Goal: Communication & Community: Answer question/provide support

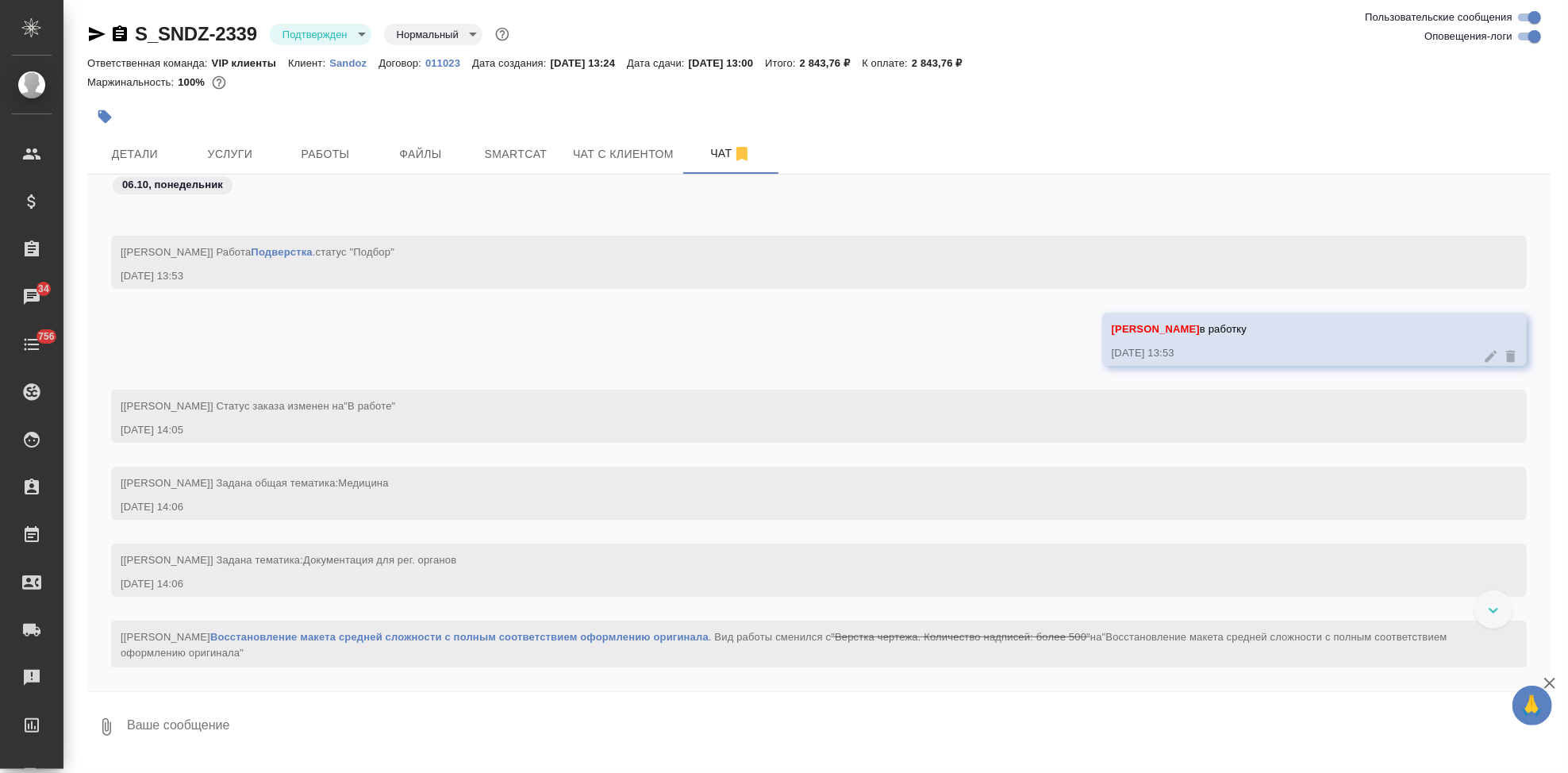
scroll to position [3890, 0]
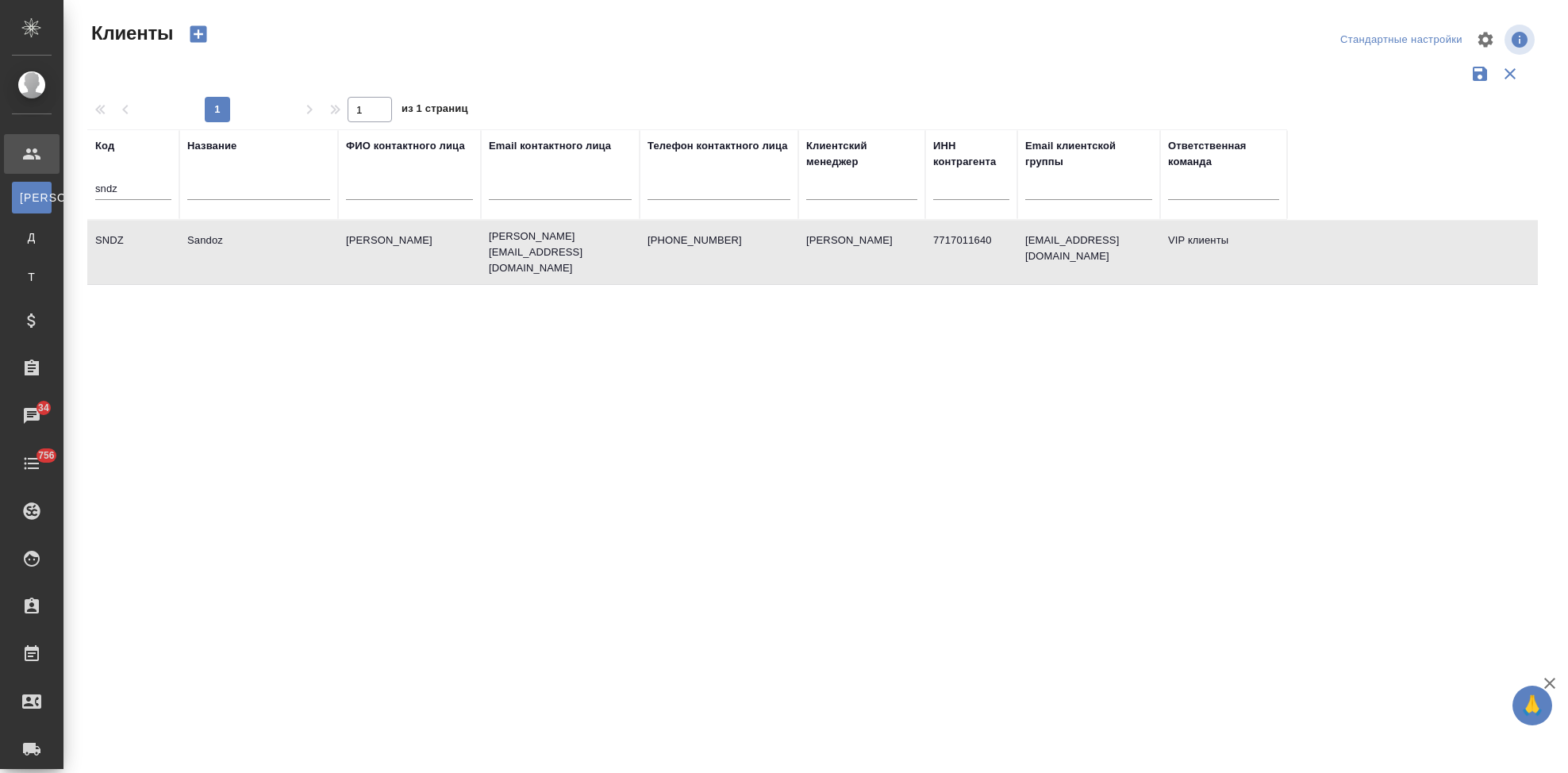
select select "RU"
click at [142, 183] on input "sndz" at bounding box center [133, 190] width 76 height 20
type input "s"
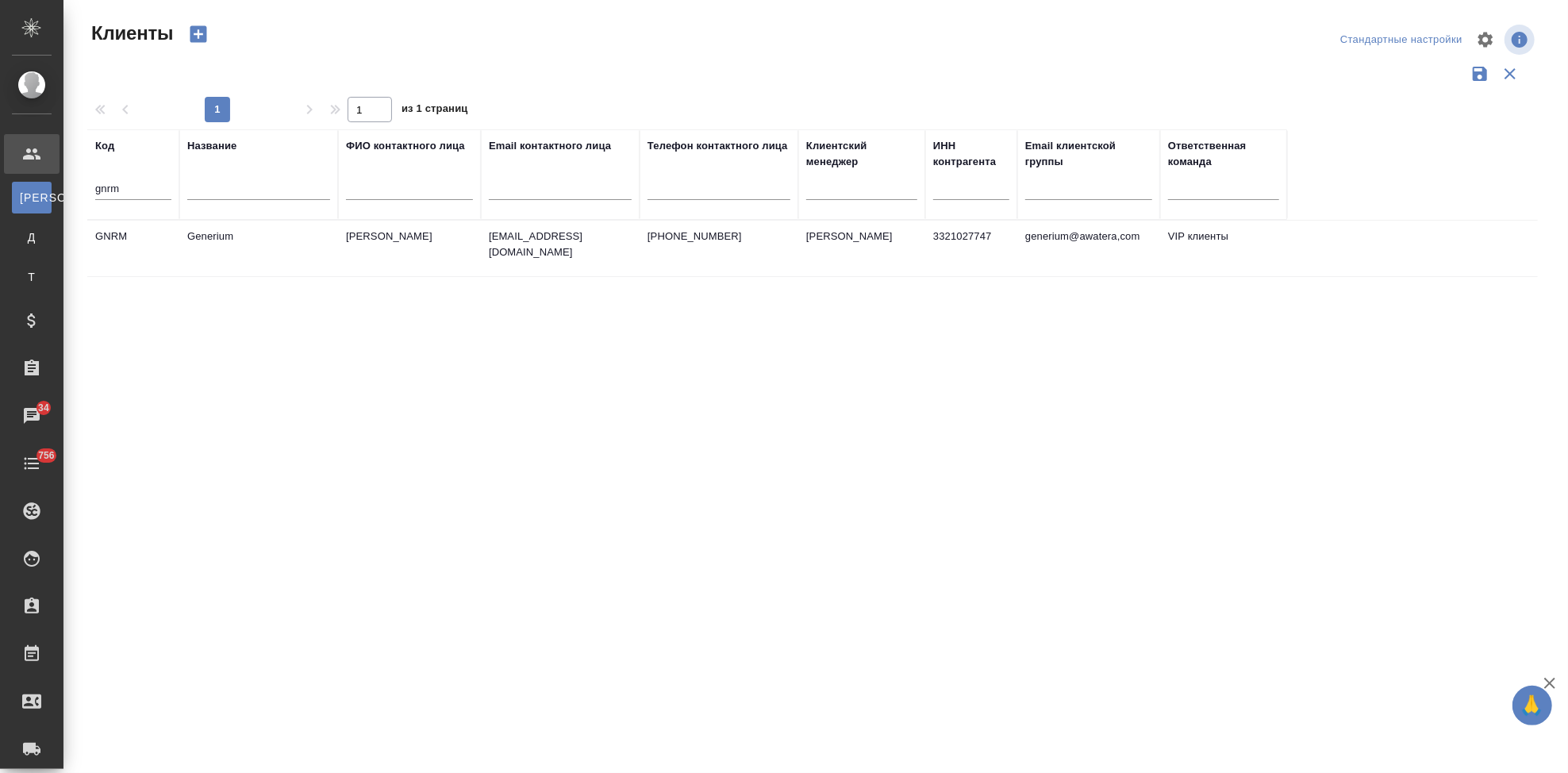
click at [435, 221] on td "Астахова Екатерина" at bounding box center [410, 248] width 142 height 55
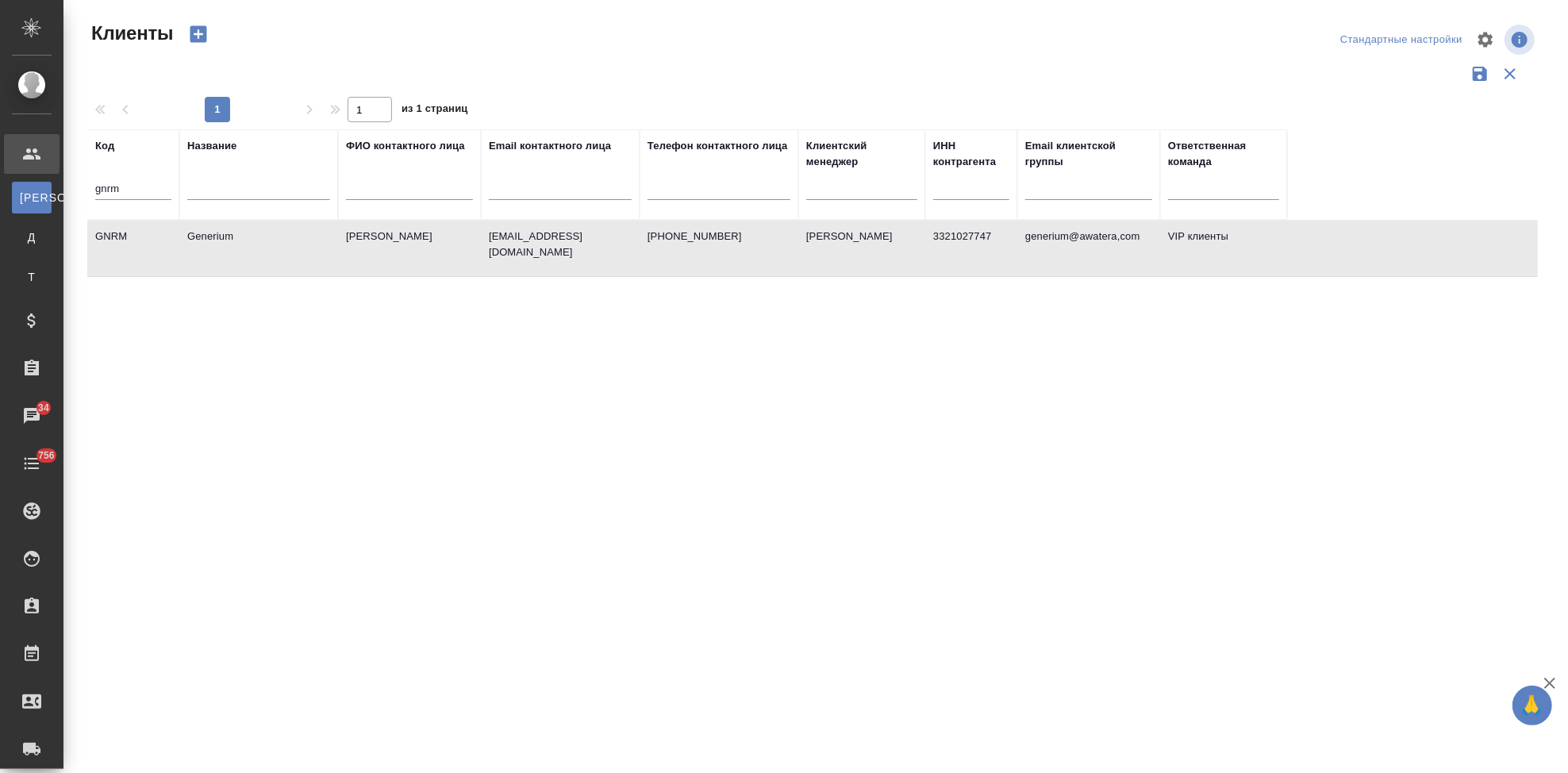
click at [426, 243] on td "Астахова Екатерина" at bounding box center [410, 248] width 142 height 55
click at [154, 187] on input "gnrm" at bounding box center [133, 190] width 76 height 20
type input "g"
type input "nvrt"
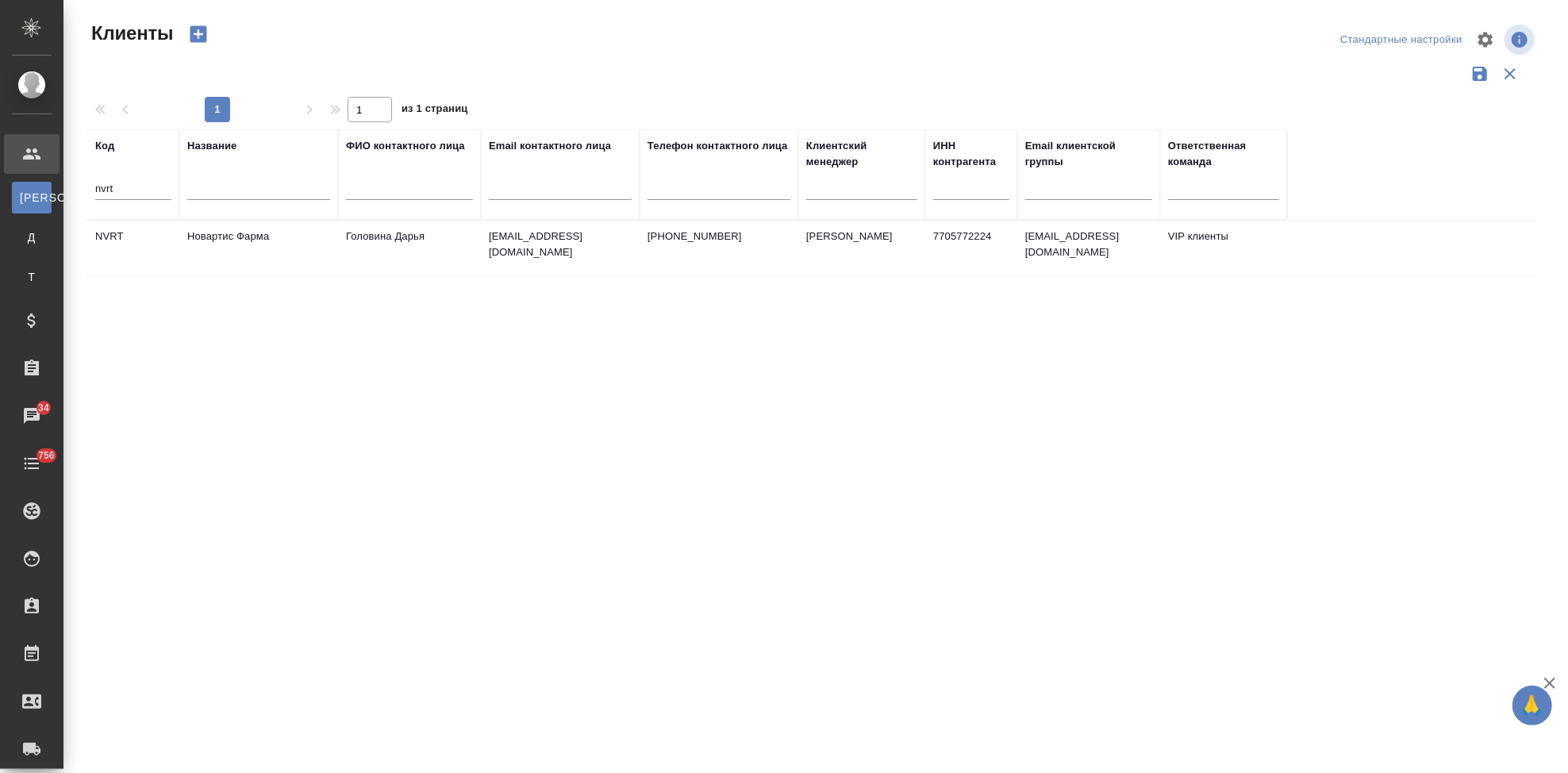
click at [374, 247] on td "Головина Дарья" at bounding box center [410, 248] width 142 height 55
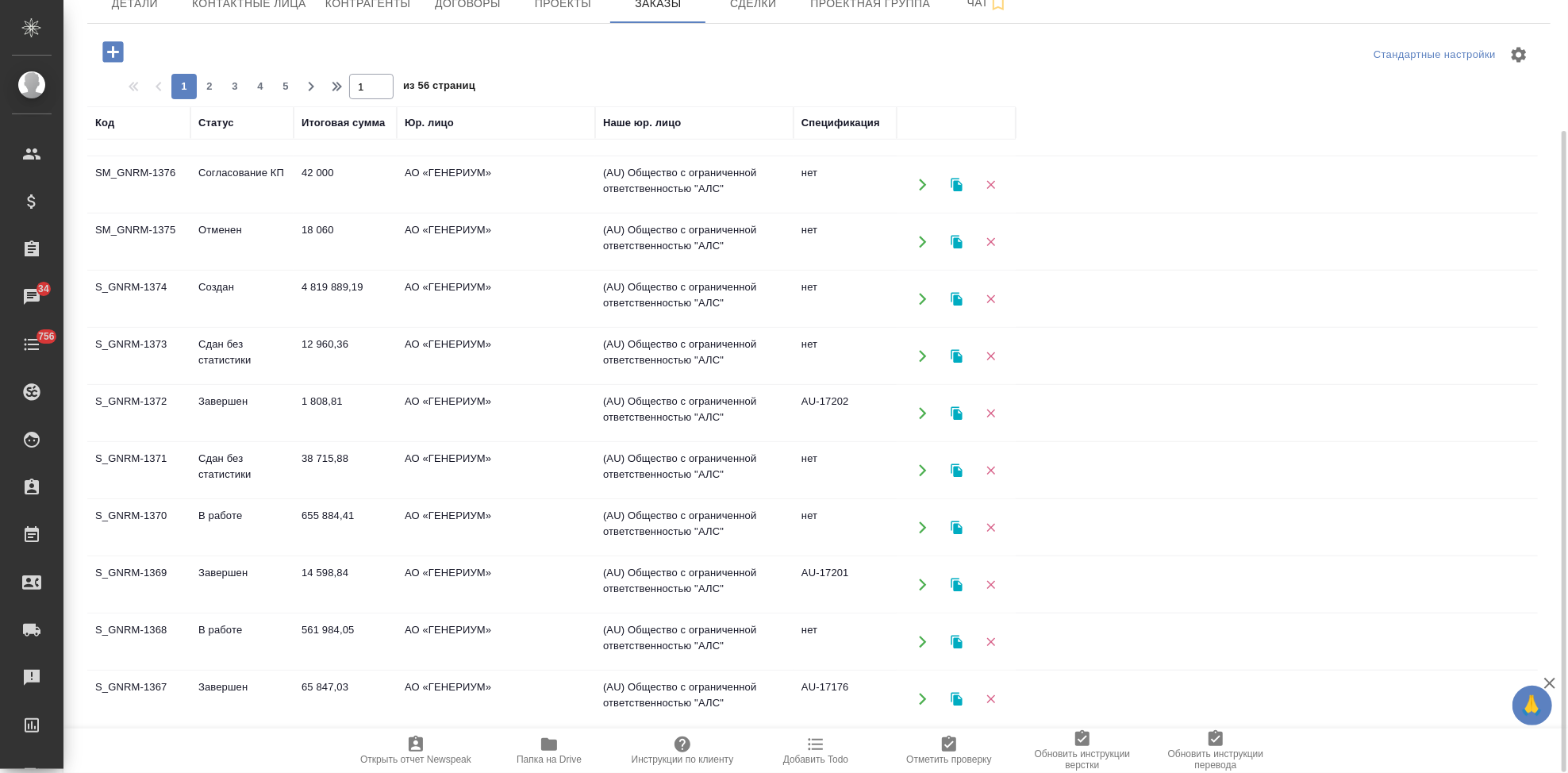
scroll to position [844, 0]
click at [211, 96] on button "2" at bounding box center [210, 87] width 26 height 26
type input "2"
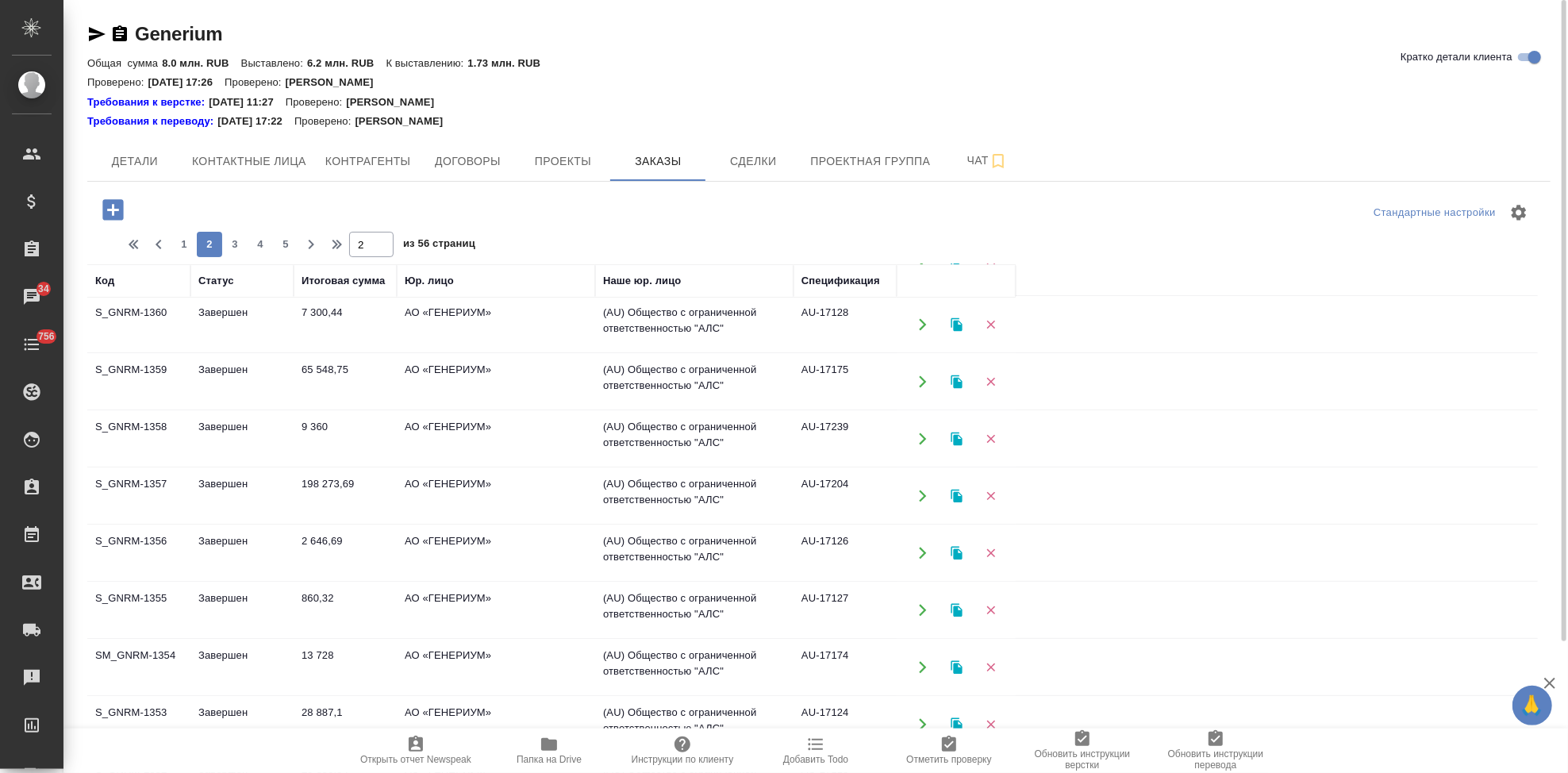
scroll to position [316, 0]
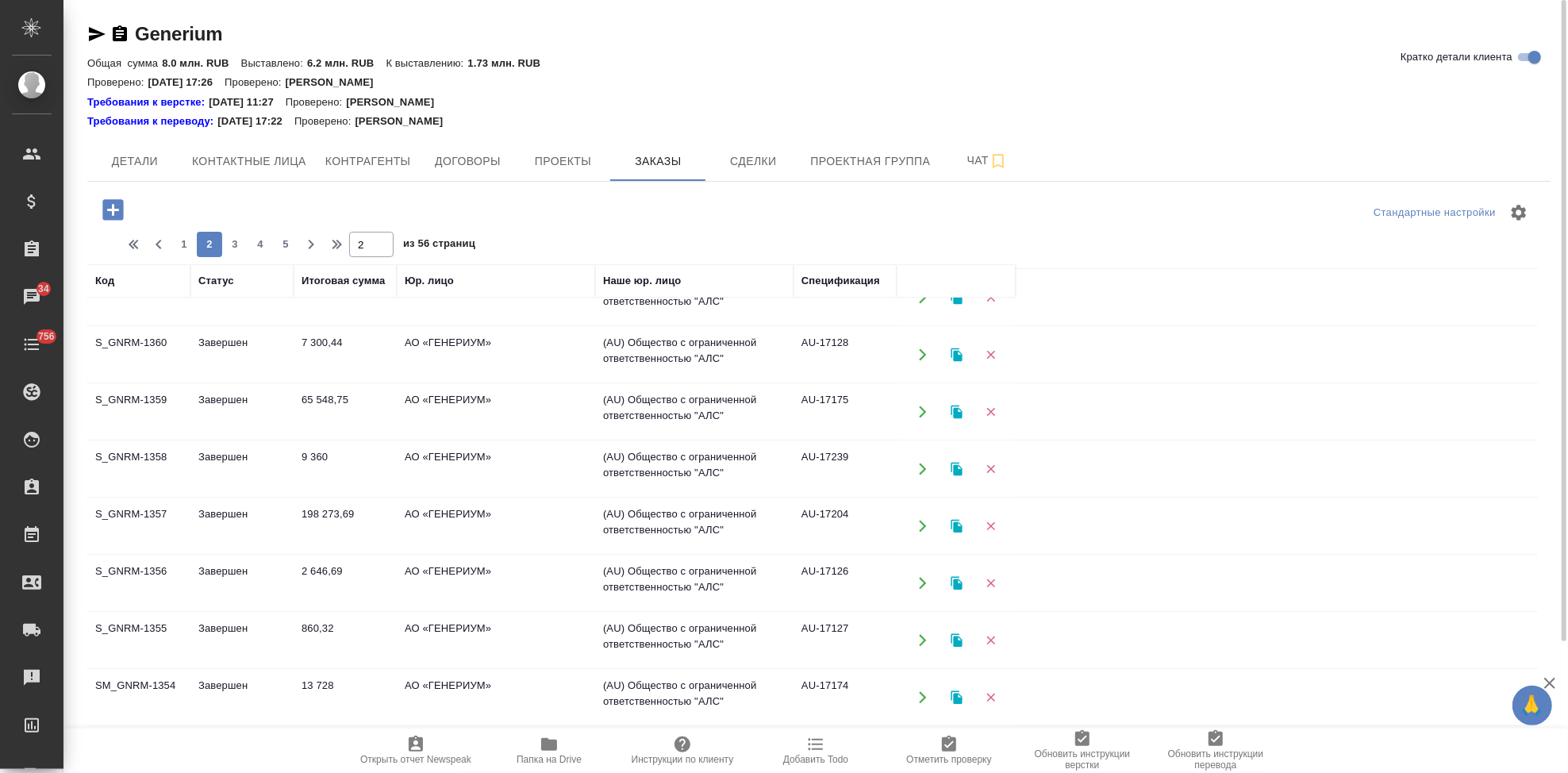
click at [205, 396] on td "Завершен" at bounding box center [242, 412] width 103 height 55
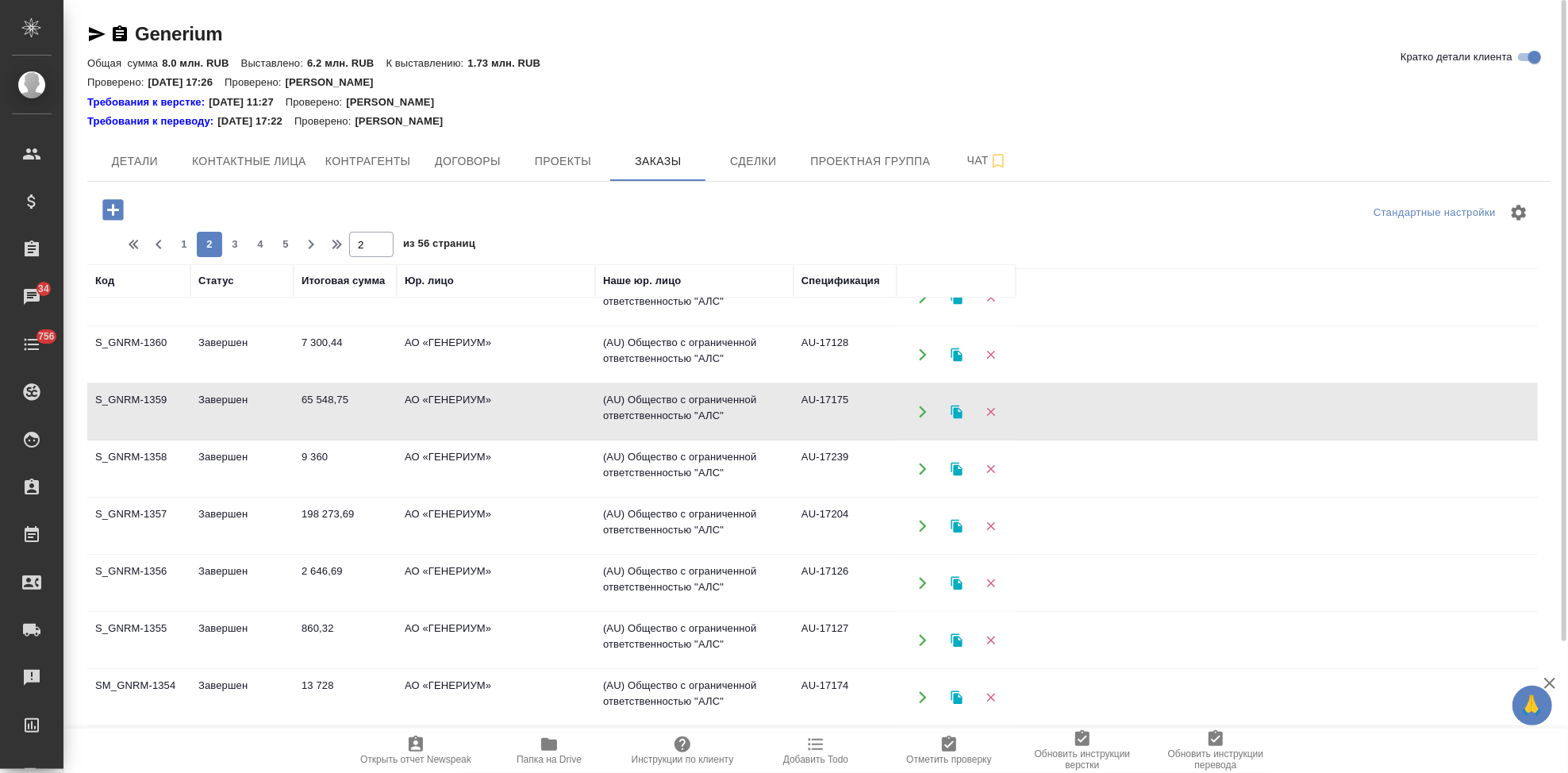
click at [205, 396] on td "Завершен" at bounding box center [242, 412] width 103 height 55
click at [238, 401] on td "Завершен" at bounding box center [242, 412] width 103 height 55
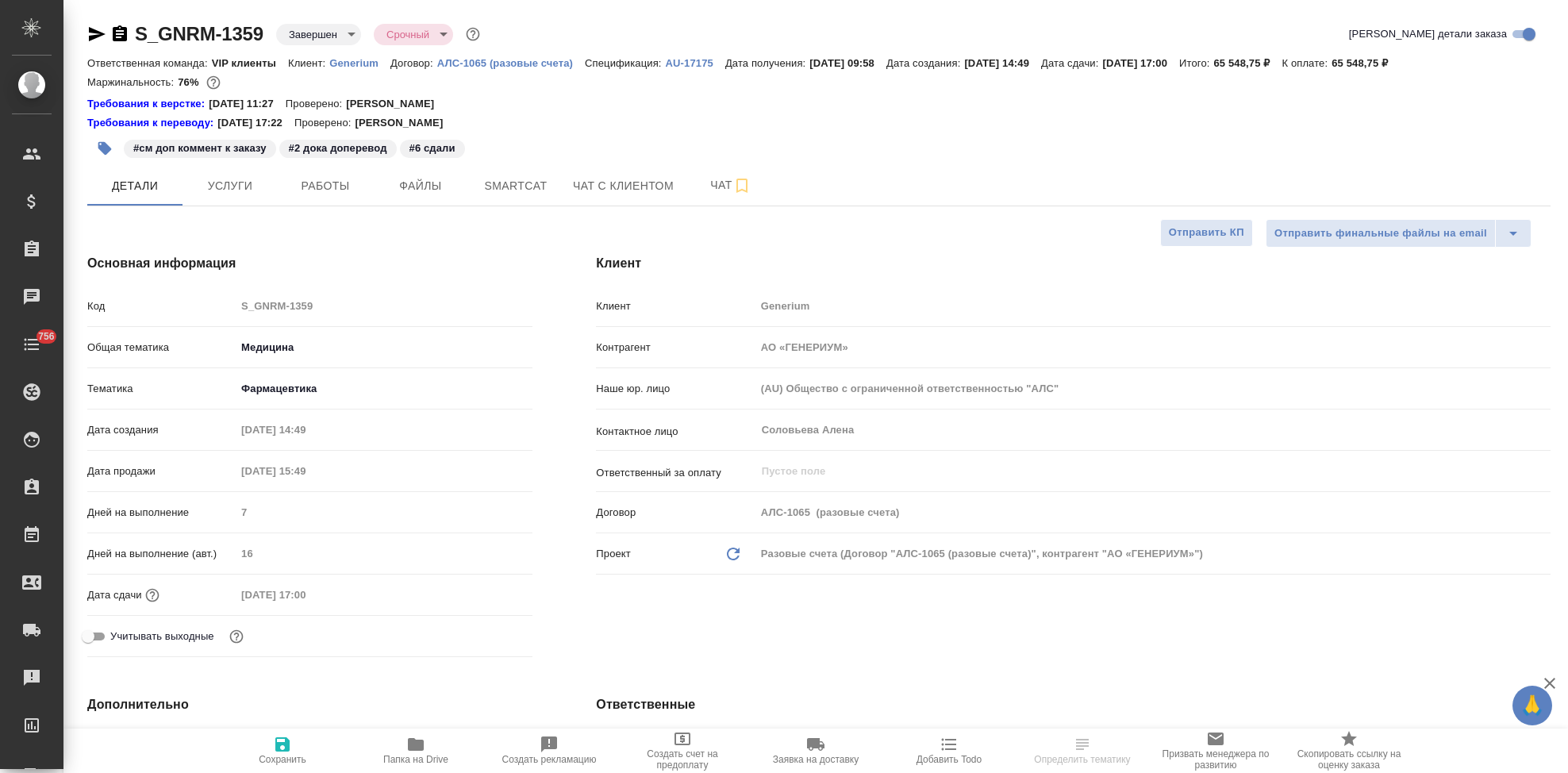
select select "RU"
click at [209, 308] on div "Код S_GNRM-1359" at bounding box center [310, 306] width 445 height 28
click at [544, 748] on icon "button" at bounding box center [549, 745] width 16 height 16
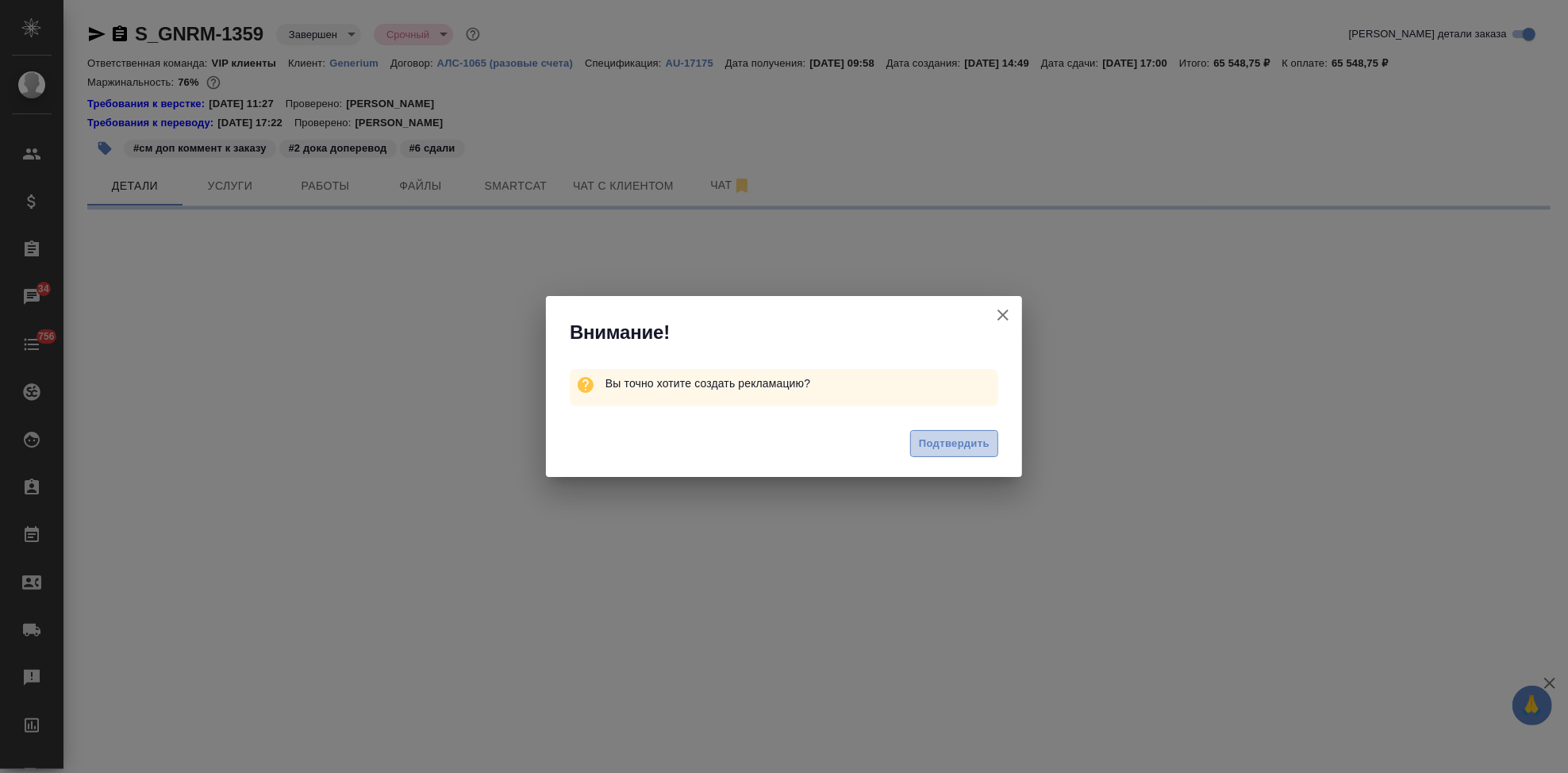
click at [974, 439] on span "Подтвердить" at bounding box center [954, 444] width 70 height 18
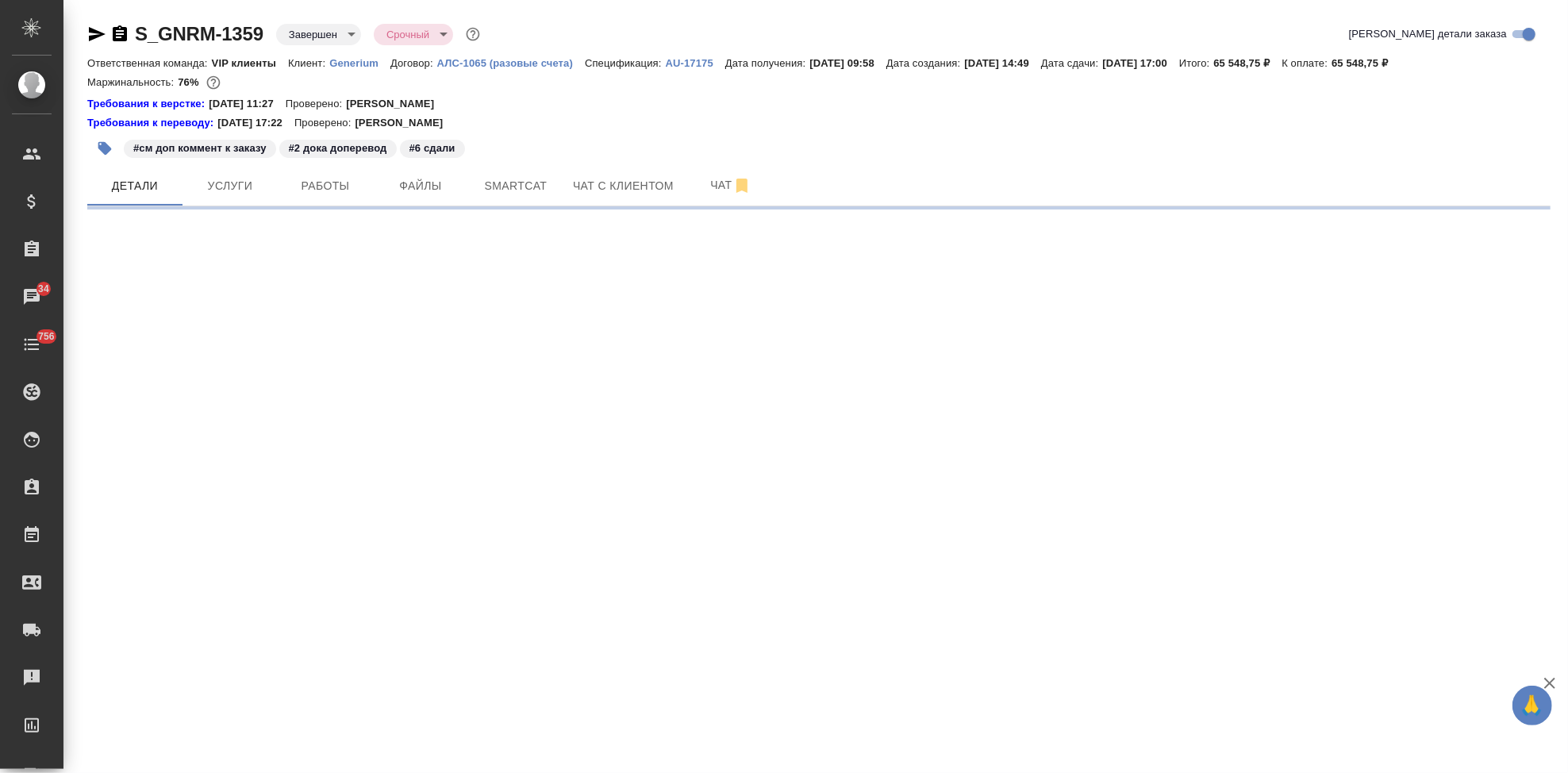
select select "RU"
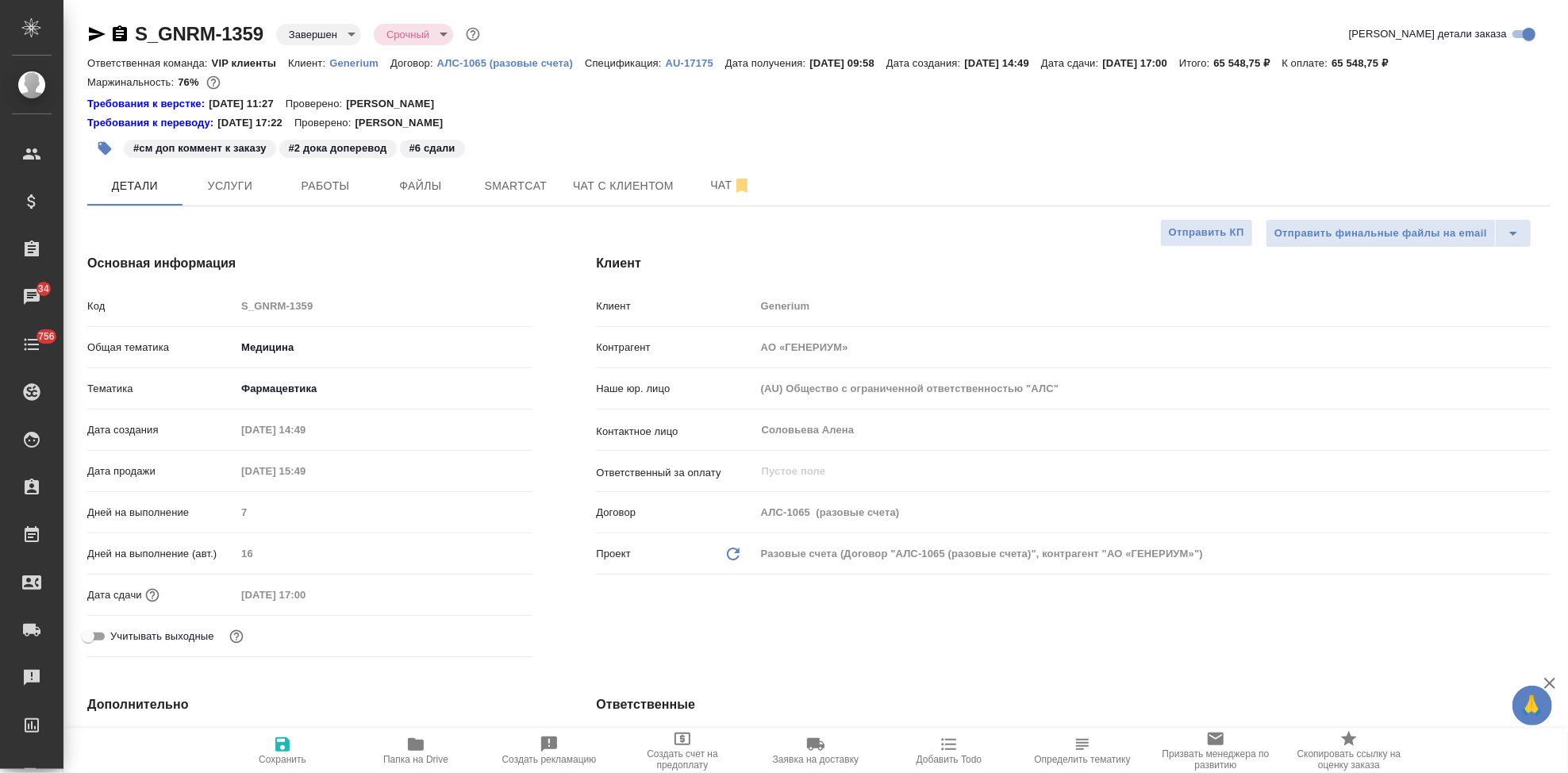
type textarea "x"
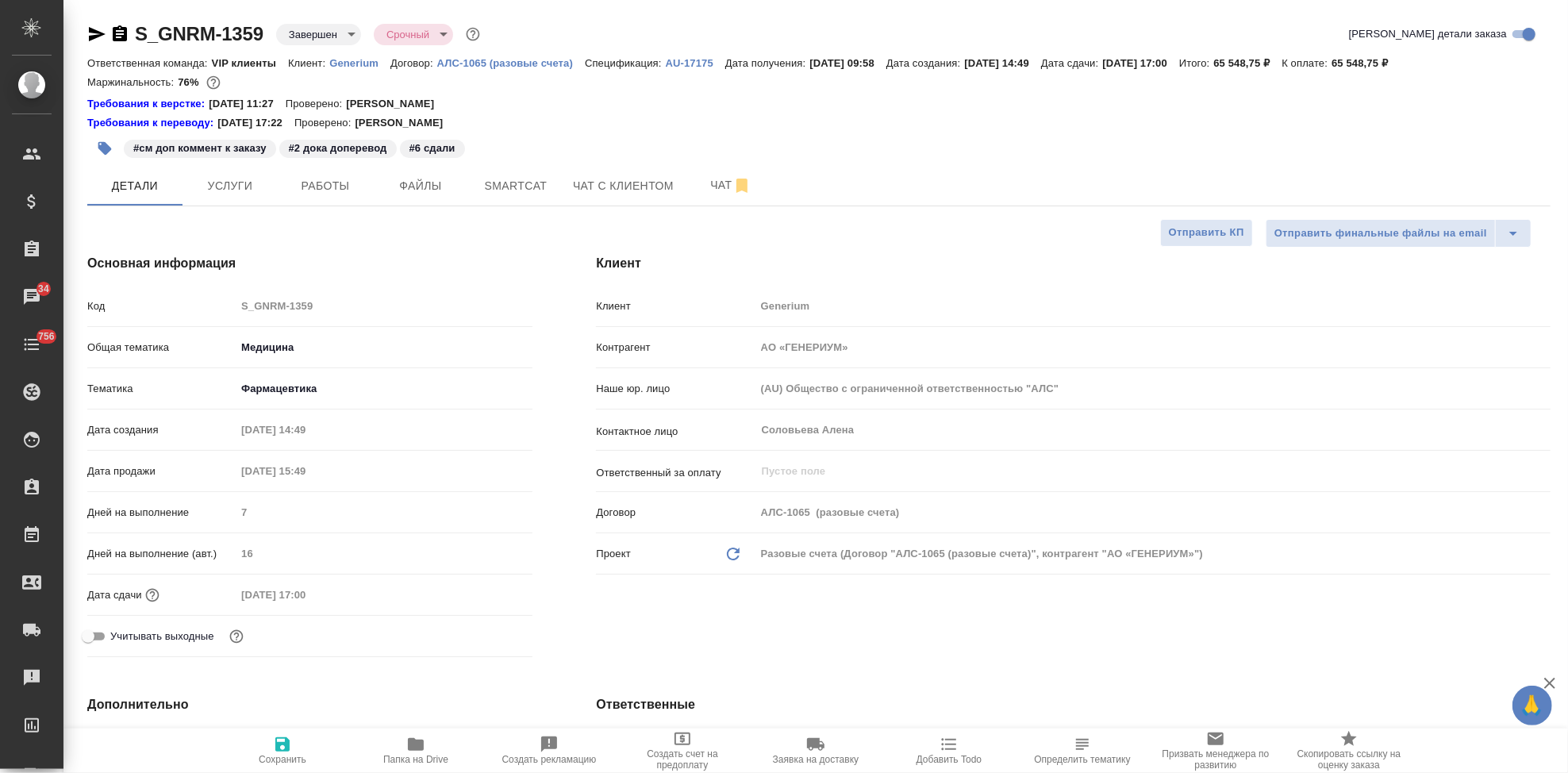
type textarea "x"
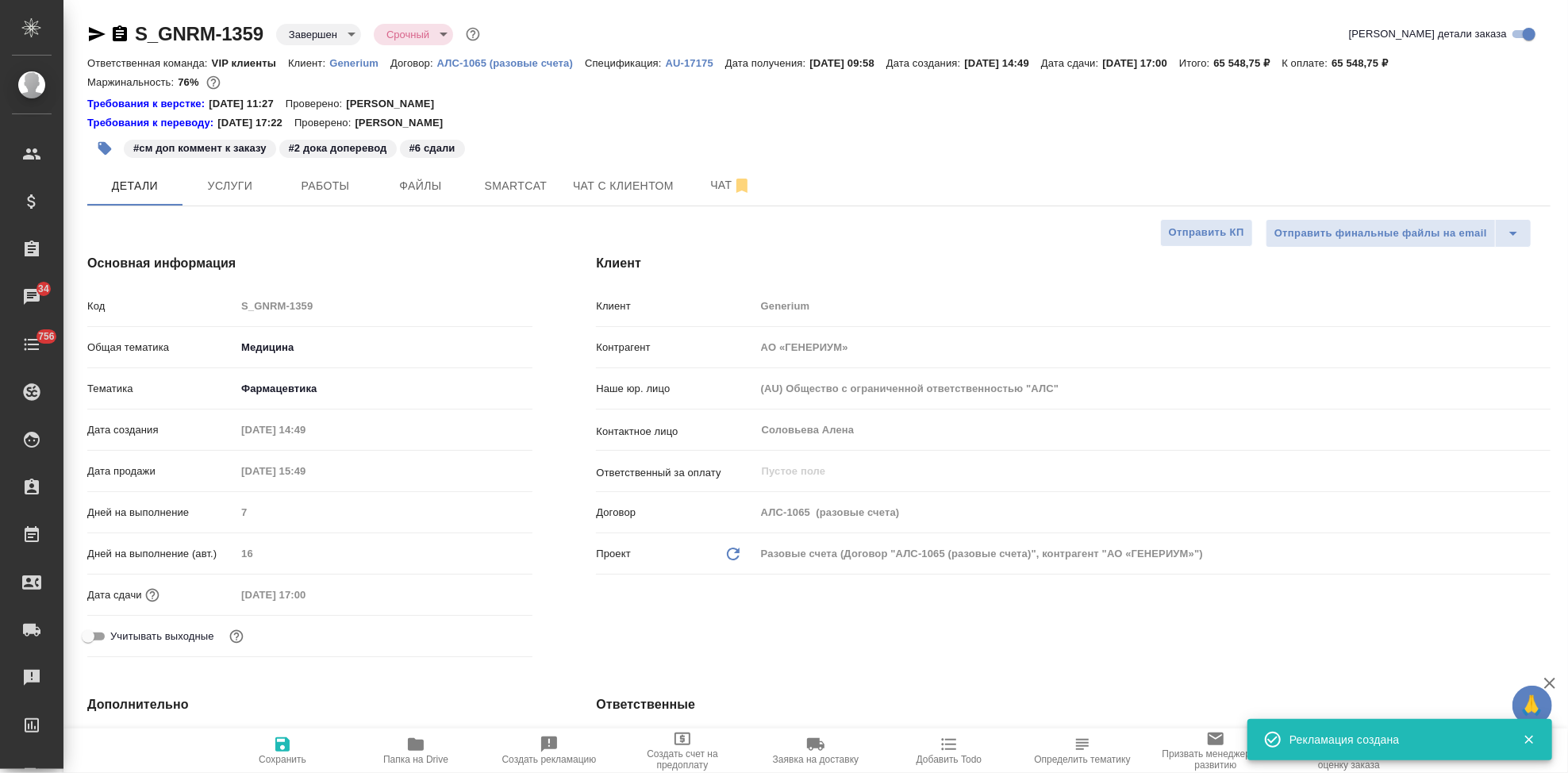
type textarea "x"
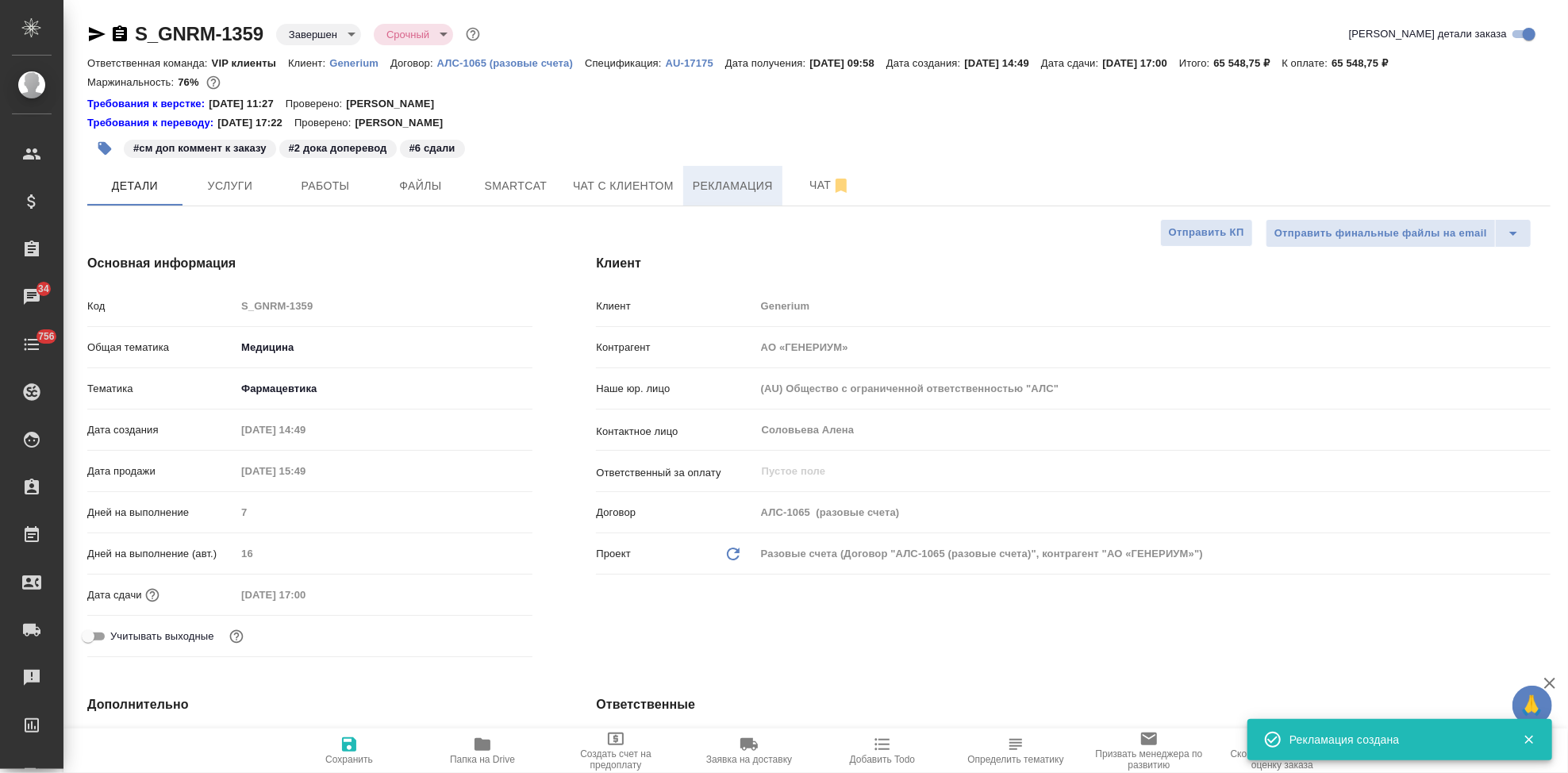
click at [713, 181] on span "Рекламация" at bounding box center [732, 186] width 80 height 20
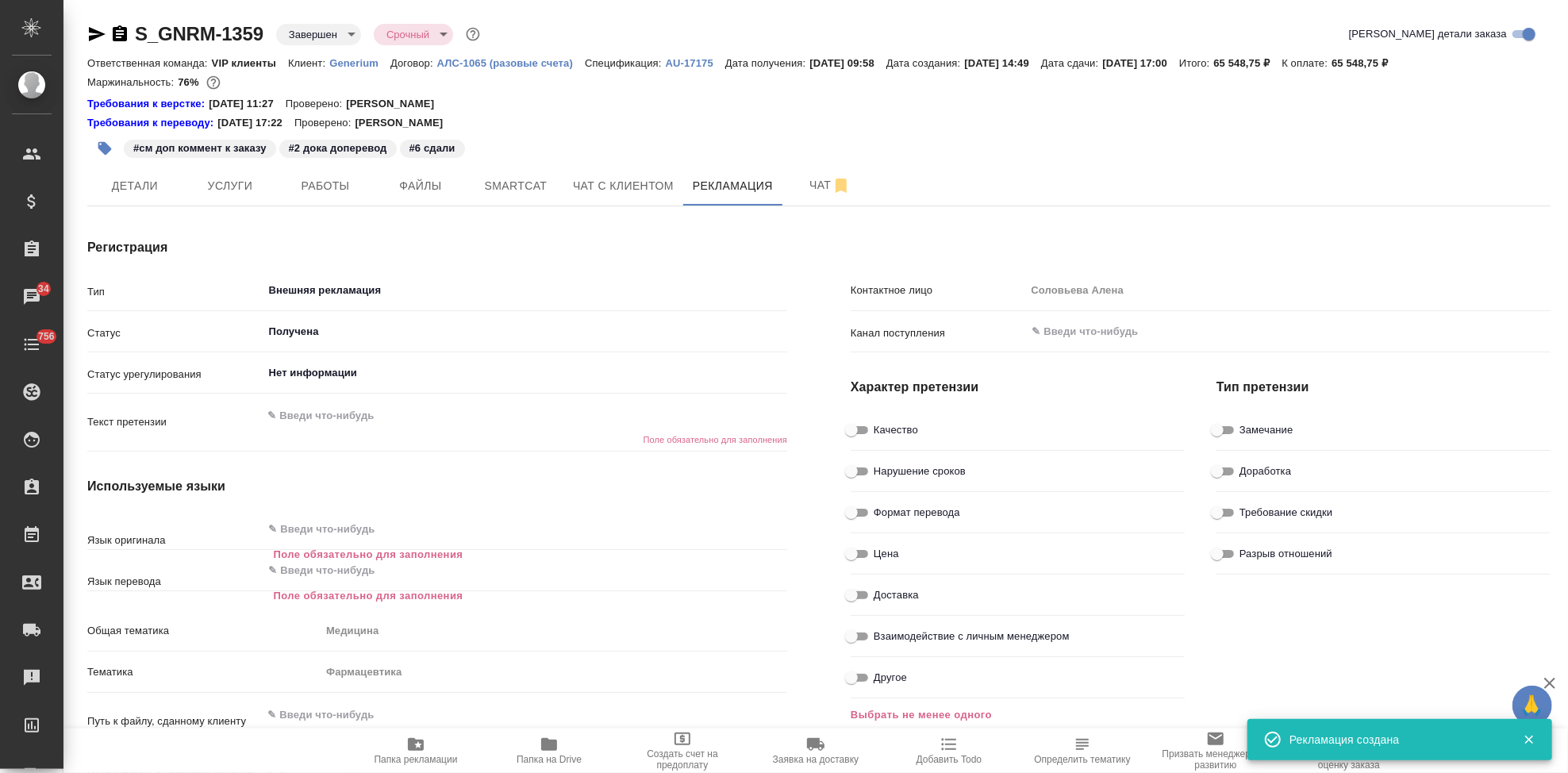
type textarea "x"
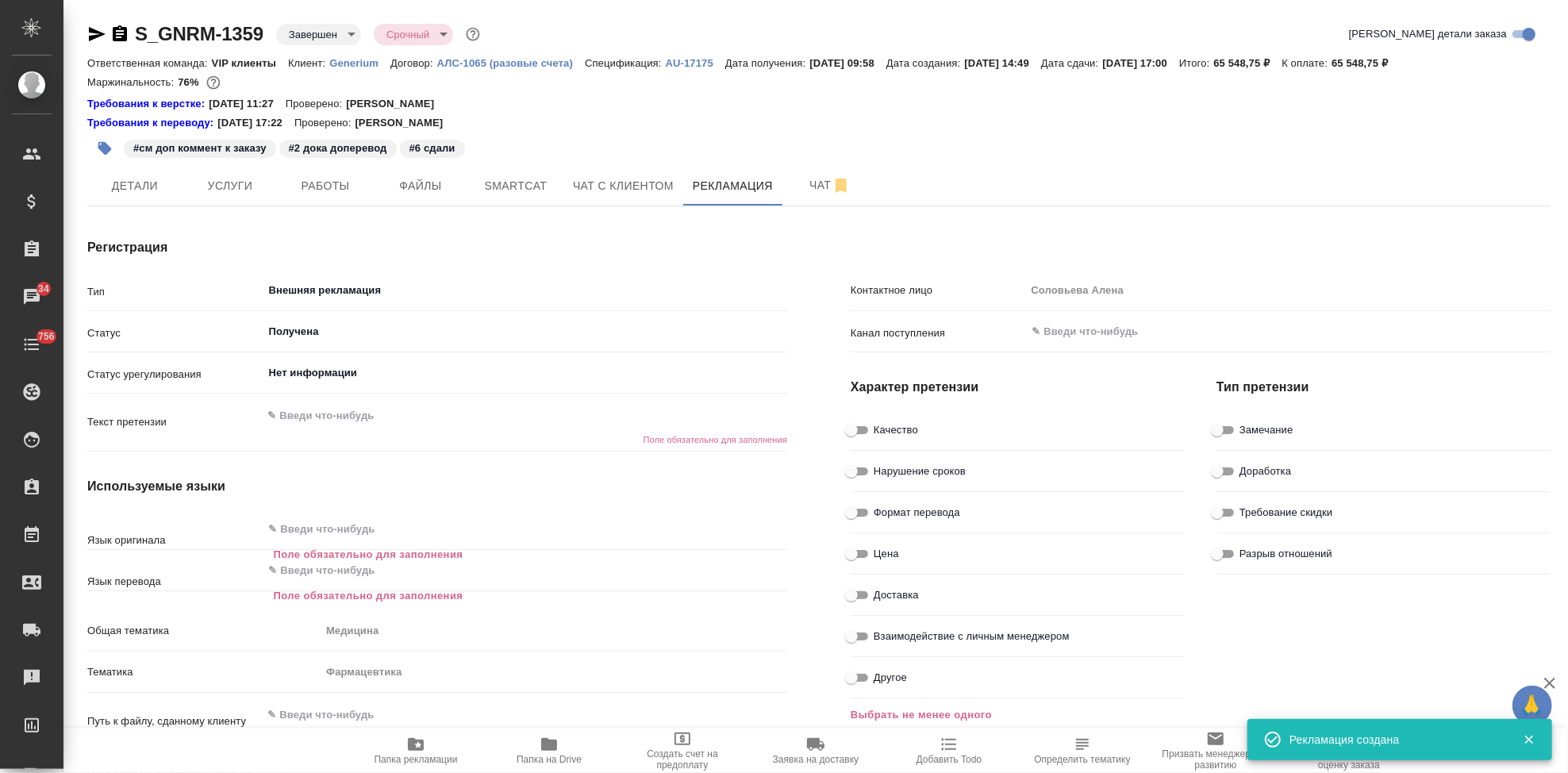
type textarea "x"
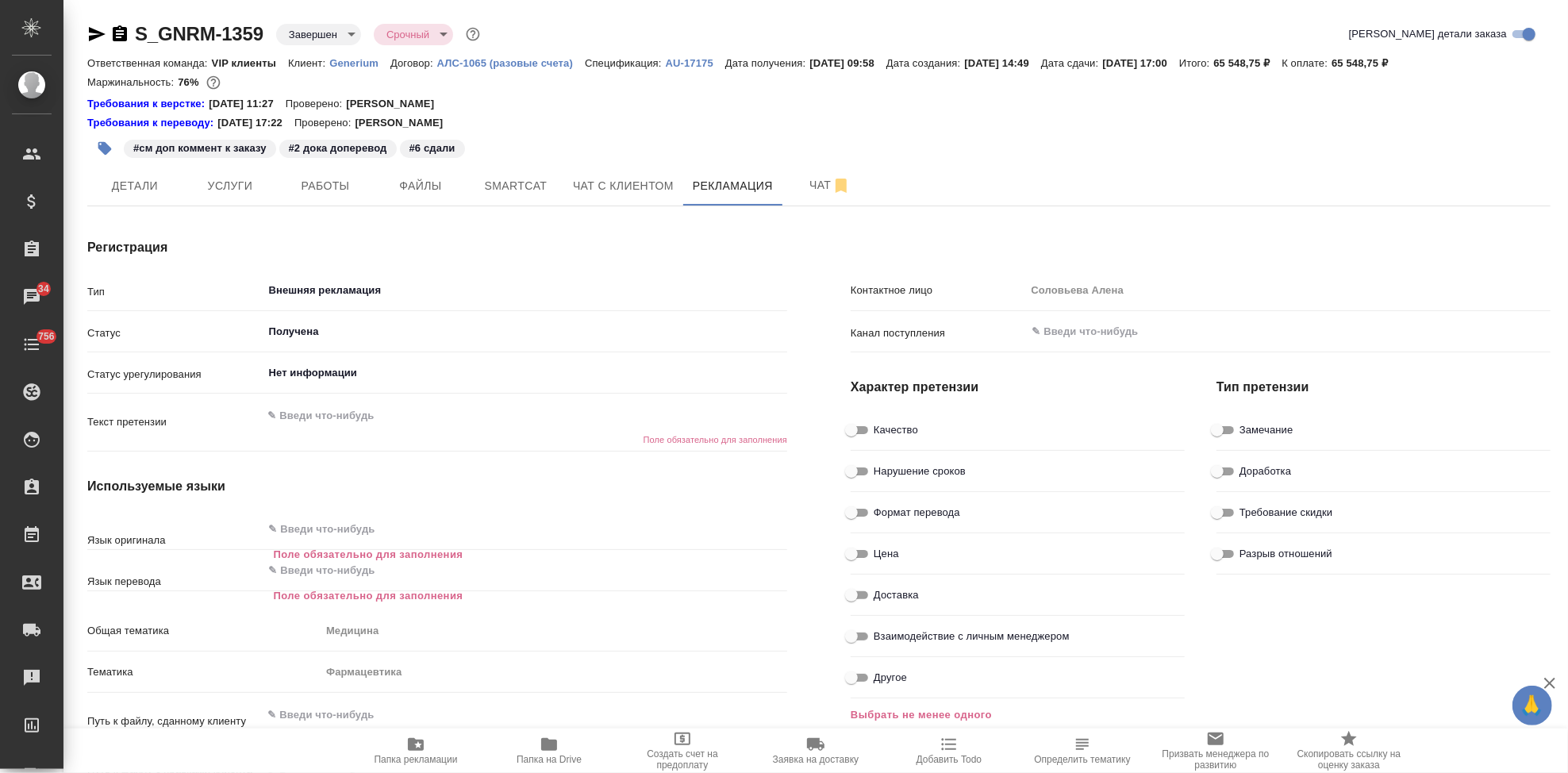
click at [327, 416] on textarea at bounding box center [525, 416] width 525 height 27
type textarea "x"
click at [371, 413] on textarea at bounding box center [525, 417] width 524 height 27
paste textarea "Вы недавно переводили нам документы по фармацевтической субстанции Тирзепатид. …"
type textarea "Вы недавно переводили нам документы по фармацевтической субстанции Тирзепатид. …"
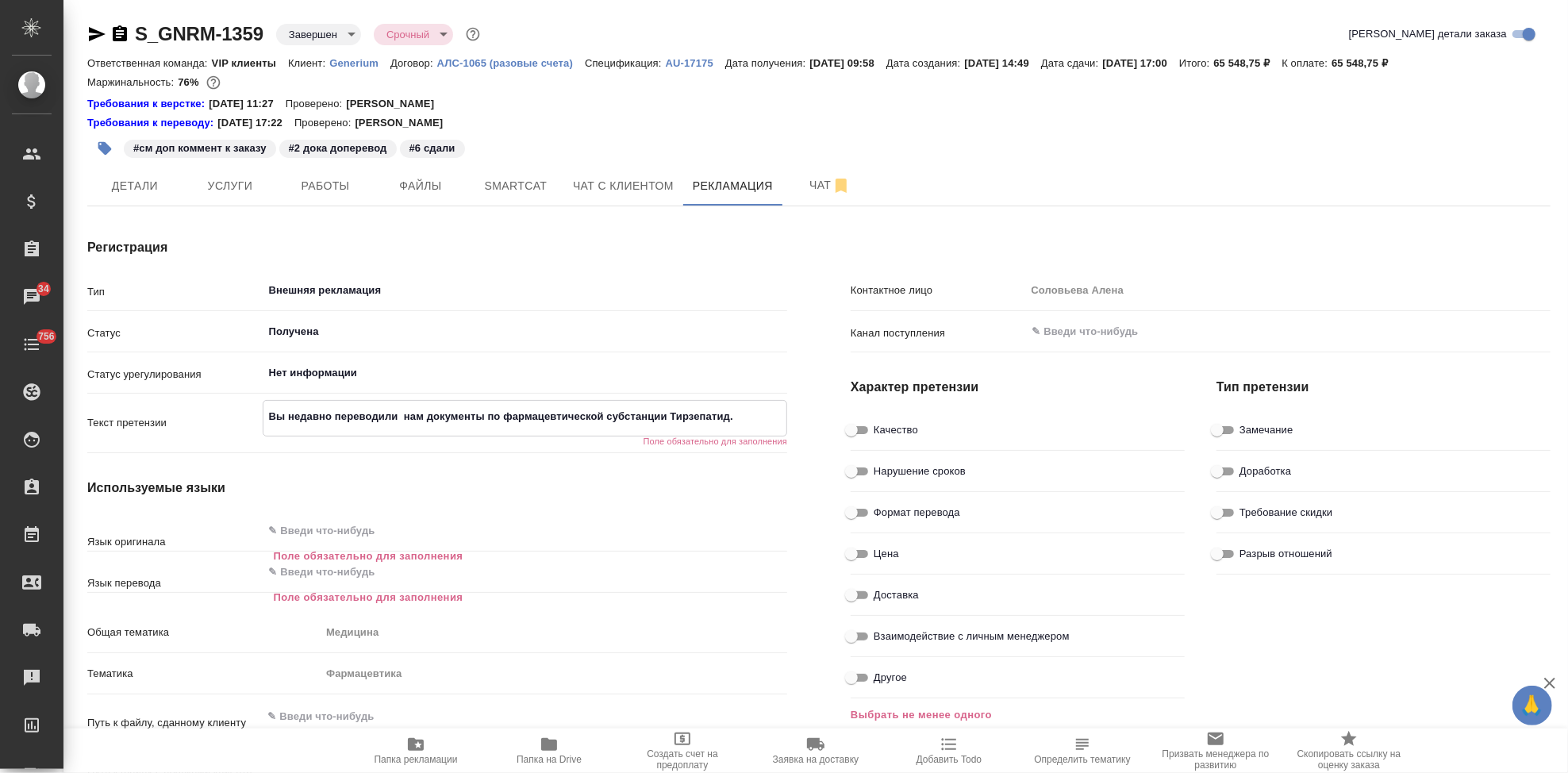
type textarea "x"
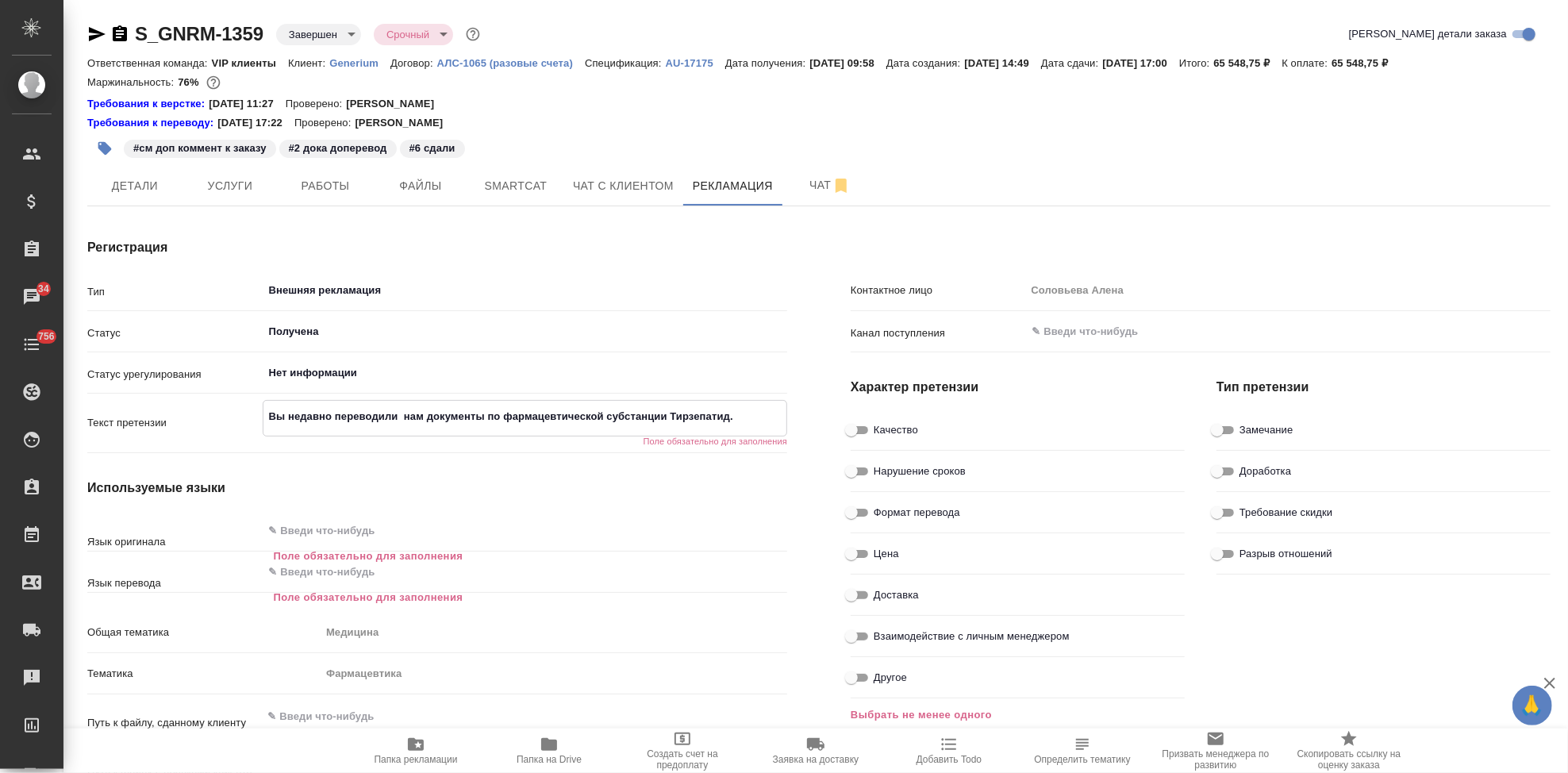
type textarea "x"
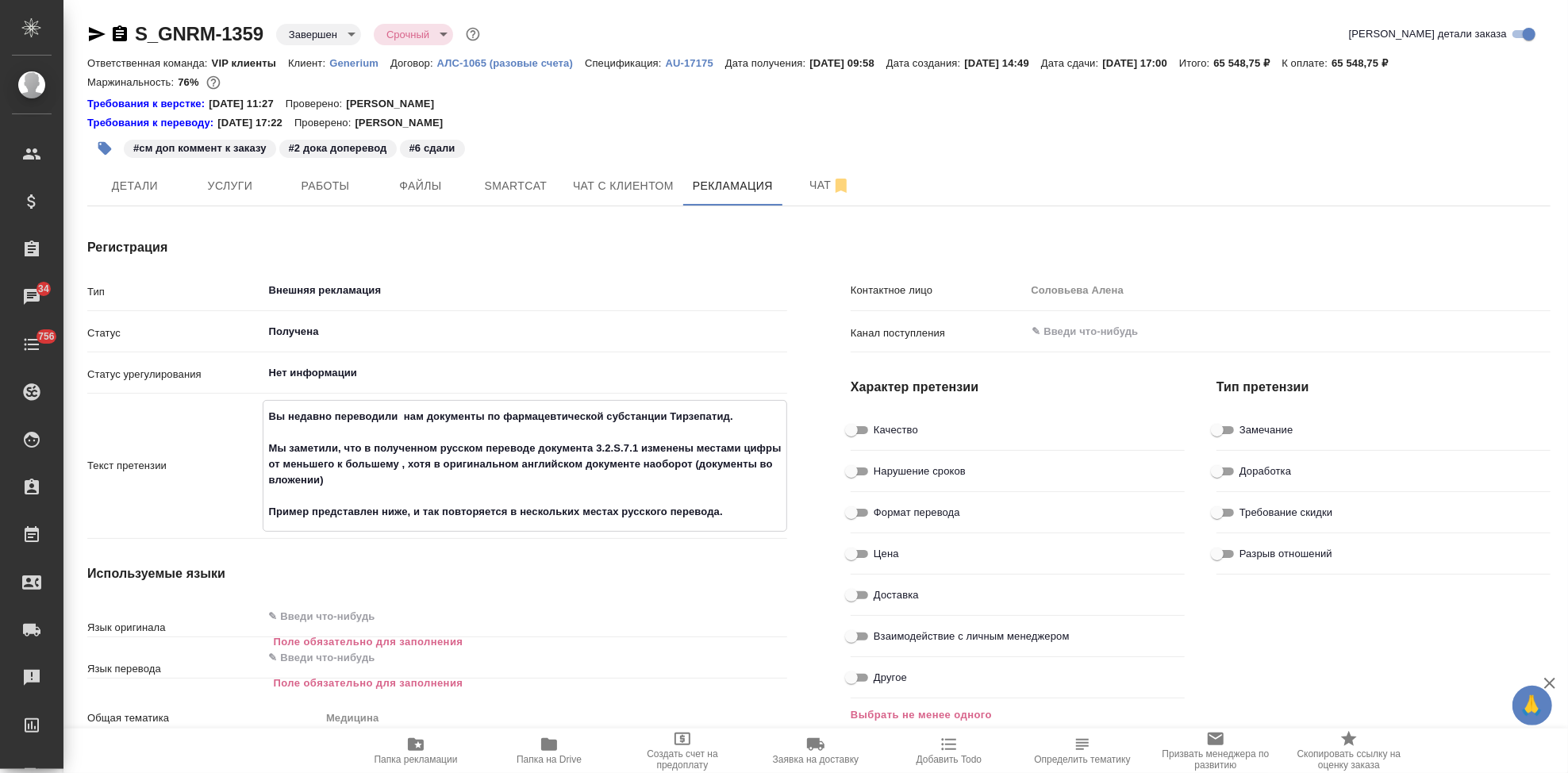
type textarea "x"
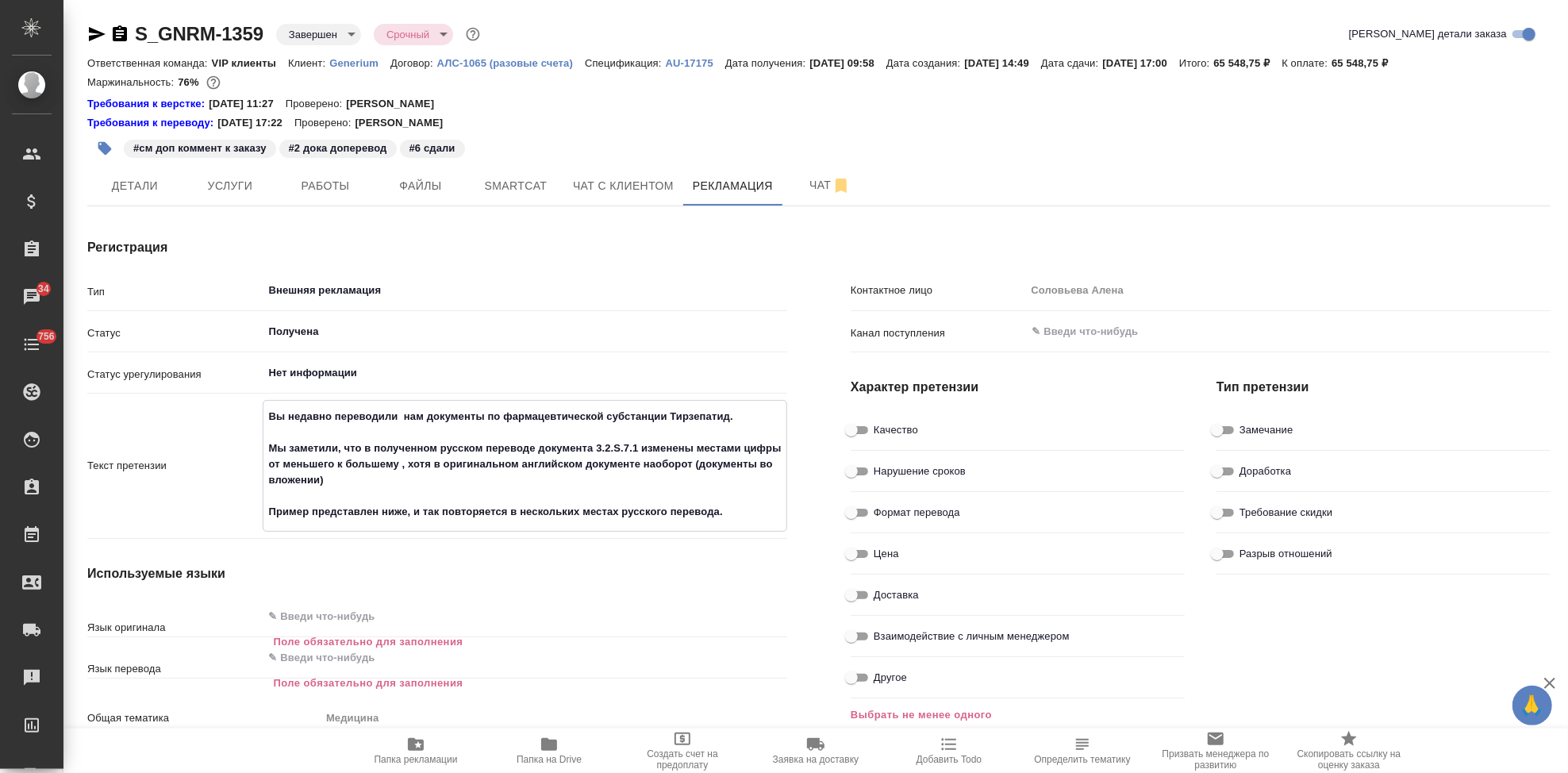
type textarea "x"
type textarea "Вы недавно переводили нам документы по фармацевтической субстанции Тирзепатид. …"
type textarea "x"
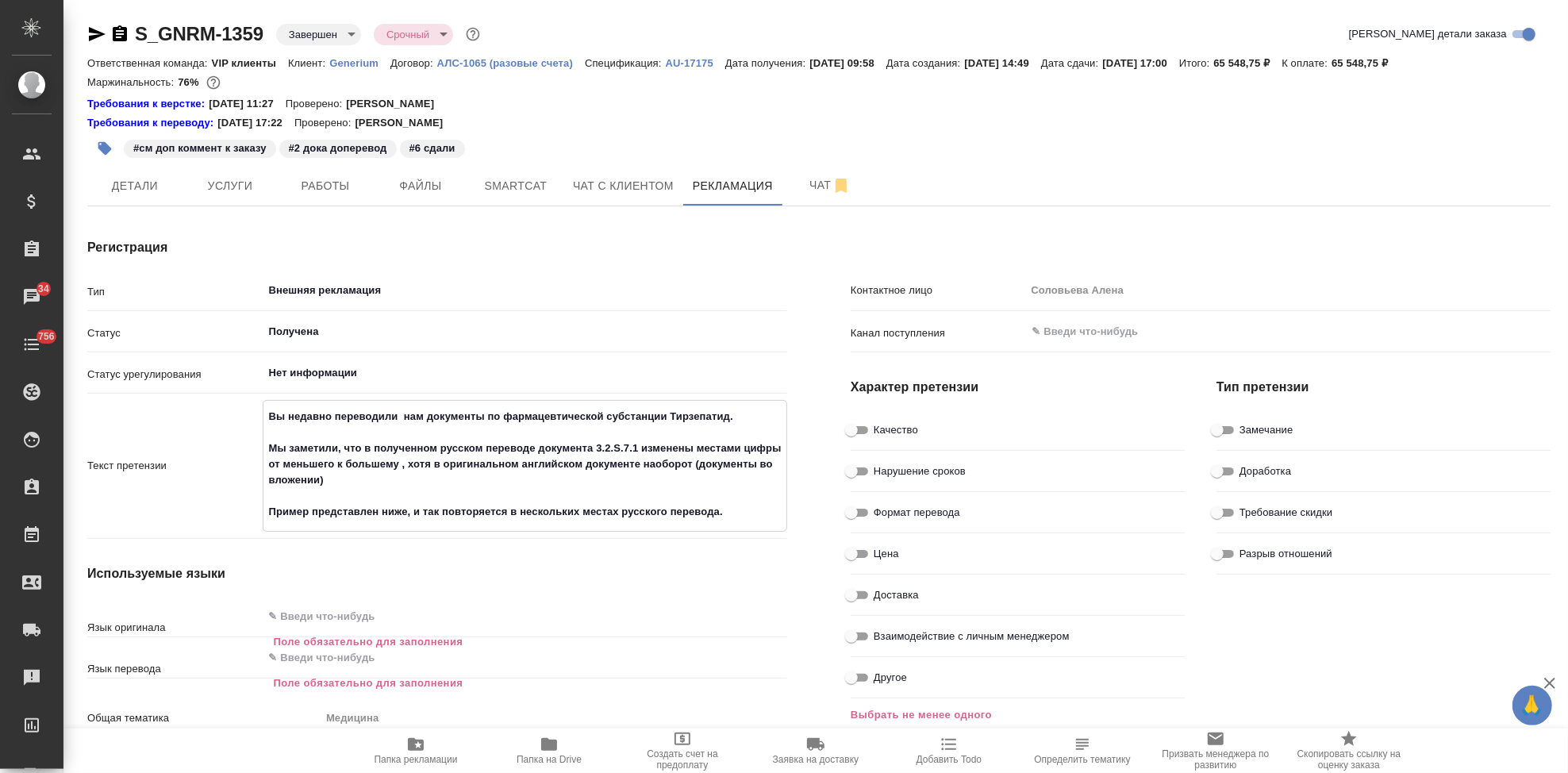
type textarea "x"
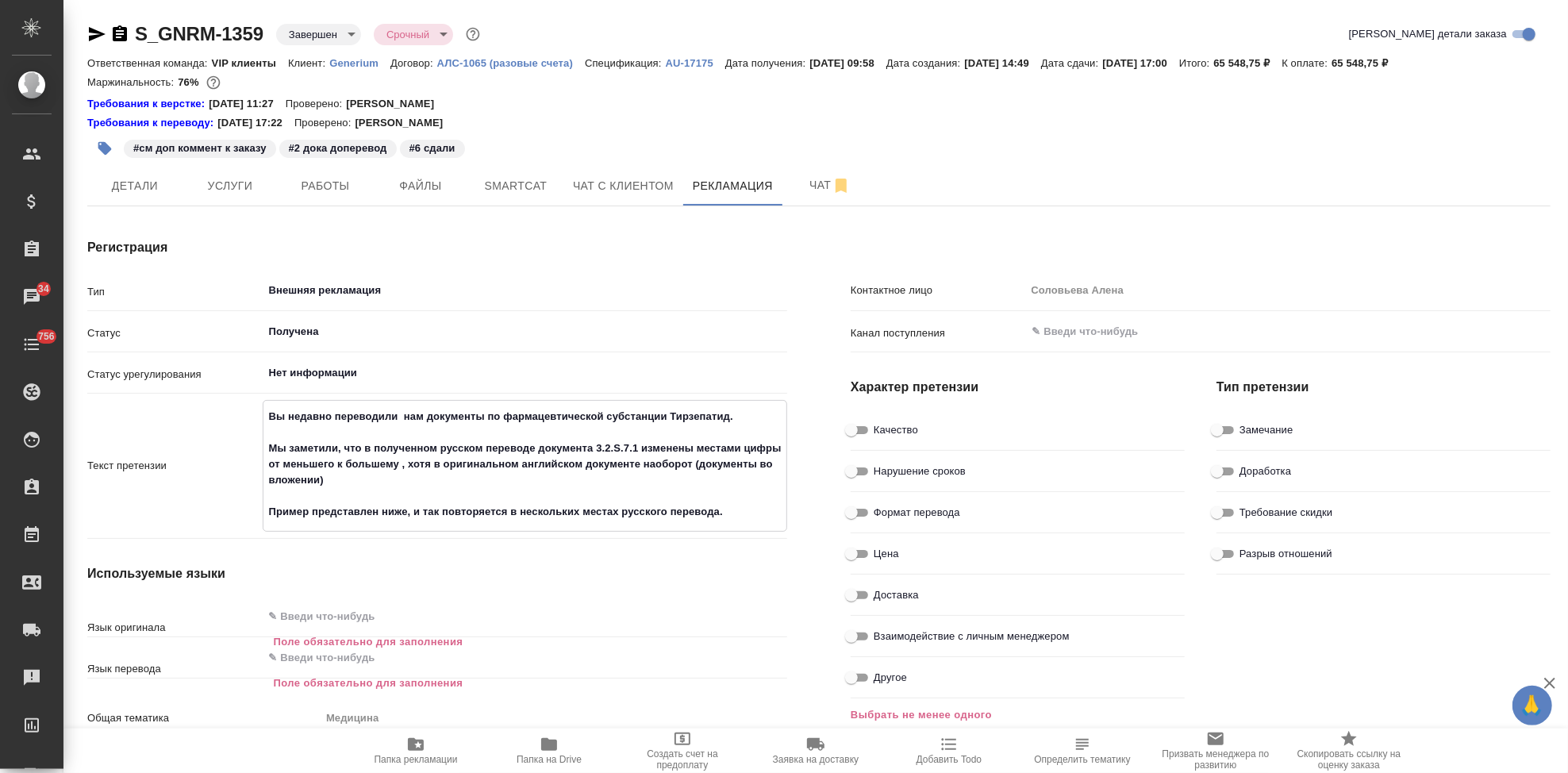
type textarea "Вы недавно переводили нам документы по фармацевтической субстанции Тирзепатид. …"
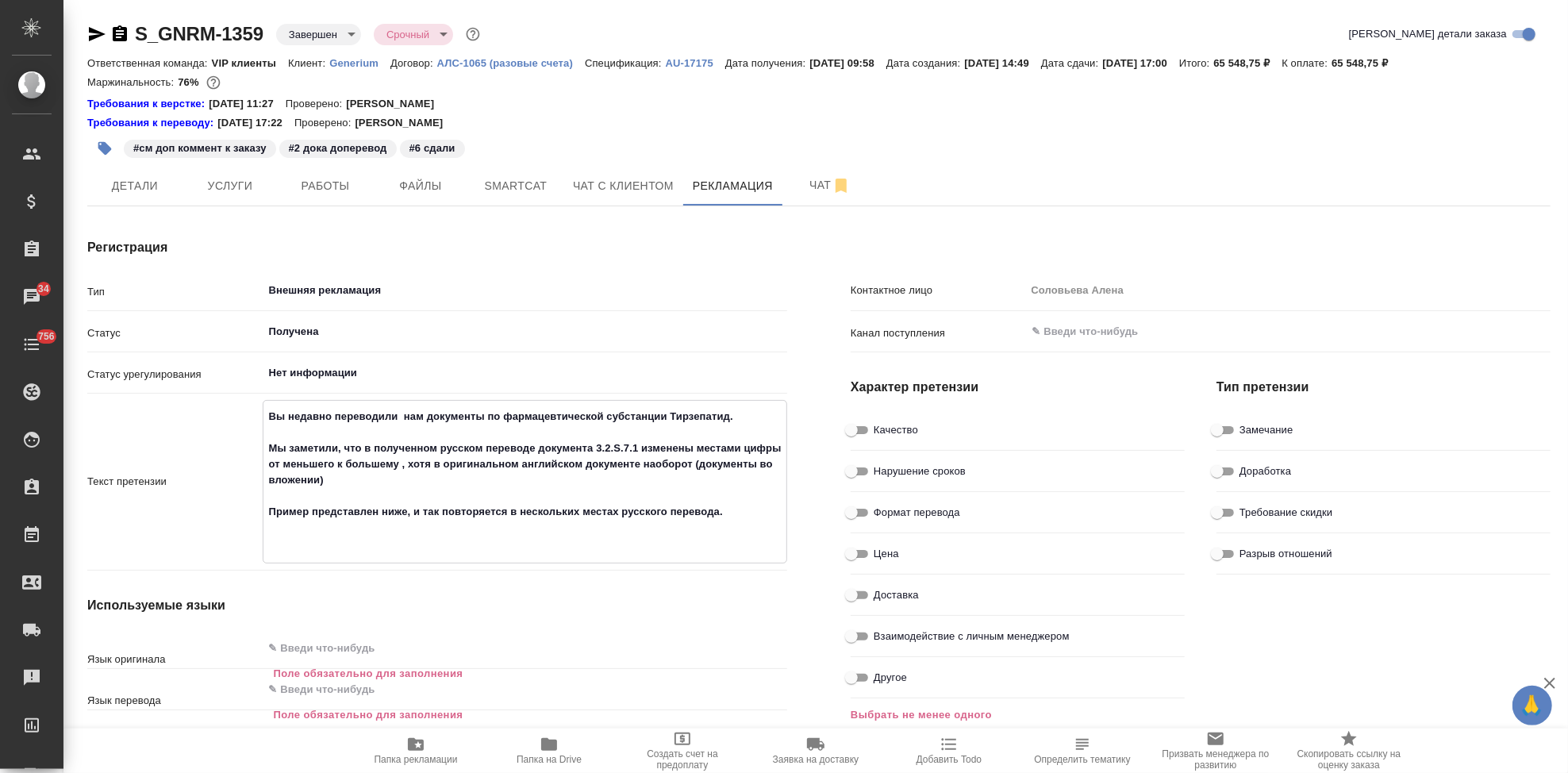
type textarea "x"
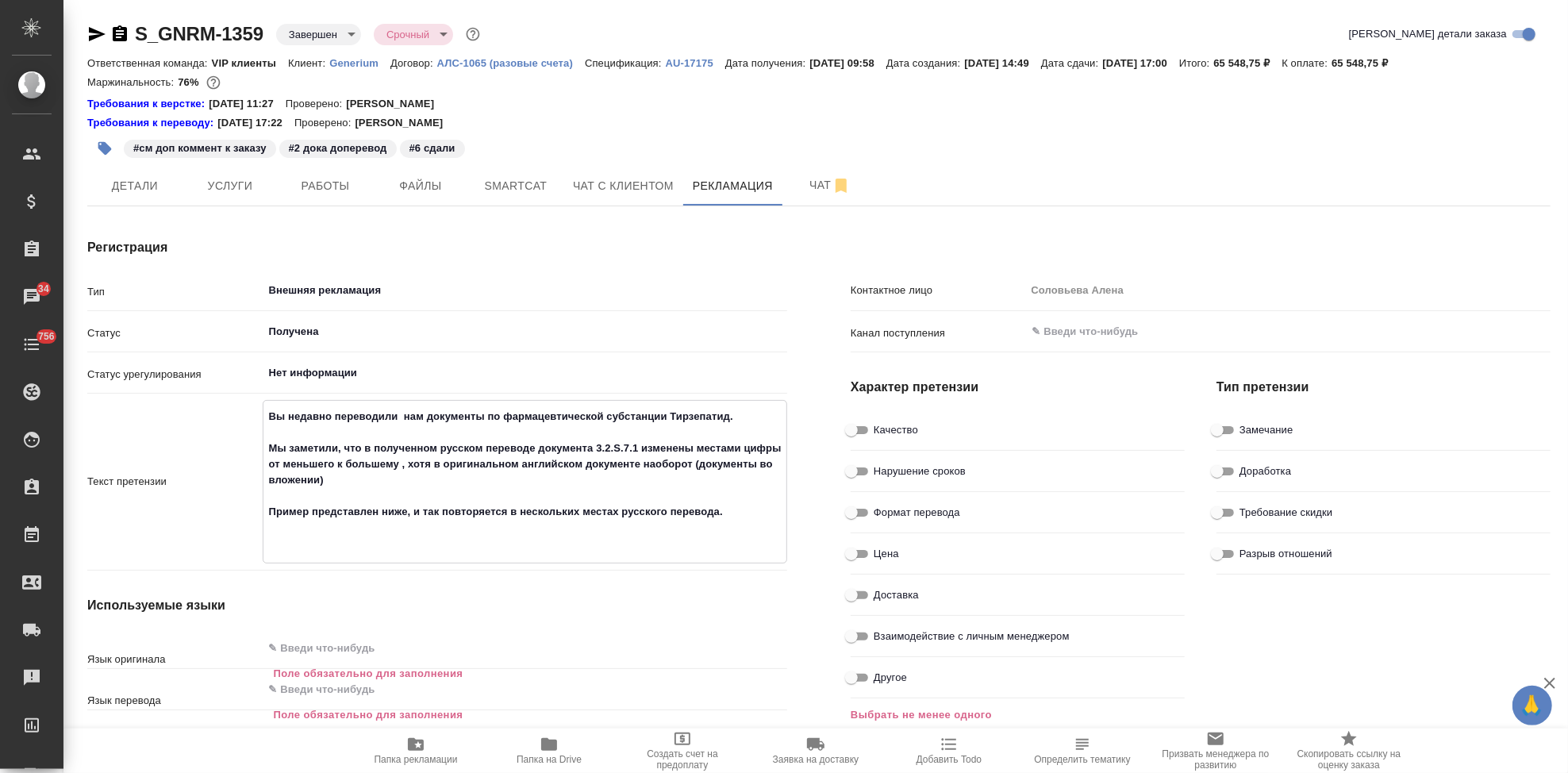
type textarea "x"
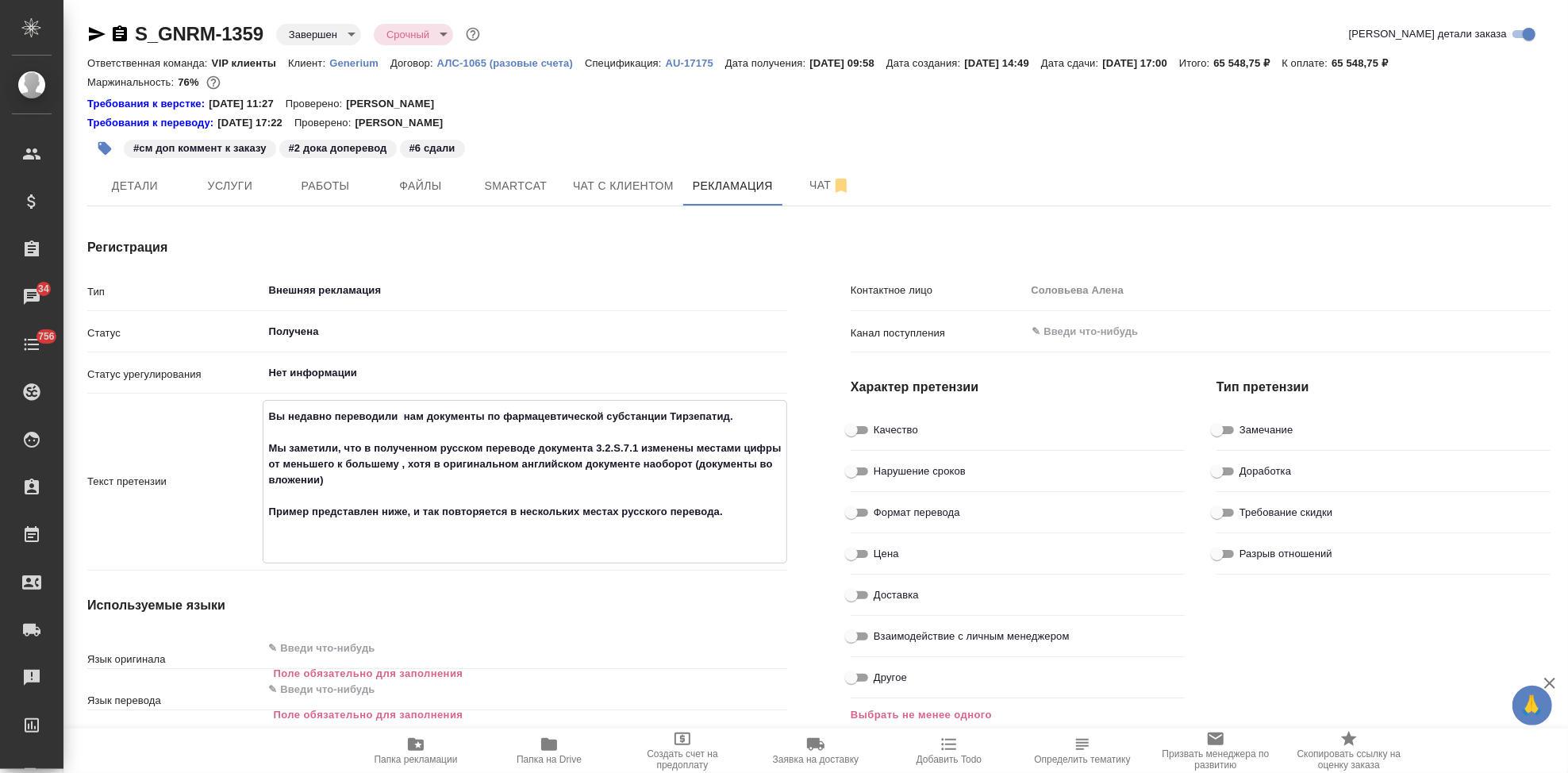
type textarea "x"
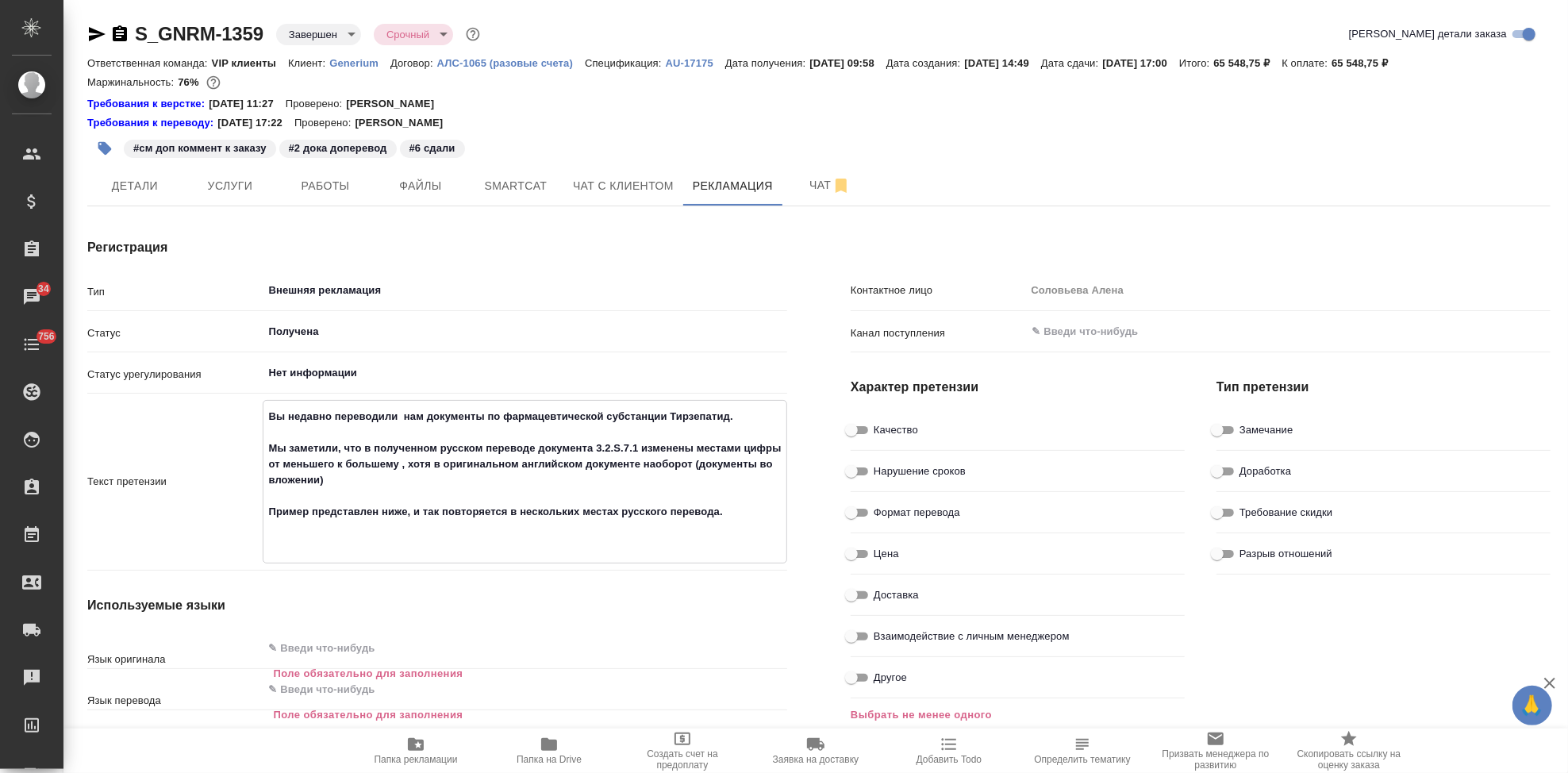
type textarea "x"
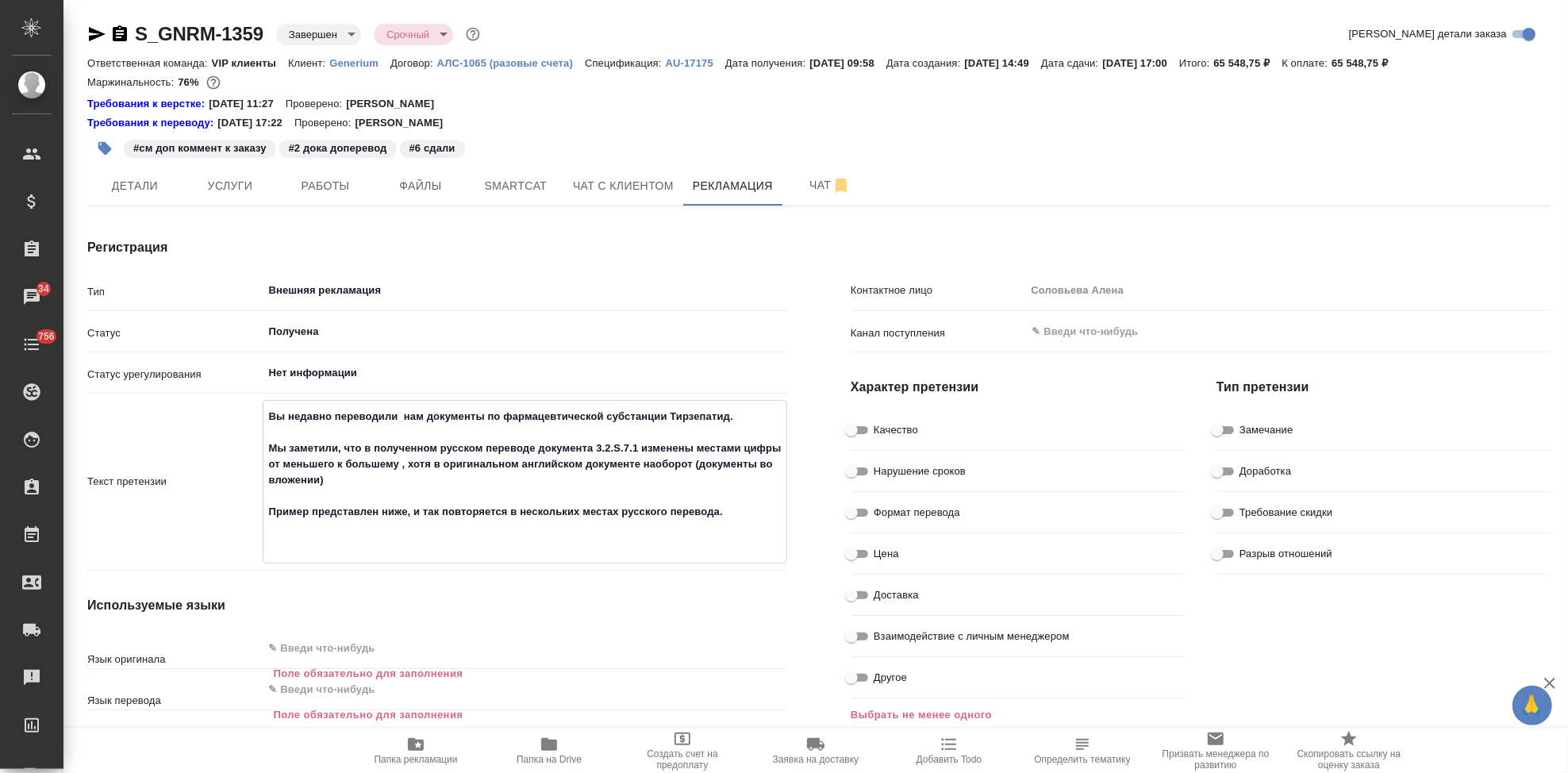
type textarea "x"
type textarea "Вы недавно переводили нам документы по фармацевтической субстанции Тирзепатид. …"
type textarea "x"
type textarea "Вы недавно переводили нам документы по фармацевтической субстанции Тирзепатид. …"
type textarea "x"
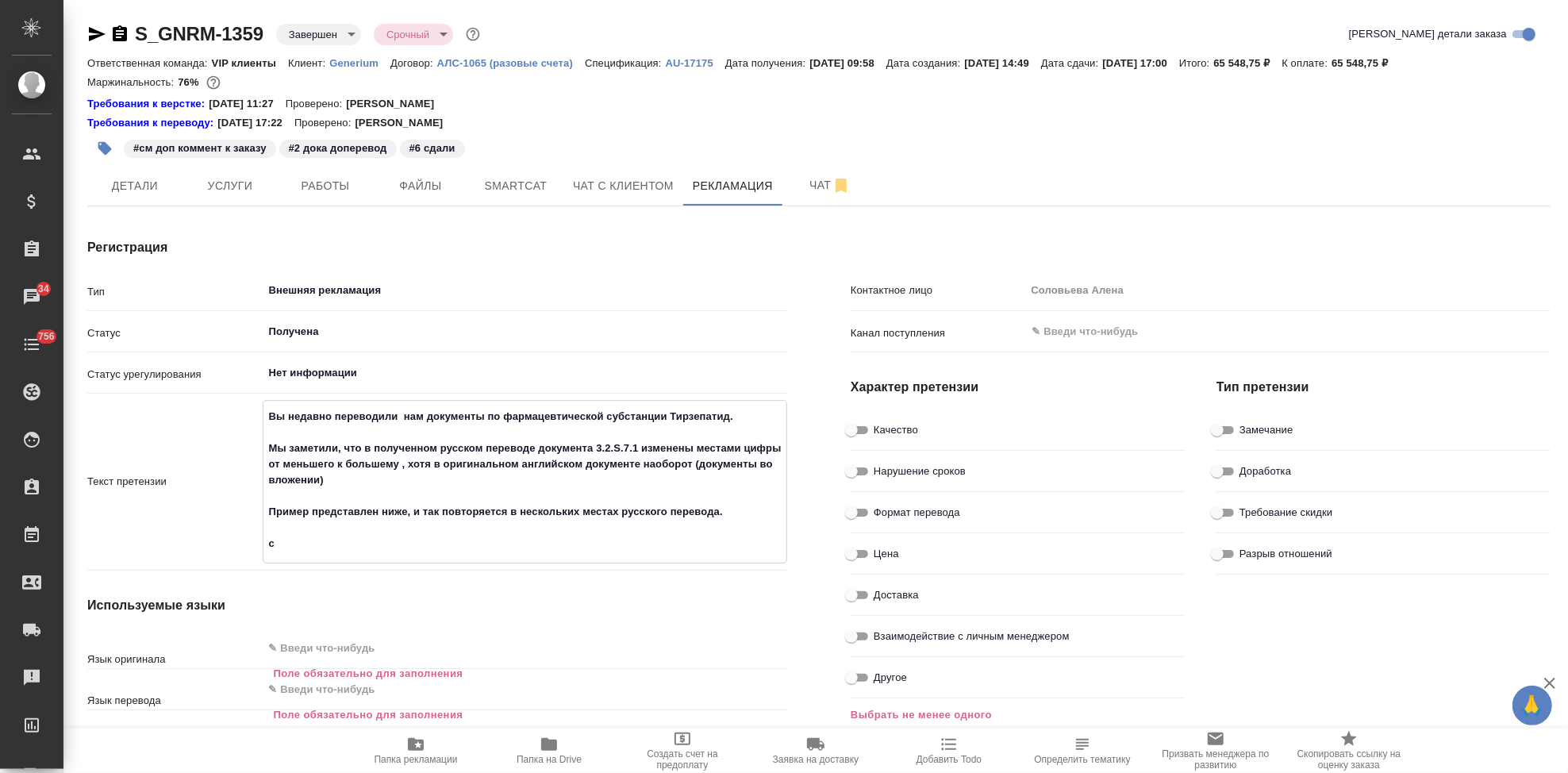
type textarea "x"
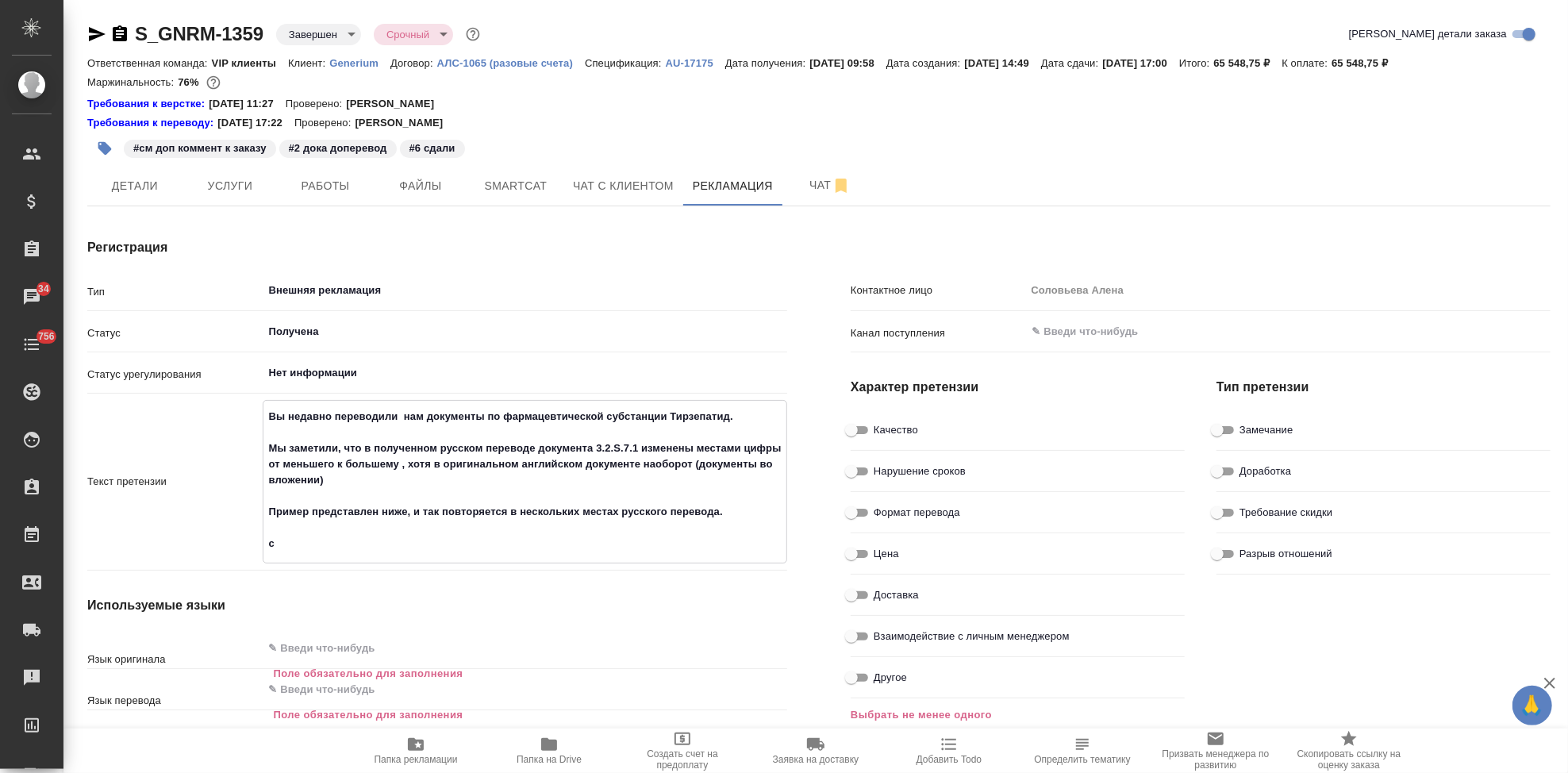
type textarea "x"
type textarea "Вы недавно переводили нам документы по фармацевтической субстанции Тирзепатид. …"
type textarea "x"
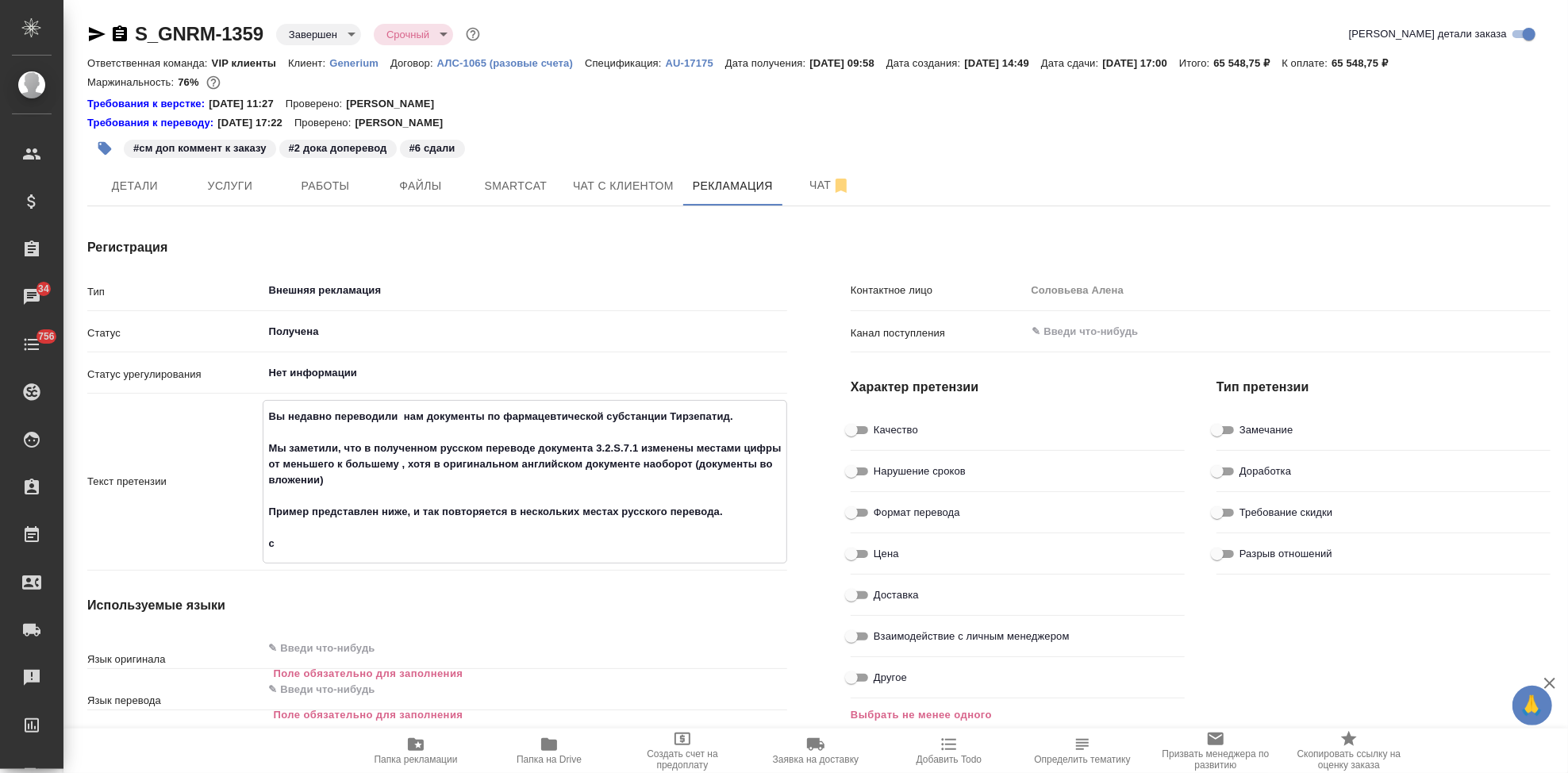
type textarea "x"
type textarea "Вы недавно переводили нам документы по фармацевтической субстанции Тирзепатид. …"
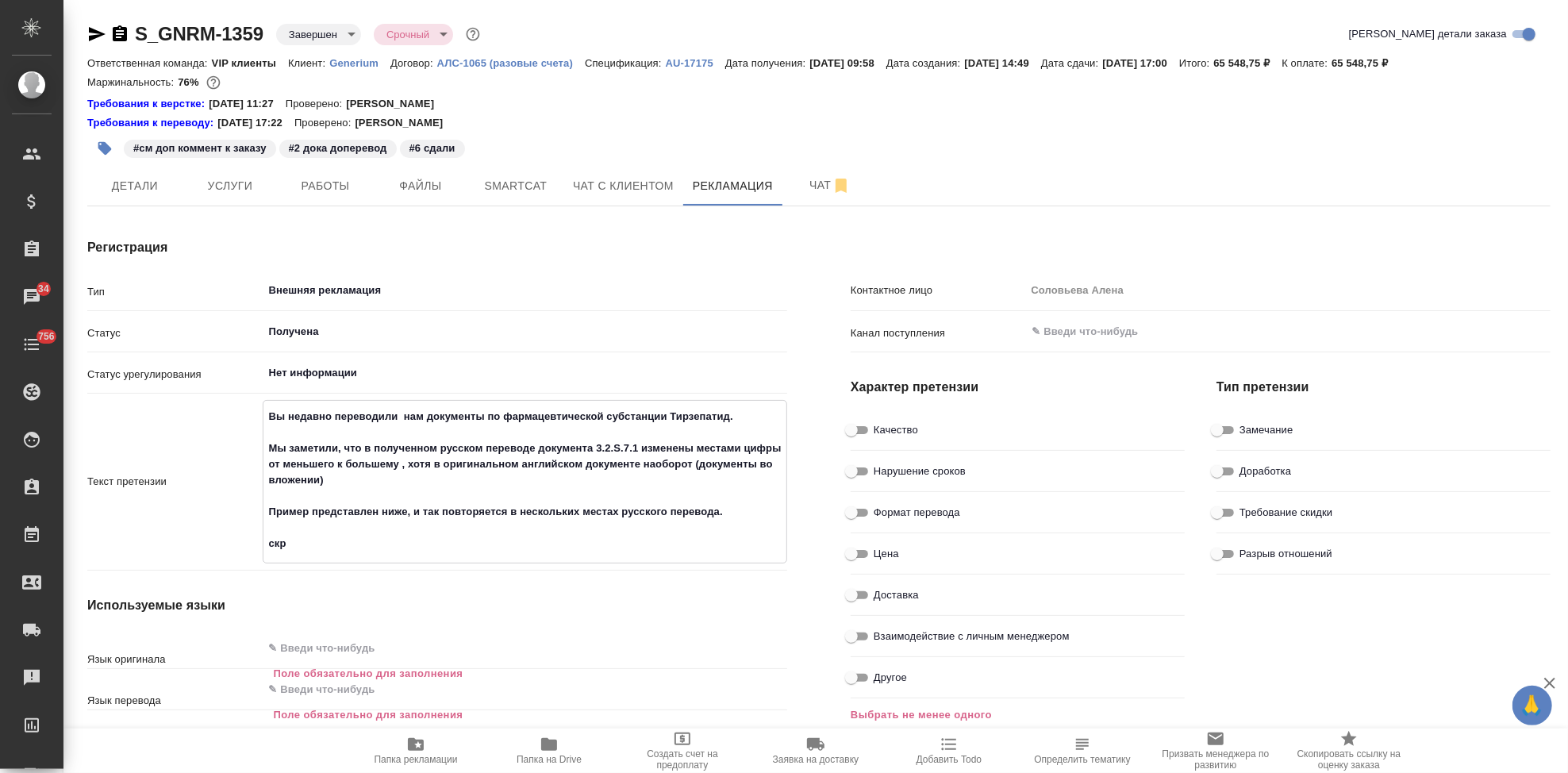
type textarea "x"
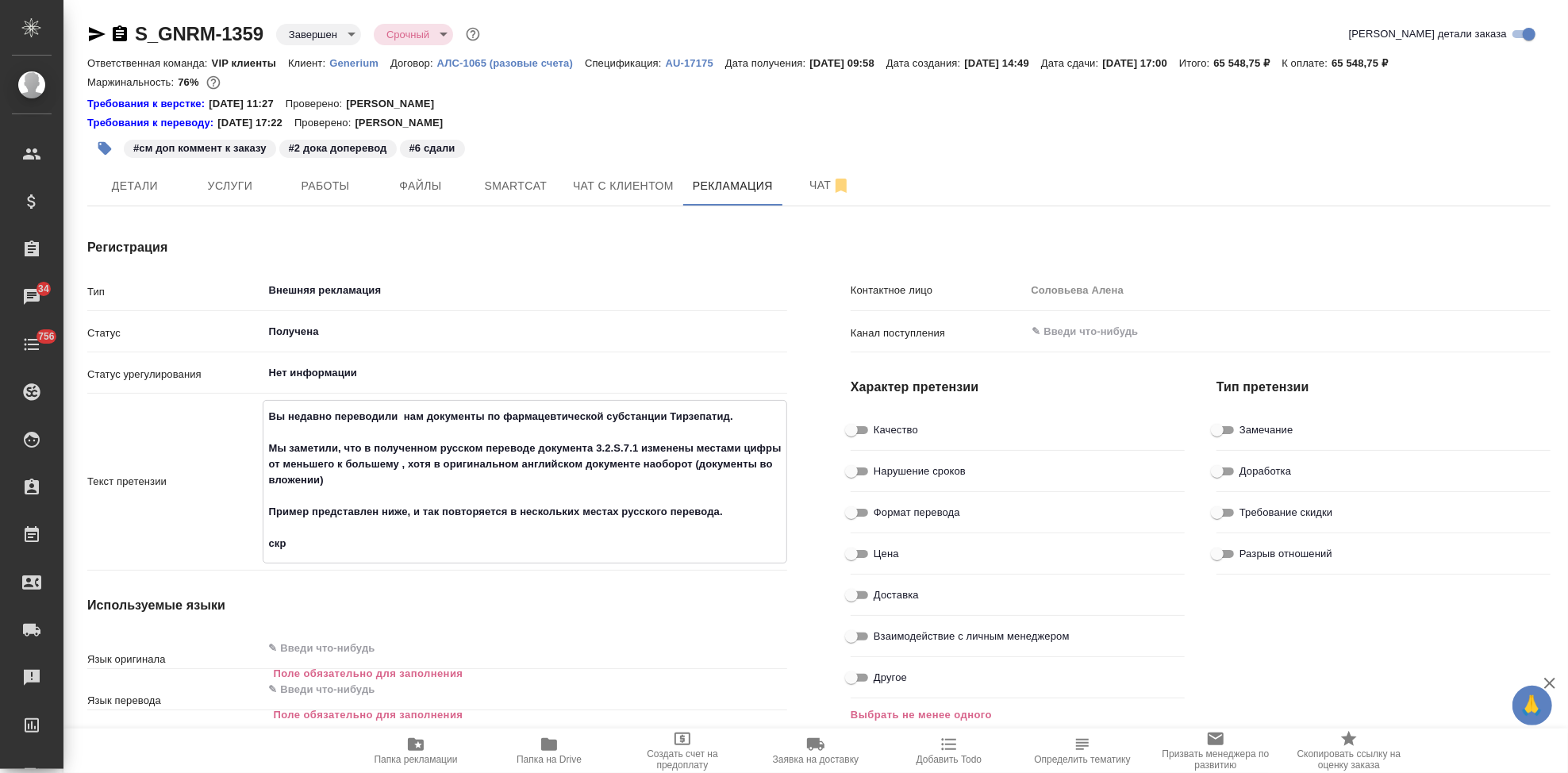
type textarea "x"
type textarea "Вы недавно переводили нам документы по фармацевтической субстанции Тирзепатид. …"
type textarea "x"
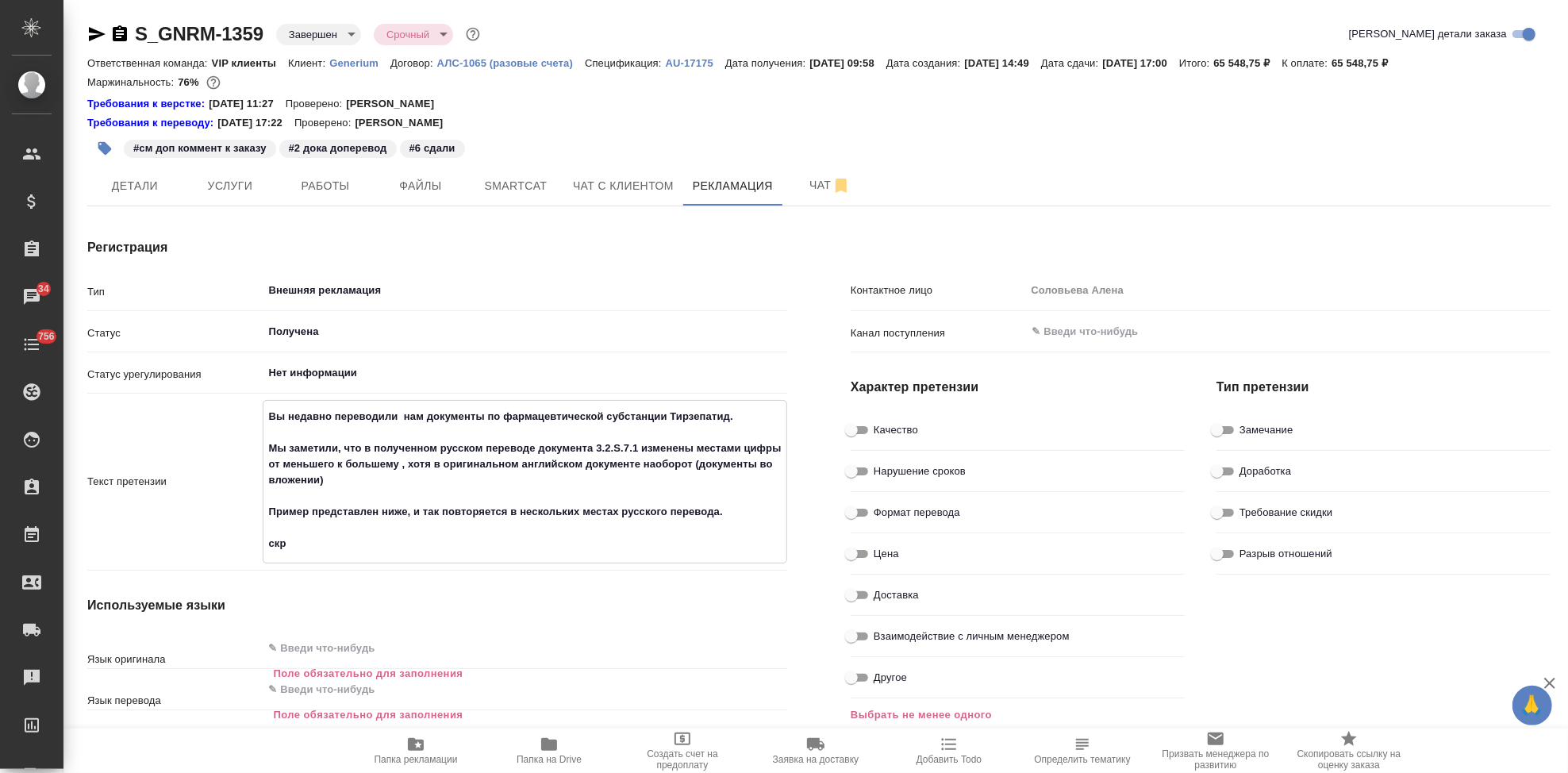
type textarea "x"
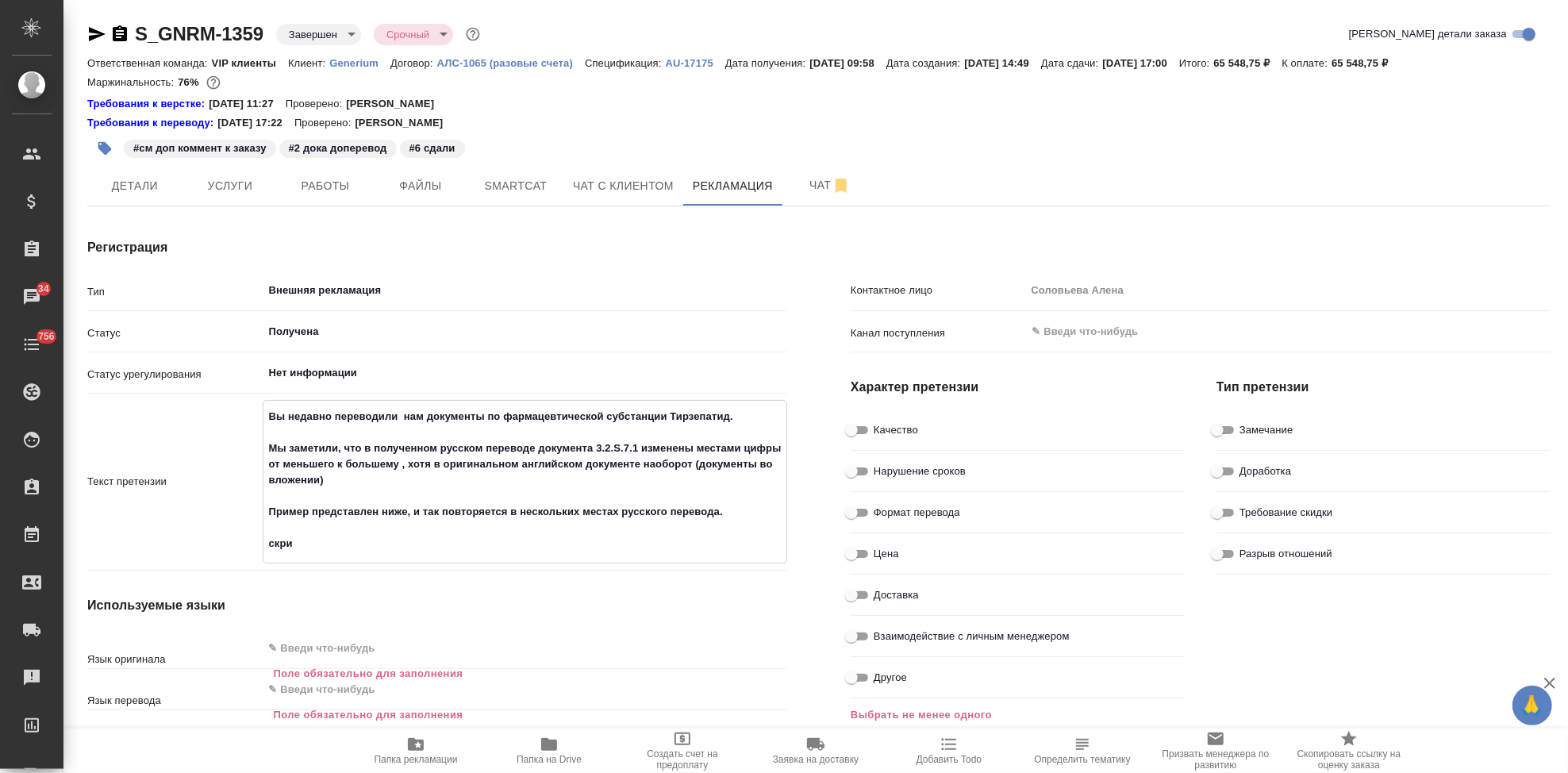
type textarea "Вы недавно переводили нам документы по фармацевтической субстанции Тирзепатид. …"
type textarea "x"
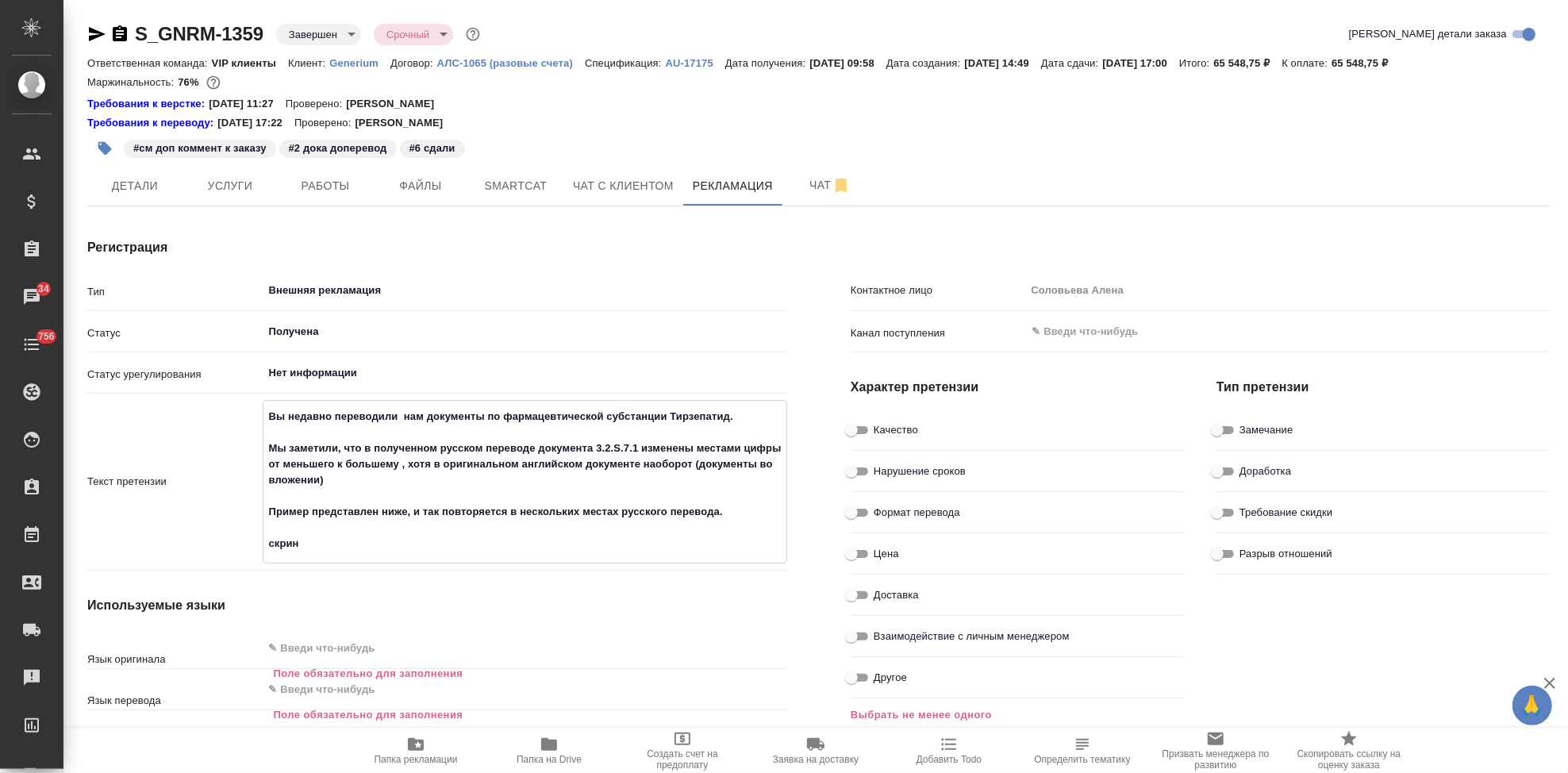
type textarea "x"
type textarea "Вы недавно переводили нам документы по фармацевтической субстанции Тирзепатид. …"
type textarea "x"
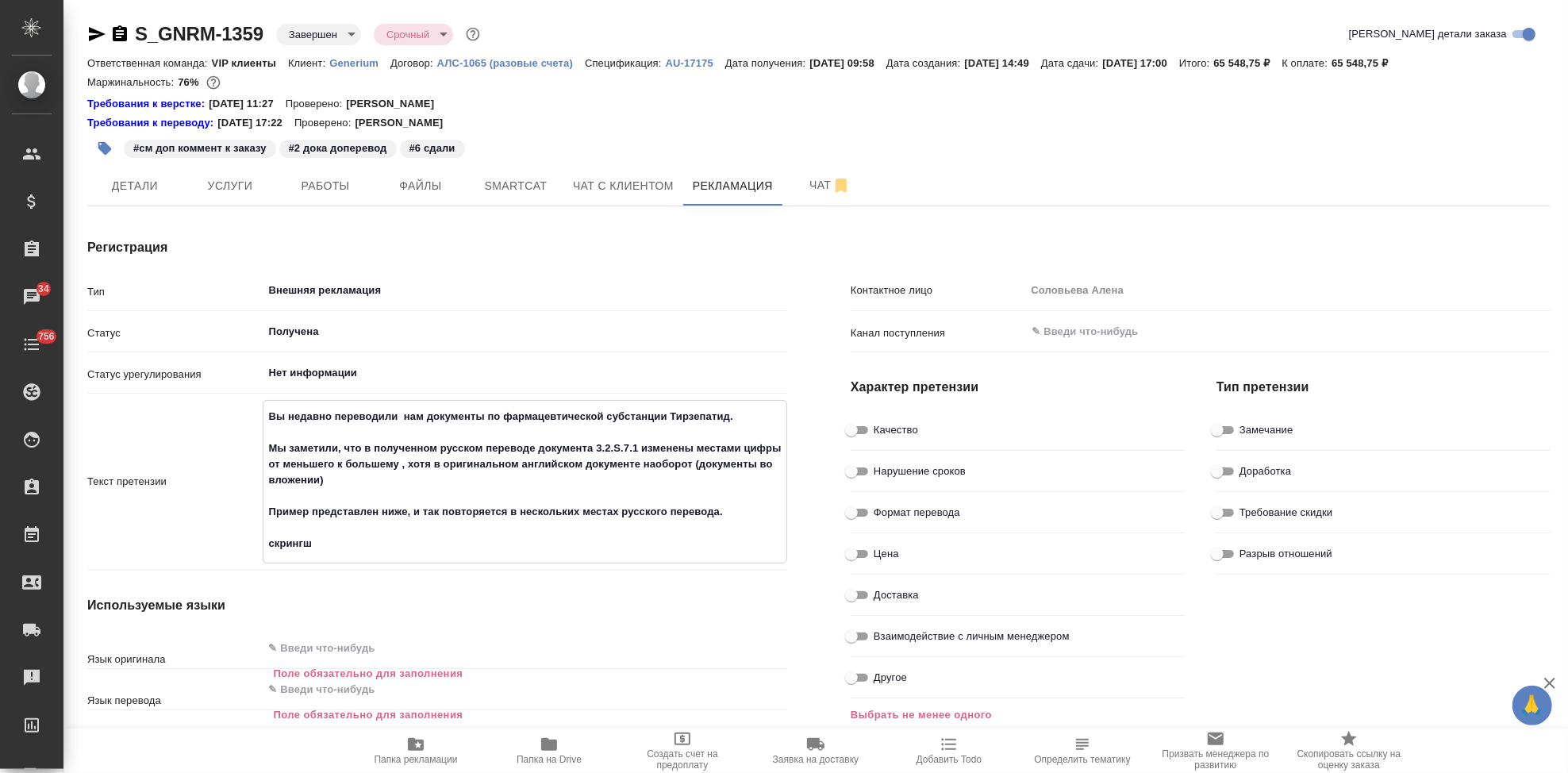
type textarea "x"
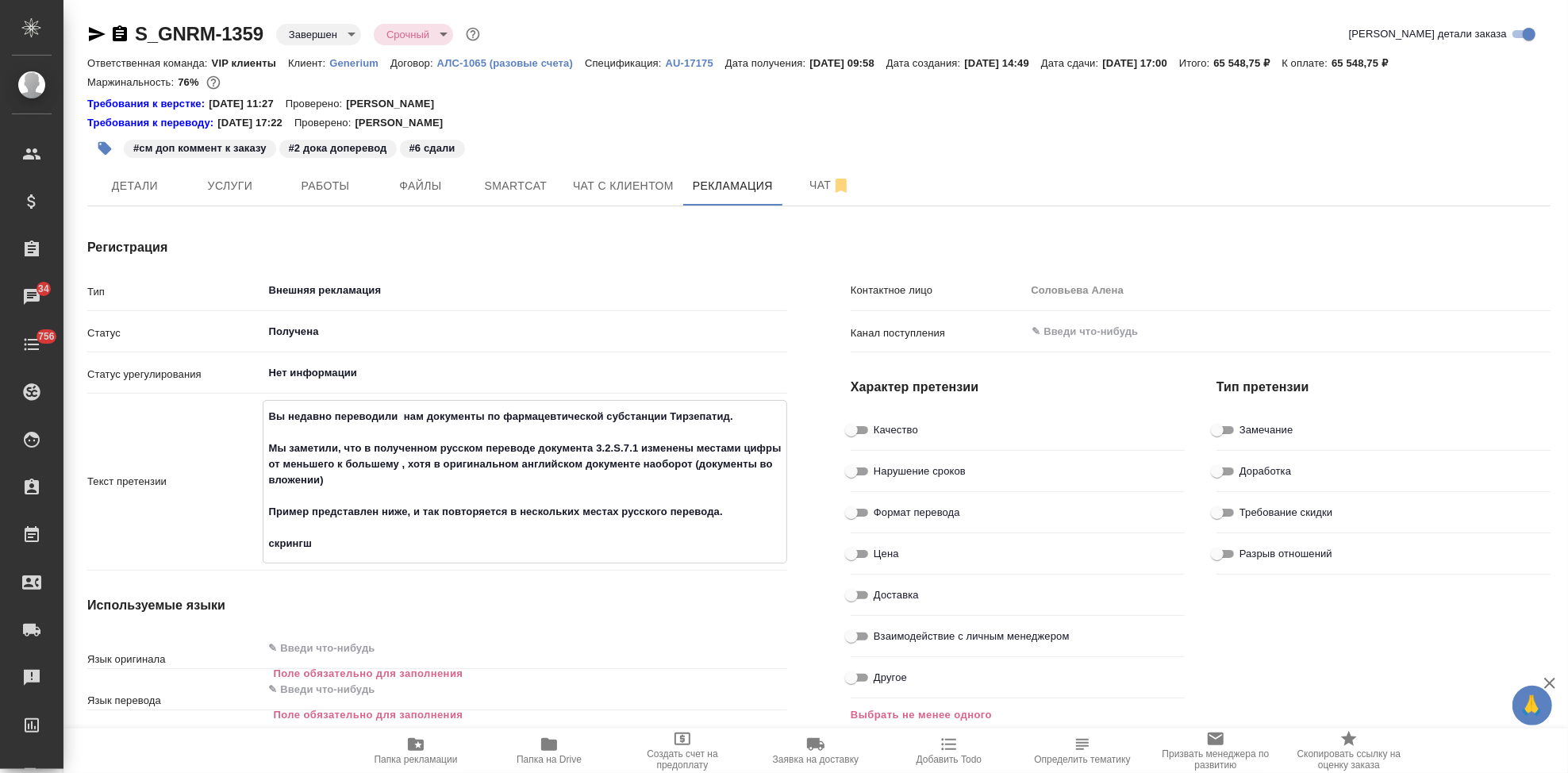
type textarea "x"
type textarea "Вы недавно переводили нам документы по фармацевтической субстанции Тирзепатид. …"
type textarea "x"
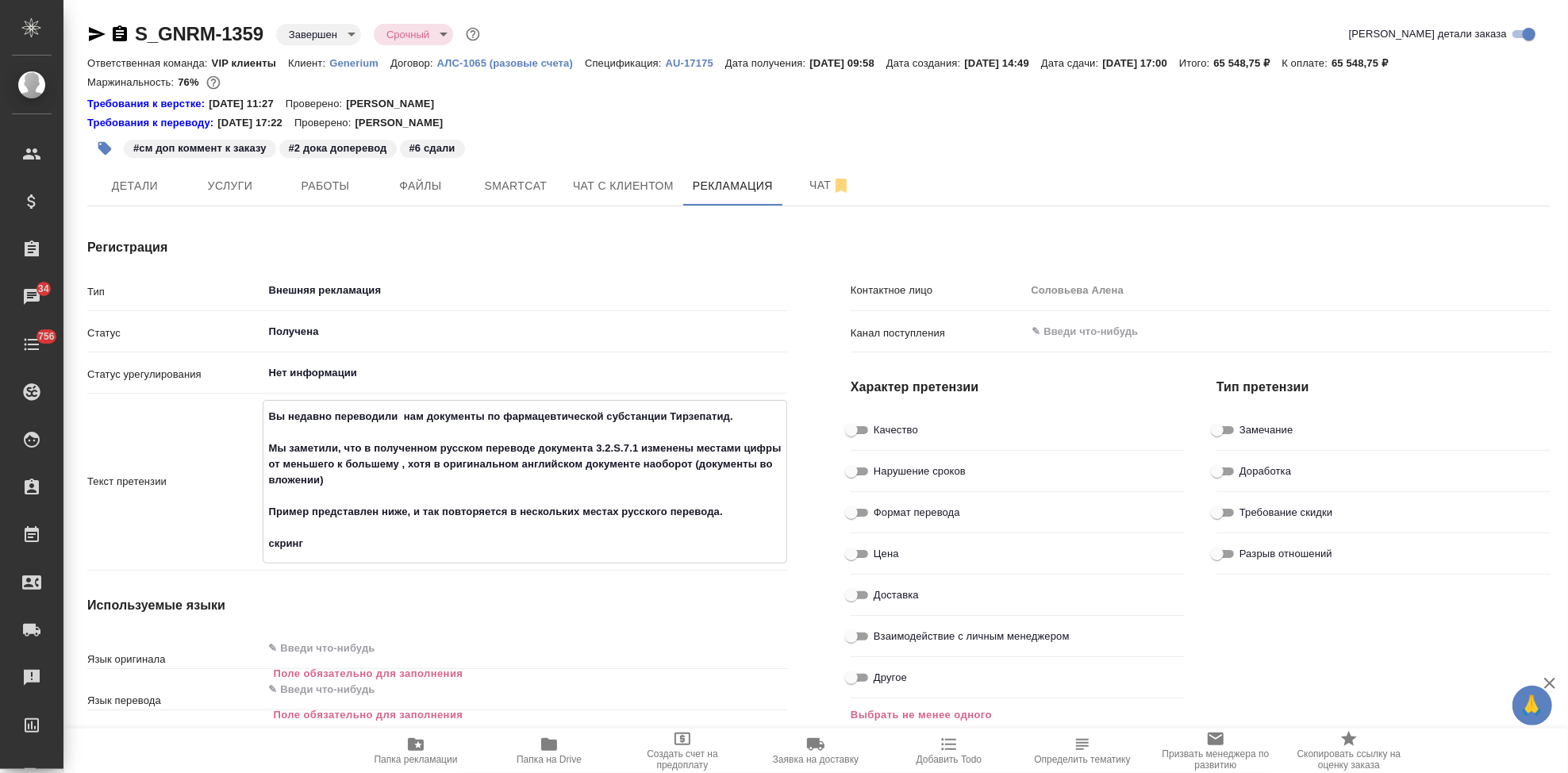
type textarea "x"
type textarea "Вы недавно переводили нам документы по фармацевтической субстанции Тирзепатид. …"
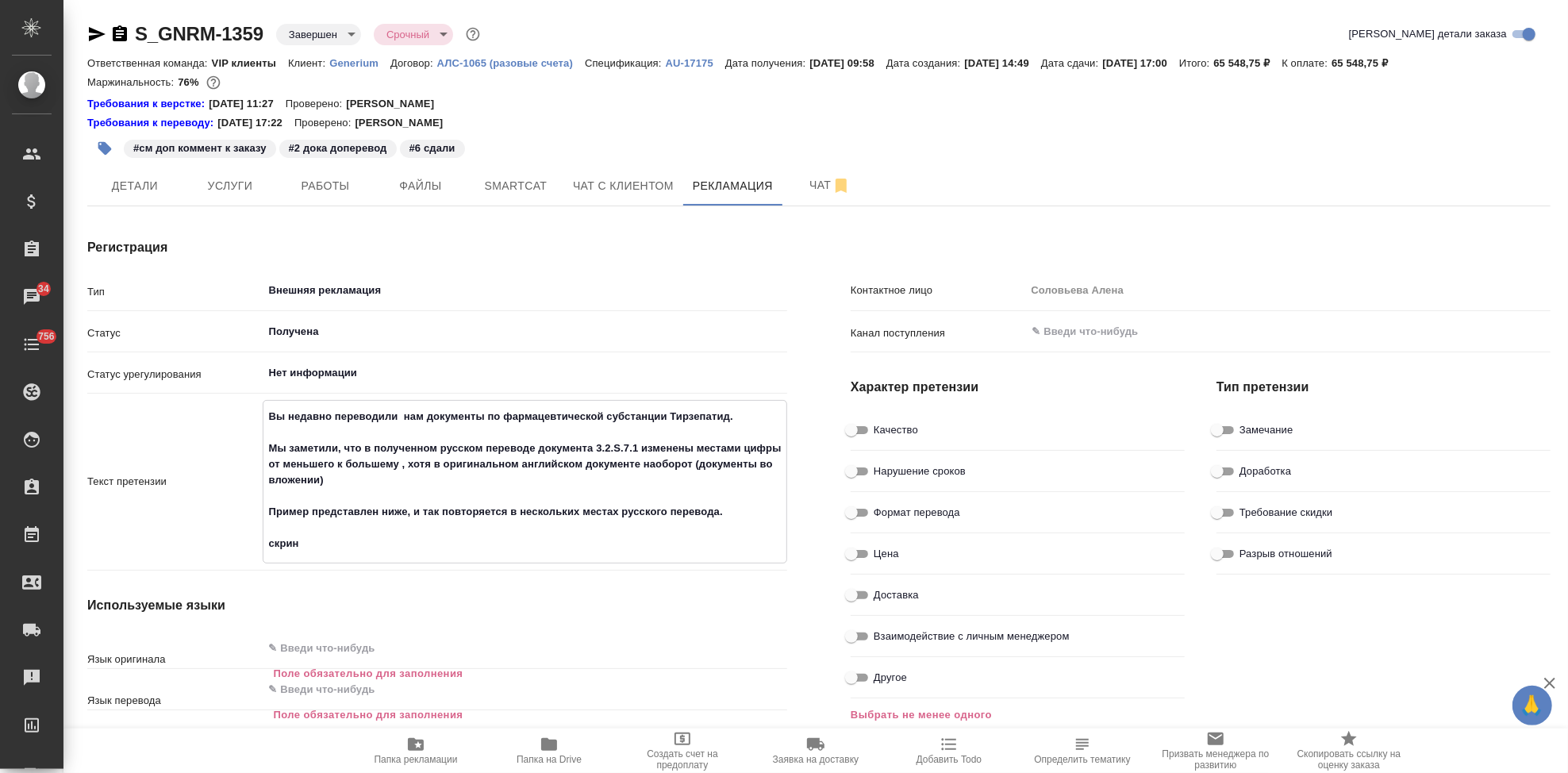
type textarea "x"
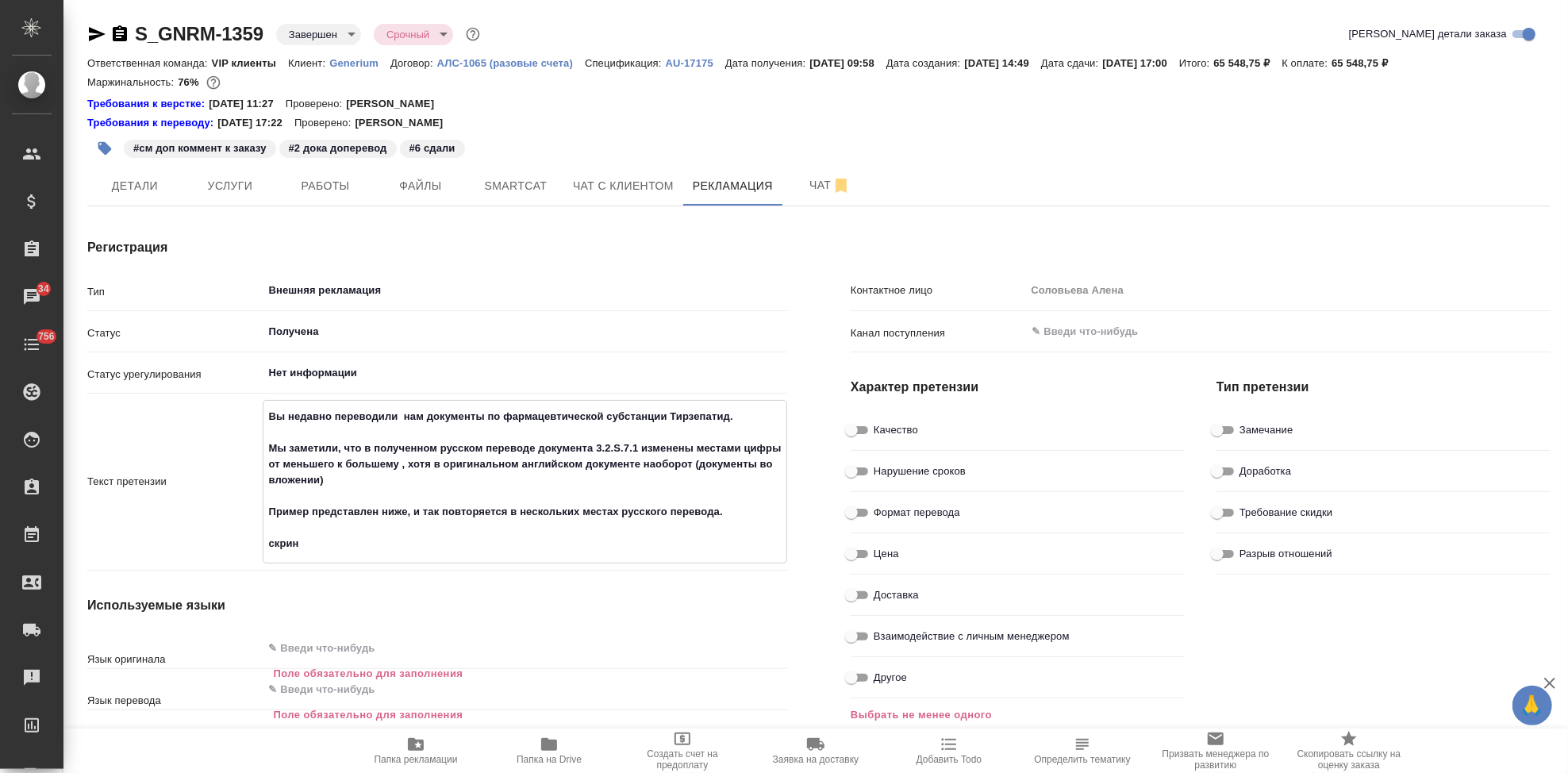
type textarea "x"
type textarea "Вы недавно переводили нам документы по фармацевтической субстанции Тирзепатид. …"
type textarea "x"
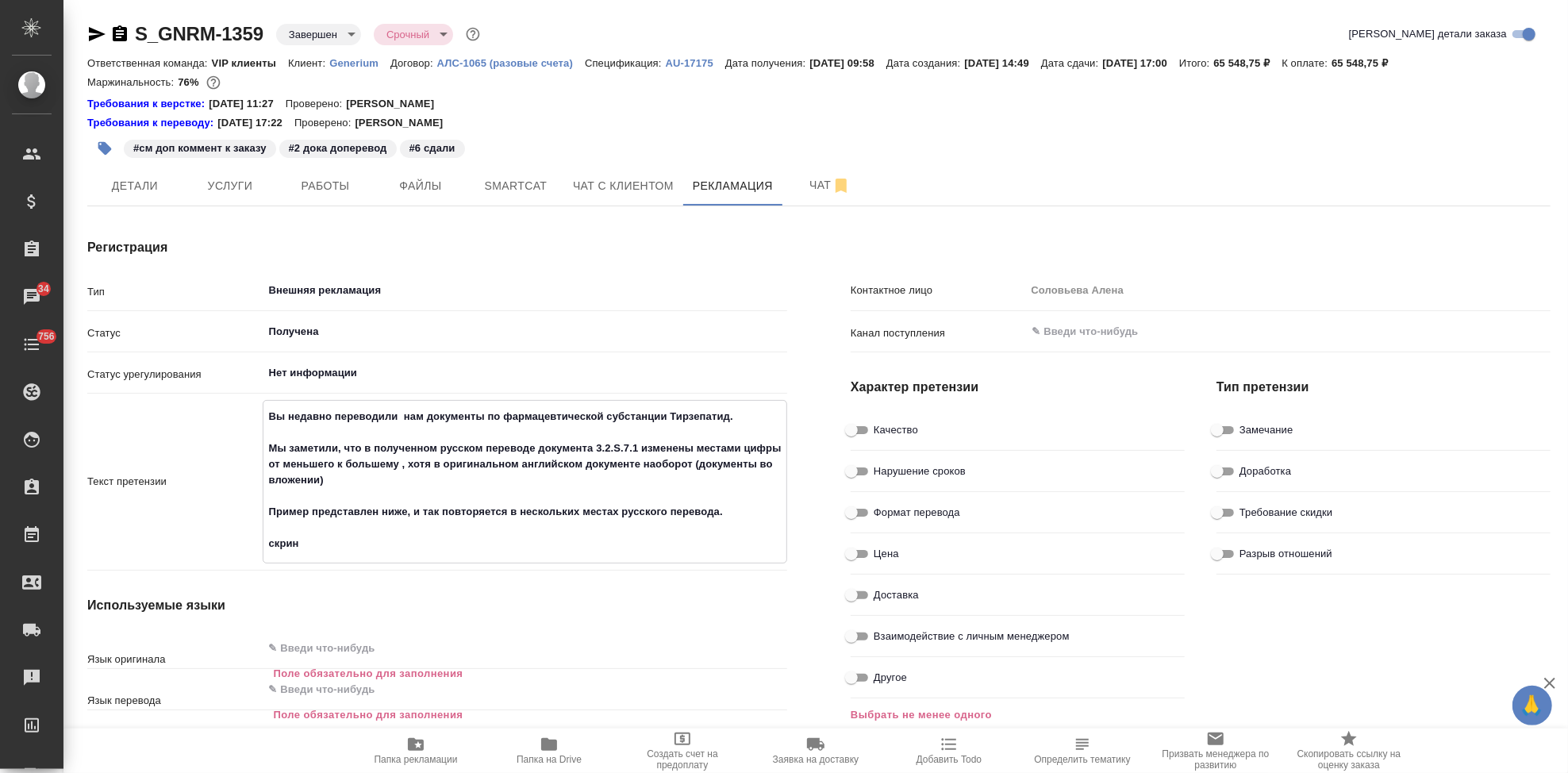
type textarea "x"
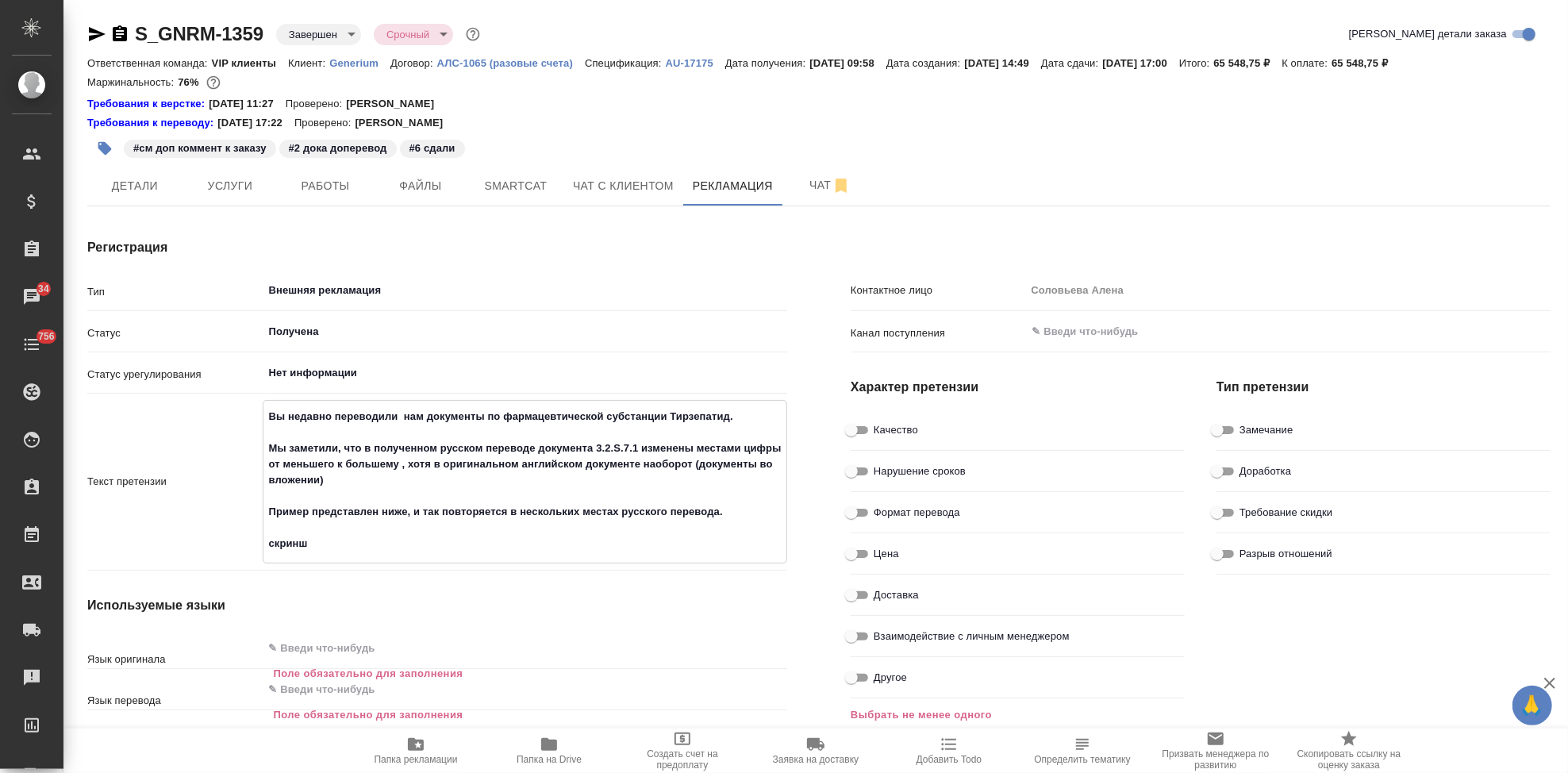
type textarea "Вы недавно переводили нам документы по фармацевтической субстанции Тирзепатид. …"
type textarea "x"
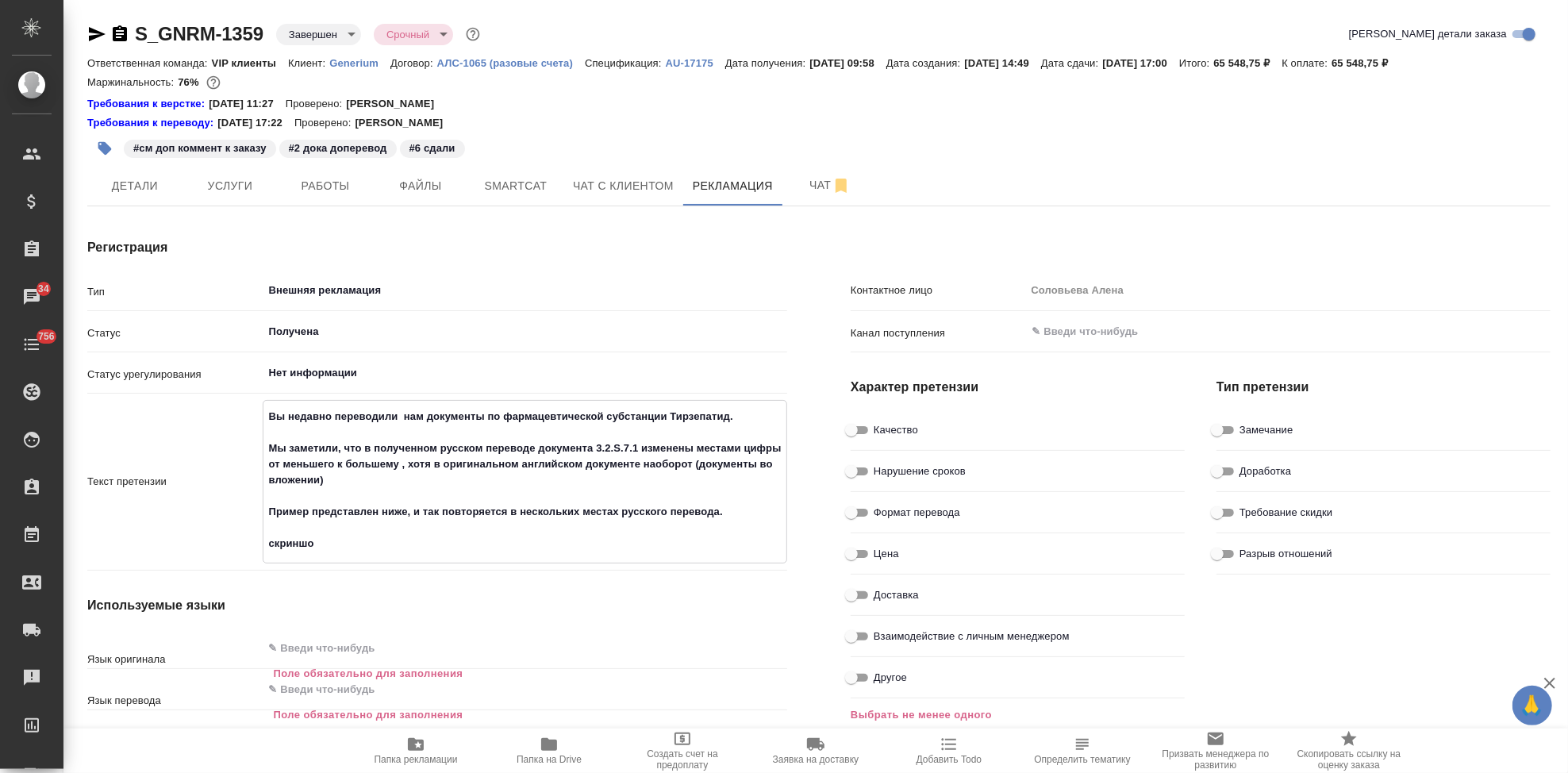
type textarea "x"
type textarea "Вы недавно переводили нам документы по фармацевтической субстанции Тирзепатид. …"
type textarea "x"
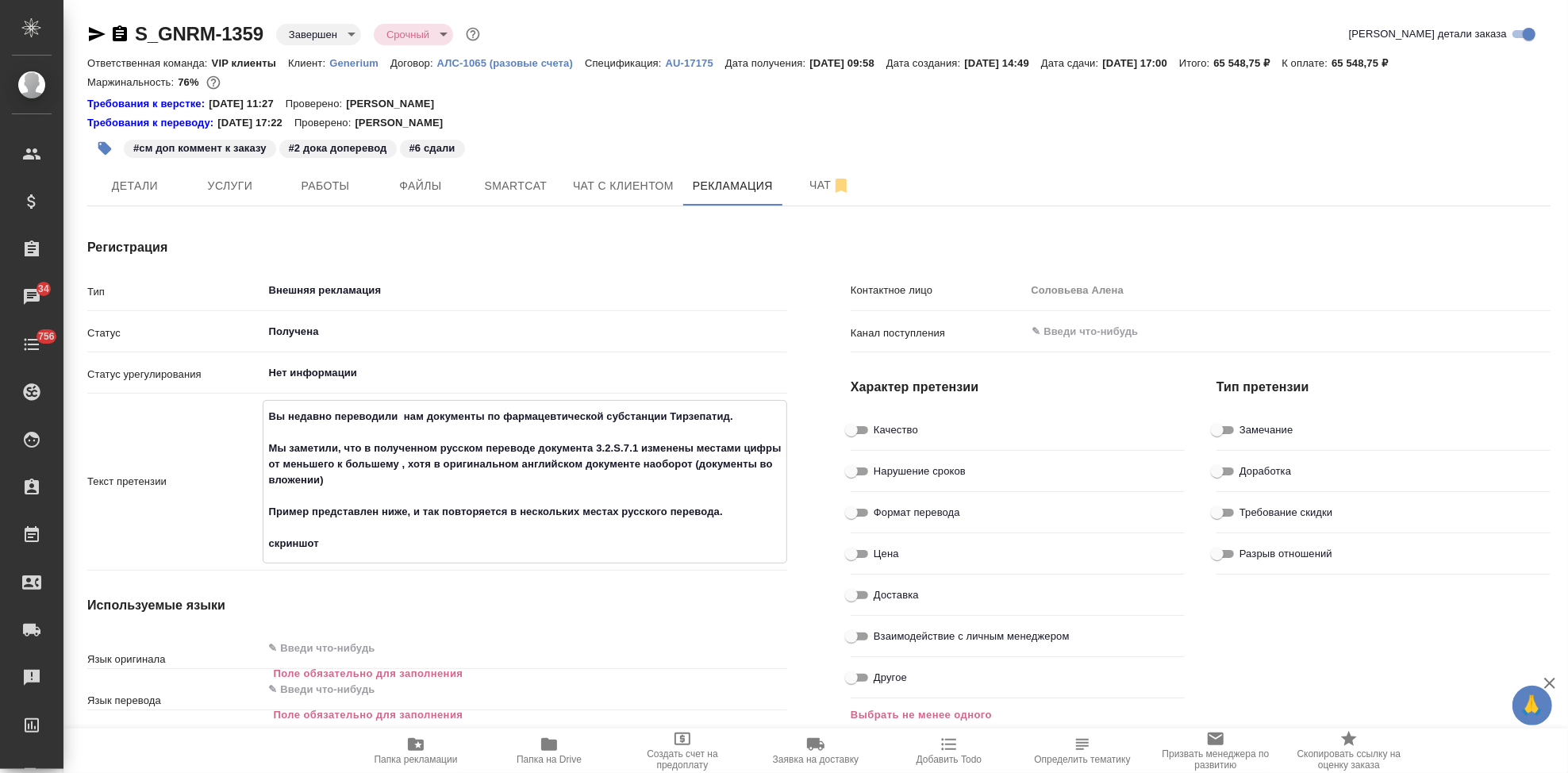
type textarea "x"
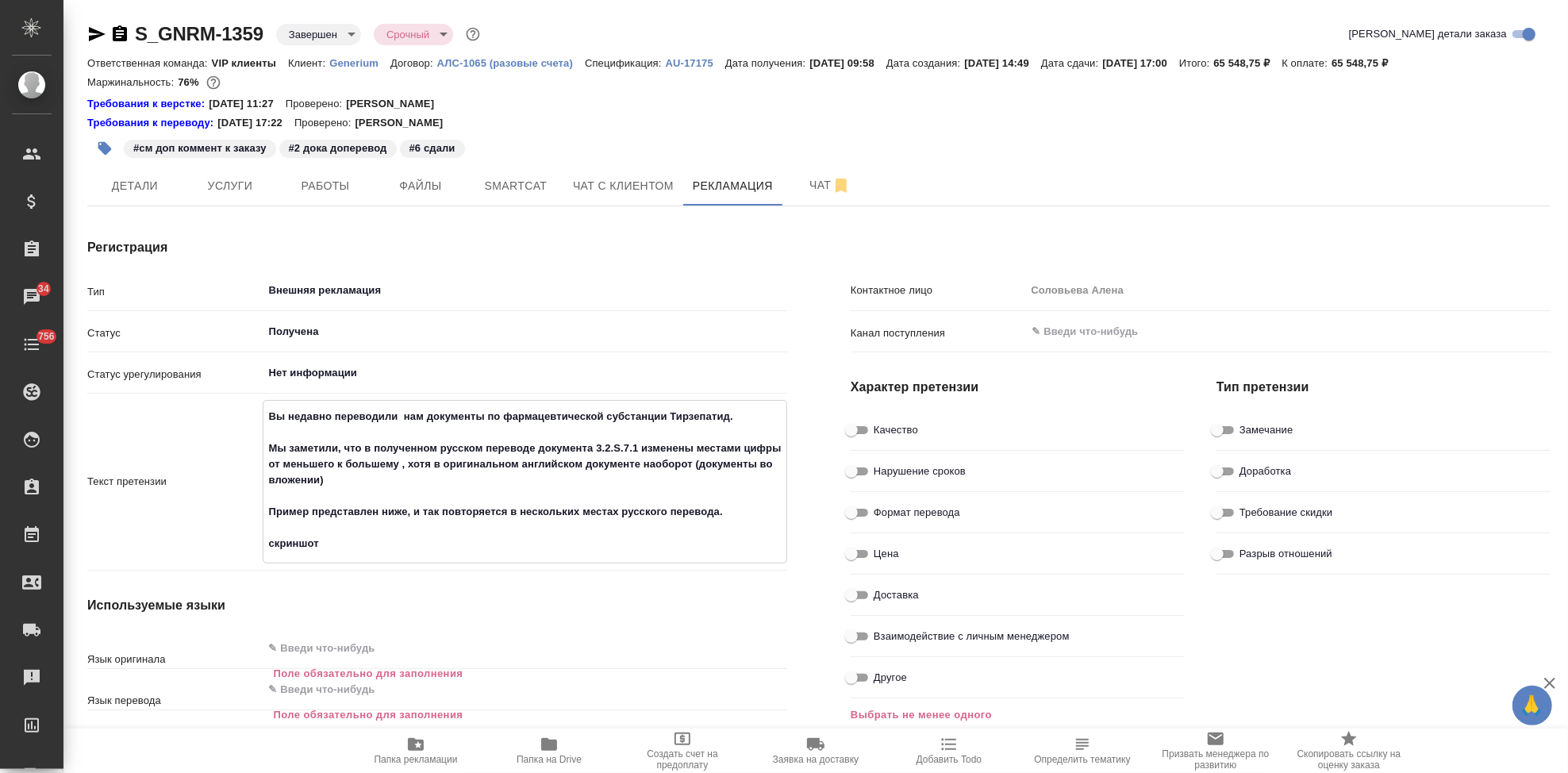
type textarea "x"
type textarea "Вы недавно переводили нам документы по фармацевтической субстанции Тирзепатид. …"
type textarea "x"
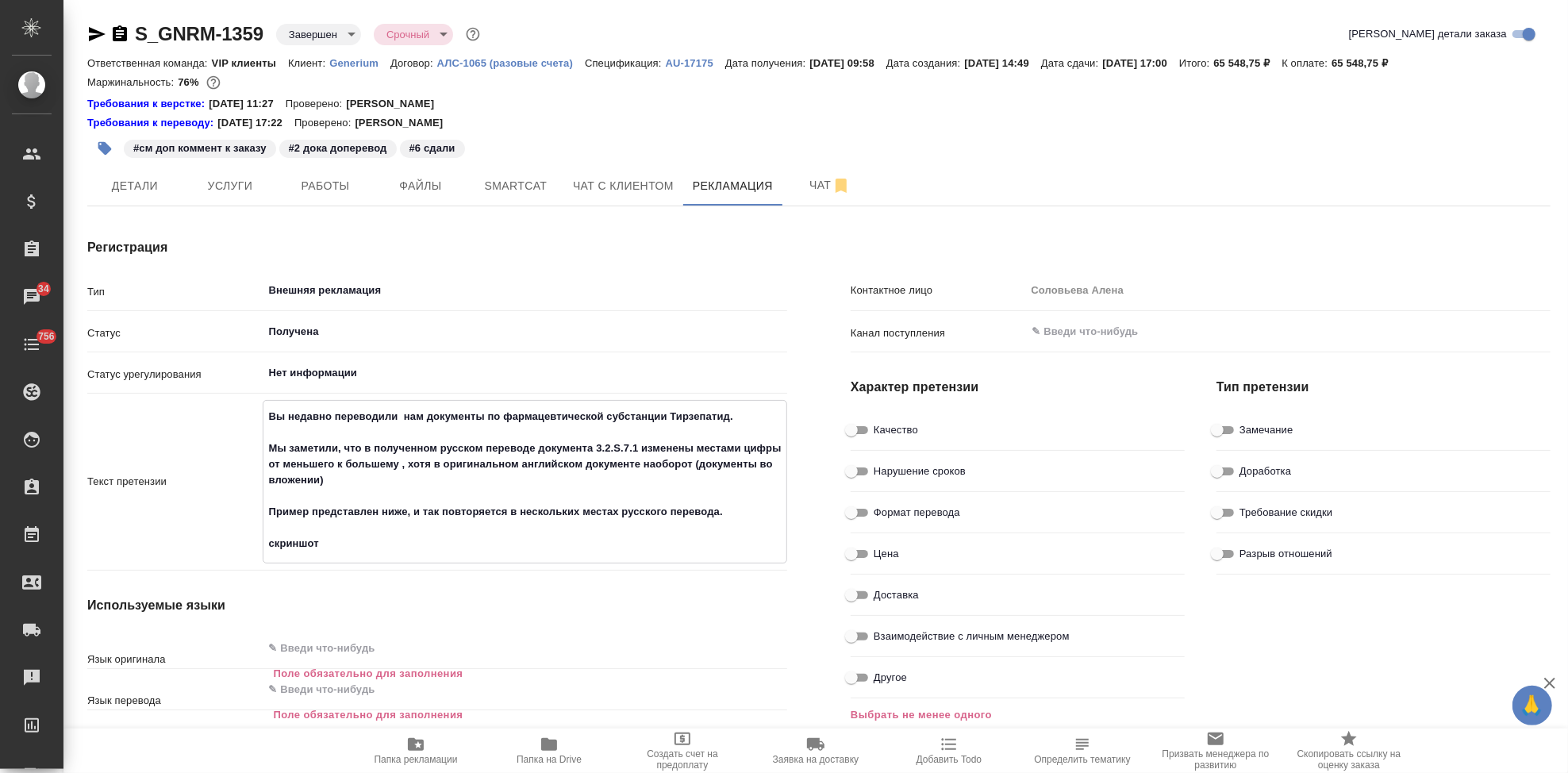
type textarea "x"
type textarea "Вы недавно переводили нам документы по фармацевтической субстанции Тирзепатид. …"
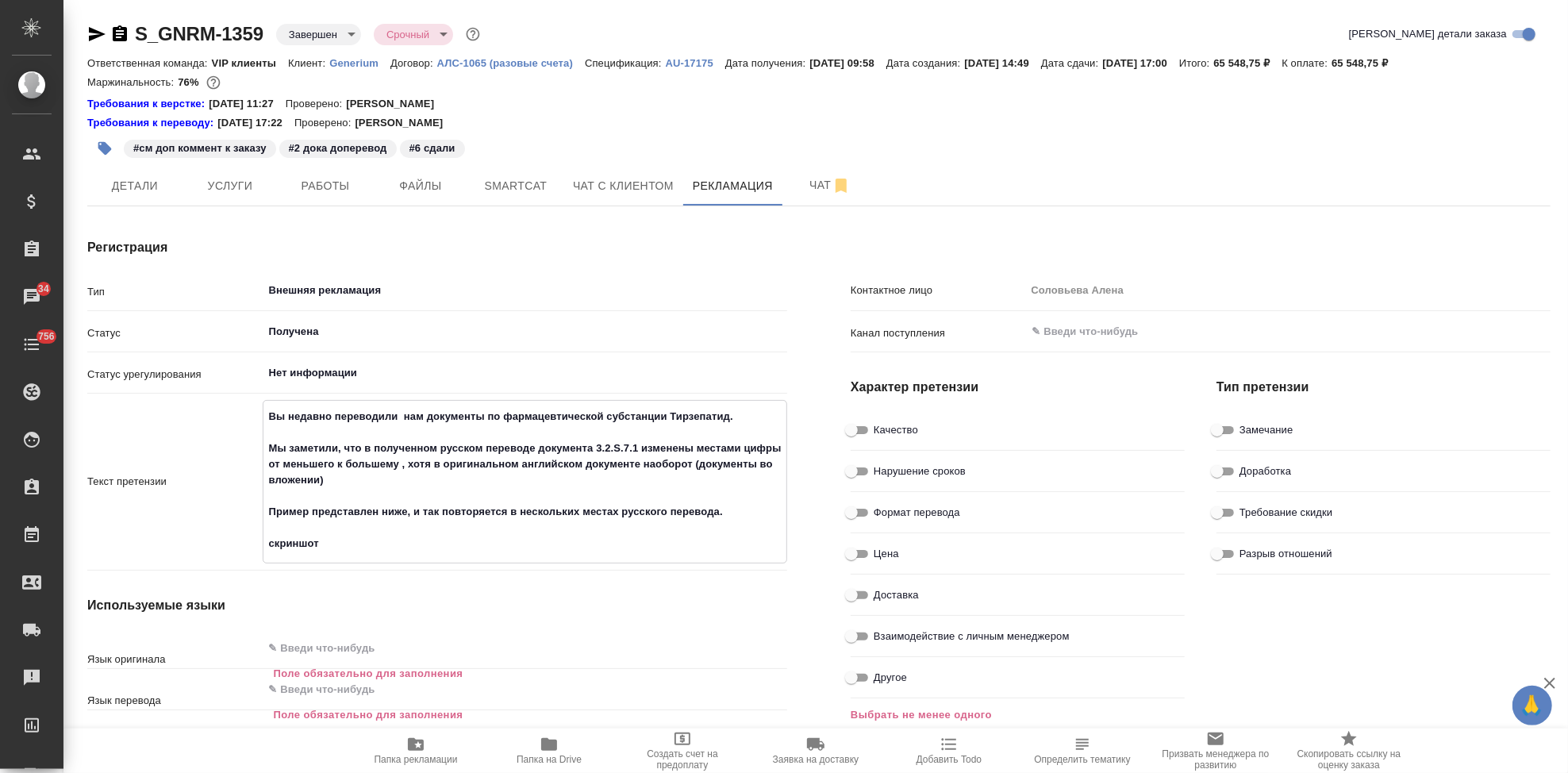
type textarea "x"
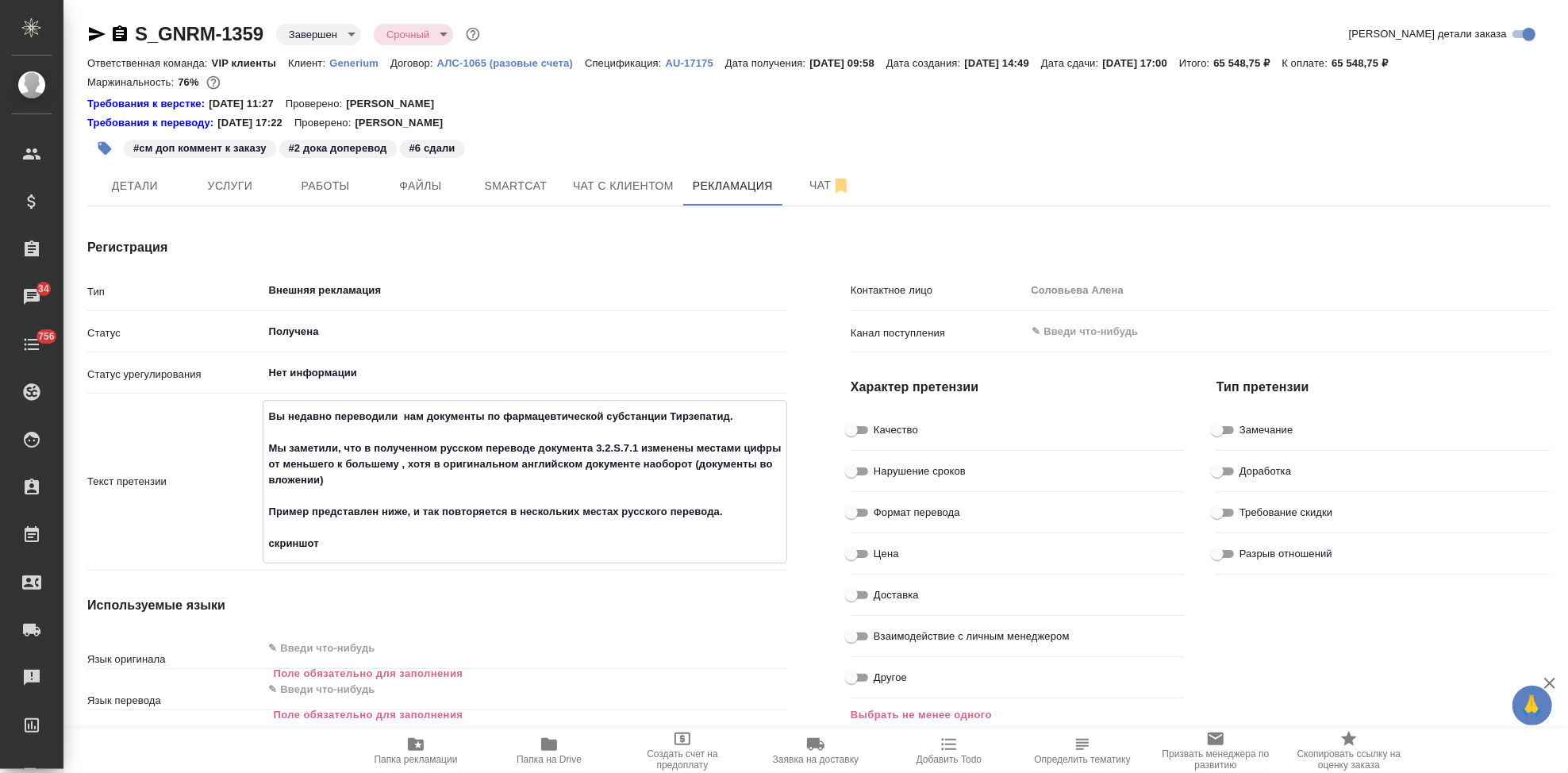
type textarea "x"
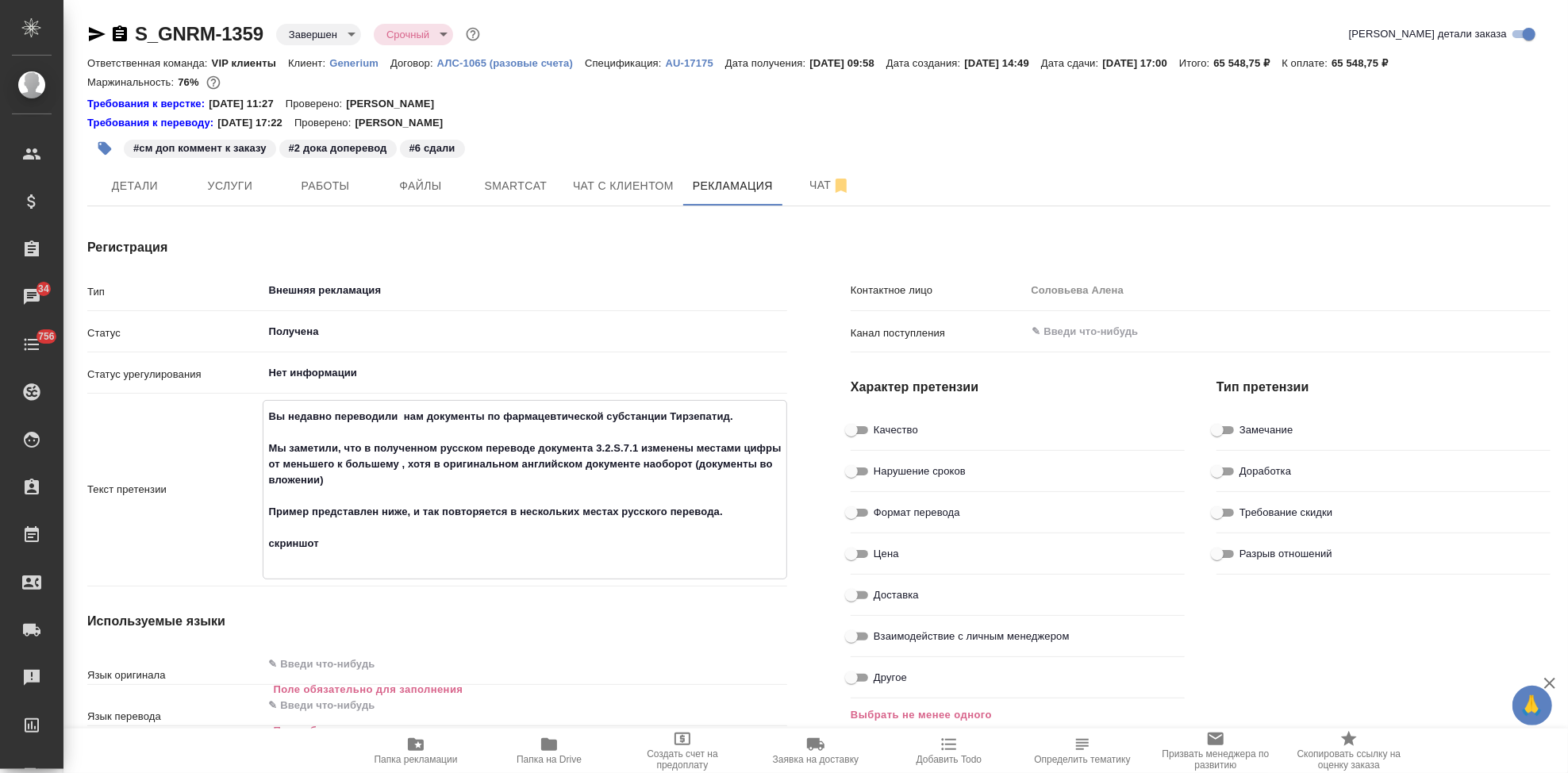
type textarea "Вы недавно переводили нам документы по фармацевтической субстанции Тирзепатид. …"
type textarea "x"
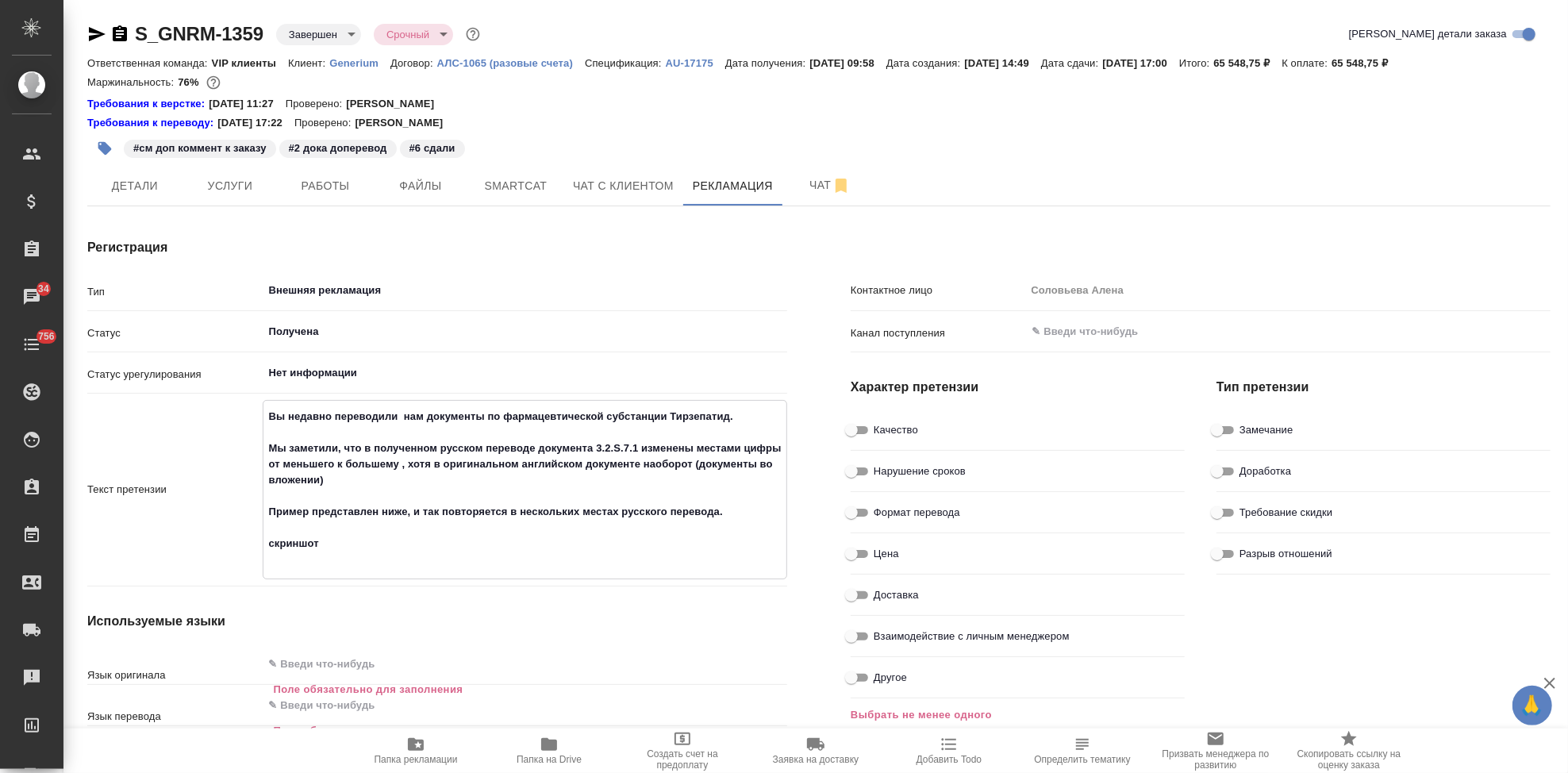
type textarea "x"
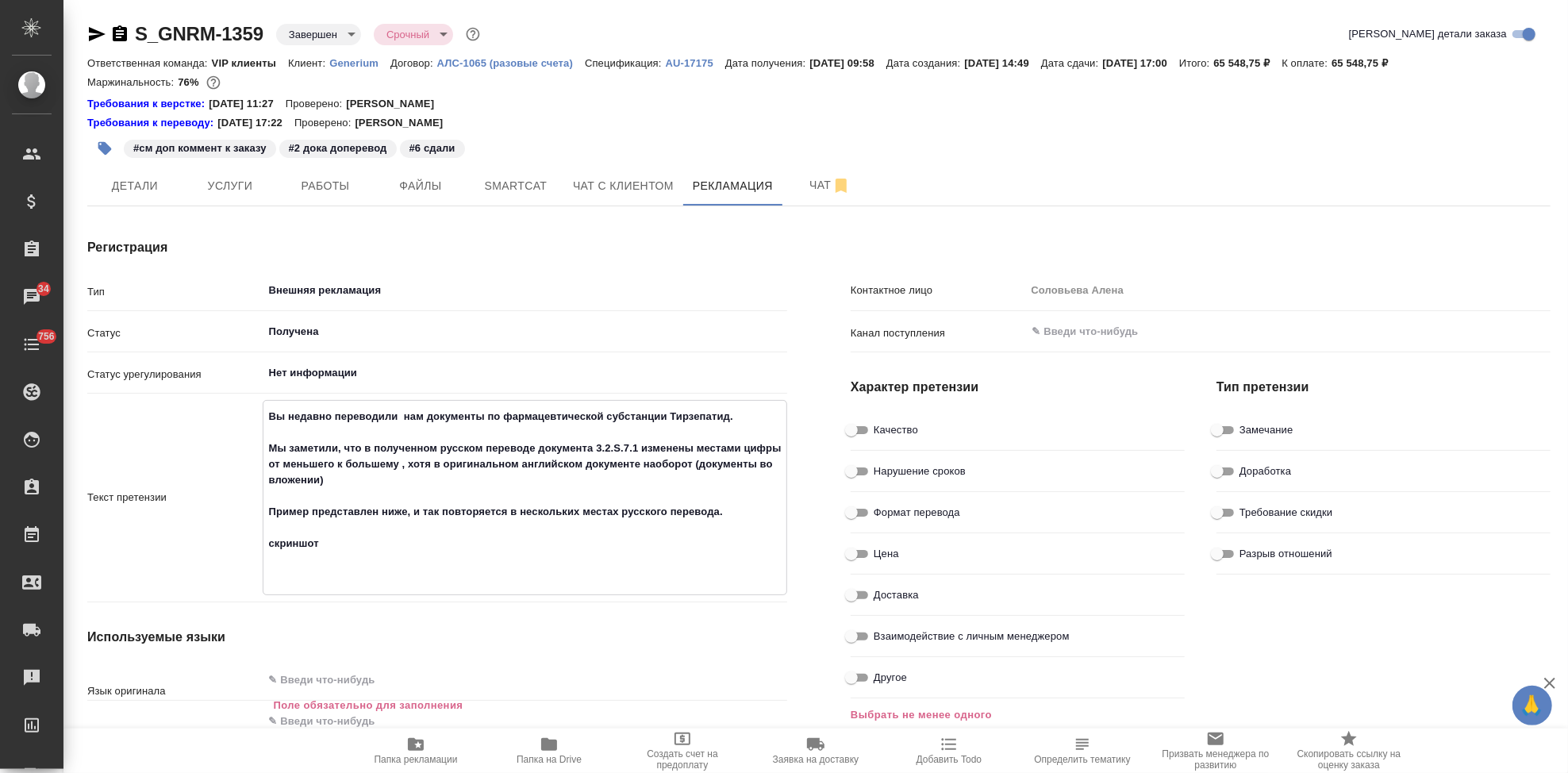
paste textarea "Для нас это имеет принципиальное значение и считается заменой данных: в шапке д…"
type textarea "Вы недавно переводили нам документы по фармацевтической субстанции Тирзепатид. …"
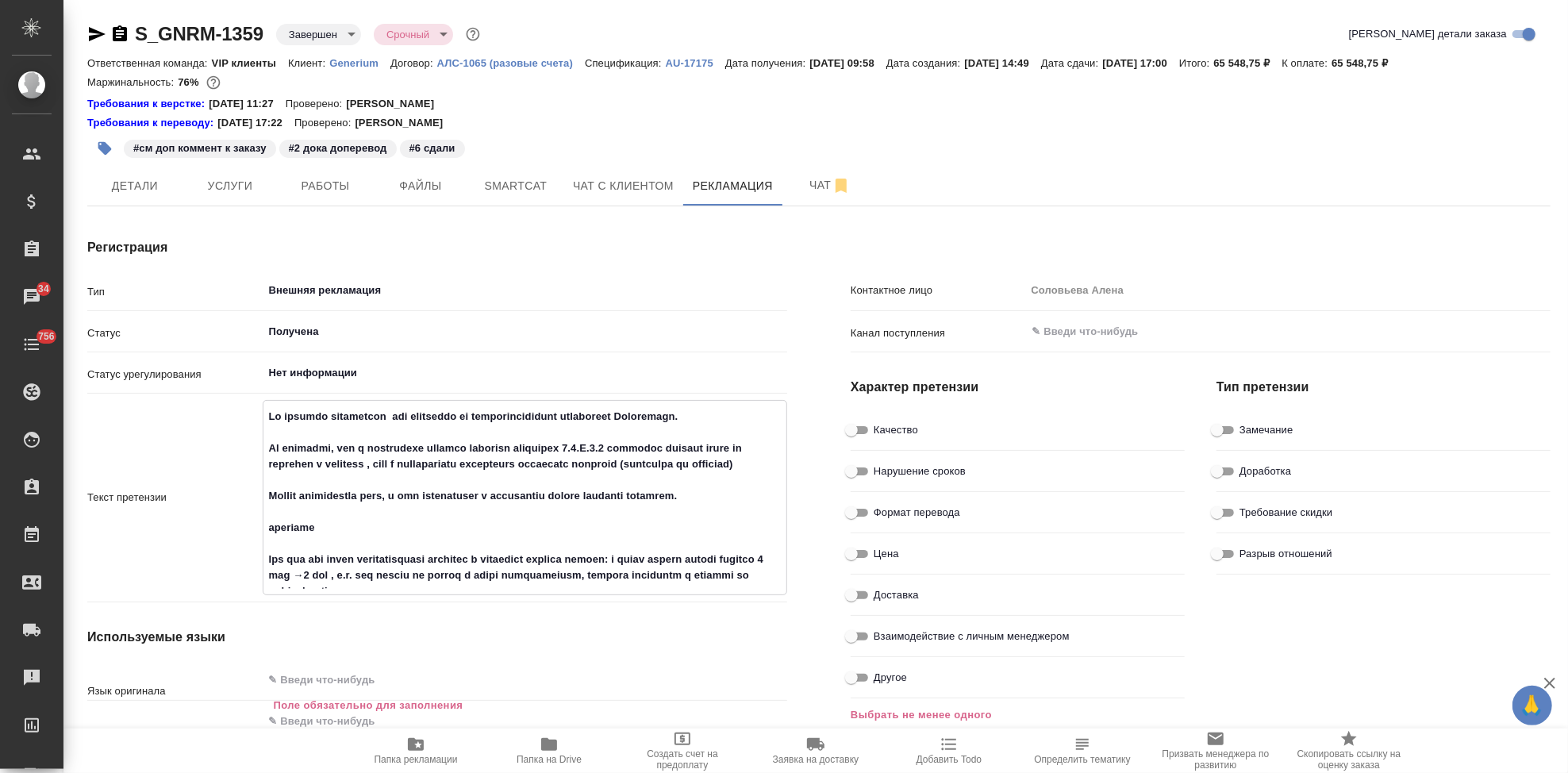
type textarea "x"
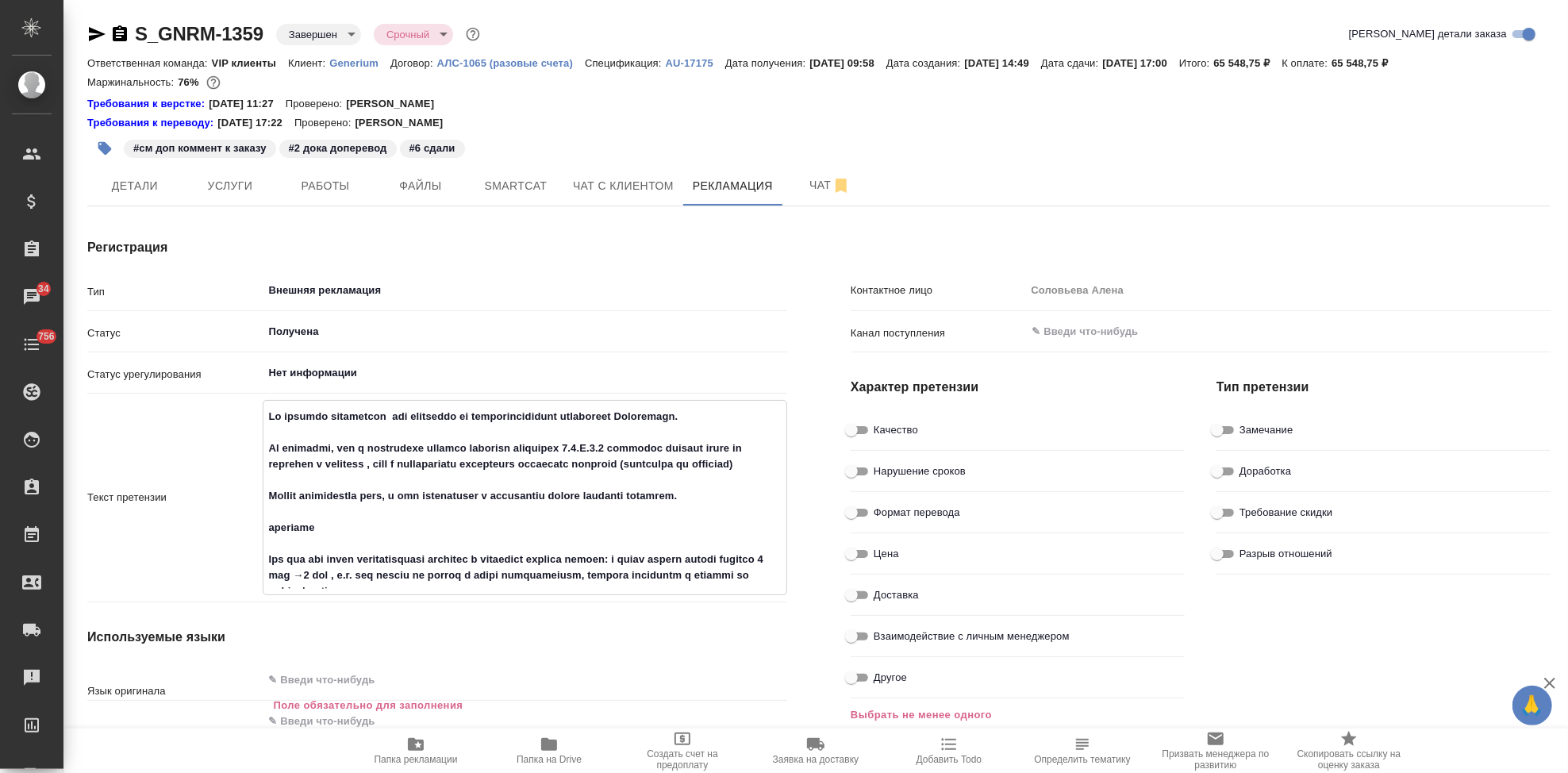
type textarea "x"
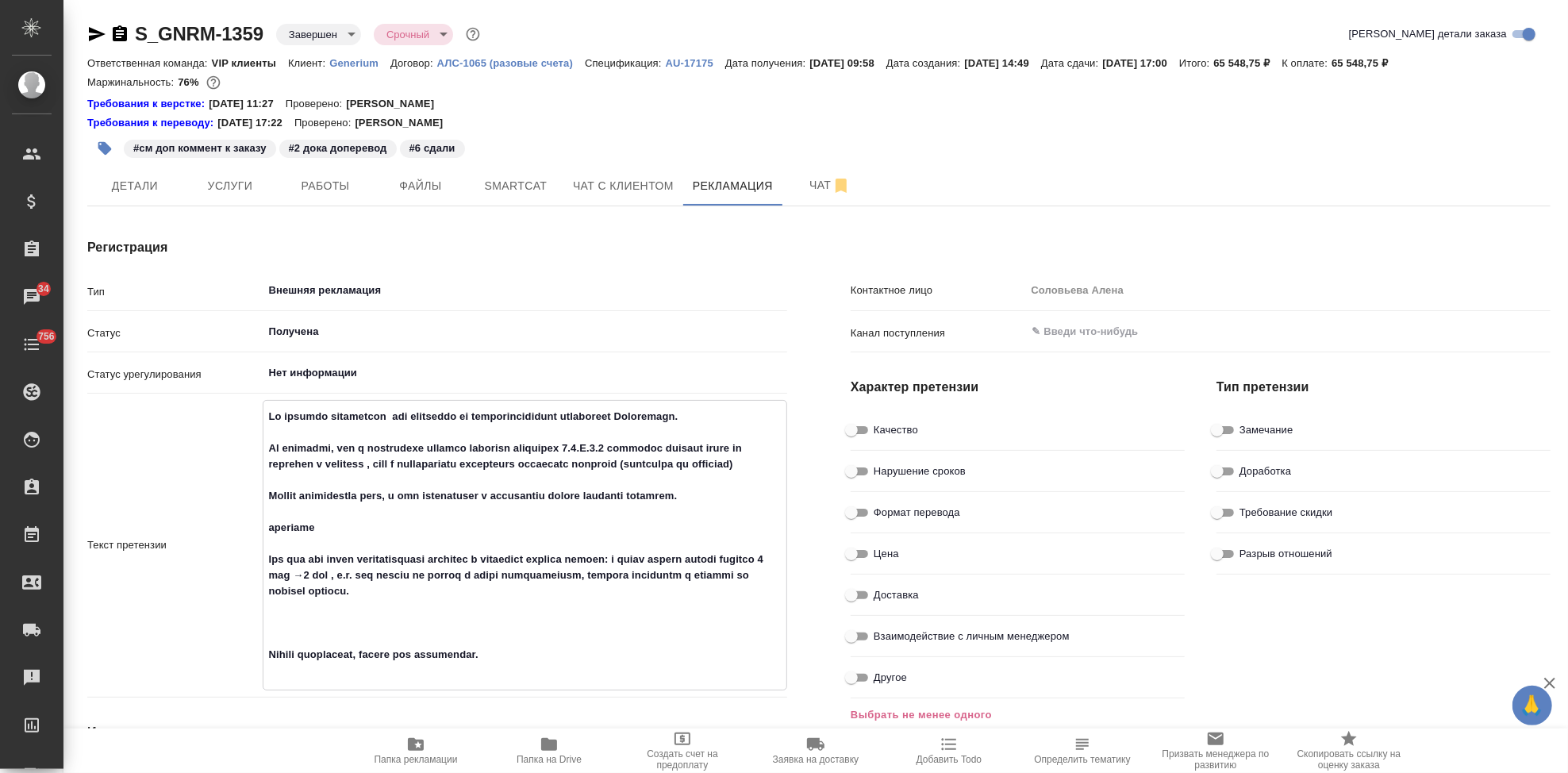
type textarea "x"
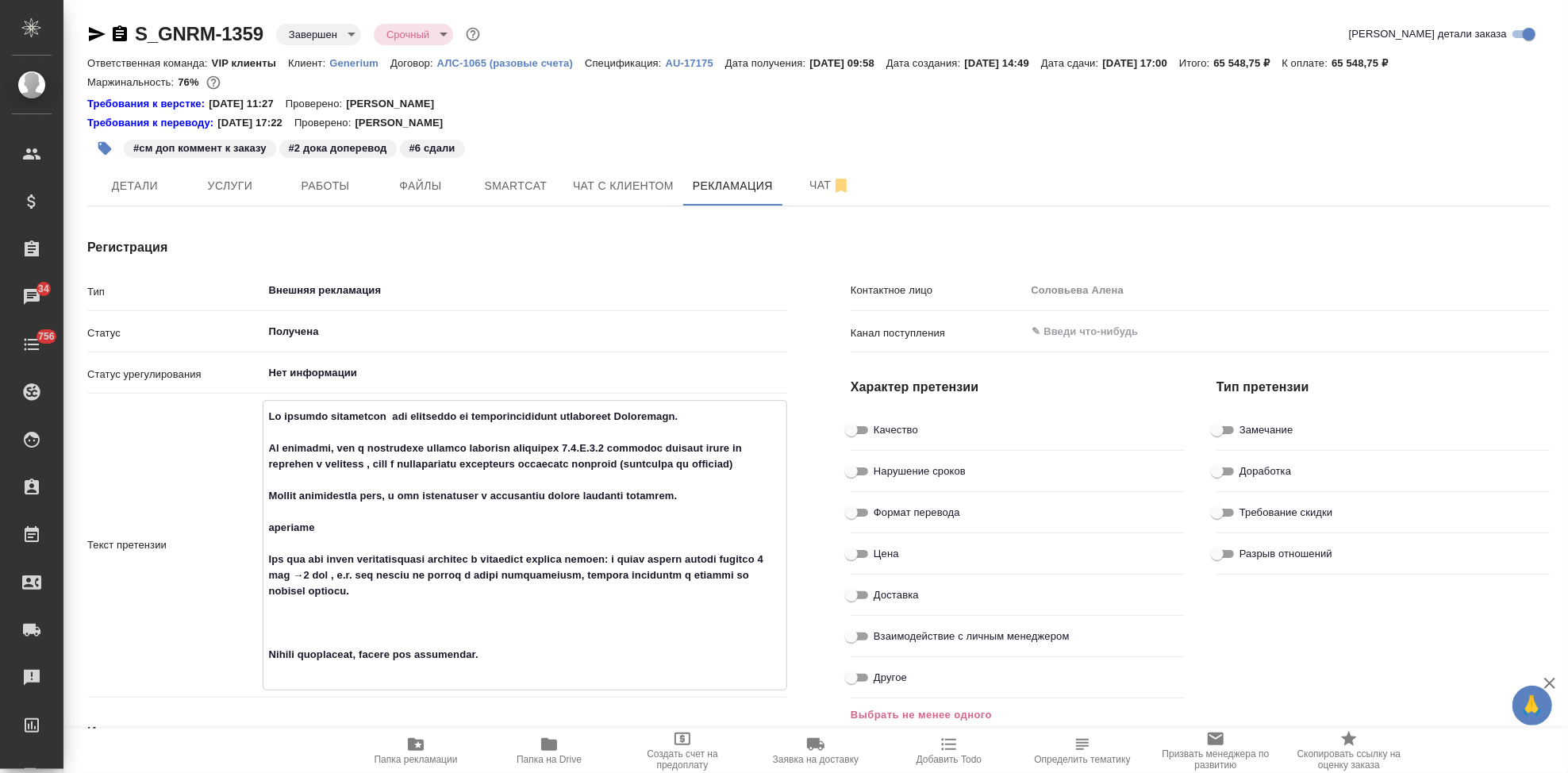
type textarea "x"
click at [303, 645] on textarea at bounding box center [525, 544] width 524 height 281
type textarea "Вы недавно переводили нам документы по фармацевтической субстанции Тирзепатид. …"
type textarea "x"
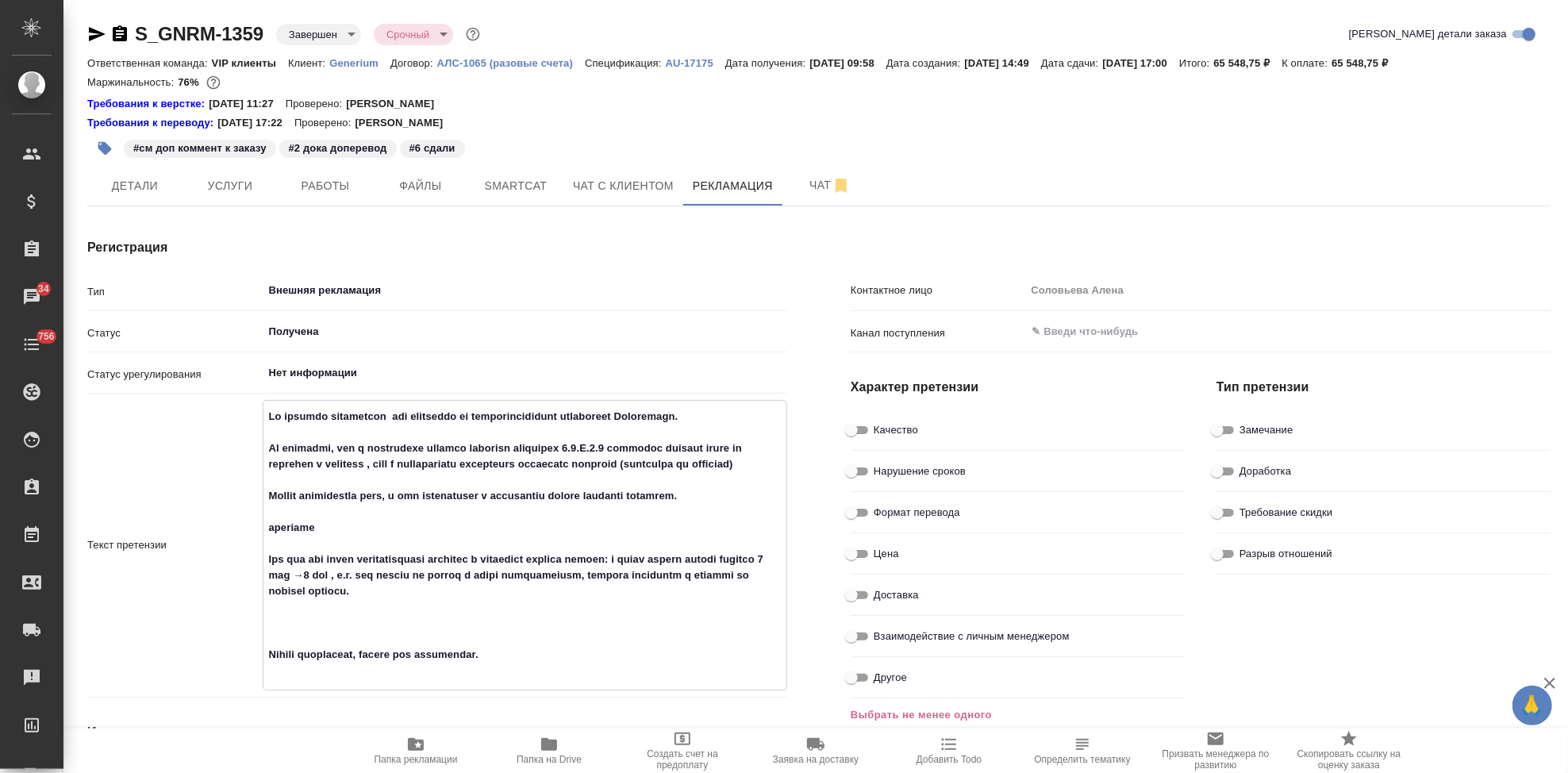
type textarea "x"
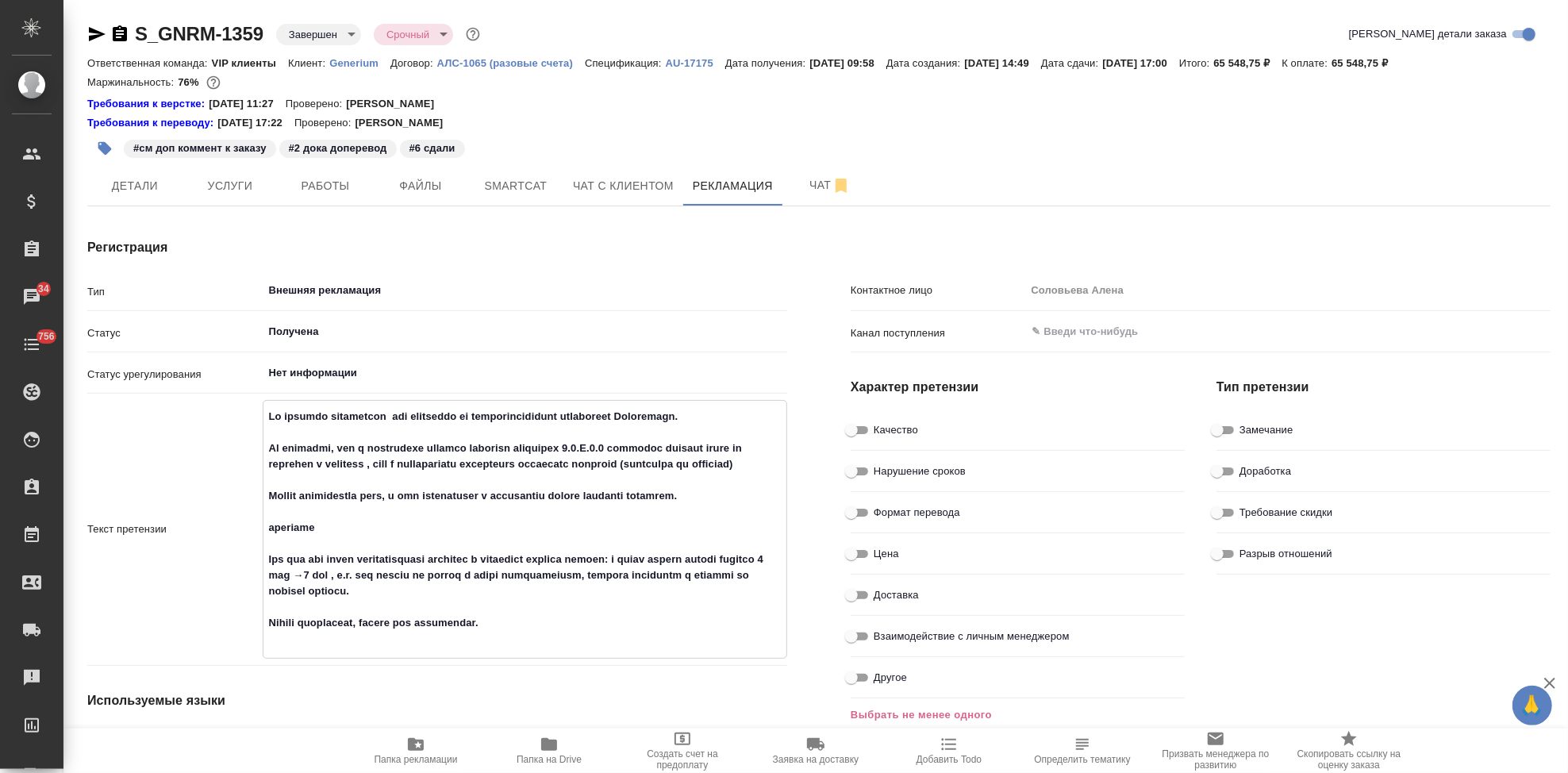
click at [545, 639] on textarea at bounding box center [525, 529] width 524 height 249
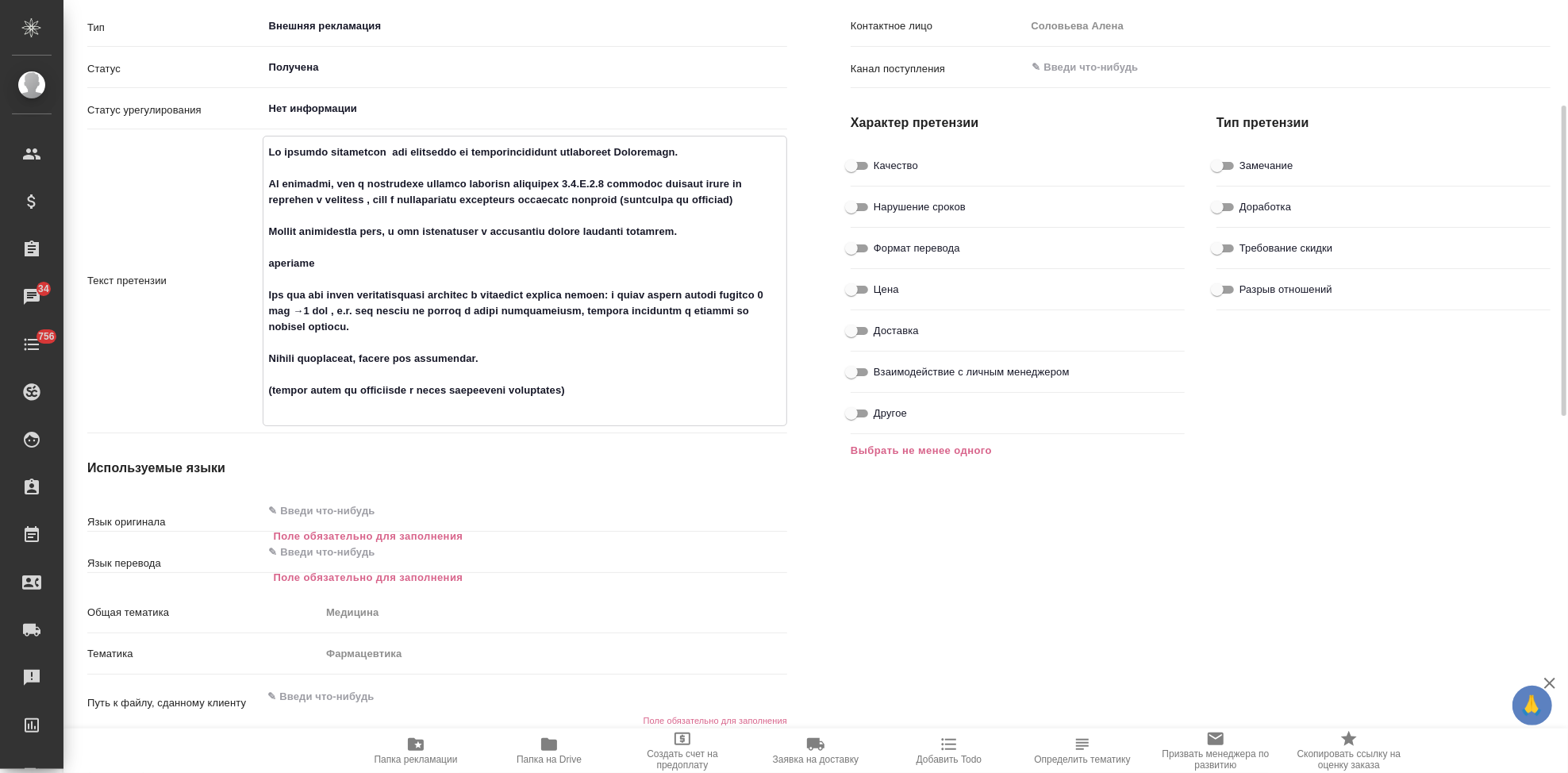
scroll to position [440, 0]
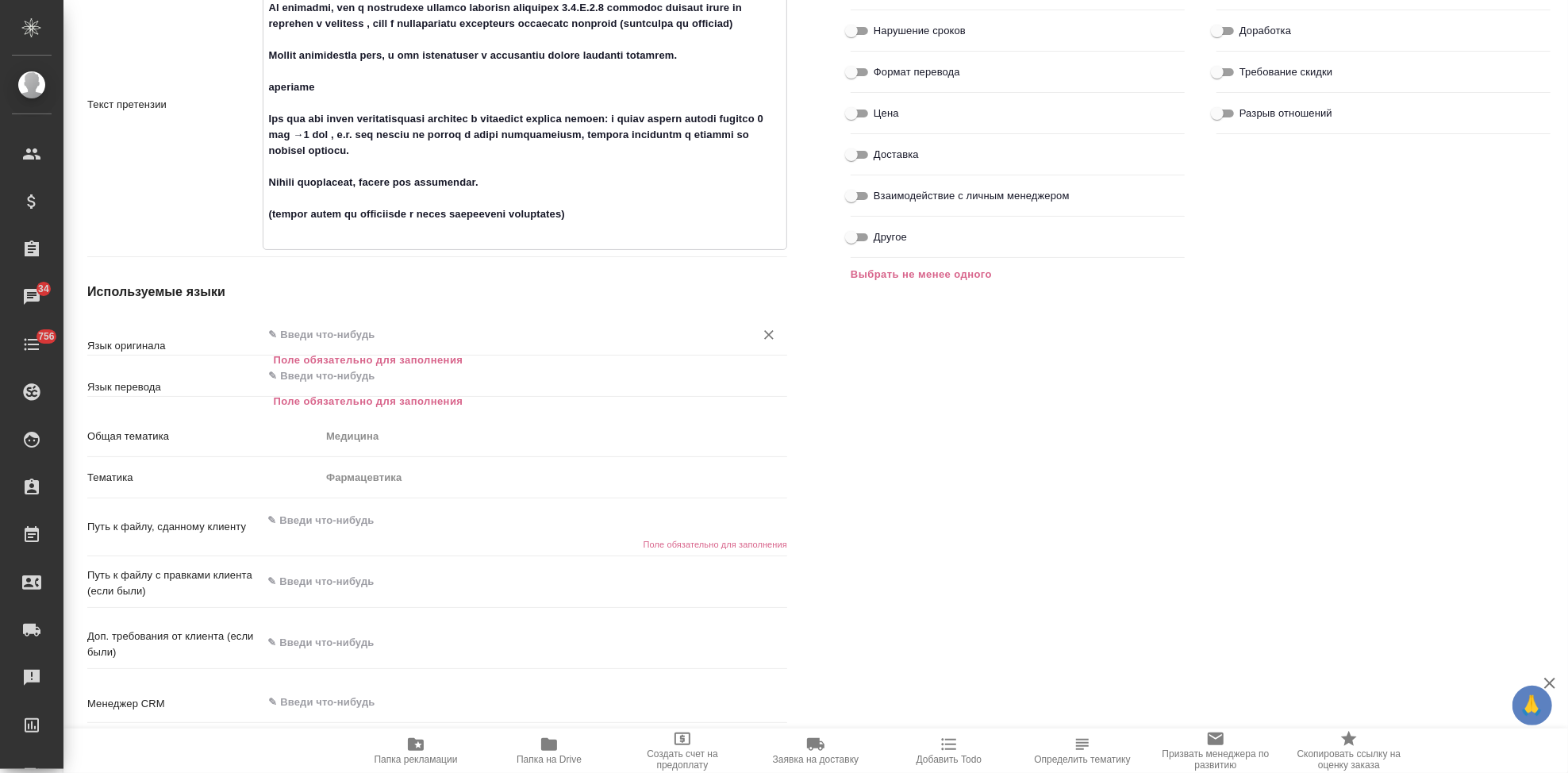
click at [328, 338] on input "text" at bounding box center [499, 335] width 463 height 19
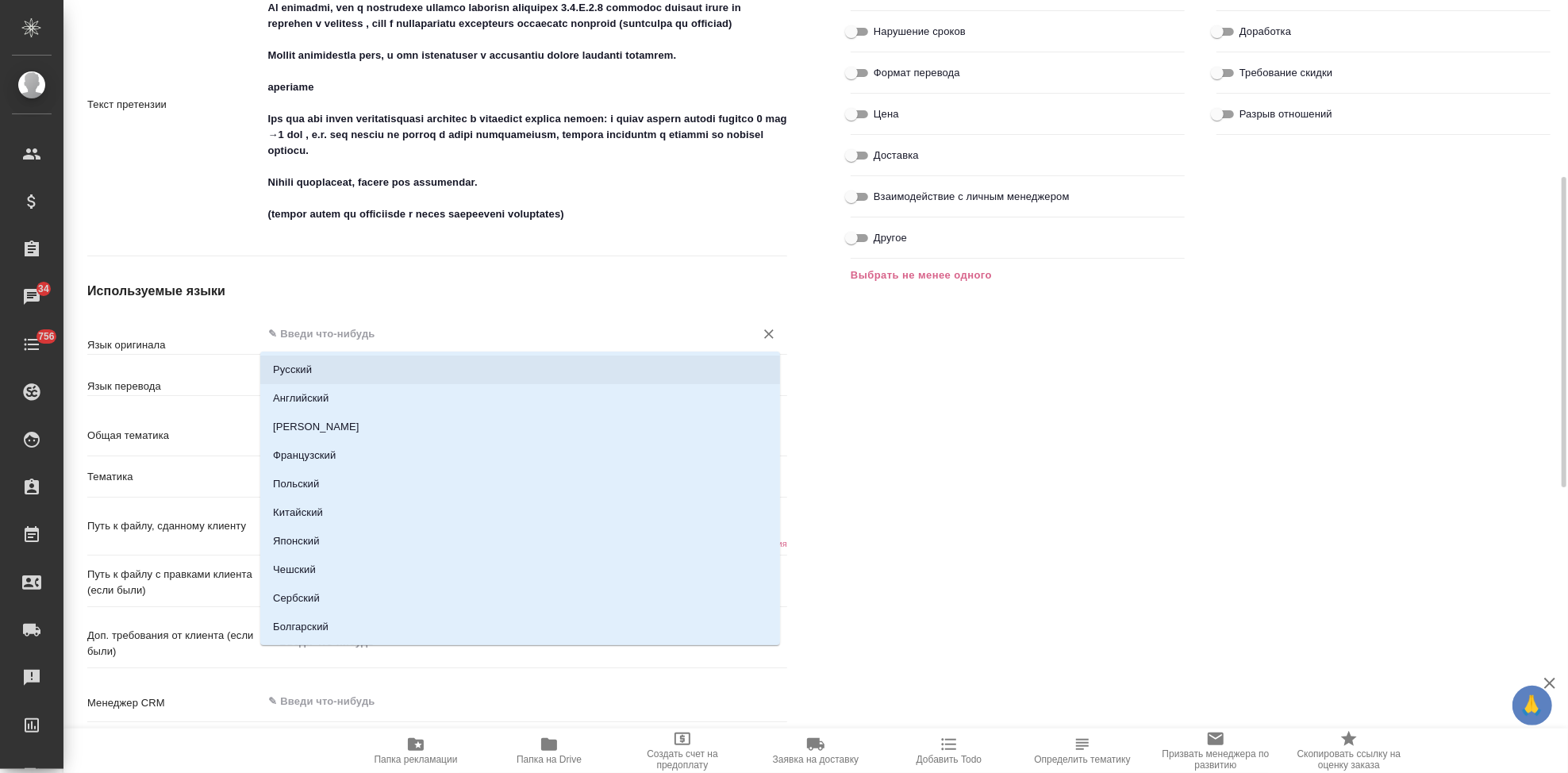
click at [326, 361] on li "Русский" at bounding box center [520, 369] width 520 height 29
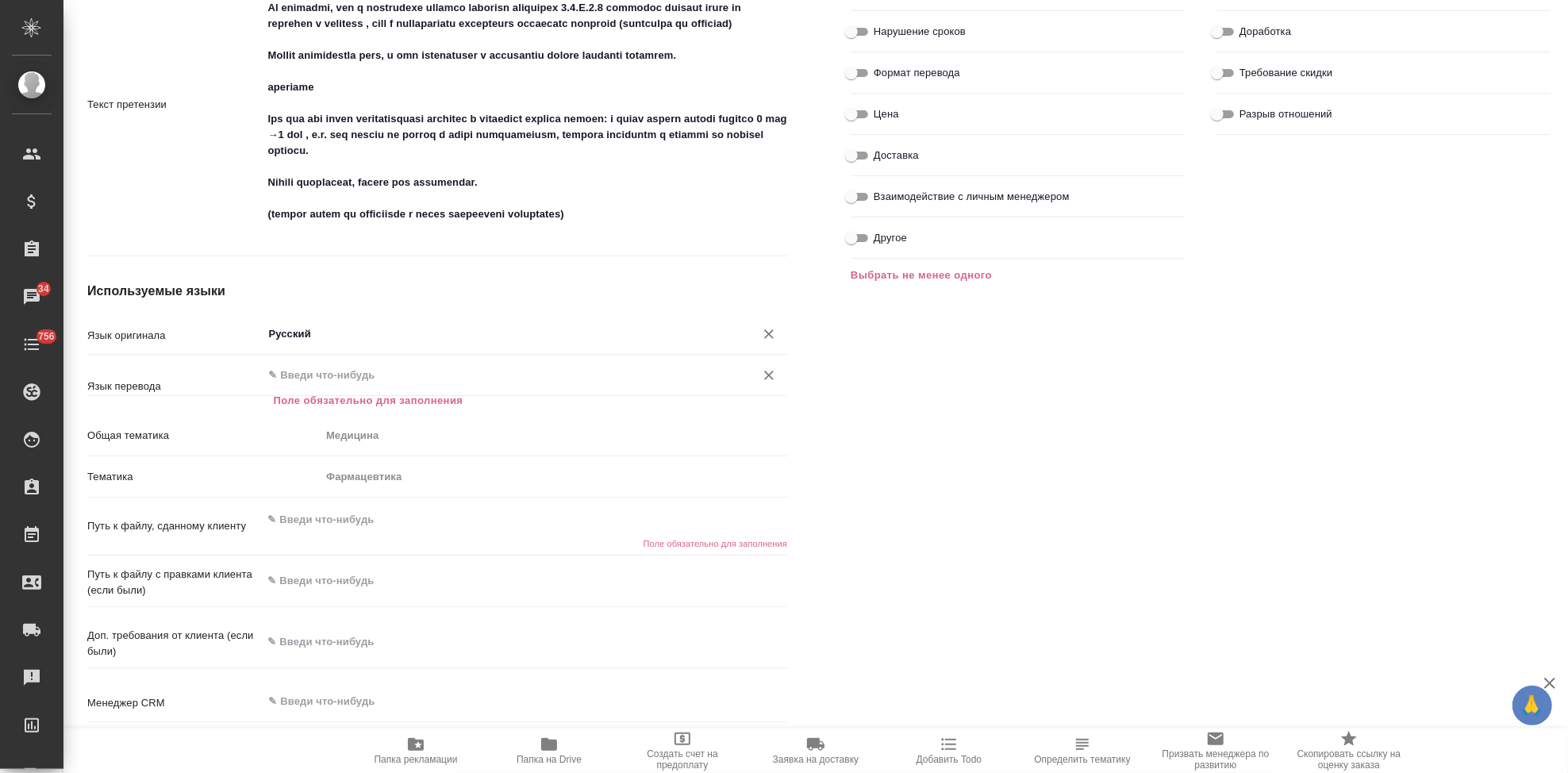
click at [322, 373] on input "text" at bounding box center [499, 375] width 463 height 19
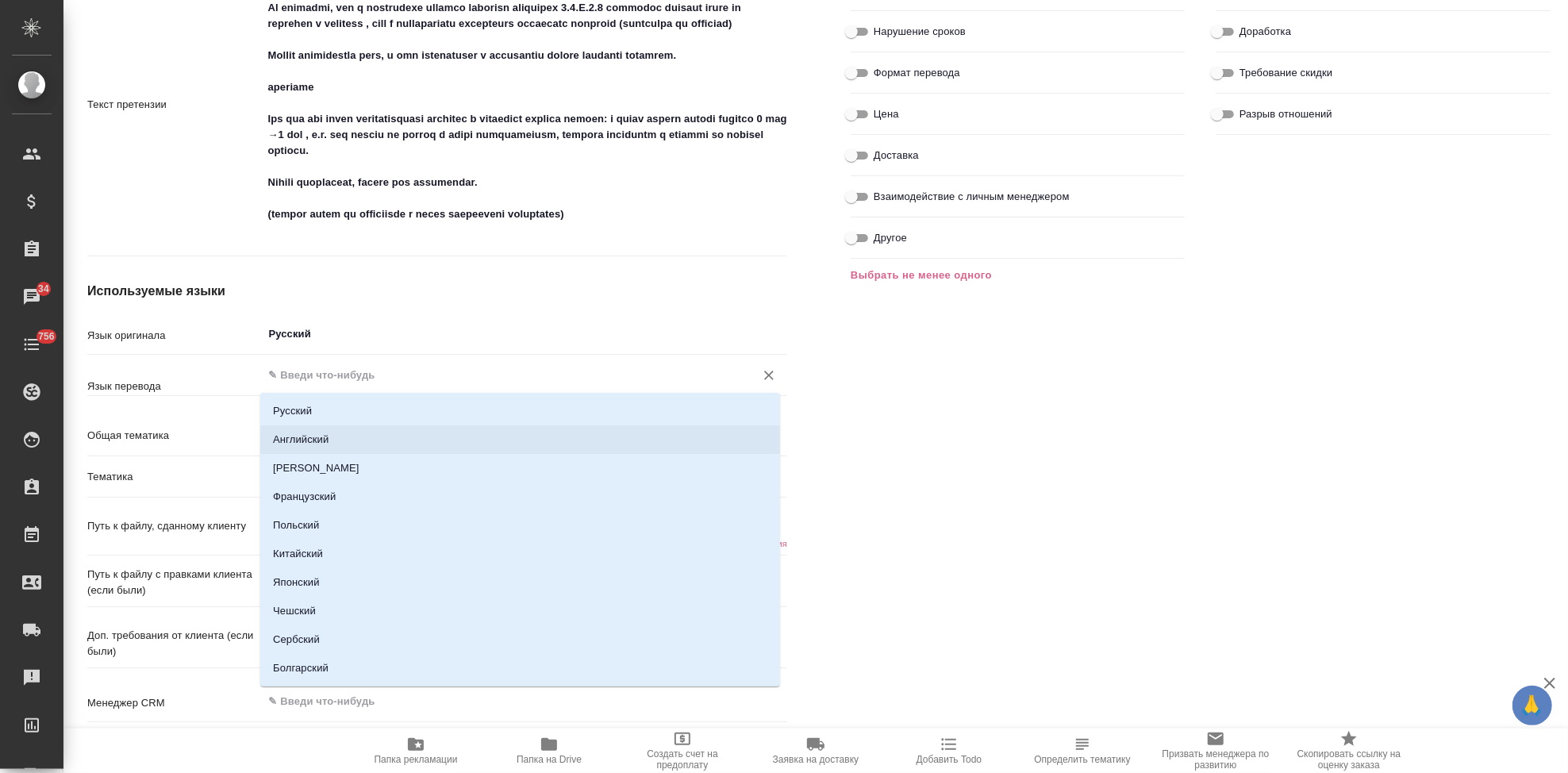
click at [325, 439] on li "Английский" at bounding box center [520, 439] width 520 height 29
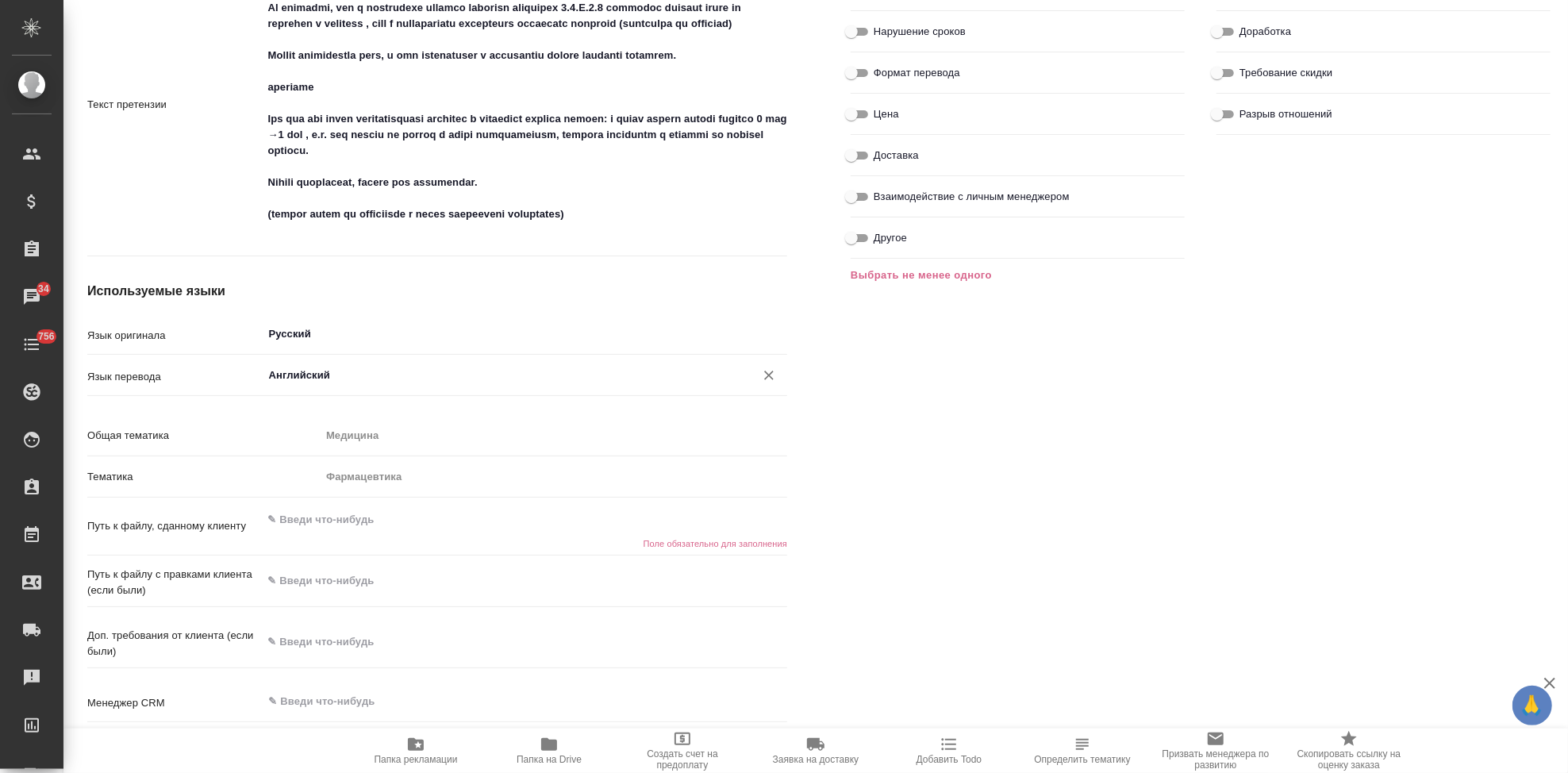
click at [363, 524] on textarea at bounding box center [525, 520] width 525 height 27
click at [343, 545] on h6 "Поле обязательно для заполнения" at bounding box center [525, 545] width 525 height 10
click at [348, 530] on textarea at bounding box center [525, 520] width 525 height 27
paste textarea "https://drive.awatera.com/apps/files/?dir=/Shares/Generium/Orders/S_GNRM-1359/F…"
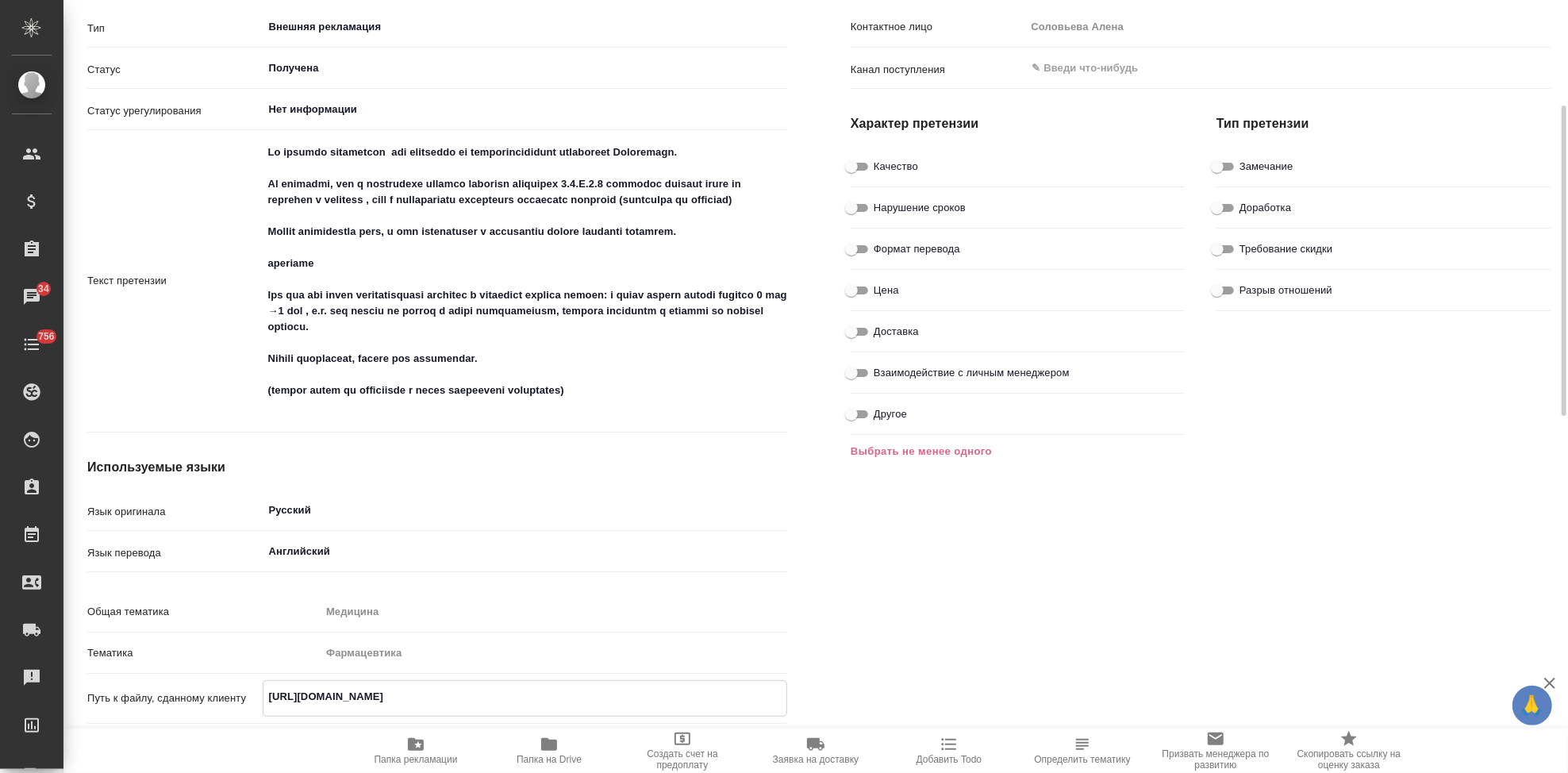
click at [859, 170] on input "Качество" at bounding box center [852, 166] width 57 height 19
click at [1222, 158] on input "Замечание" at bounding box center [1218, 166] width 57 height 19
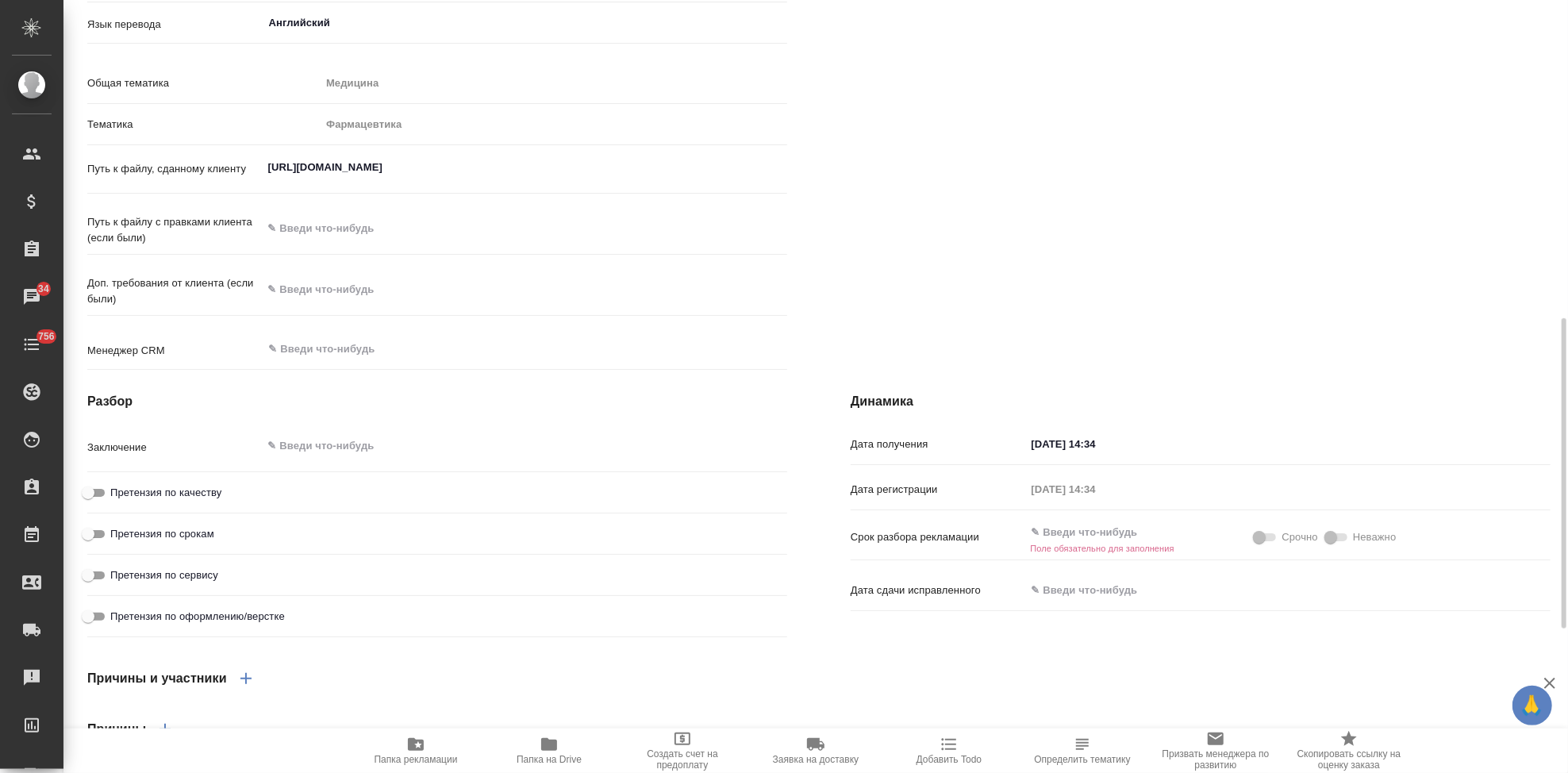
scroll to position [1070, 0]
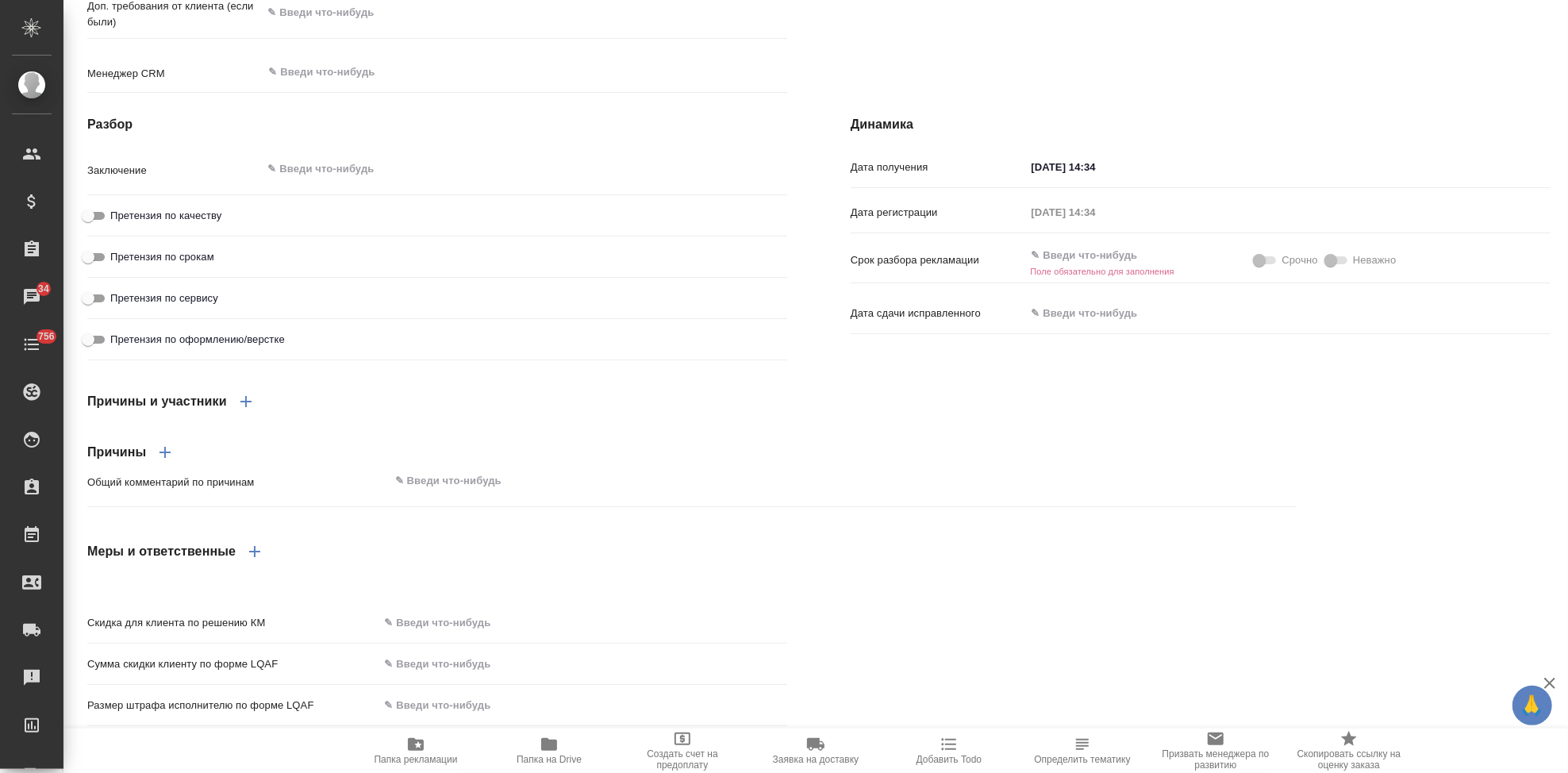
click at [1095, 267] on input "text" at bounding box center [1095, 254] width 138 height 23
click at [1203, 264] on icon "button" at bounding box center [1212, 254] width 19 height 19
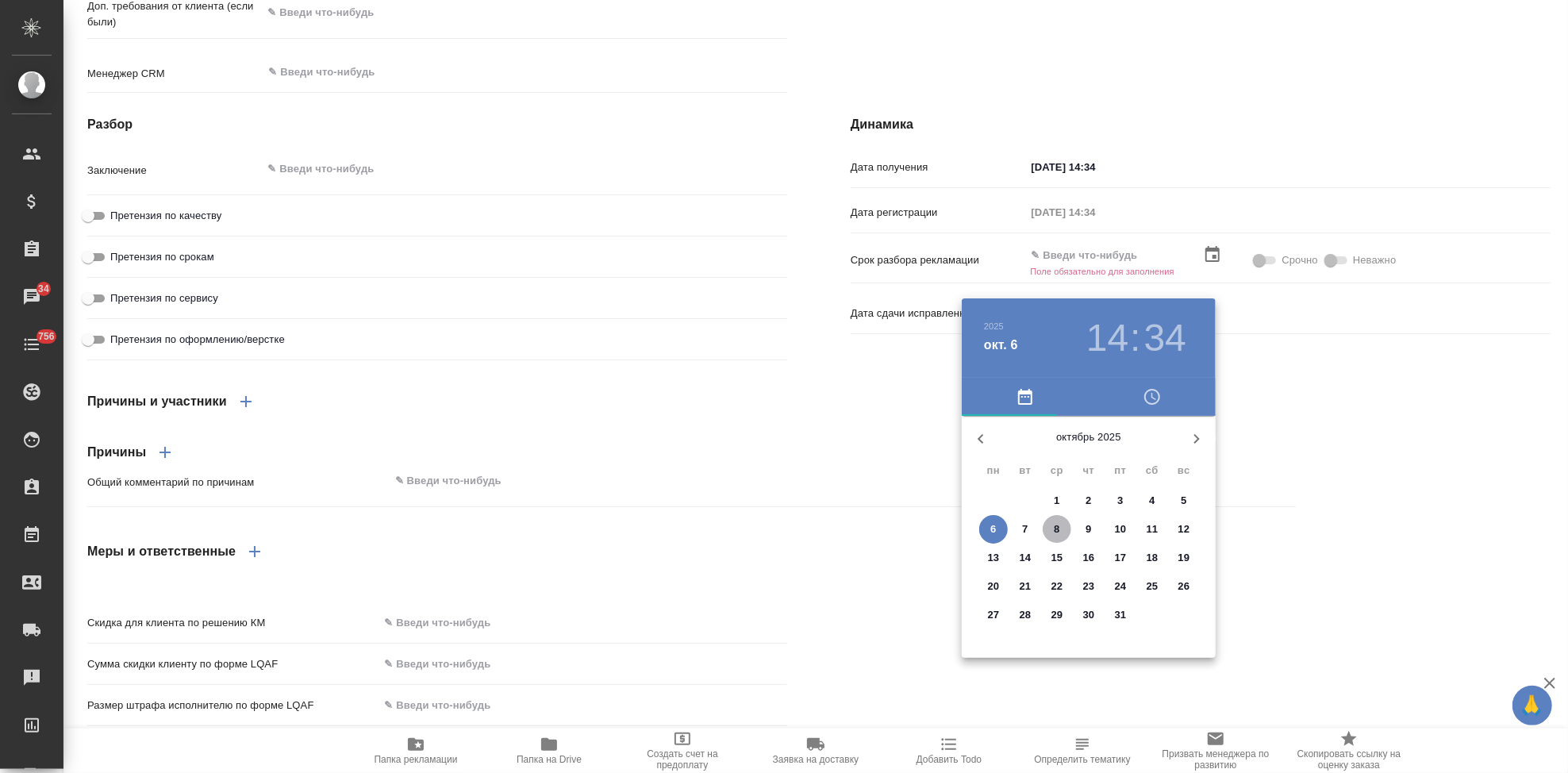
click at [1061, 531] on span "8" at bounding box center [1057, 530] width 29 height 16
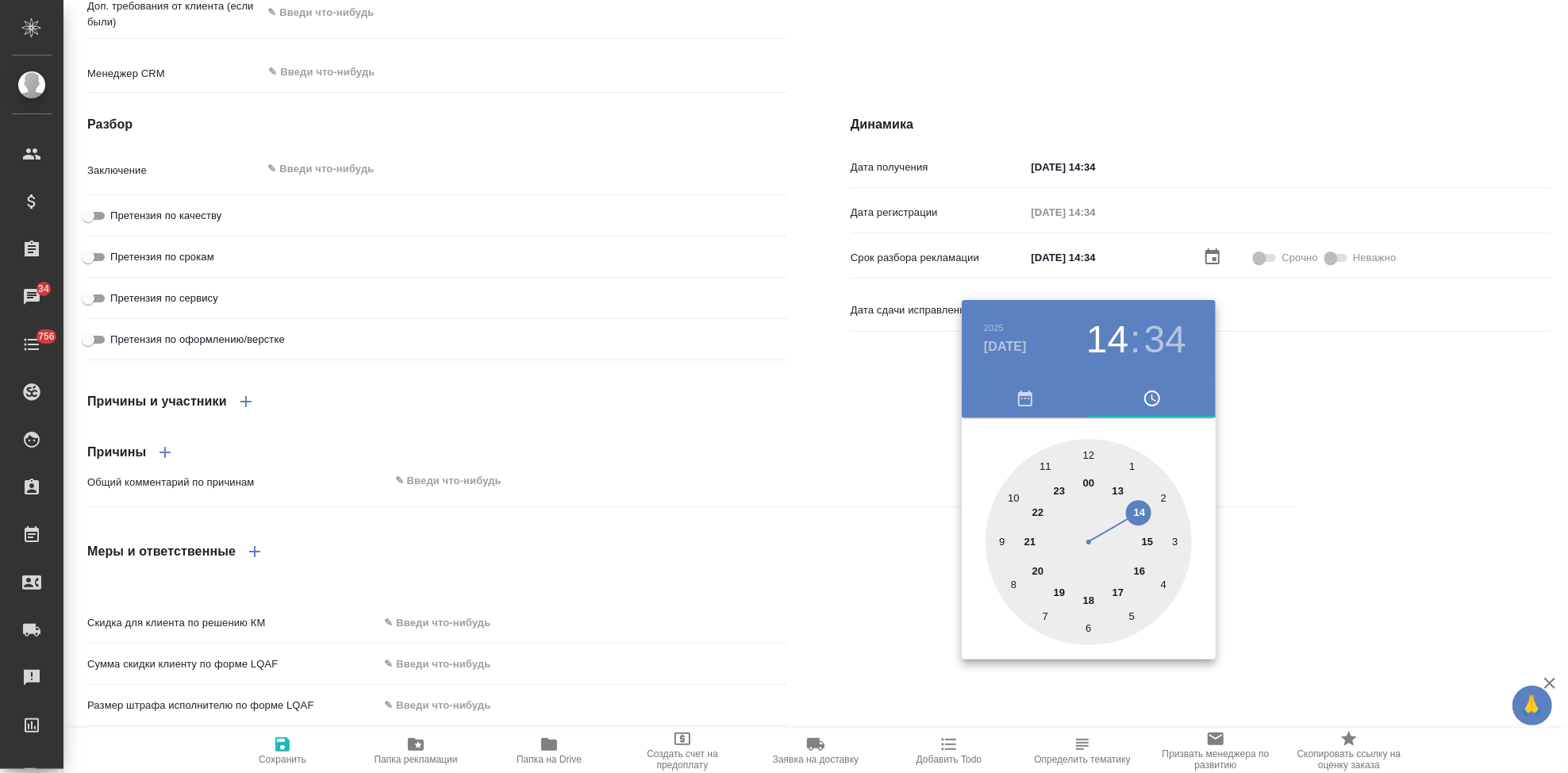
click at [1114, 593] on div at bounding box center [1089, 542] width 207 height 207
click at [1088, 456] on div at bounding box center [1089, 542] width 207 height 207
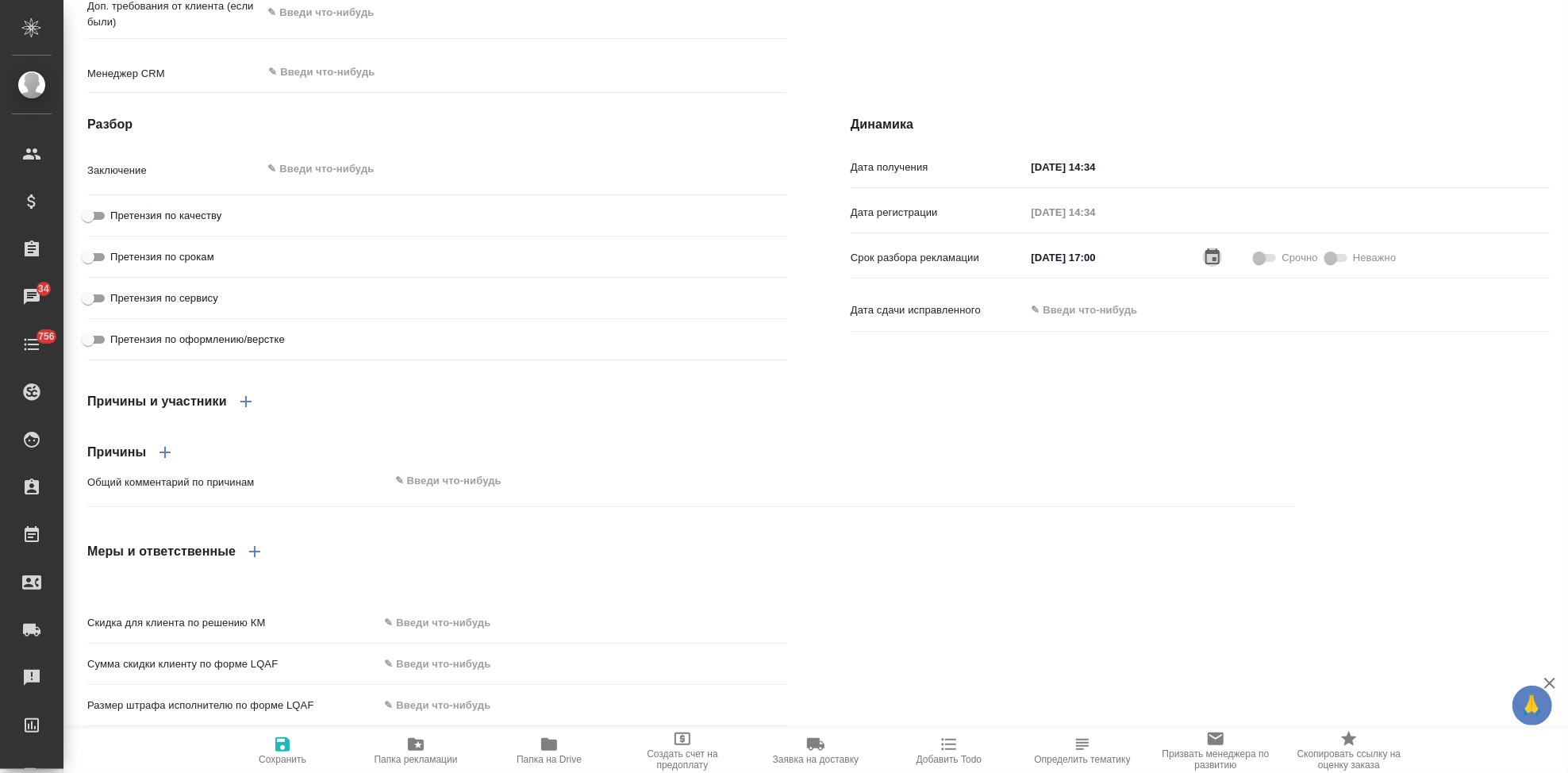
click at [279, 759] on span "Сохранить" at bounding box center [283, 759] width 47 height 11
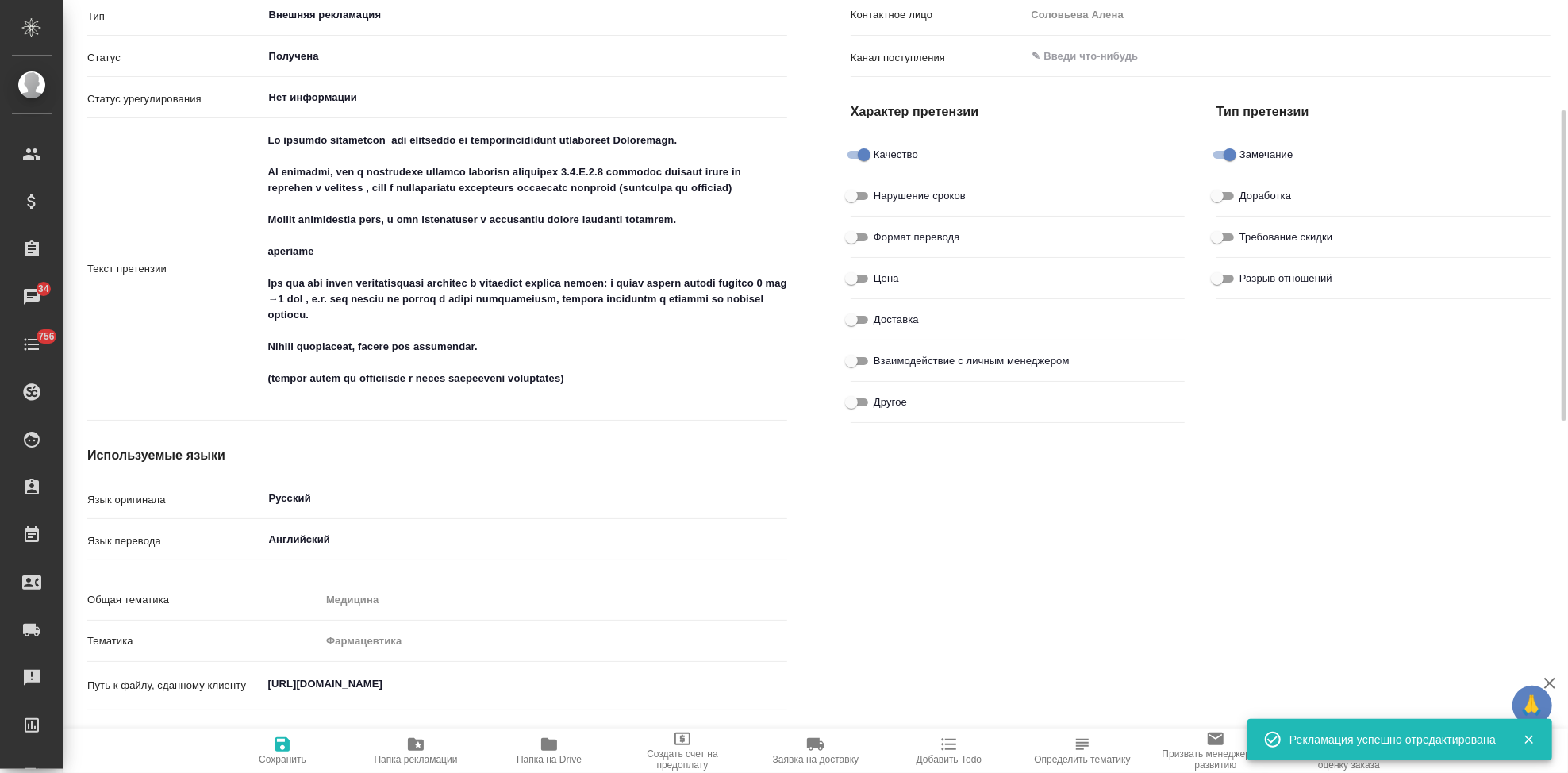
scroll to position [0, 0]
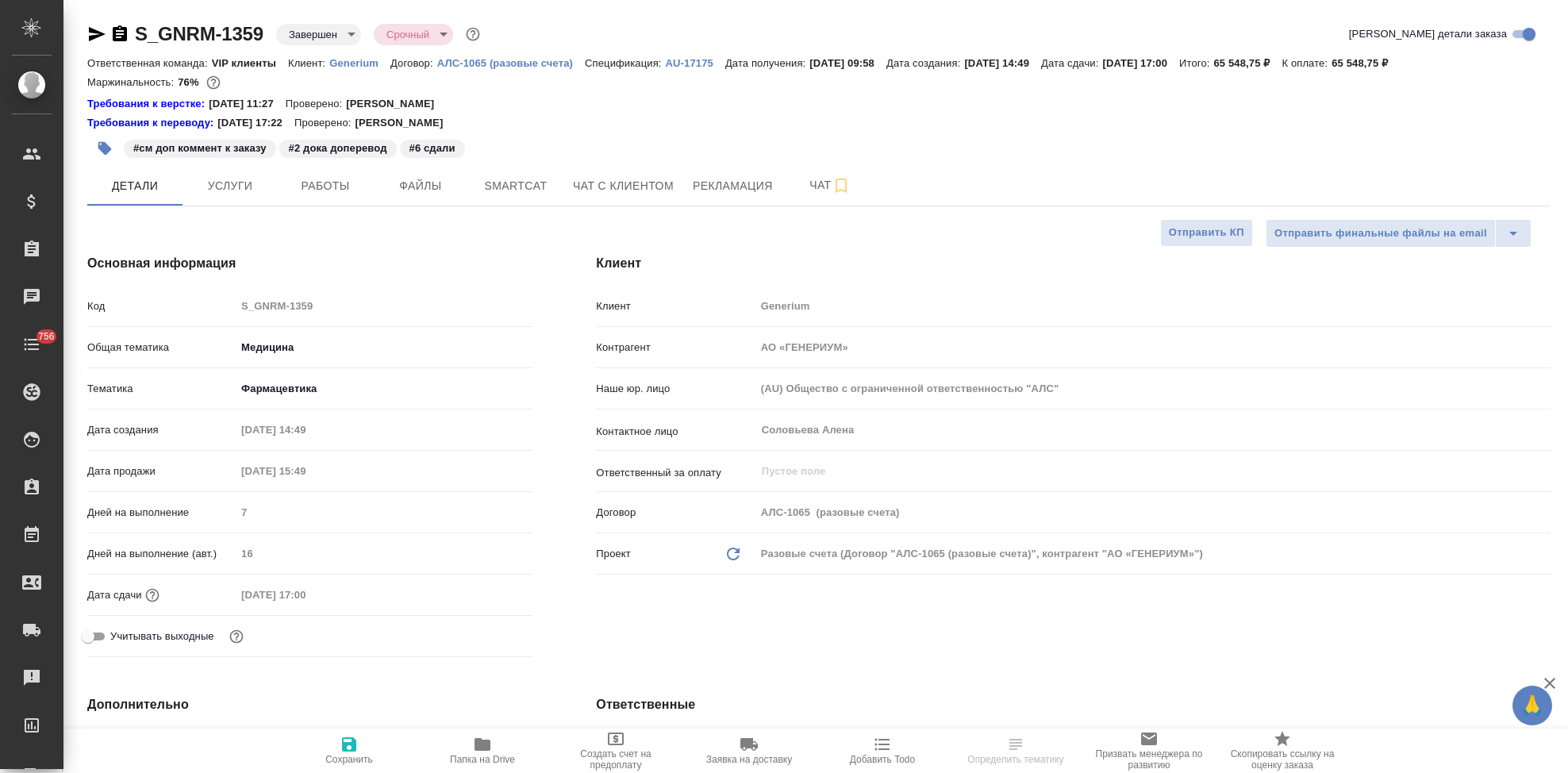
select select "RU"
click at [805, 191] on span "Чат" at bounding box center [830, 185] width 76 height 20
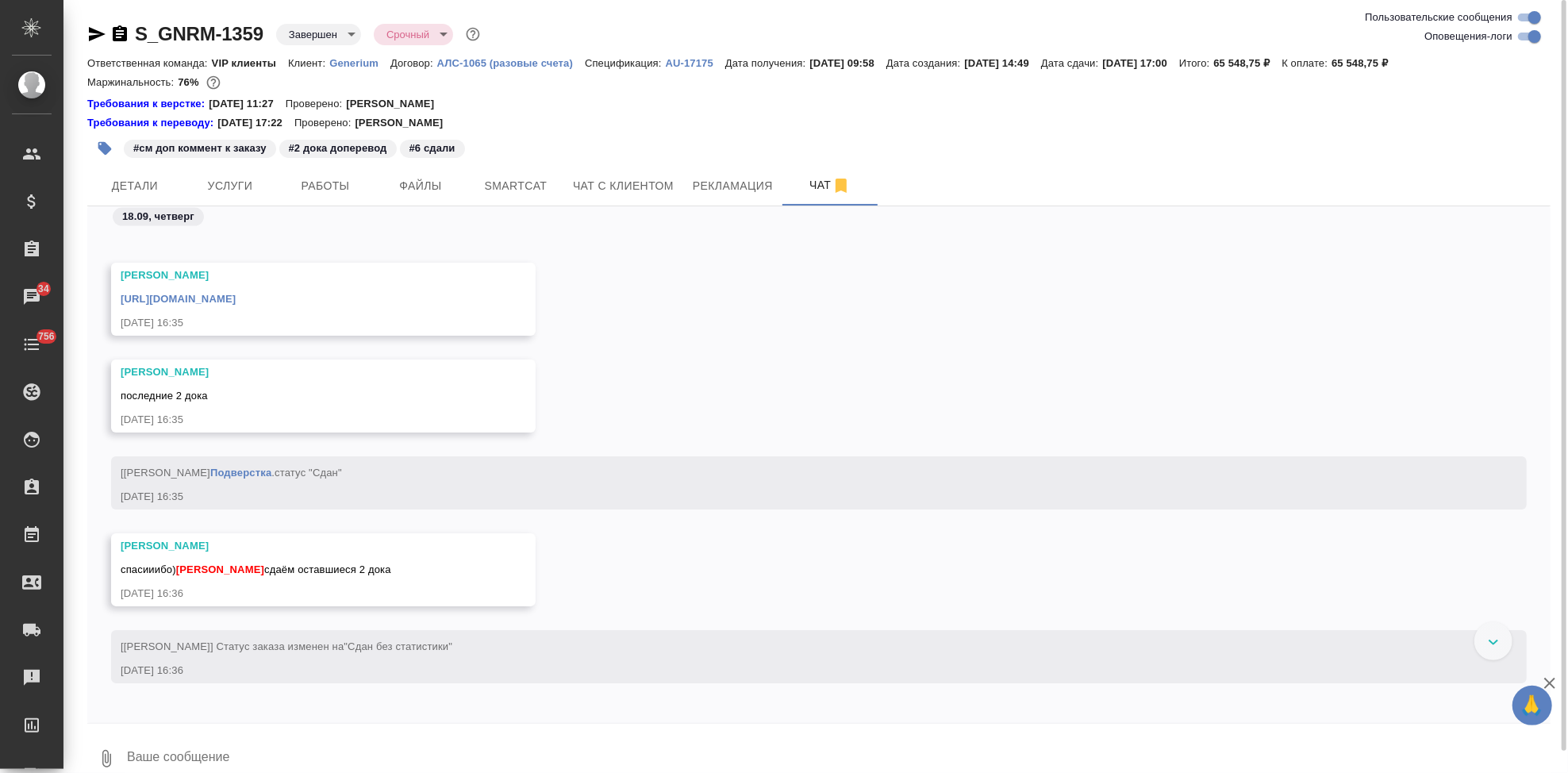
scroll to position [253000, 0]
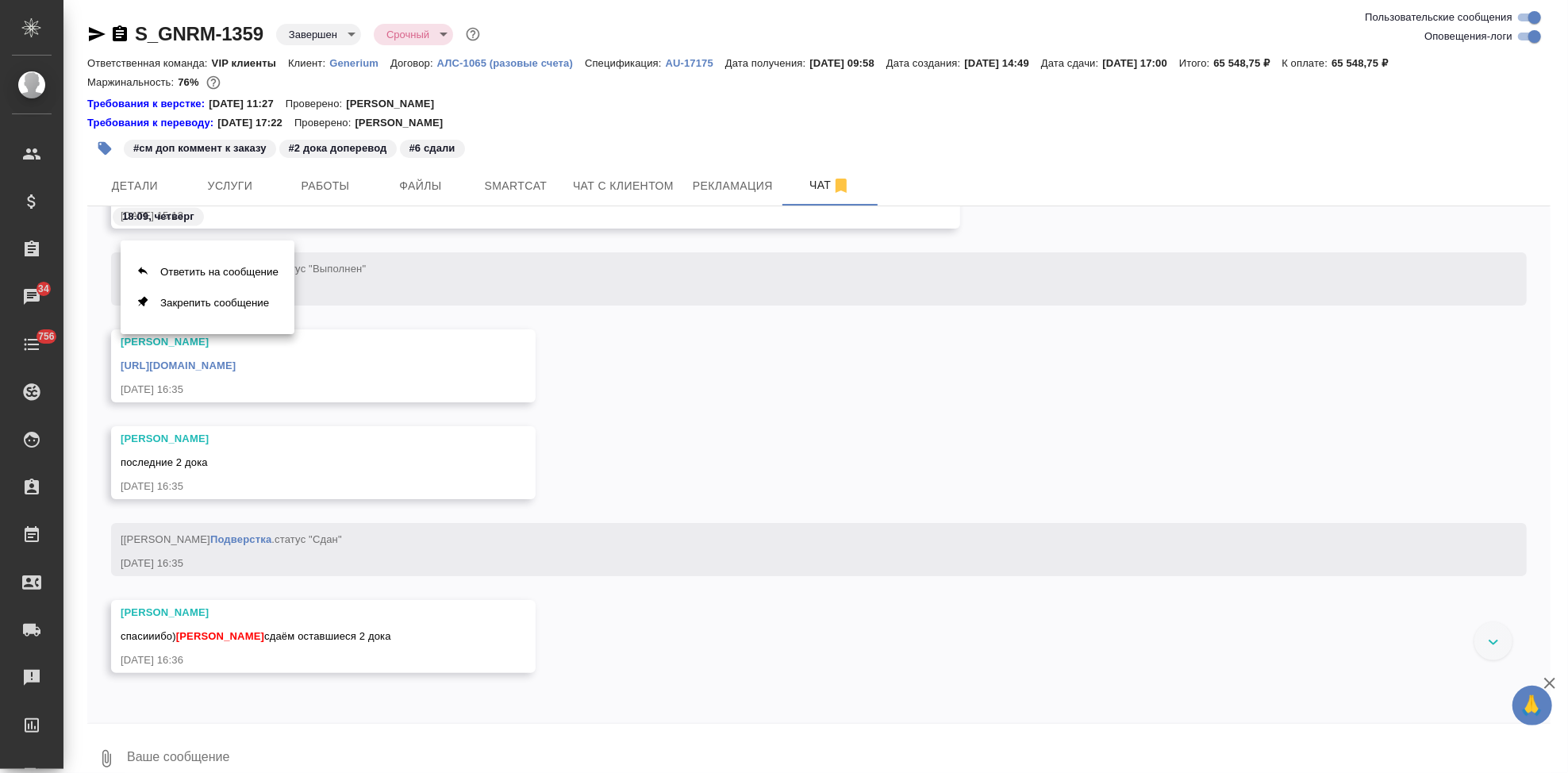
click at [409, 367] on div at bounding box center [784, 386] width 1568 height 773
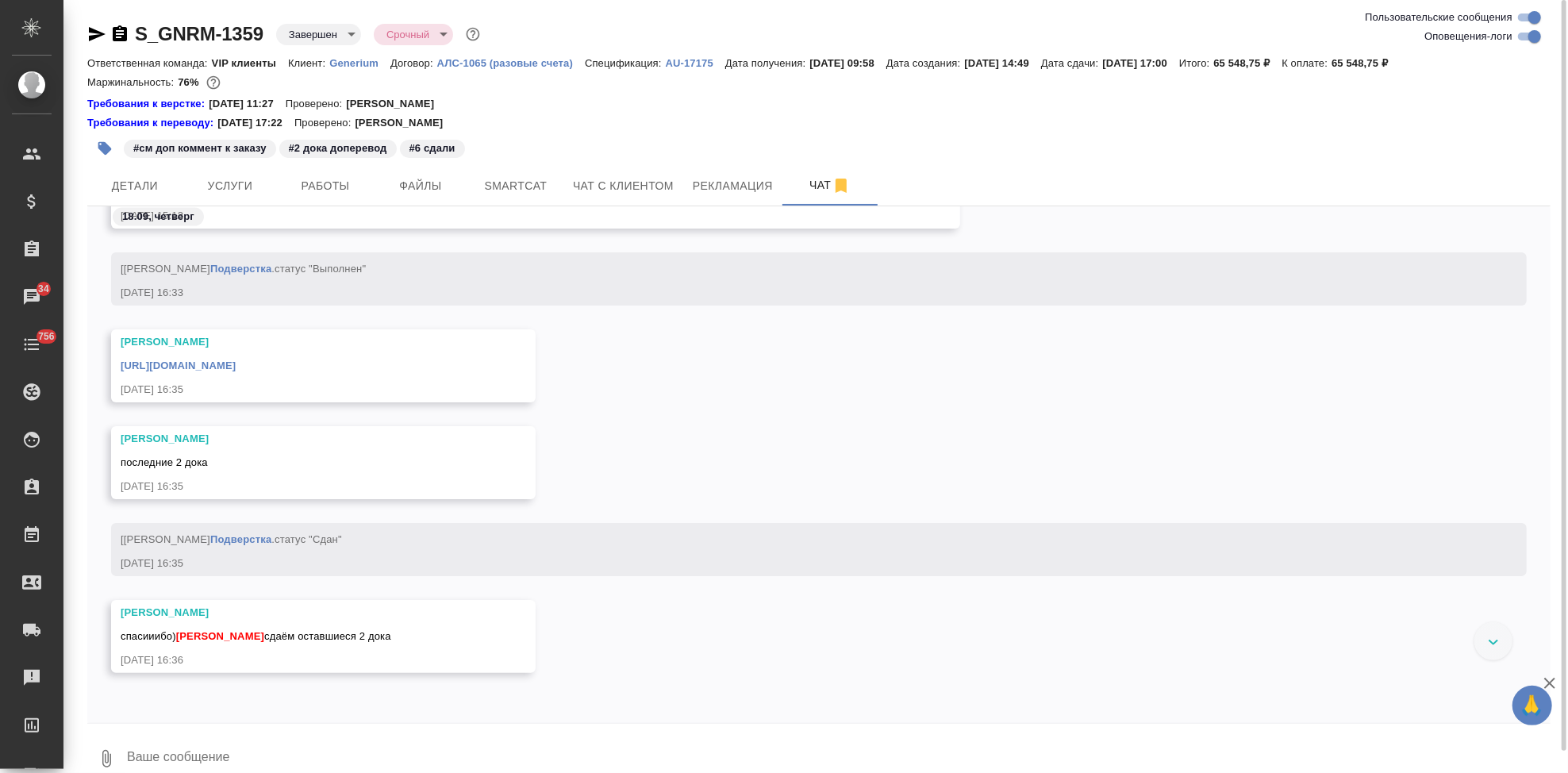
click at [235, 365] on link "[URL][DOMAIN_NAME]" at bounding box center [178, 365] width 115 height 12
click at [258, 727] on div at bounding box center [819, 728] width 1464 height 8
click at [248, 738] on textarea at bounding box center [838, 759] width 1426 height 54
paste textarea "[URL][DOMAIN_NAME]"
type textarea "[URL][DOMAIN_NAME]"
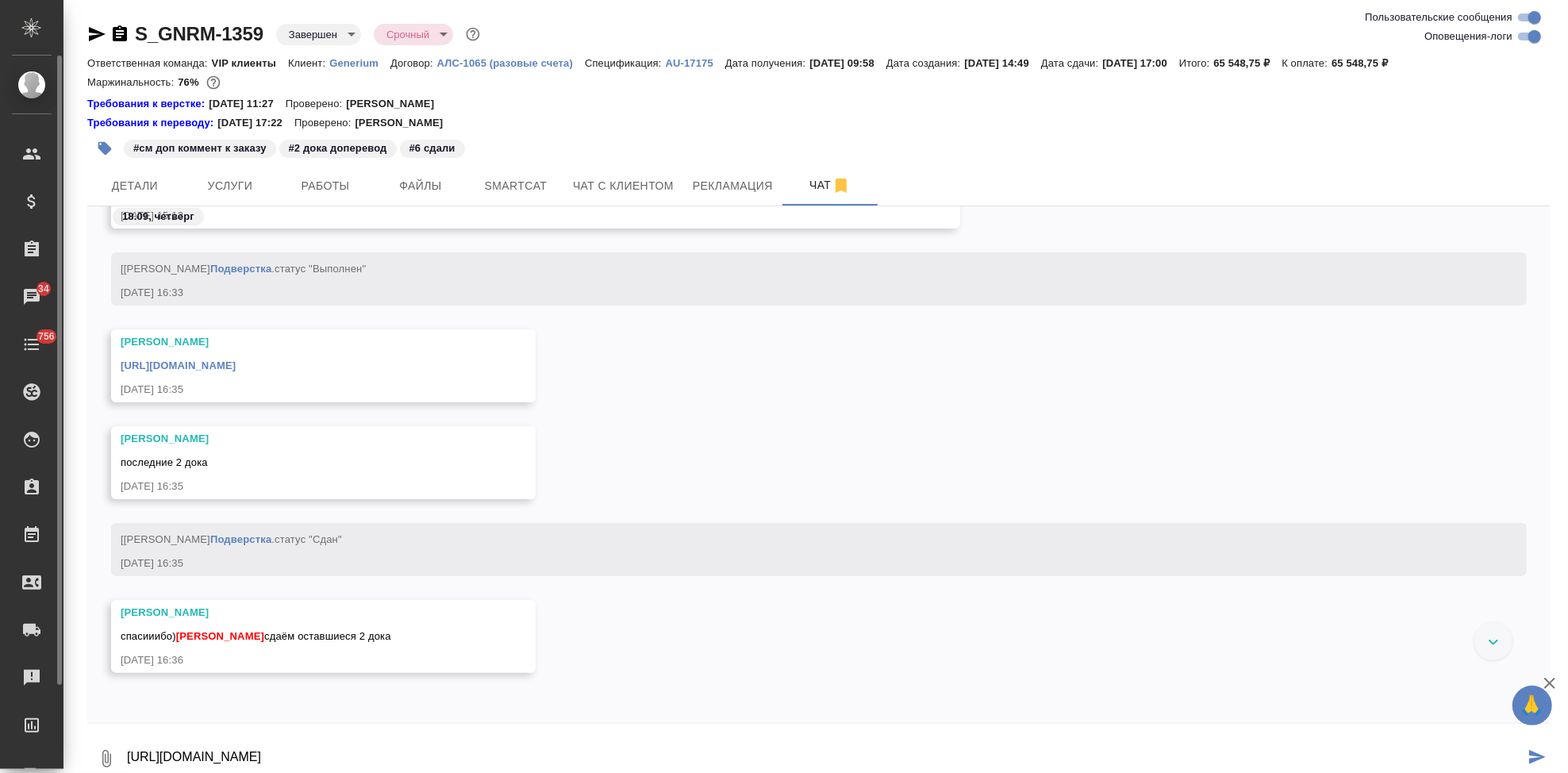
drag, startPoint x: 649, startPoint y: 761, endPoint x: 0, endPoint y: 693, distance: 652.6
click at [0, 701] on div ".cls-1 fill:#fff; AWATERA Kabargina [PERSON_NAME] Спецификации Заказы 34 Чаты 7…" at bounding box center [784, 386] width 1568 height 773
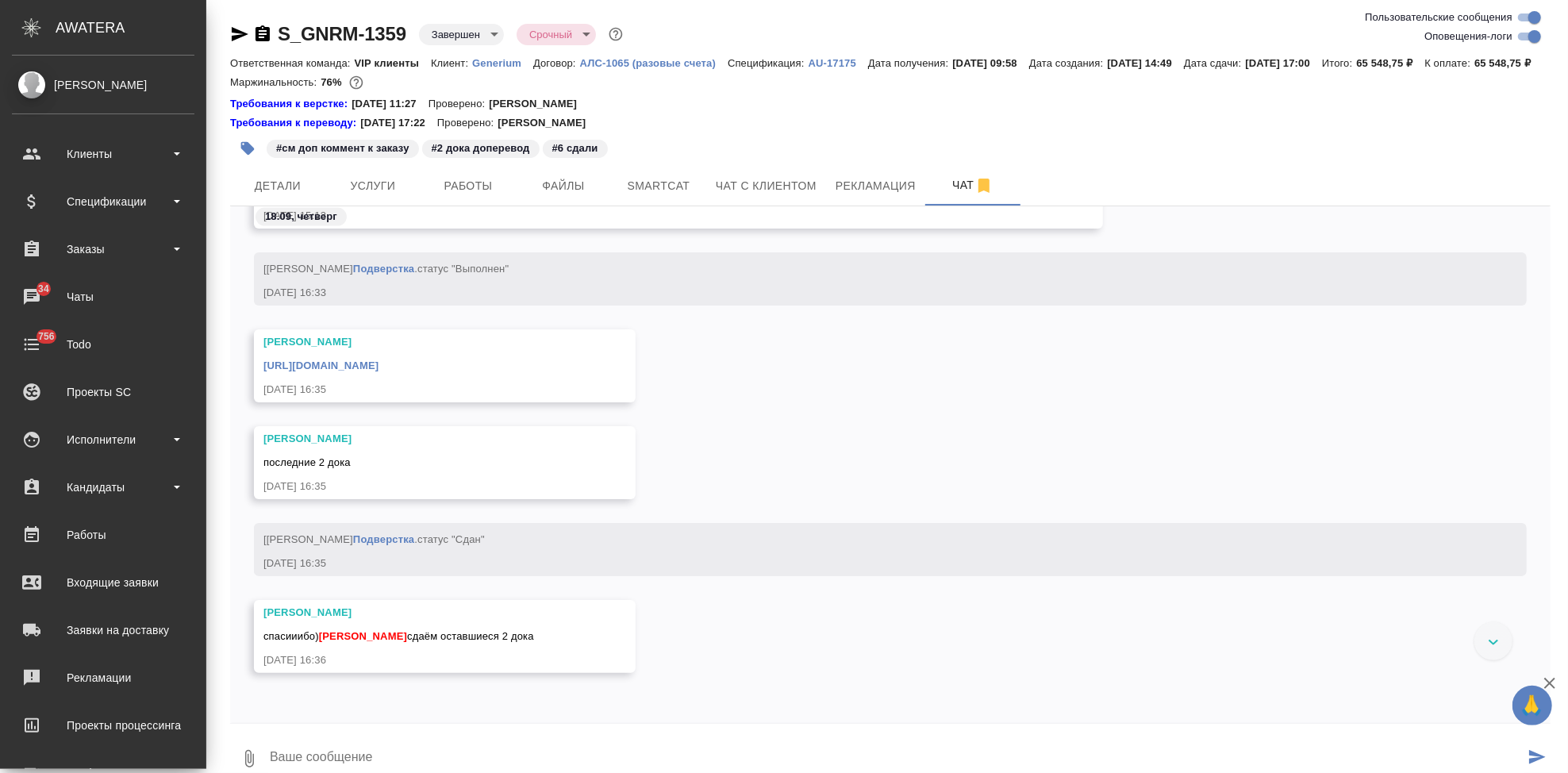
scroll to position [10, 0]
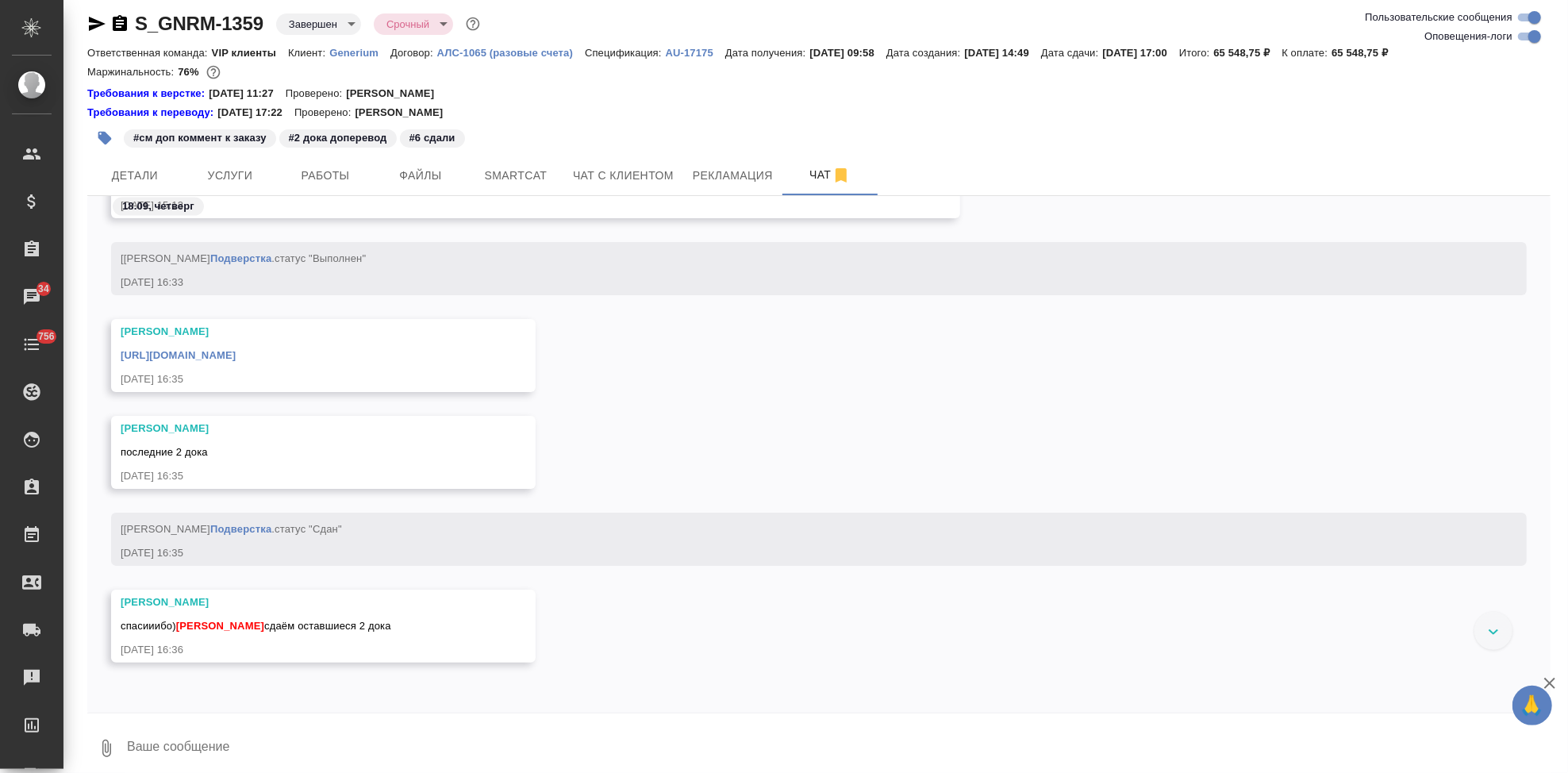
click at [293, 743] on textarea at bounding box center [838, 748] width 1426 height 54
paste textarea "[URL][DOMAIN_NAME]"
type textarea "реклу завела тут https://tera.awatera.com/Order/68c165ba4dc793a120e08c2e/reclam…"
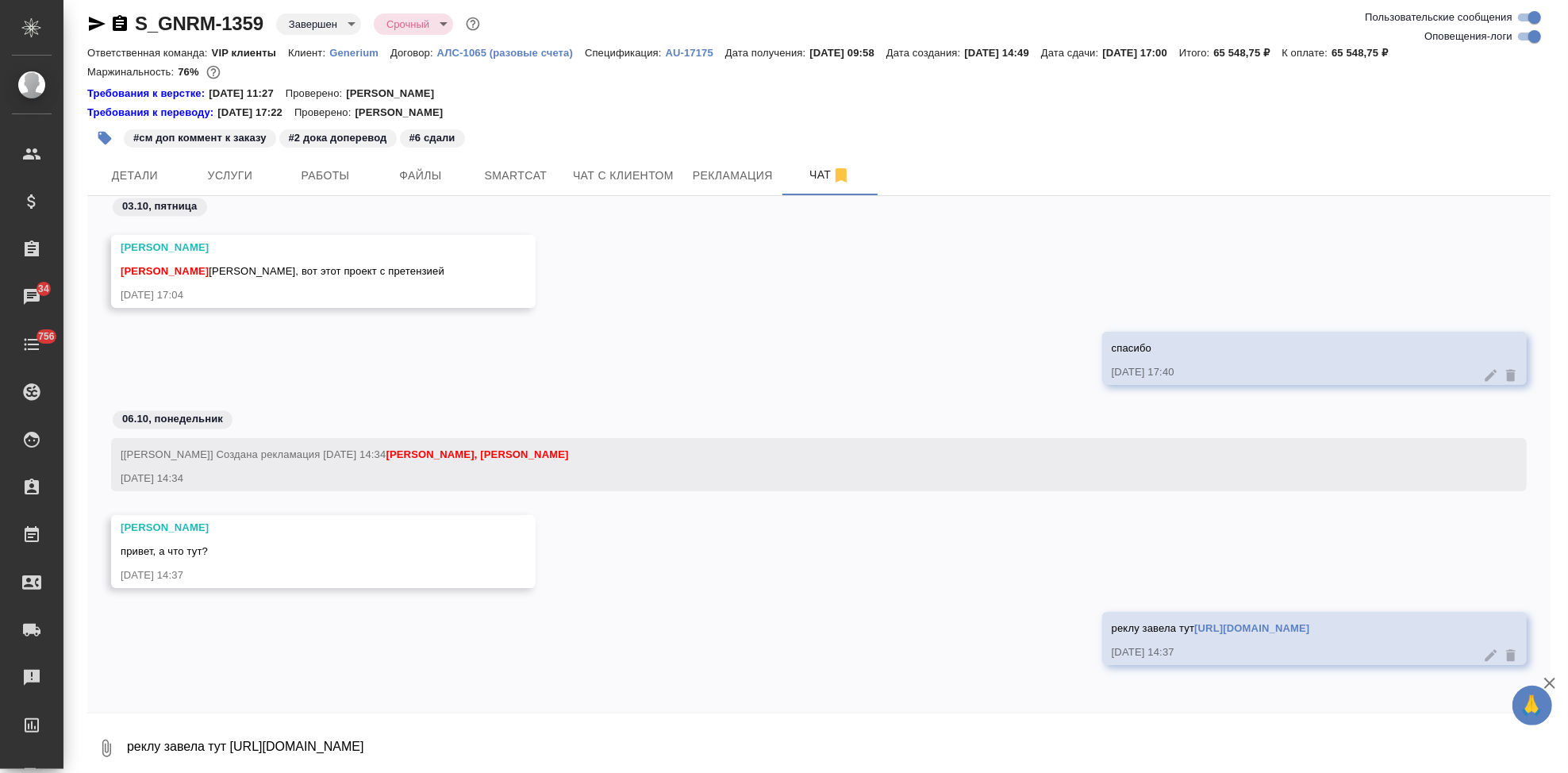
scroll to position [253943, 0]
type textarea """
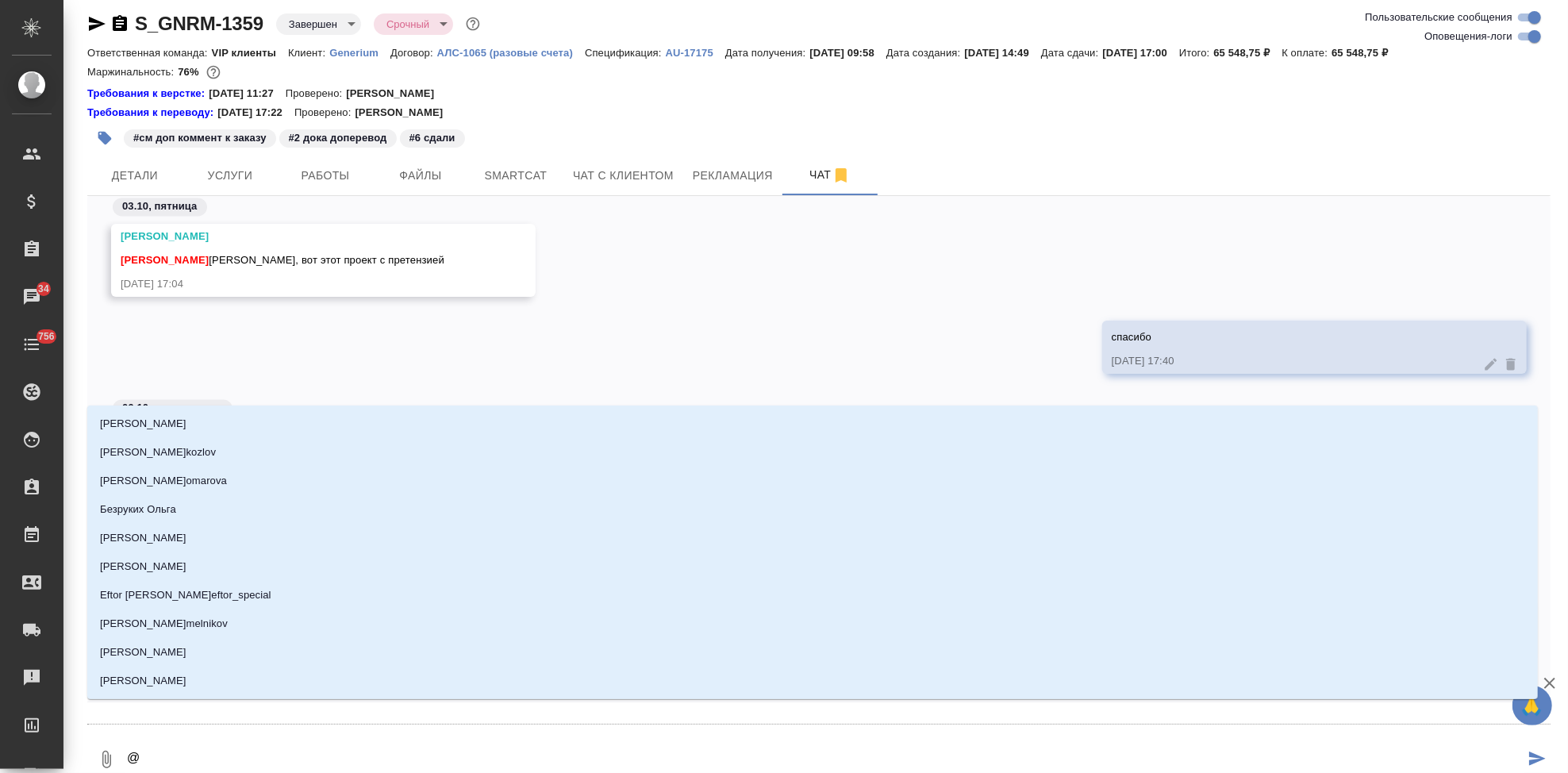
drag, startPoint x: 359, startPoint y: 763, endPoint x: 212, endPoint y: 769, distance: 147.1
click at [212, 769] on textarea "@" at bounding box center [825, 760] width 1400 height 54
click at [223, 759] on textarea "@" at bounding box center [825, 760] width 1400 height 54
type textarea "@v"
type input "v"
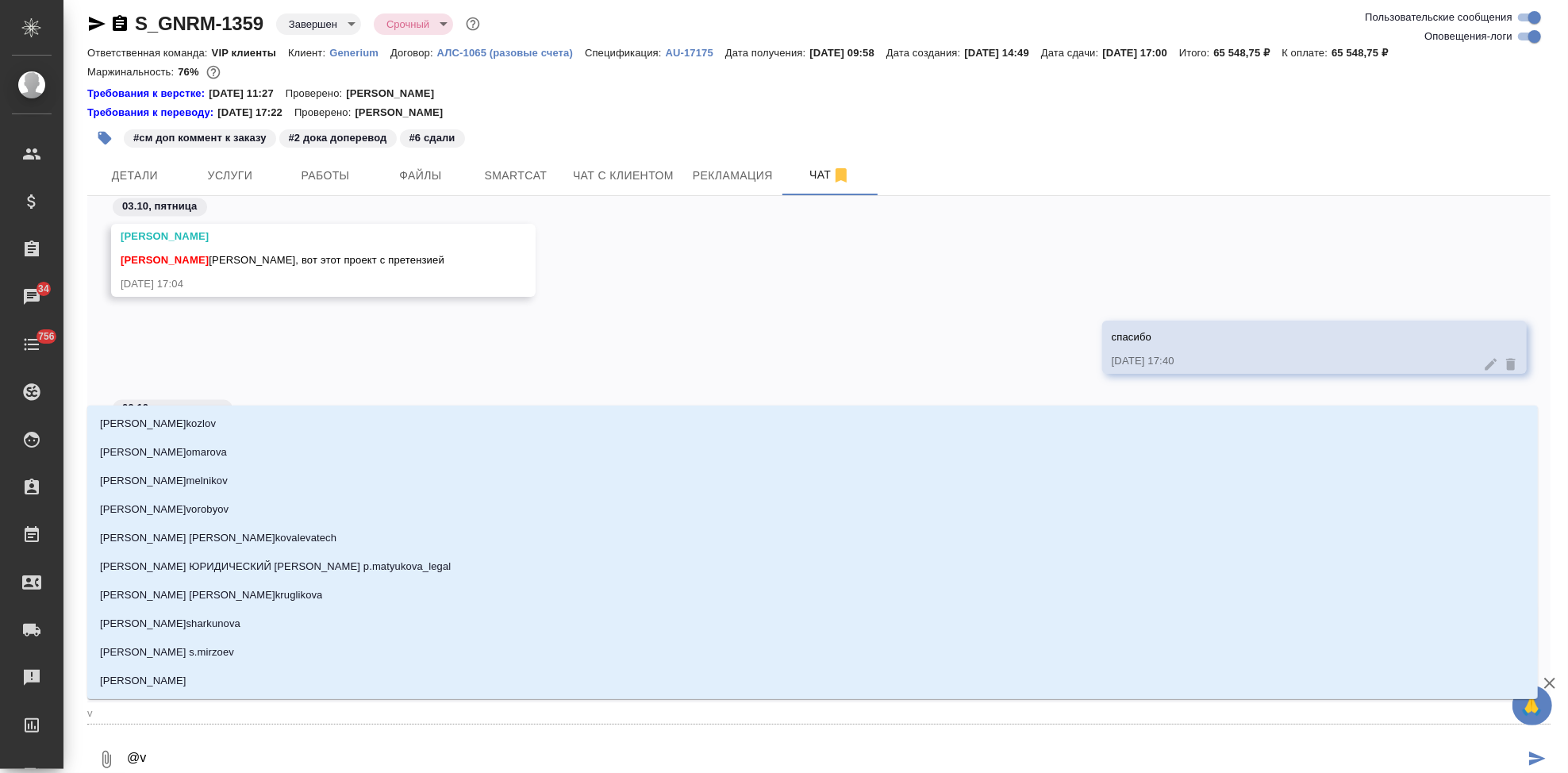
type textarea "@vj"
type input "vj"
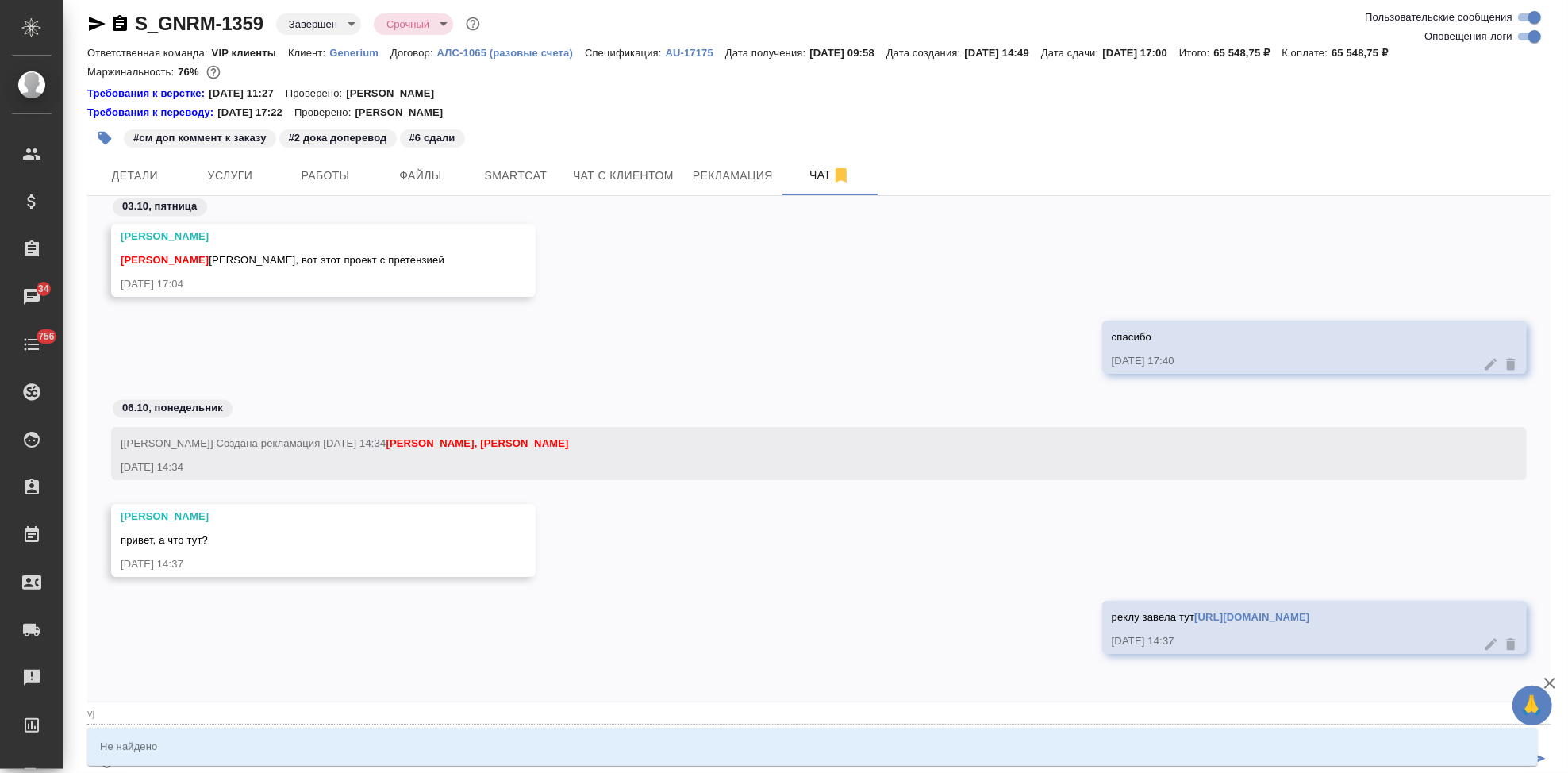
type textarea "@vjk"
type input "vjk"
type textarea "@vjkj"
type input "vjkj"
type textarea "@vjk"
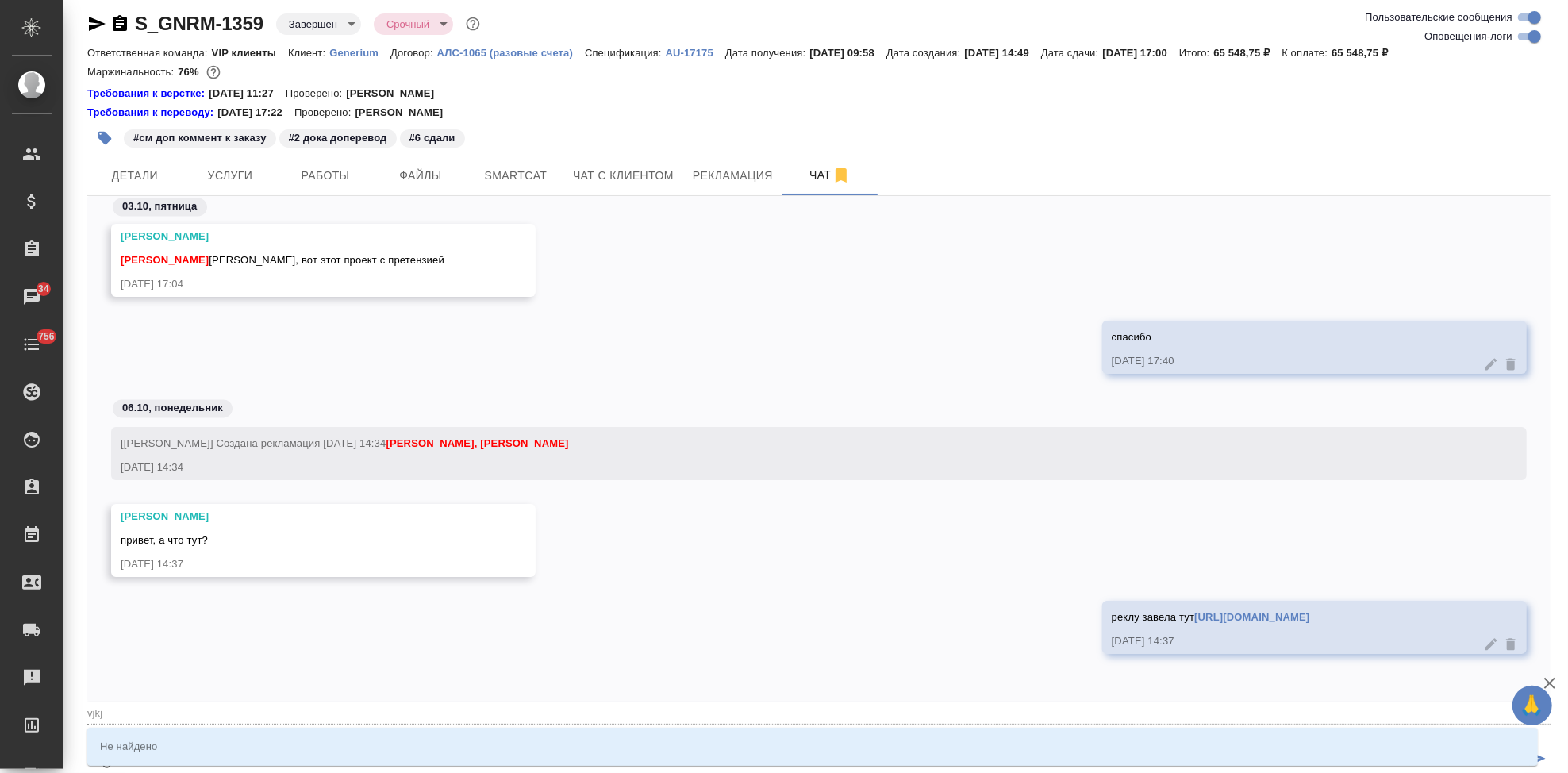
type input "vjk"
type textarea "@vj"
type input "vj"
type textarea "@v"
type input "v"
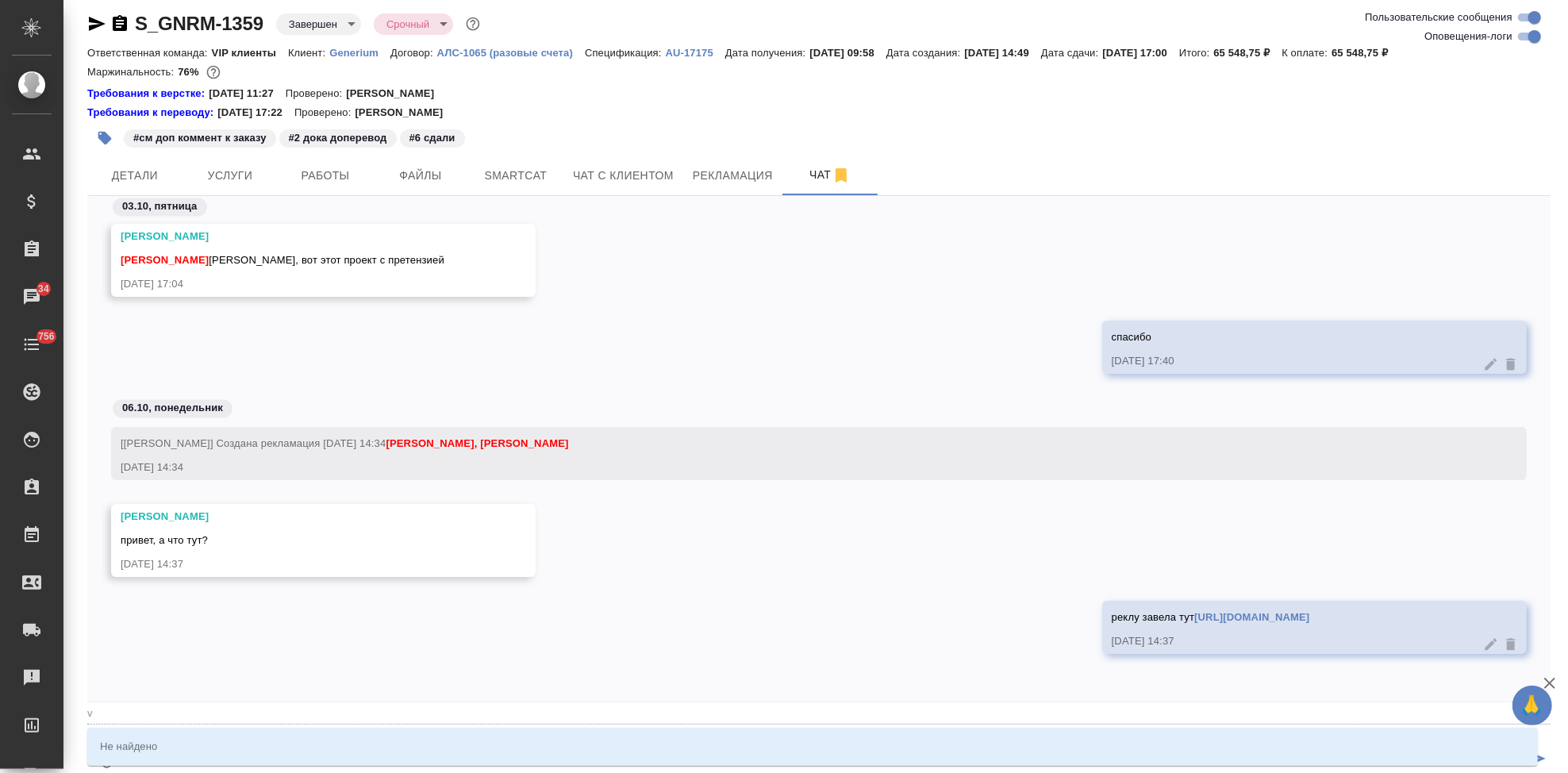
type textarea "@"
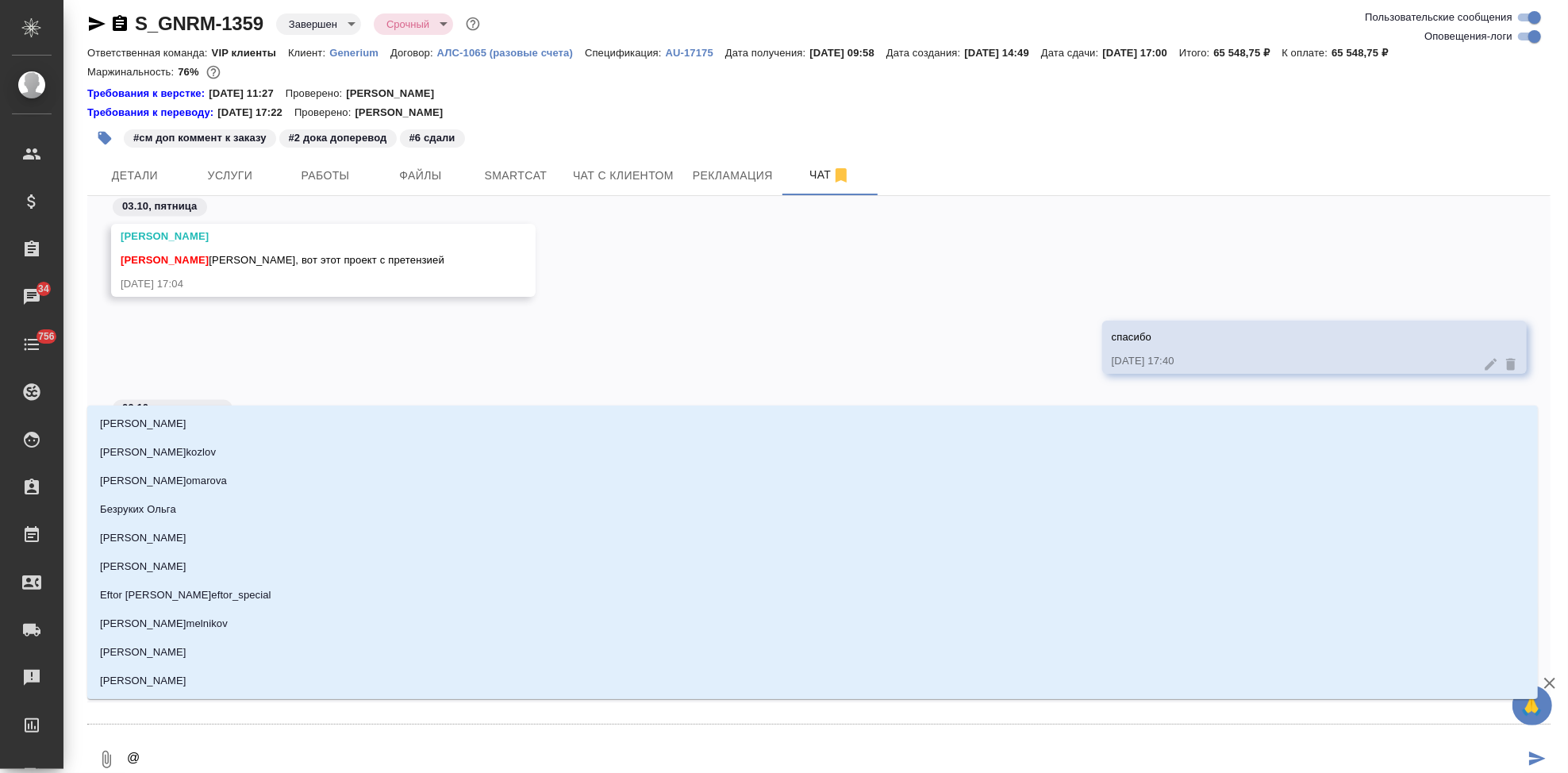
type textarea "@с"
type input "с"
type textarea "@со"
type input "со"
type textarea "@сол"
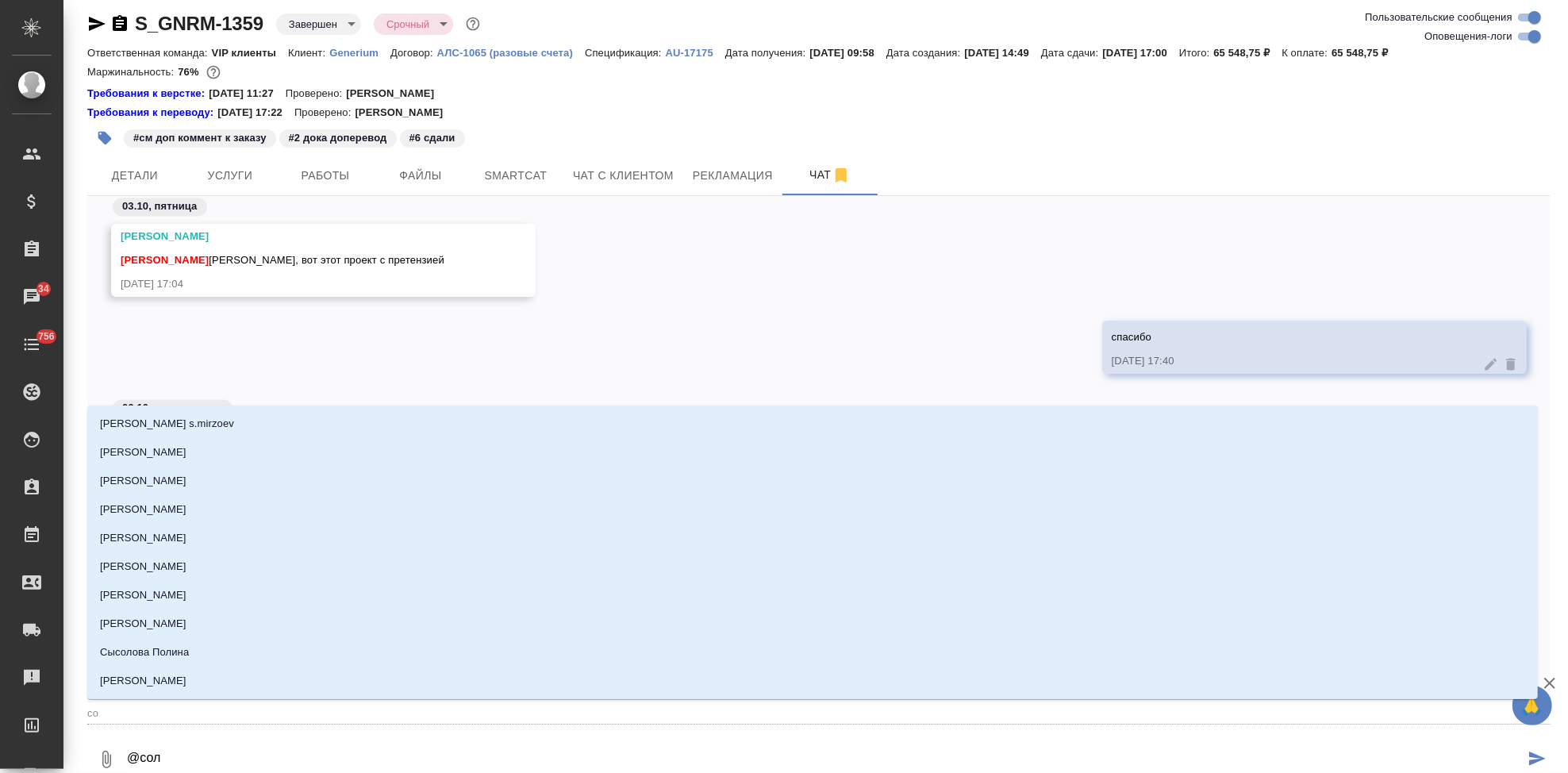
type input "сол"
type textarea "@соло"
type input "соло"
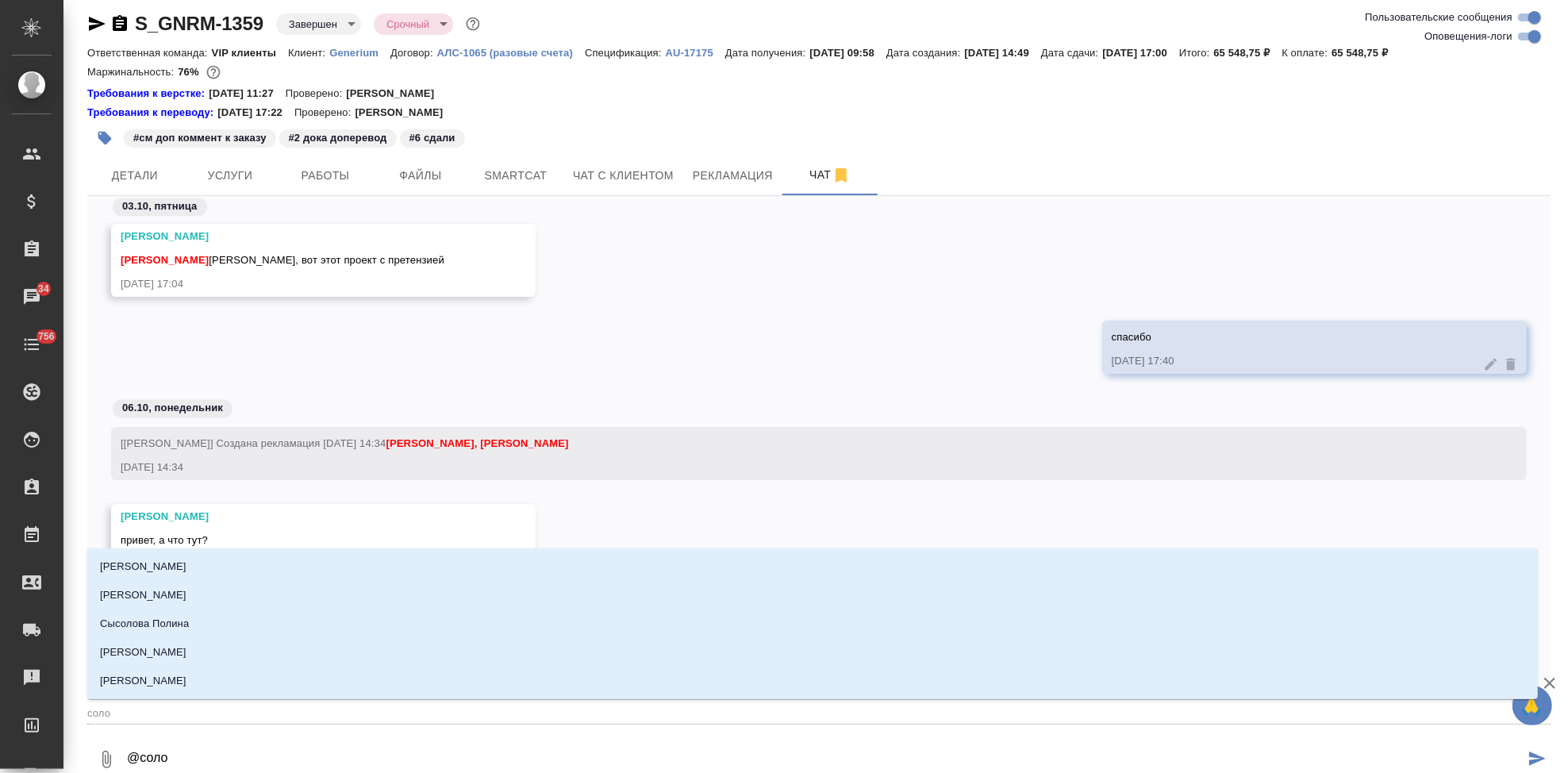
type textarea "@солов"
type input "солов"
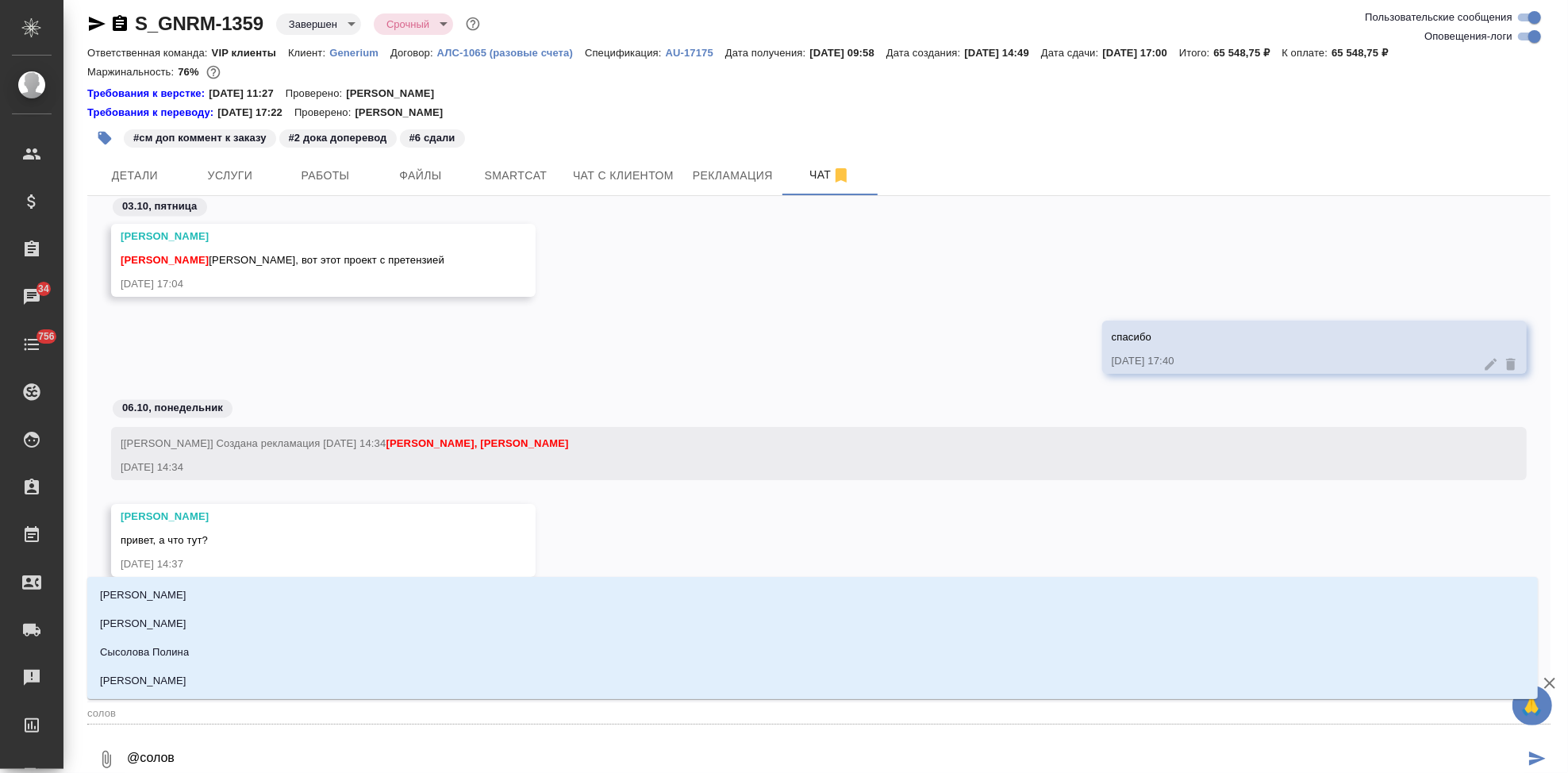
type textarea "@соловь"
type input "соловь"
type textarea "@соловье"
type input "соловье"
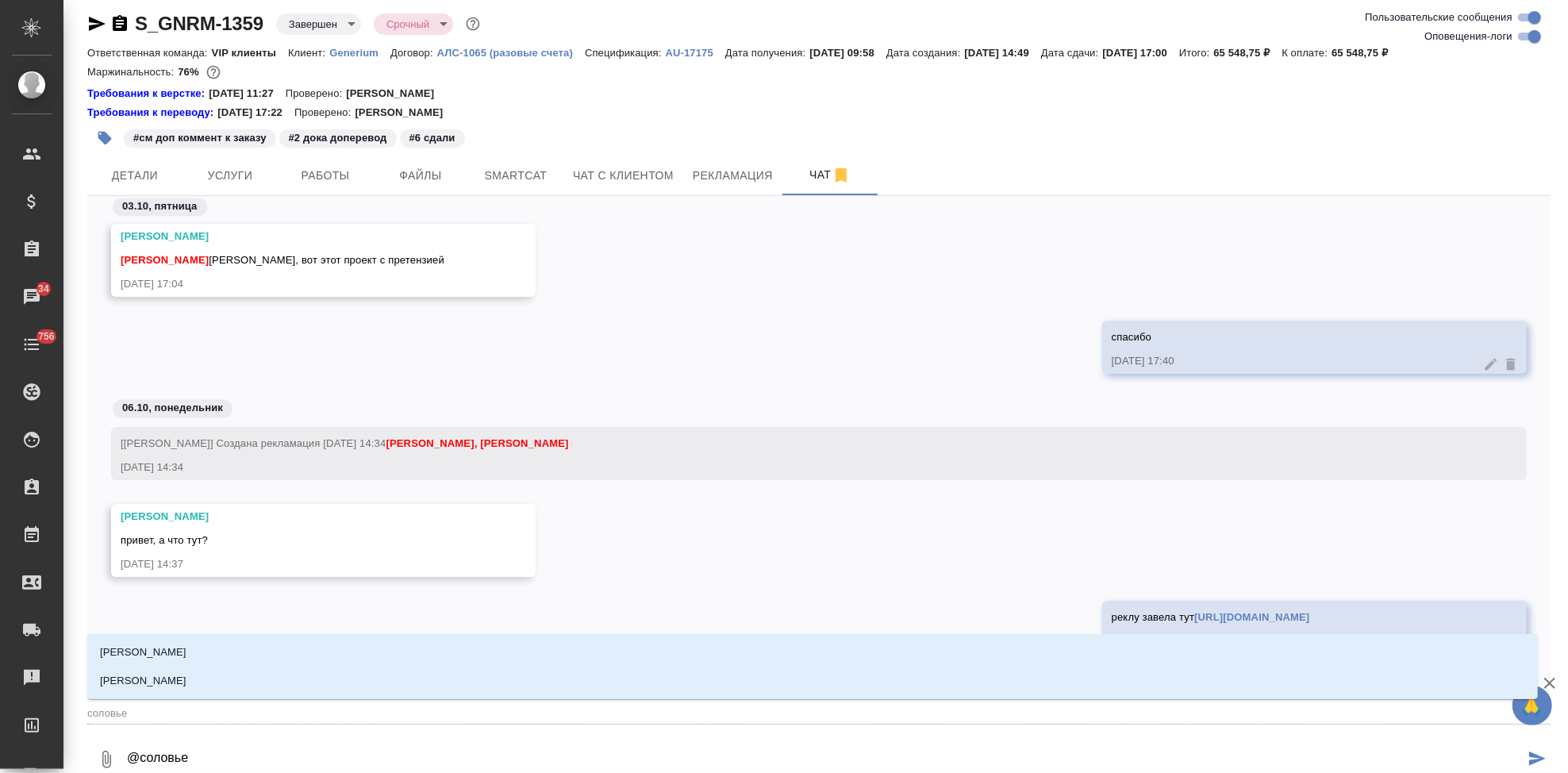
type textarea "@соловьев"
type input "соловьев"
type textarea "@соловьева"
type input "соловьева"
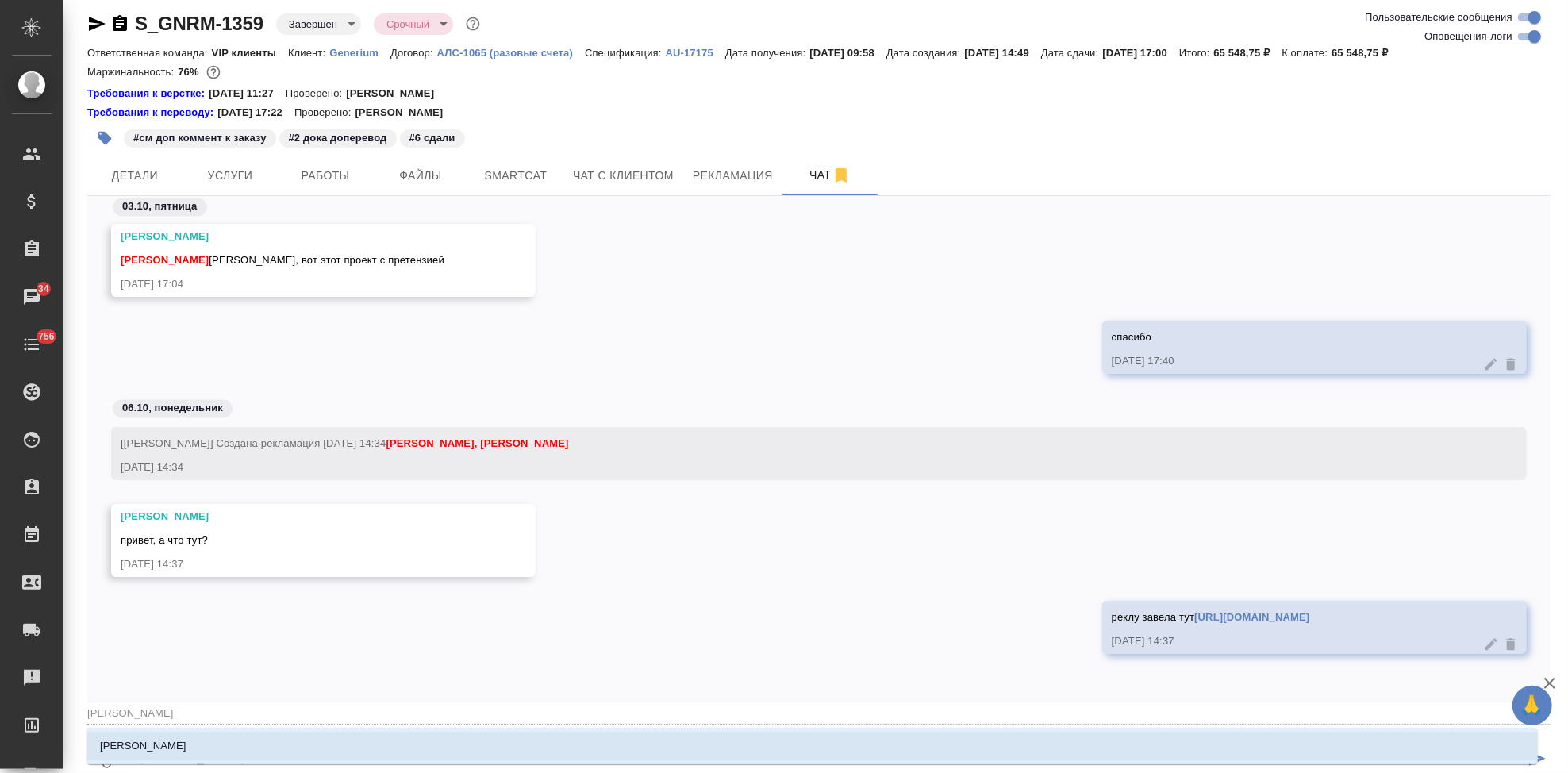
click at [291, 746] on li "Соловьева Елена" at bounding box center [812, 746] width 1451 height 29
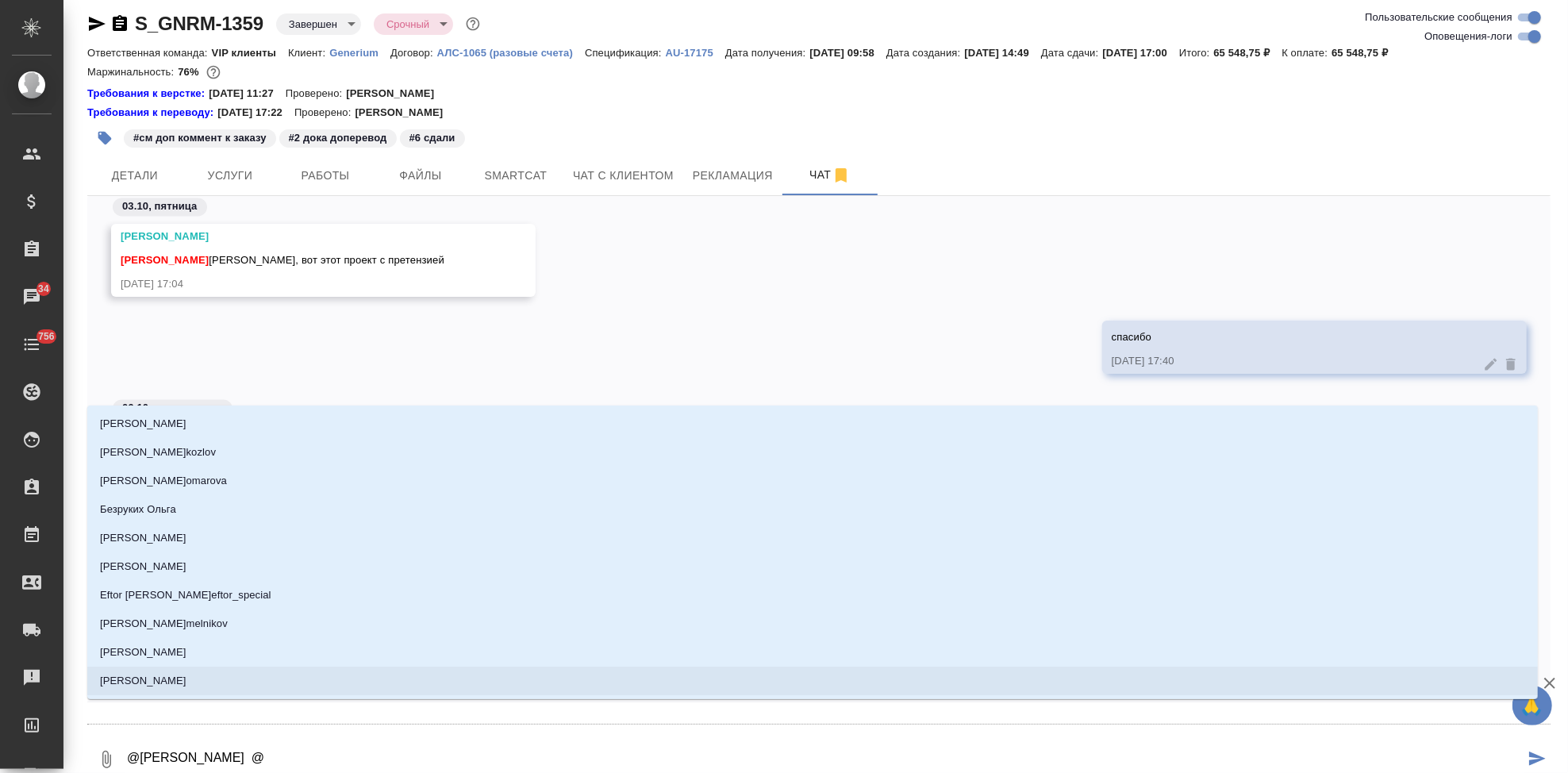
type textarea "@Соловьева Елена @г"
type input "г"
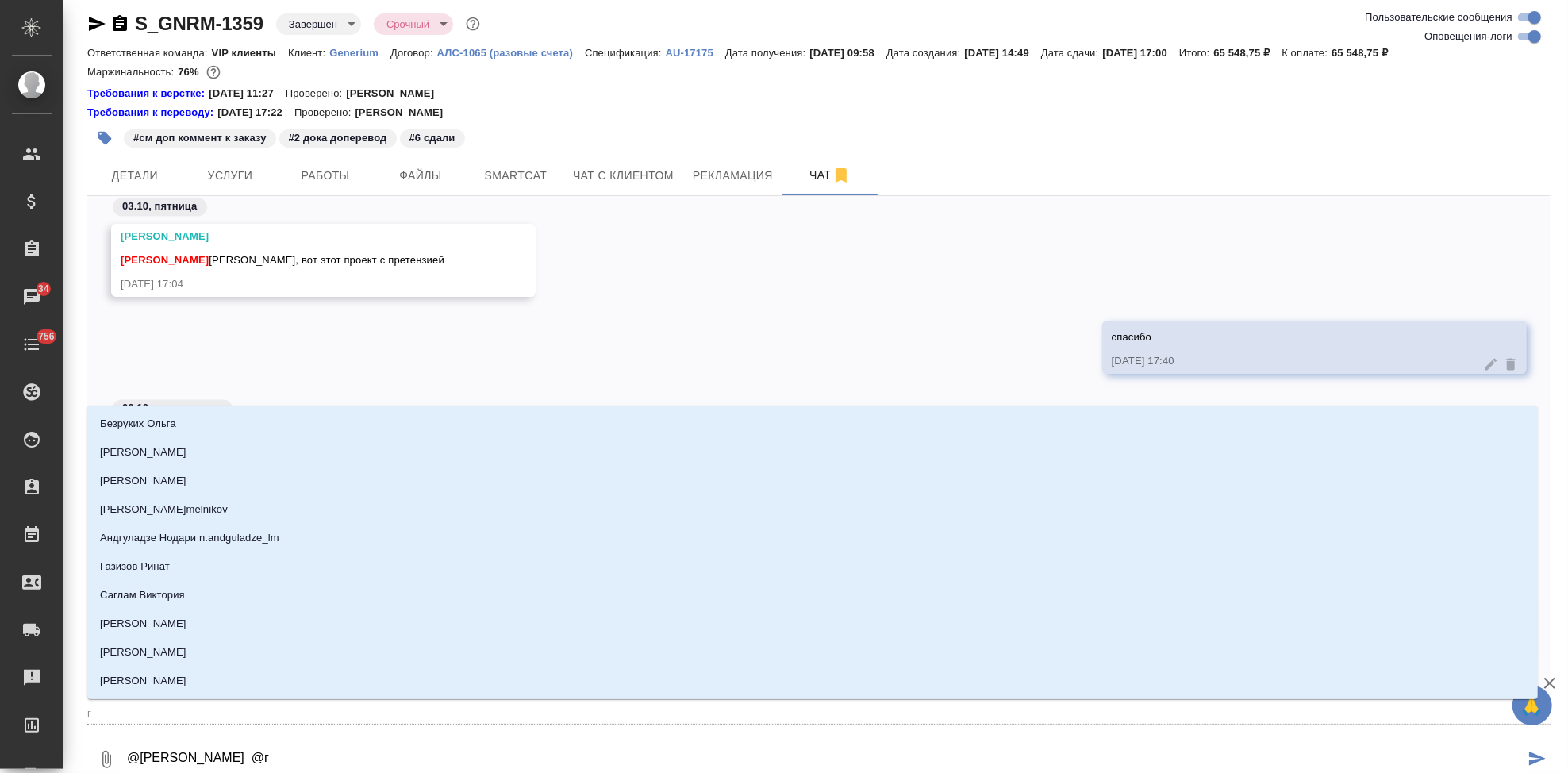
type textarea "@Соловьева Елена @гр"
type input "гр"
type textarea "@Соловьева Елена @гра"
type input "гра"
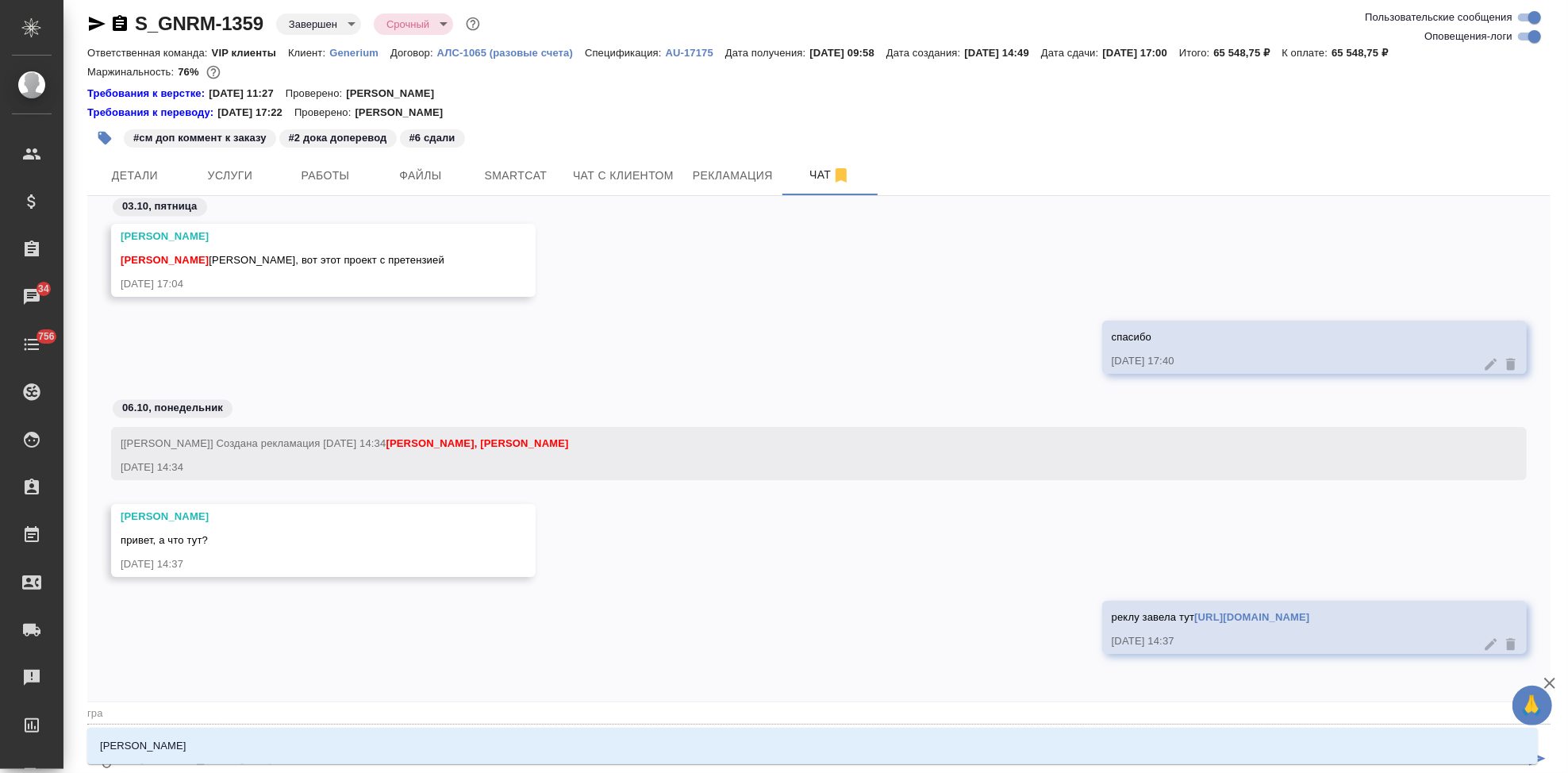
type textarea "@Соловьева Елена @граб"
type input "граб"
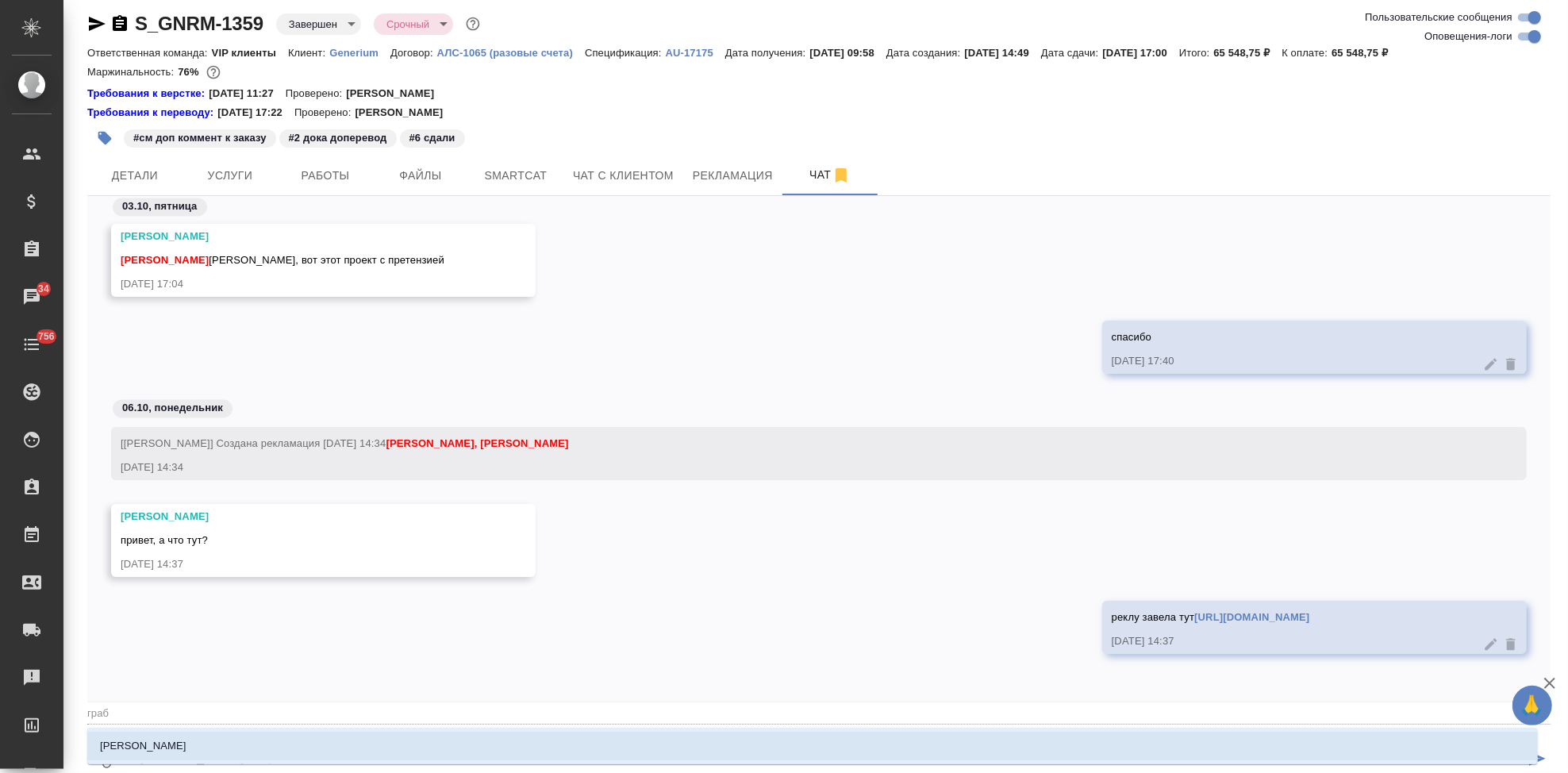
click at [171, 746] on li "[PERSON_NAME]" at bounding box center [812, 746] width 1451 height 29
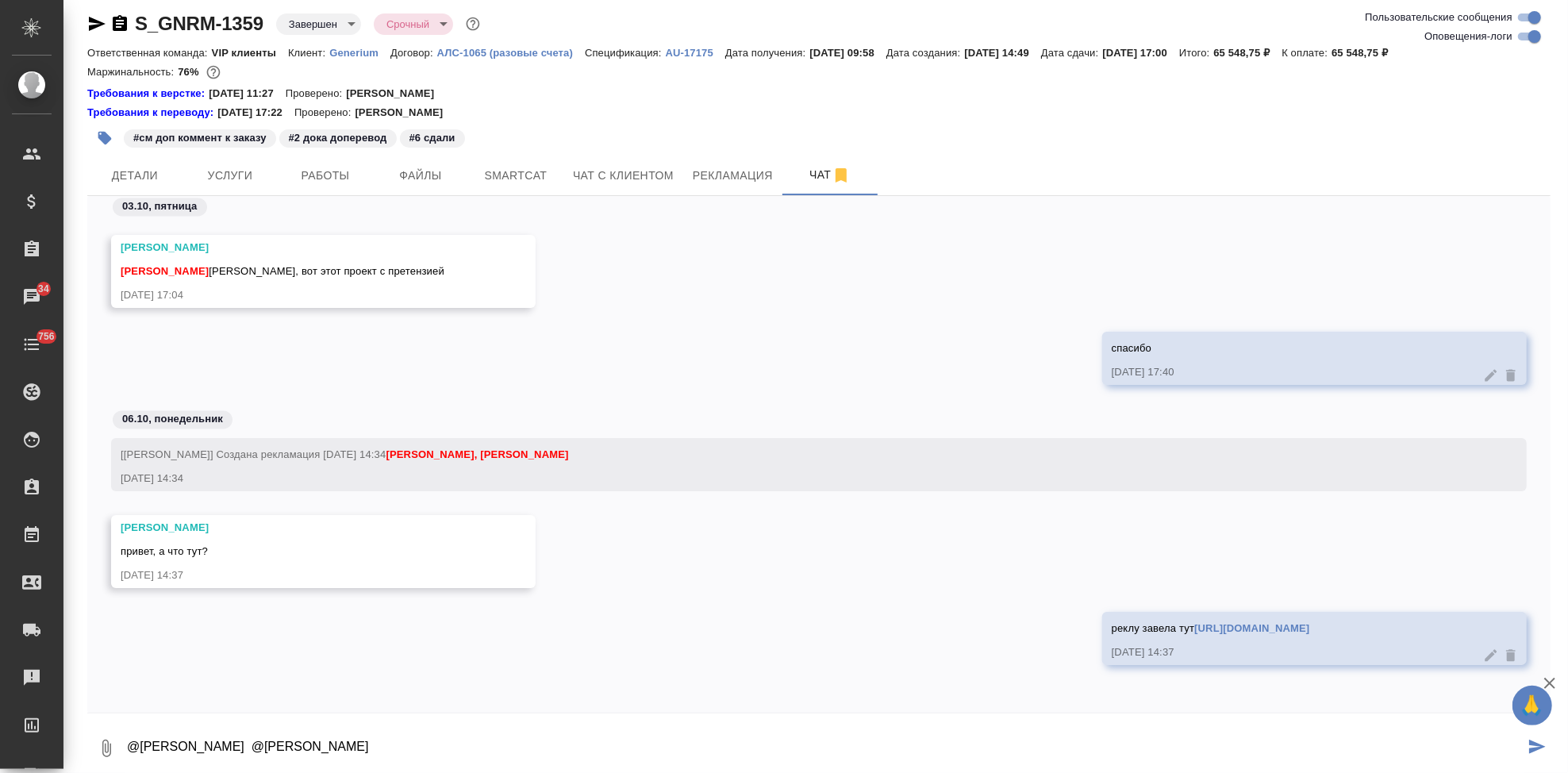
type textarea "@Соловьева Елена @Грабко Мария"
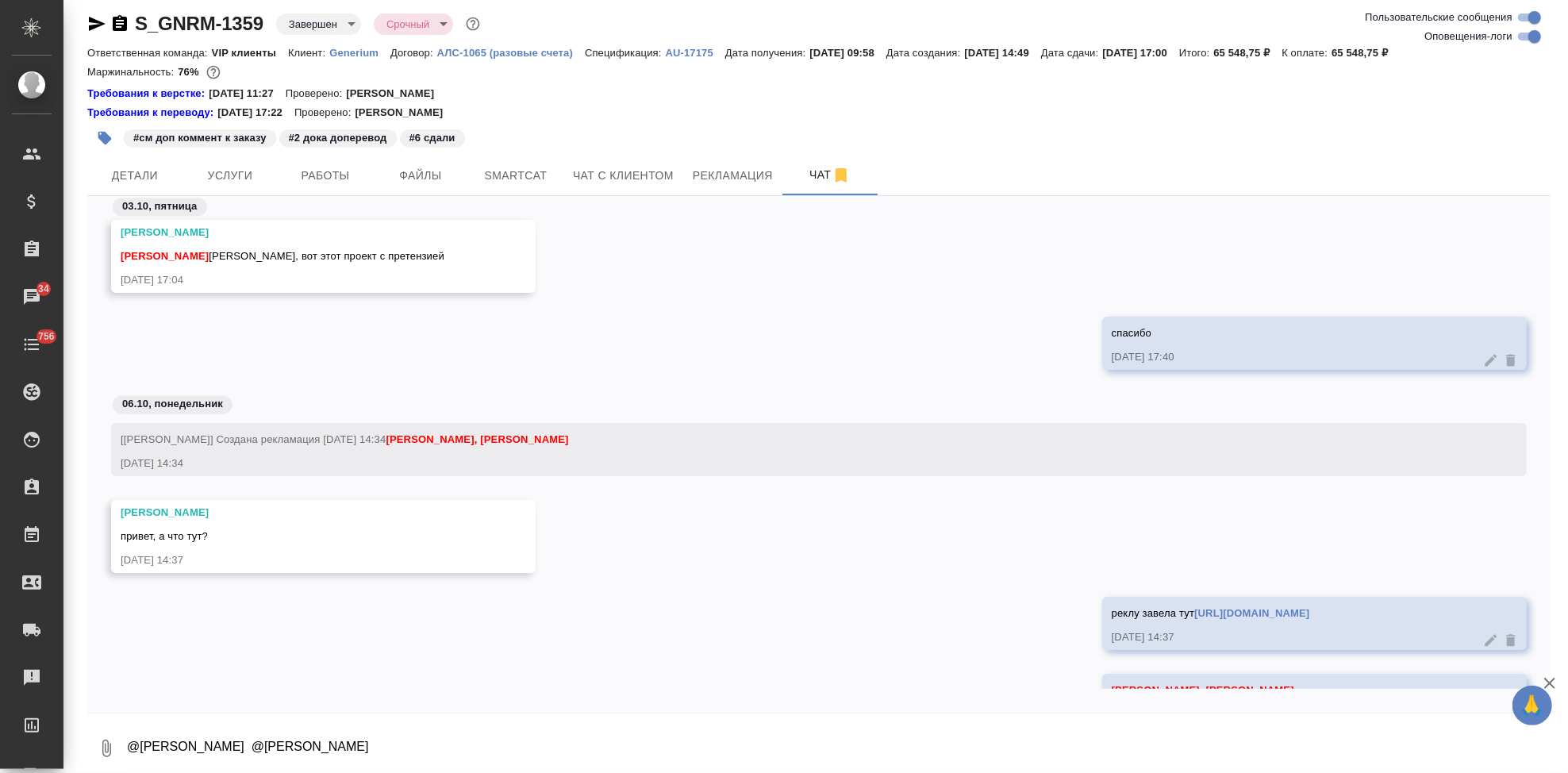
scroll to position [254020, 0]
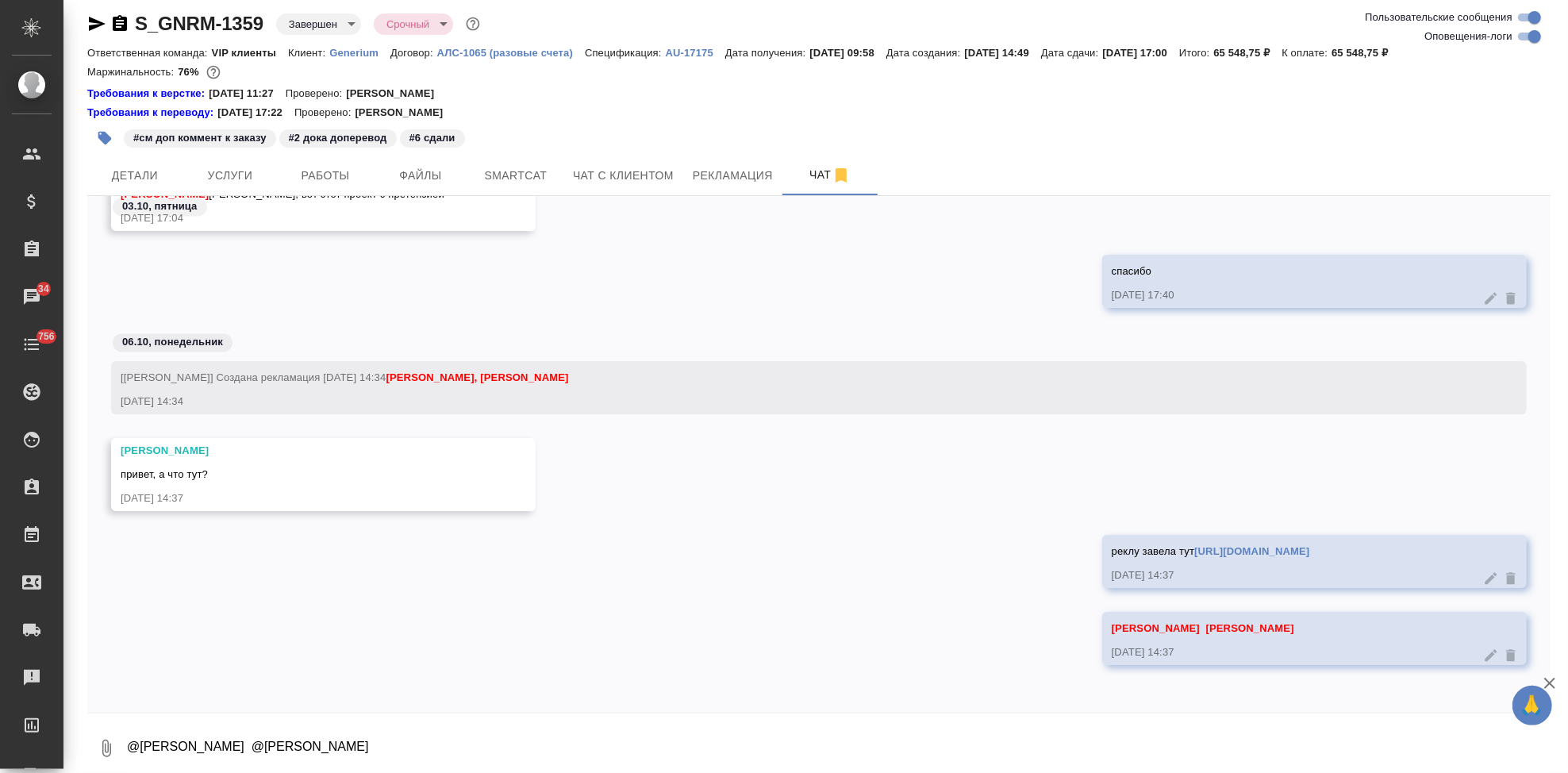
click at [465, 754] on textarea "@Соловьева Елена @Грабко Мария" at bounding box center [838, 748] width 1426 height 54
paste textarea "https://drive.awatera.com/apps/files/files/10612021?dir=/Shares/Generium/Orders…"
click at [305, 751] on textarea "вот тут скрин письма клиентаhttps://drive.awatera.com/apps/files/files/10612021…" at bounding box center [825, 748] width 1400 height 54
click at [301, 744] on textarea "вот тут скрин письма клиентаhttps://drive.awatera.com/apps/files/files/10612021…" at bounding box center [825, 748] width 1400 height 54
type textarea "вот тут скрин письма клиента https://drive.awatera.com/apps/files/files/1061202…"
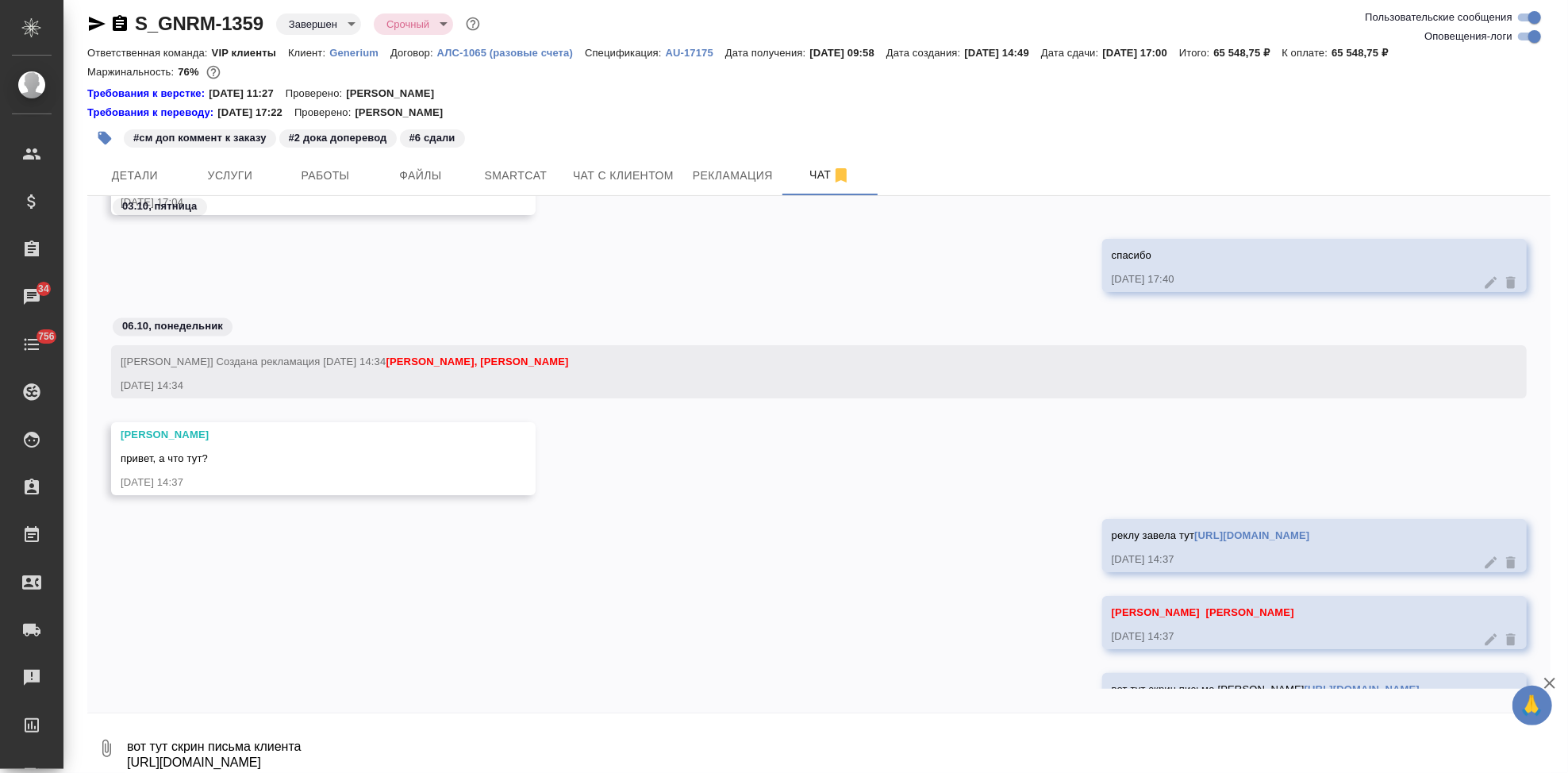
scroll to position [254112, 0]
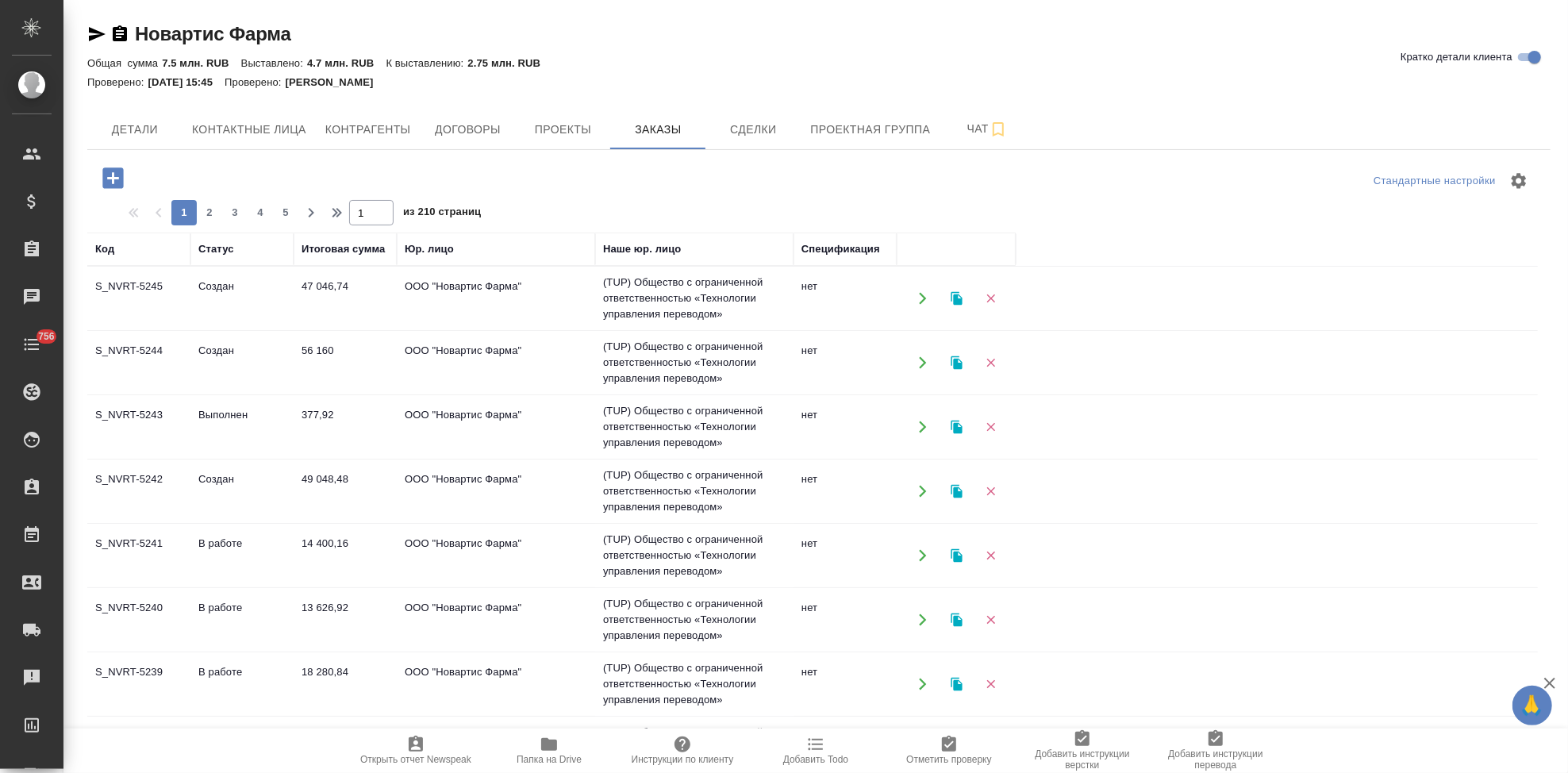
click at [240, 478] on td "Создан" at bounding box center [242, 492] width 103 height 55
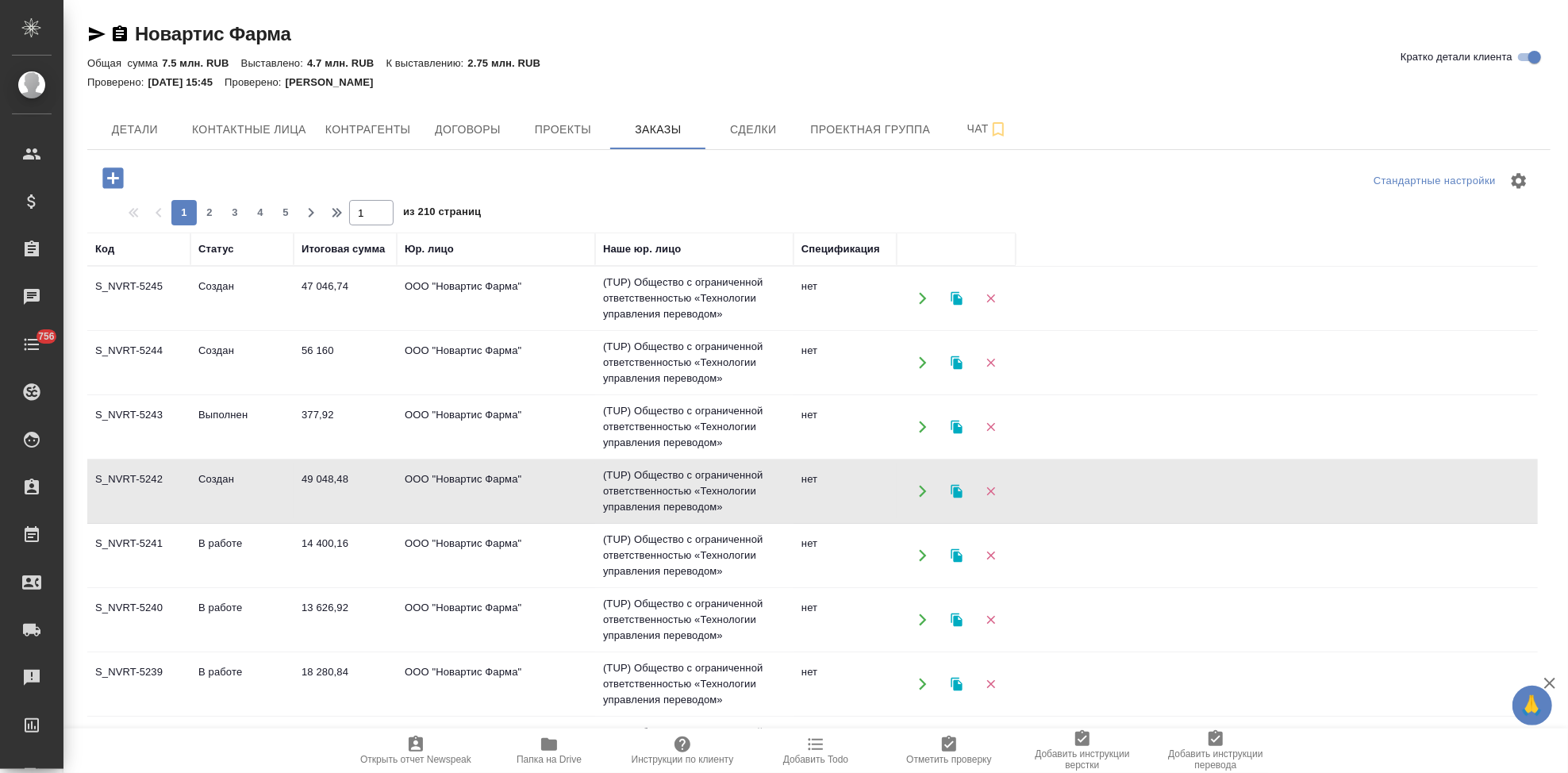
click at [240, 478] on td "Создан" at bounding box center [242, 492] width 103 height 55
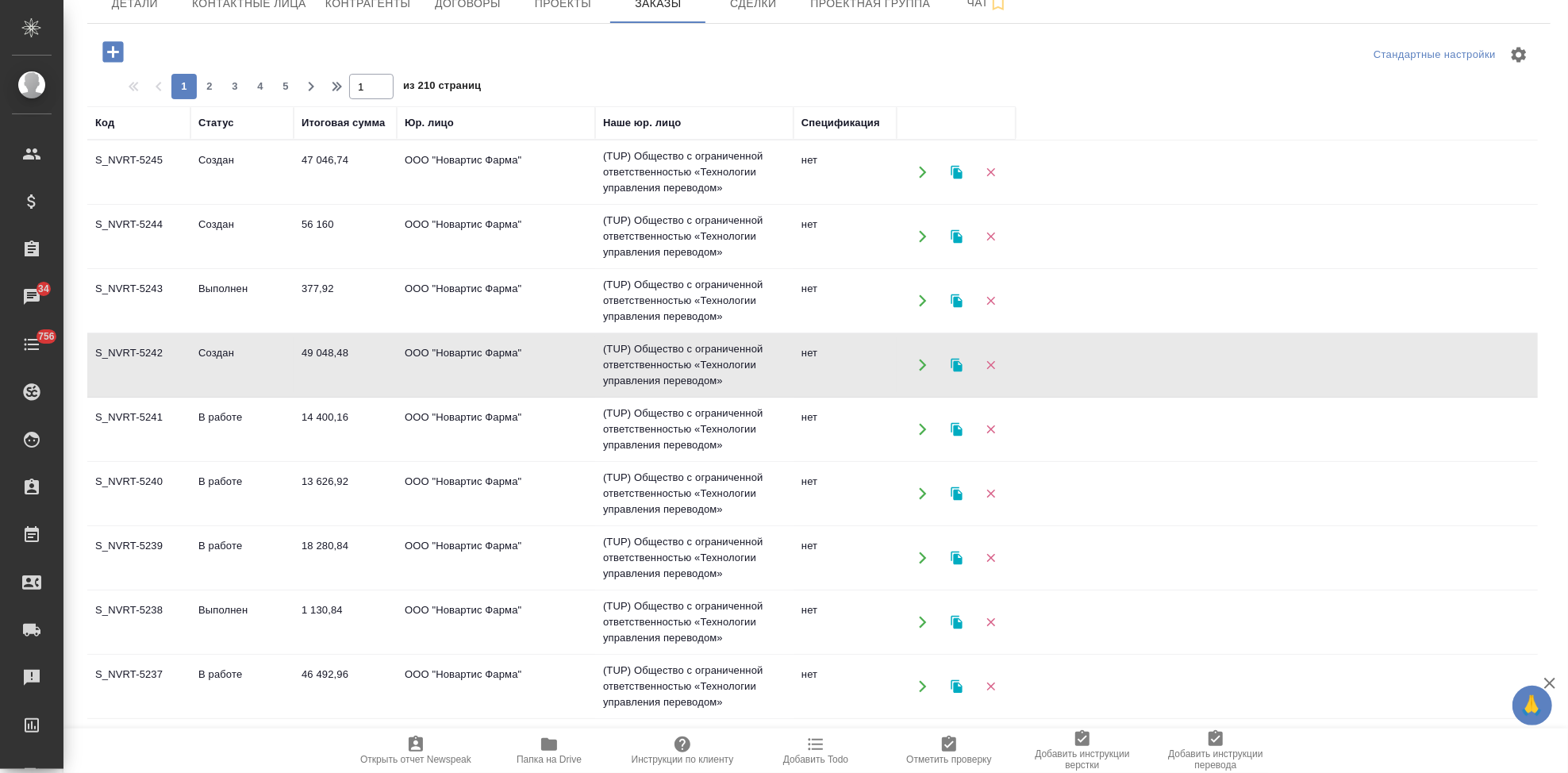
click at [225, 599] on td "Выполнен" at bounding box center [242, 623] width 103 height 55
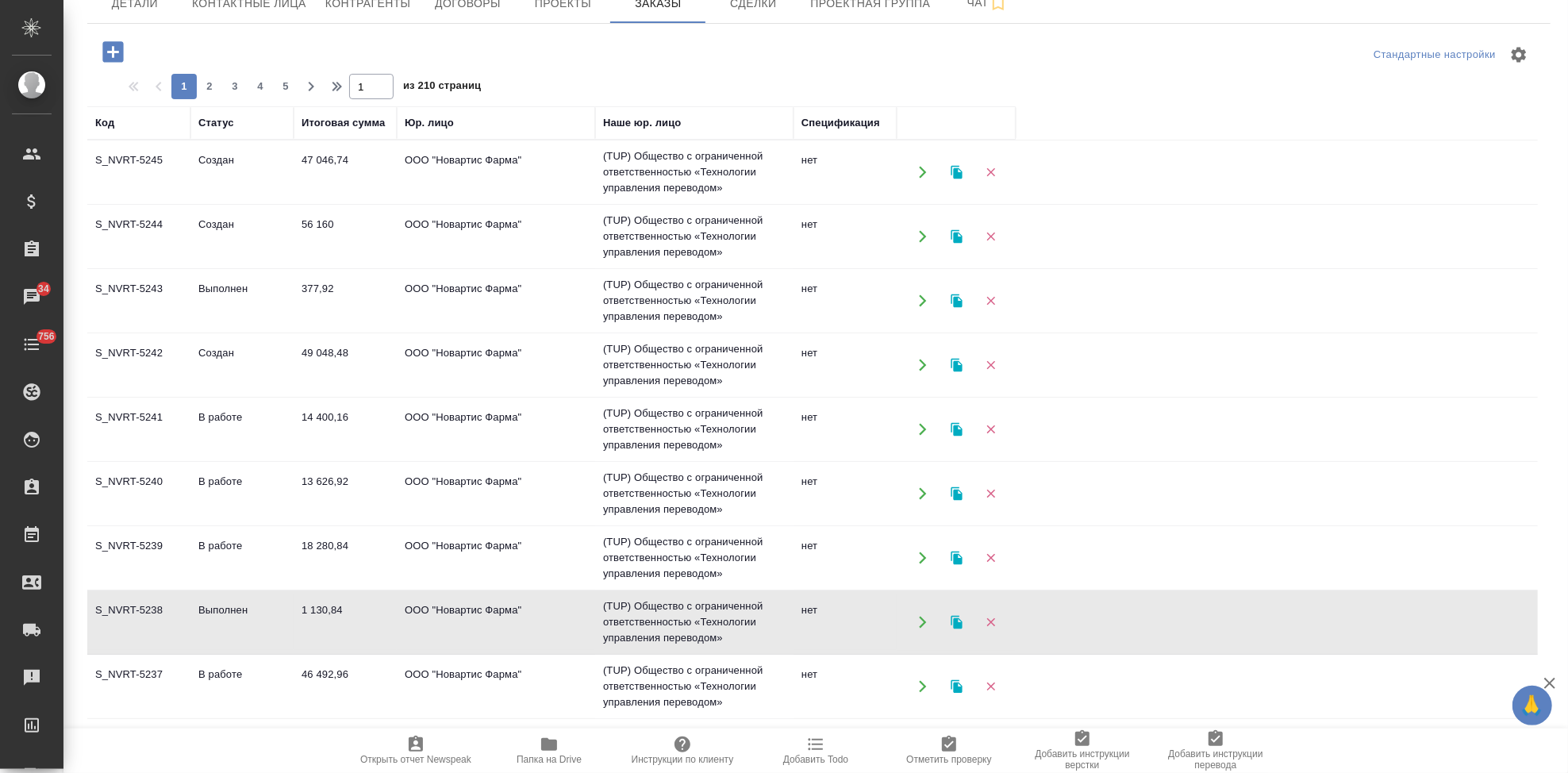
click at [225, 599] on td "Выполнен" at bounding box center [242, 623] width 103 height 55
click at [236, 670] on td "В работе" at bounding box center [242, 687] width 103 height 55
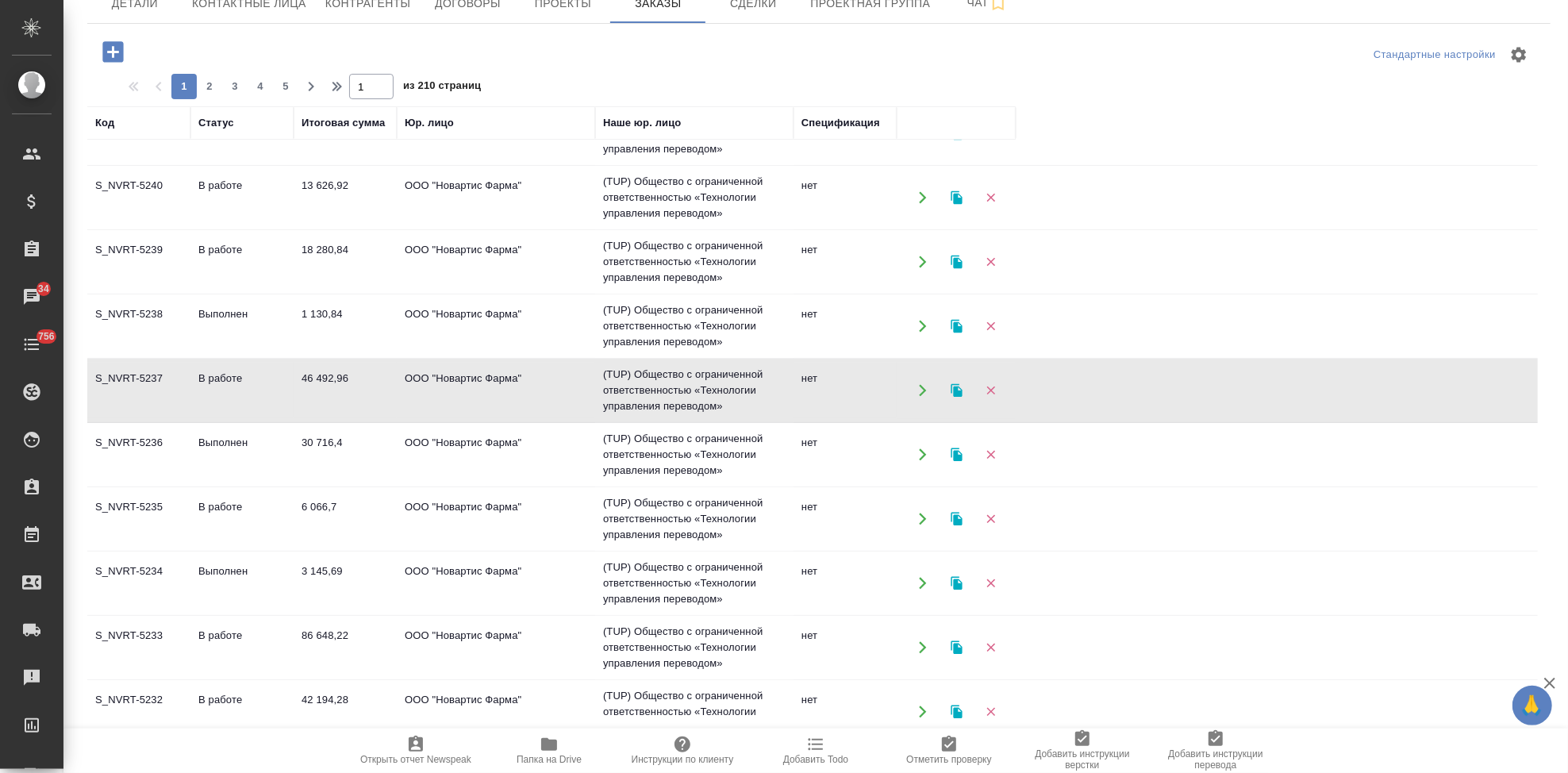
scroll to position [303, 0]
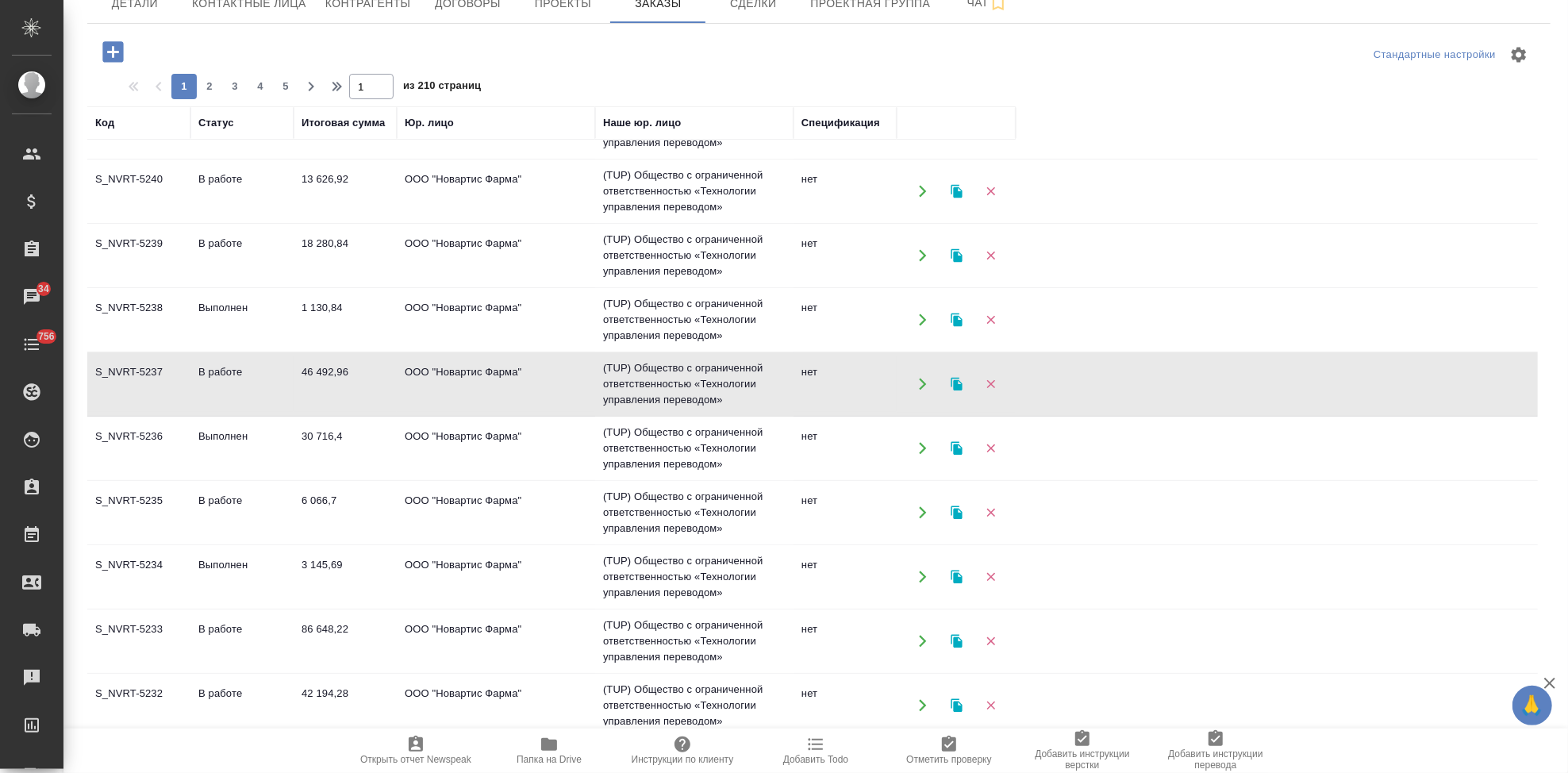
click at [223, 513] on td "В работе" at bounding box center [242, 513] width 103 height 55
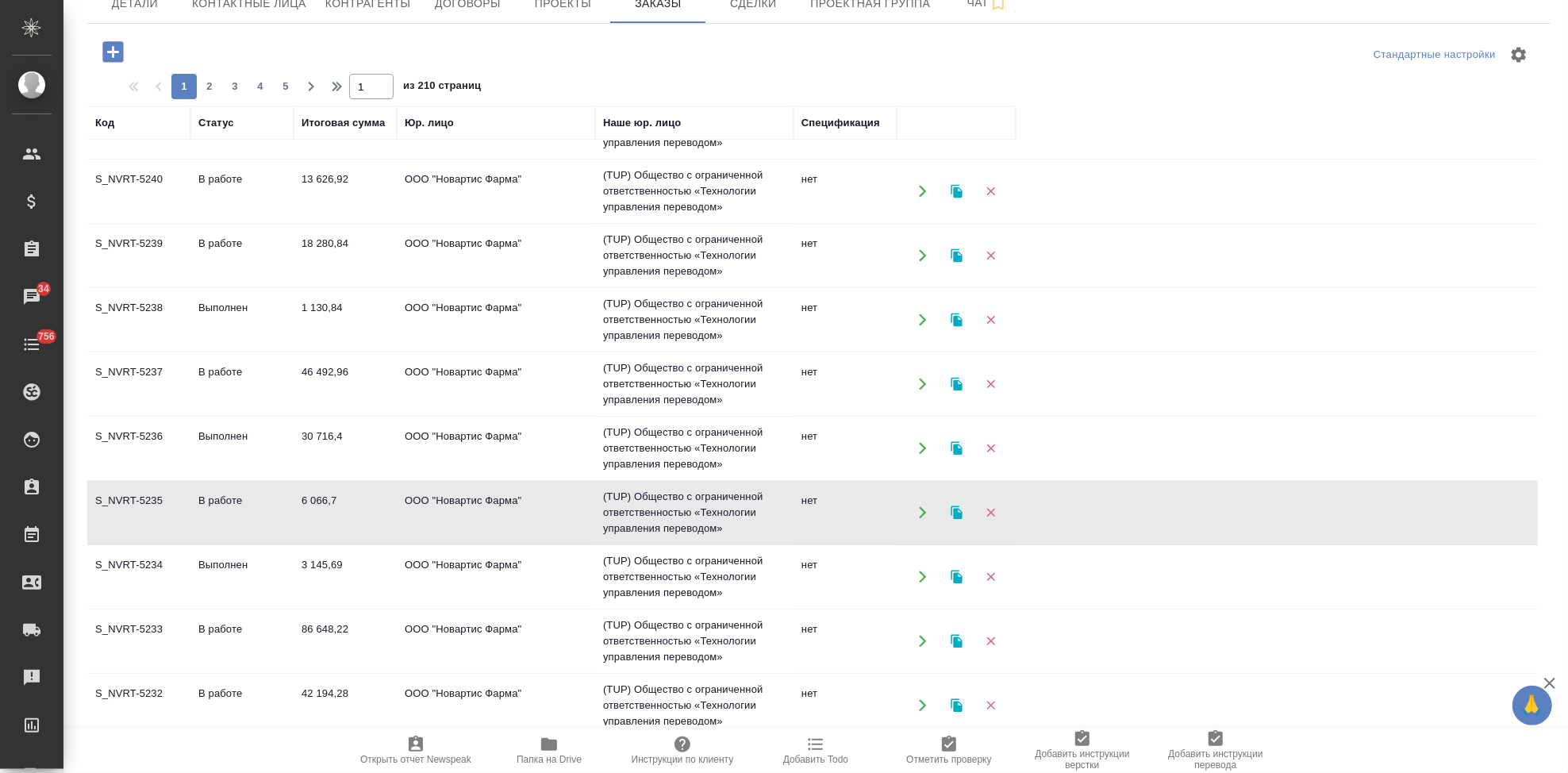
click at [223, 513] on td "В работе" at bounding box center [242, 513] width 103 height 55
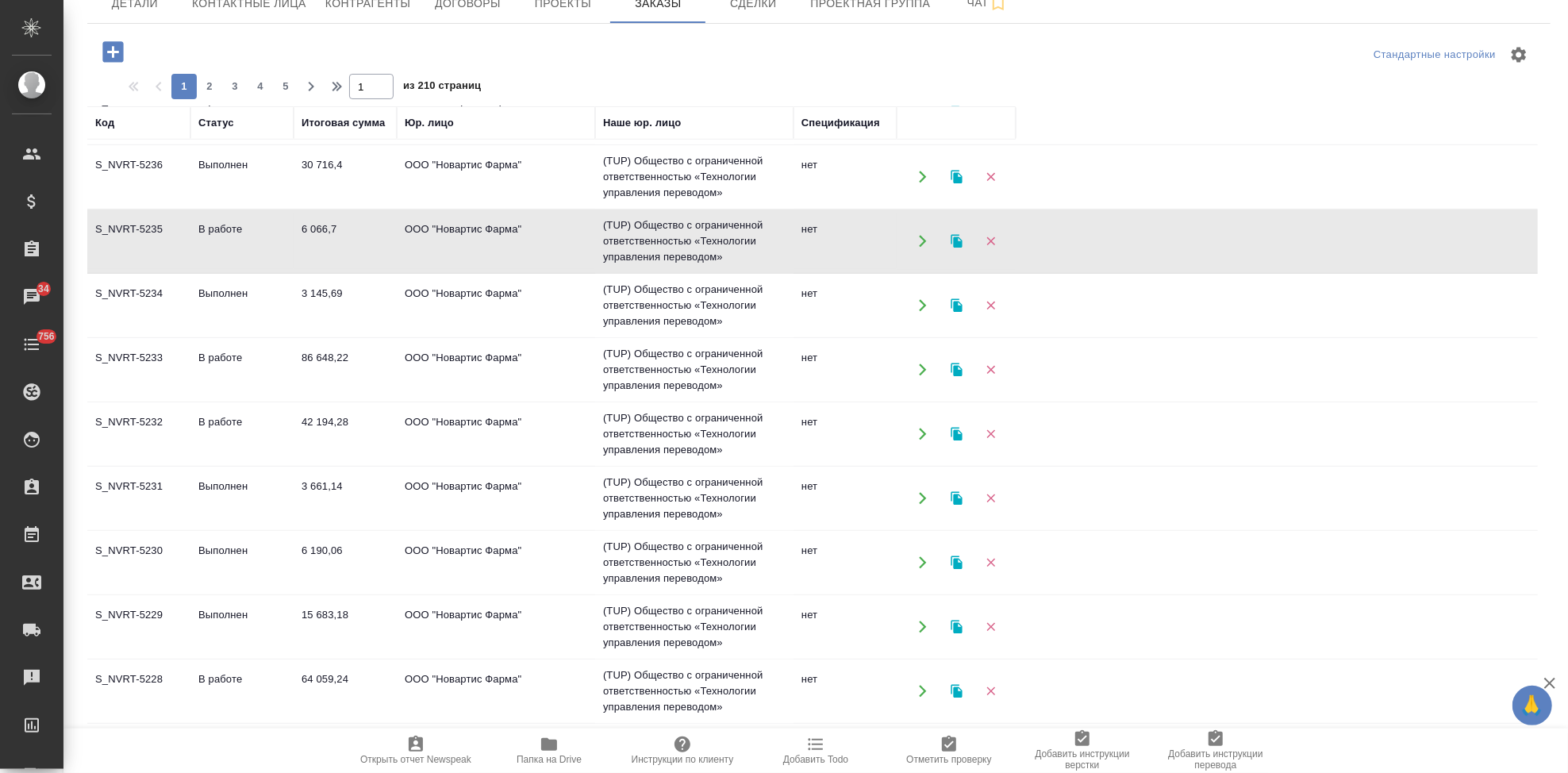
scroll to position [579, 0]
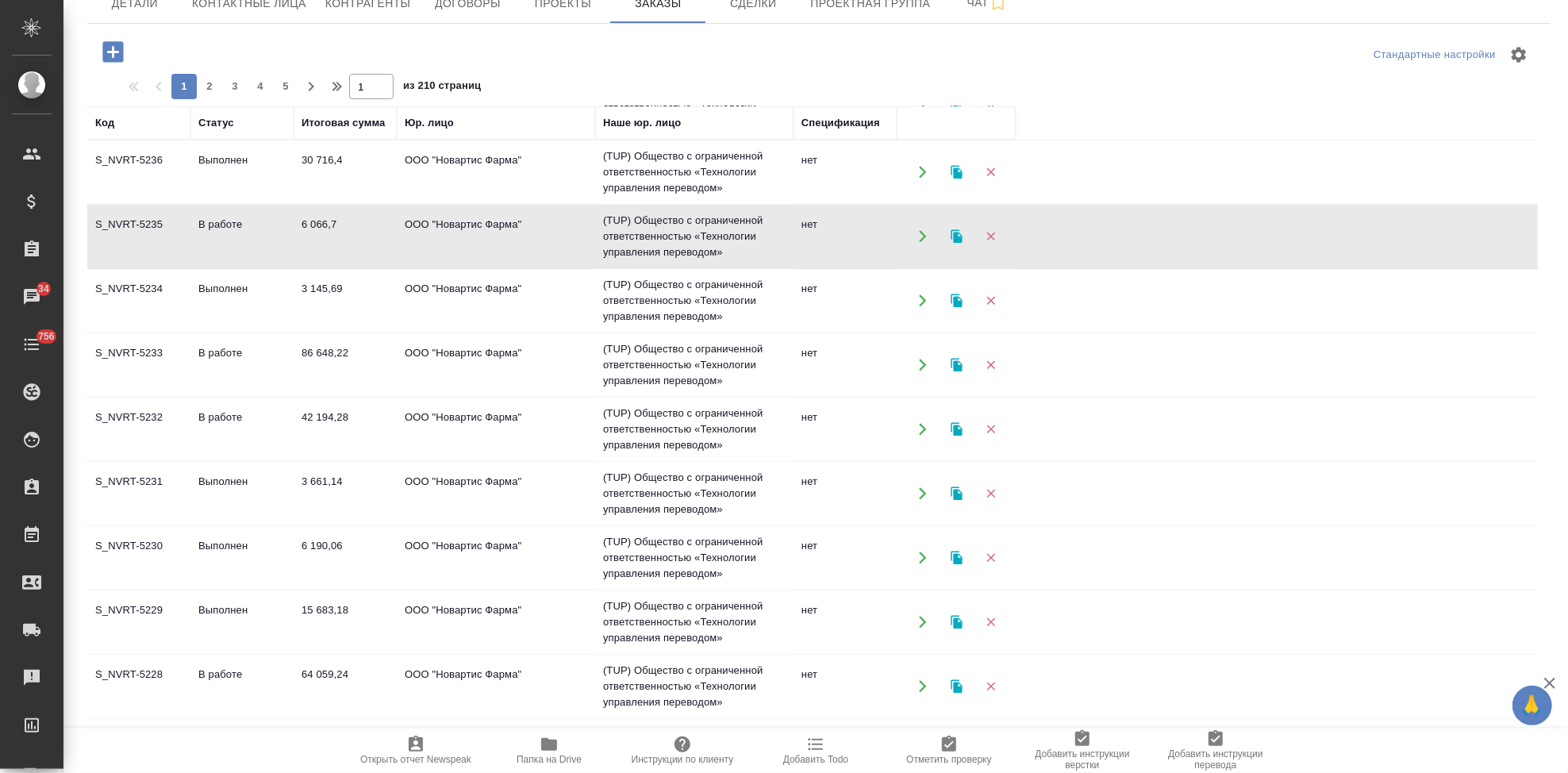
click at [247, 558] on td "Выполнен" at bounding box center [242, 558] width 103 height 55
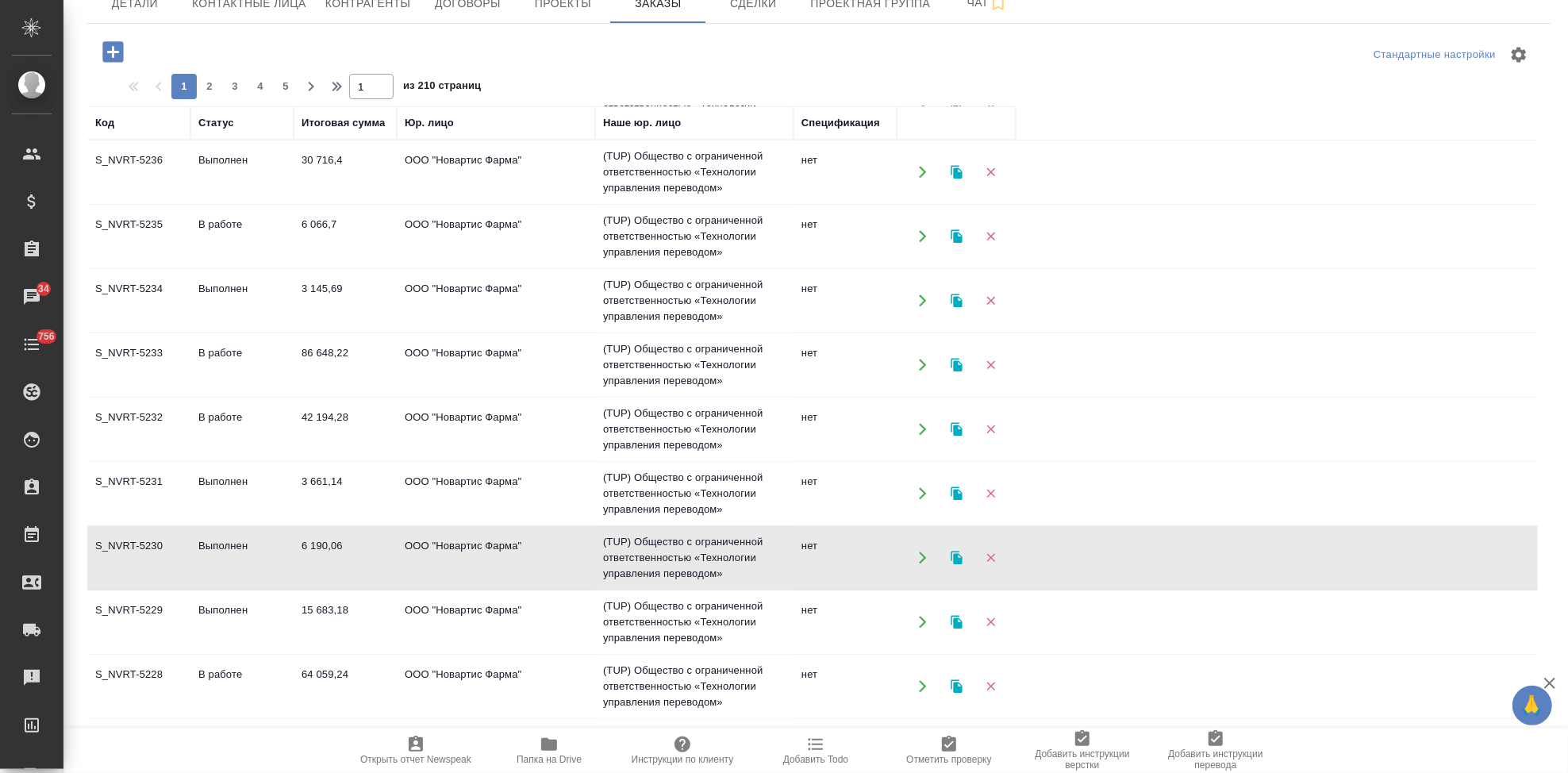
click at [247, 558] on td "Выполнен" at bounding box center [242, 558] width 103 height 55
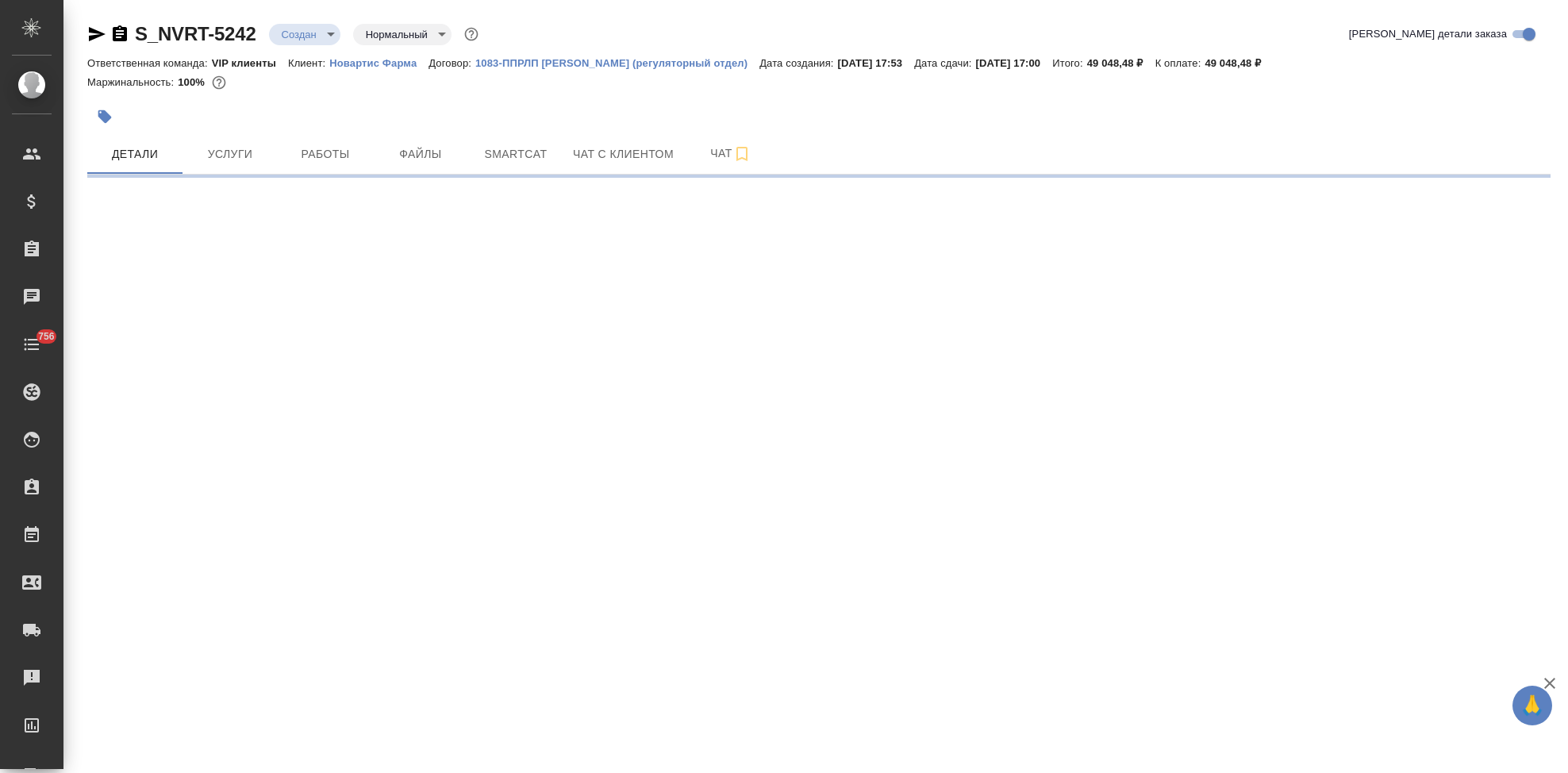
click at [325, 35] on body "🙏 .cls-1 fill:#fff; AWATERA Kabargina [PERSON_NAME] Спецификации Заказы Чаты 75…" at bounding box center [784, 386] width 1568 height 773
select select "RU"
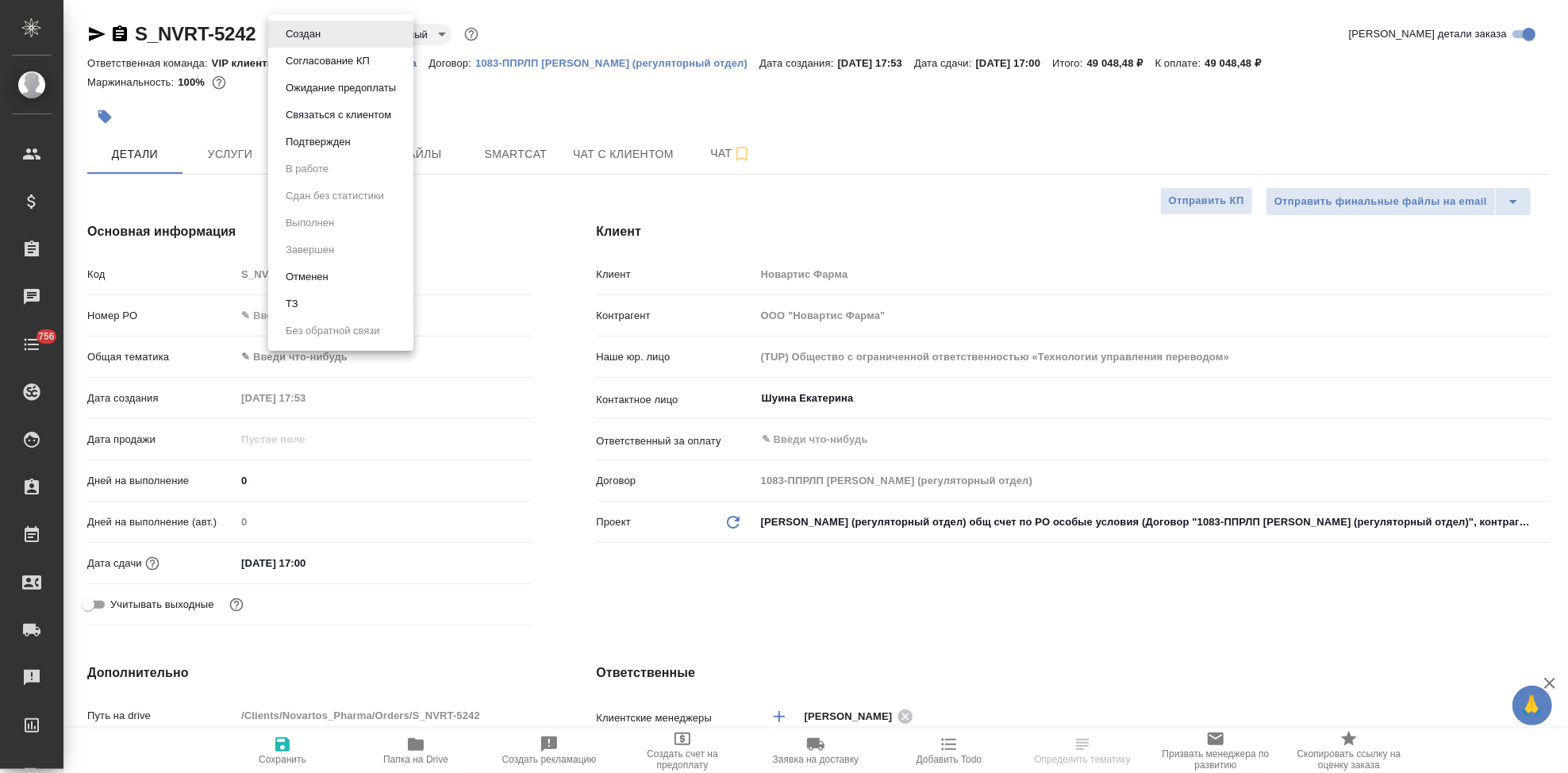
type textarea "x"
click at [342, 66] on button "Согласование КП" at bounding box center [327, 61] width 94 height 18
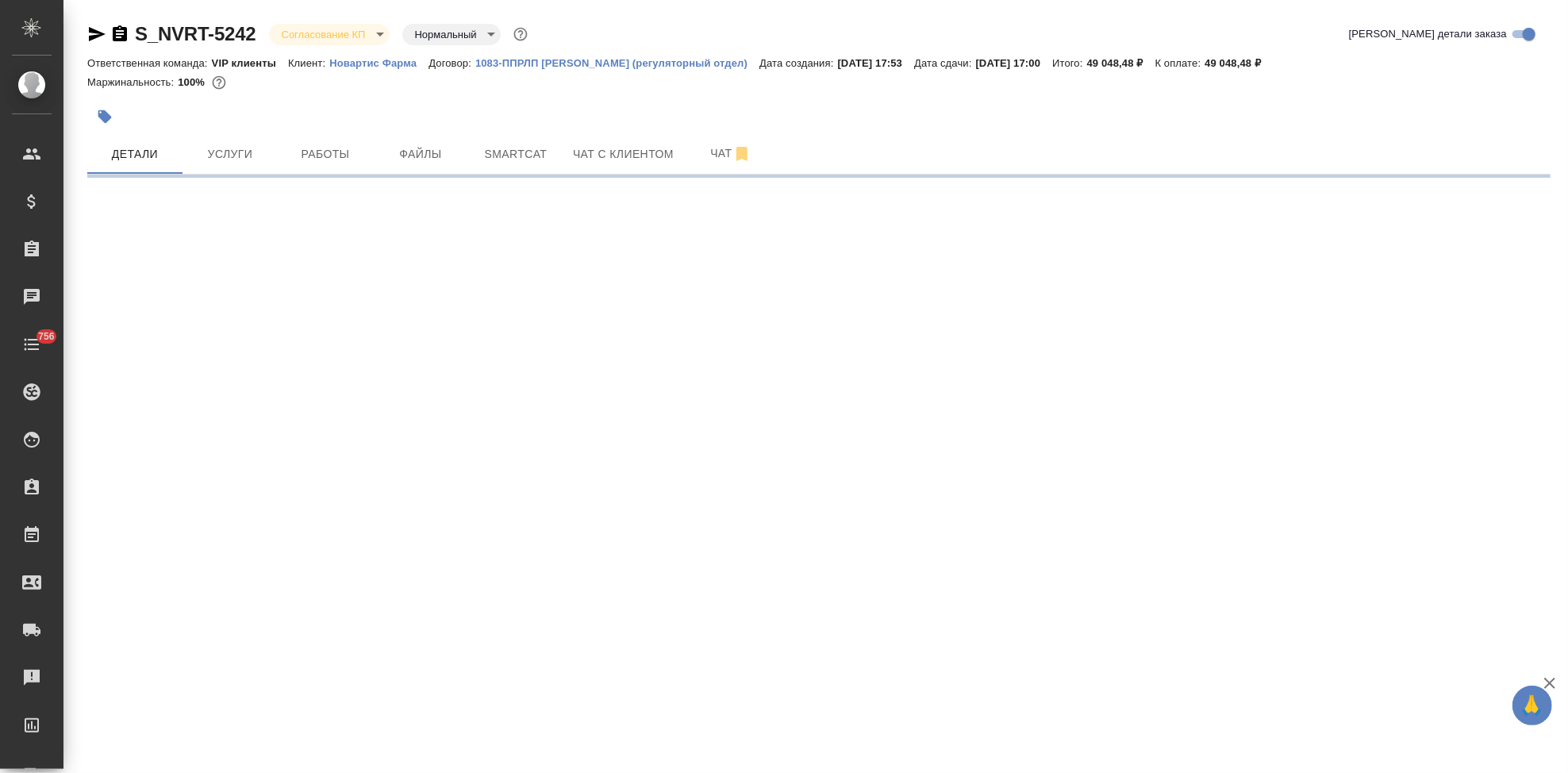
select select "RU"
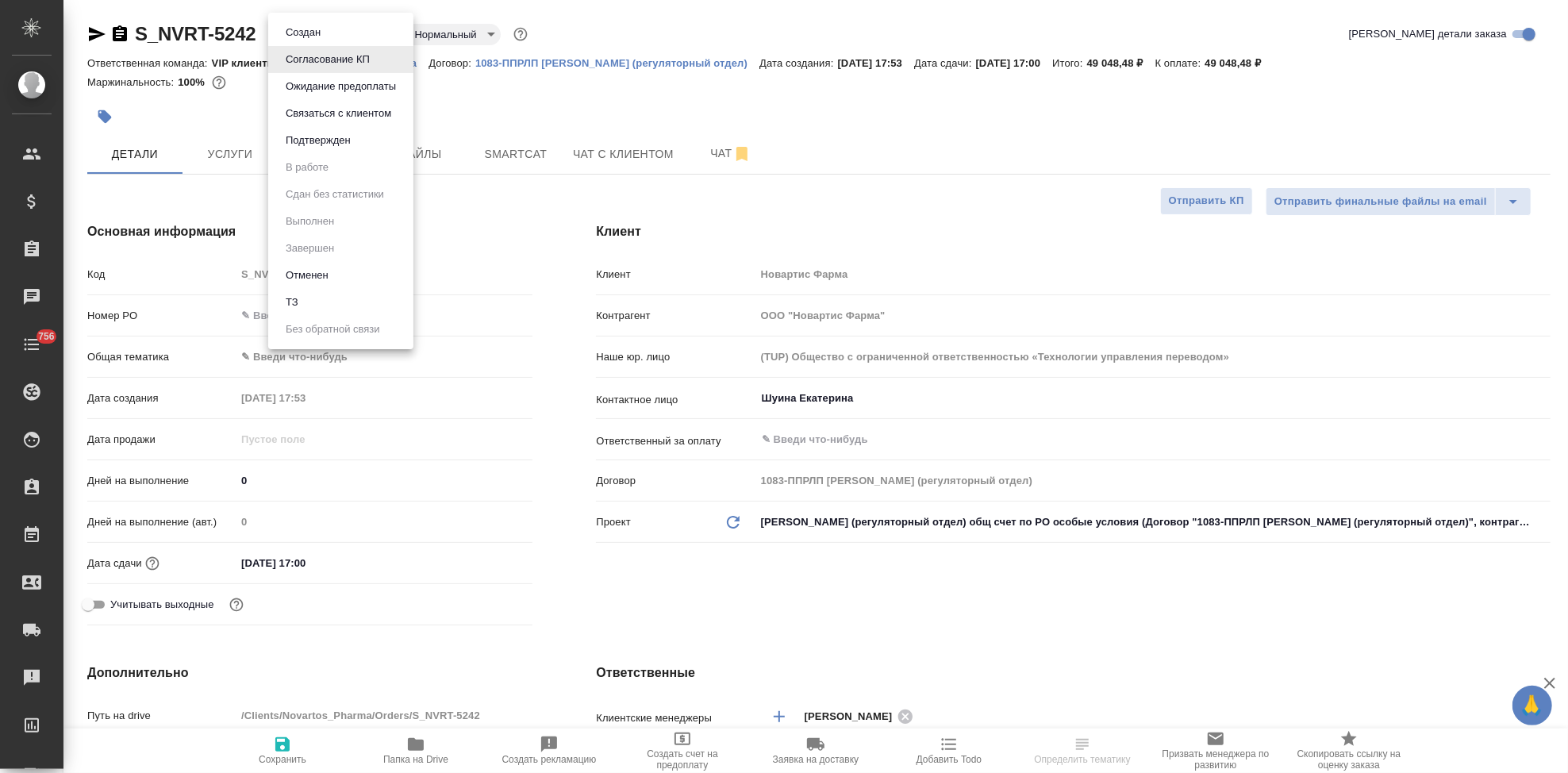
click at [370, 35] on body "🙏 .cls-1 fill:#fff; AWATERA Kabargina [PERSON_NAME] Спецификации Заказы Чаты 75…" at bounding box center [784, 386] width 1568 height 773
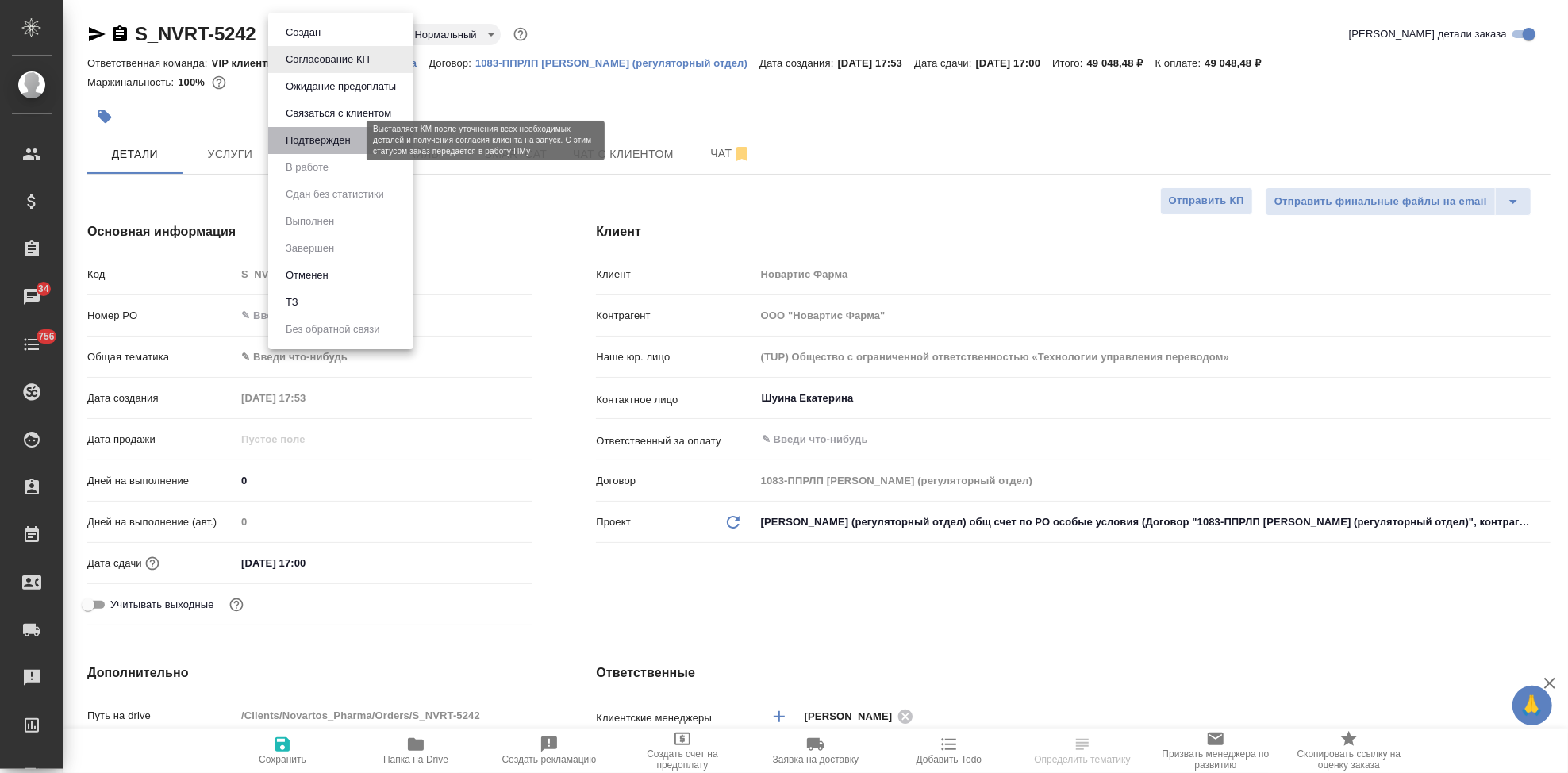
click at [331, 138] on button "Подтвержден" at bounding box center [318, 141] width 74 height 18
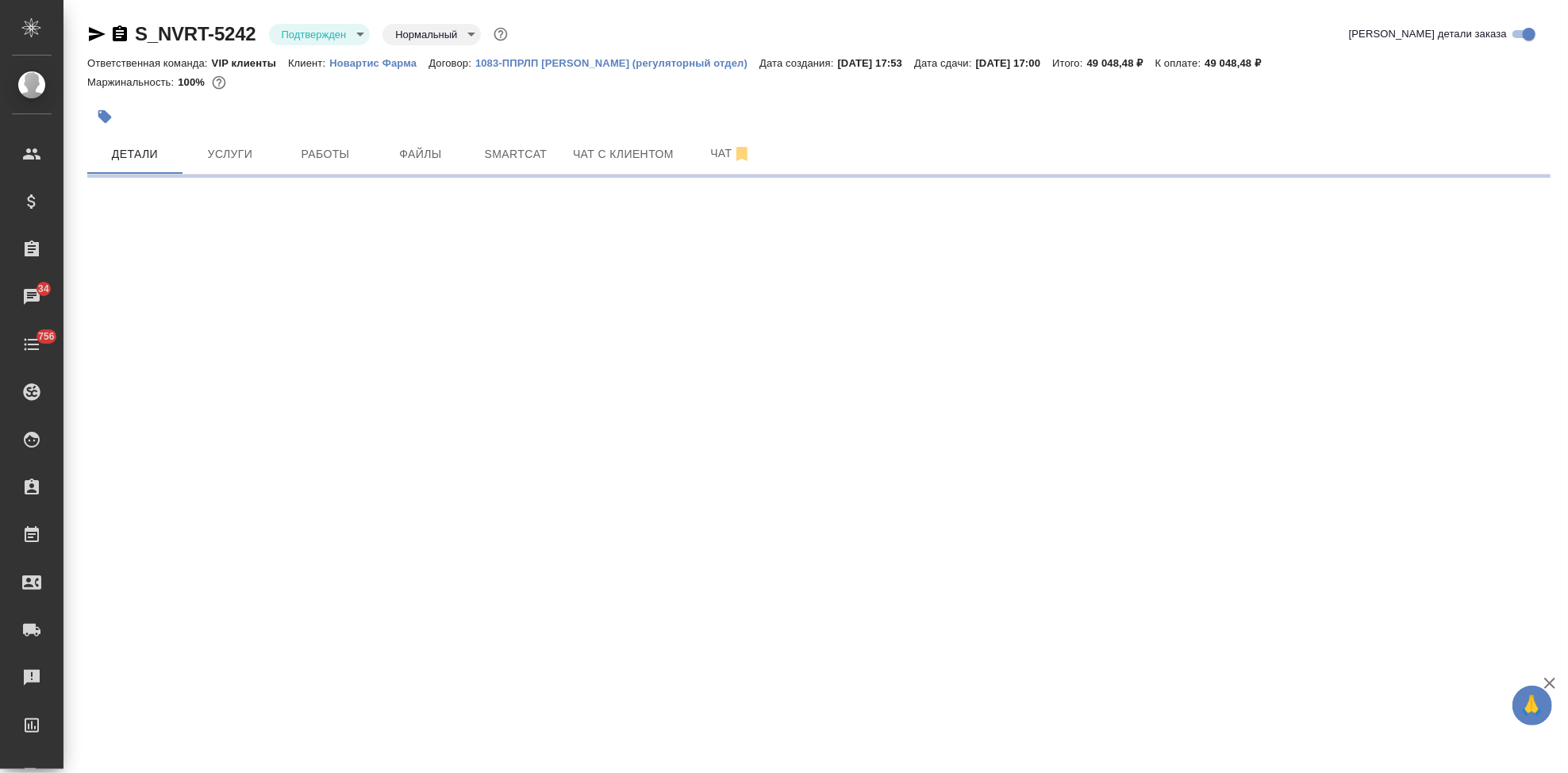
select select "RU"
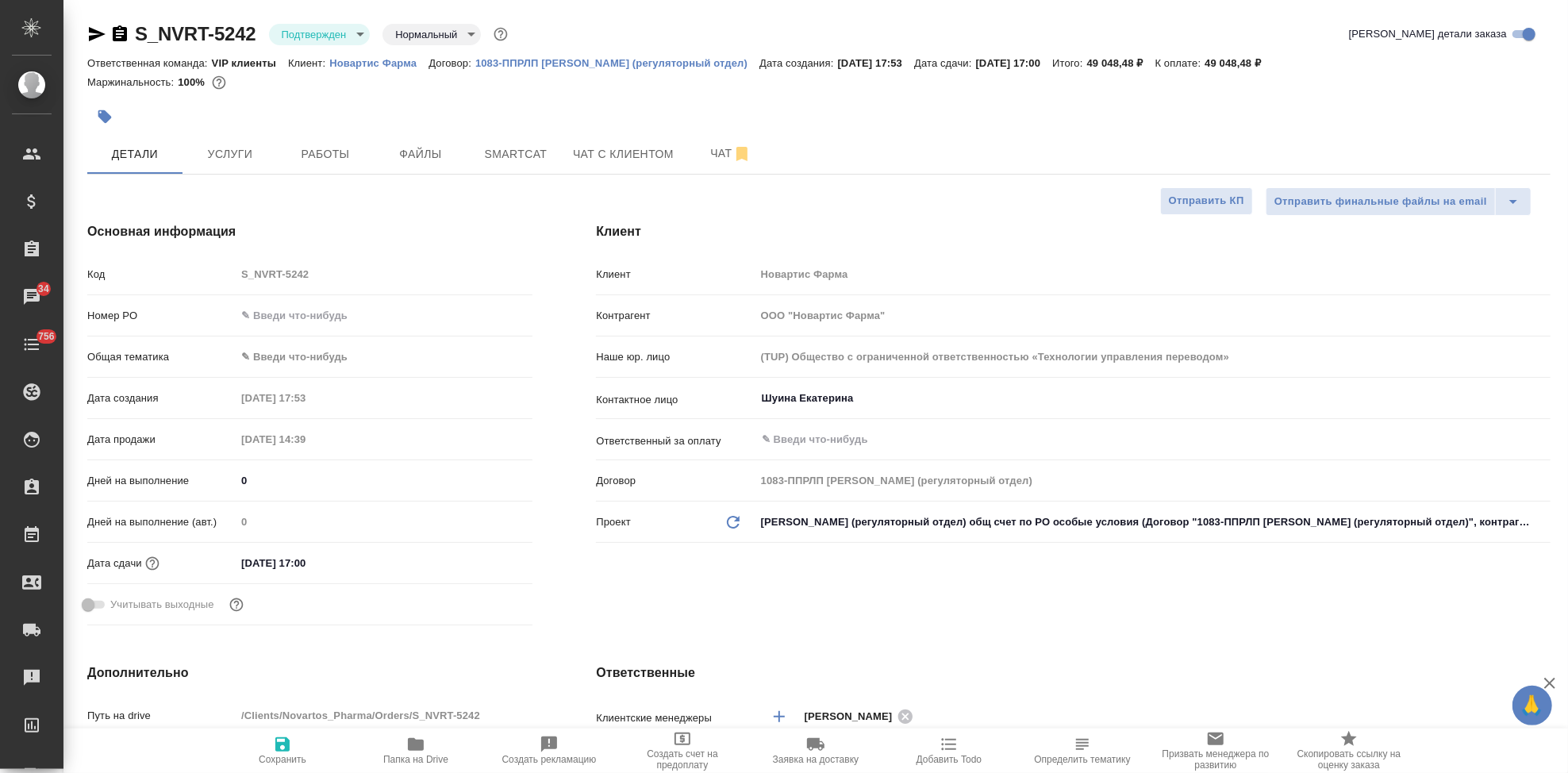
type textarea "x"
click at [718, 157] on span "Чат" at bounding box center [730, 153] width 76 height 20
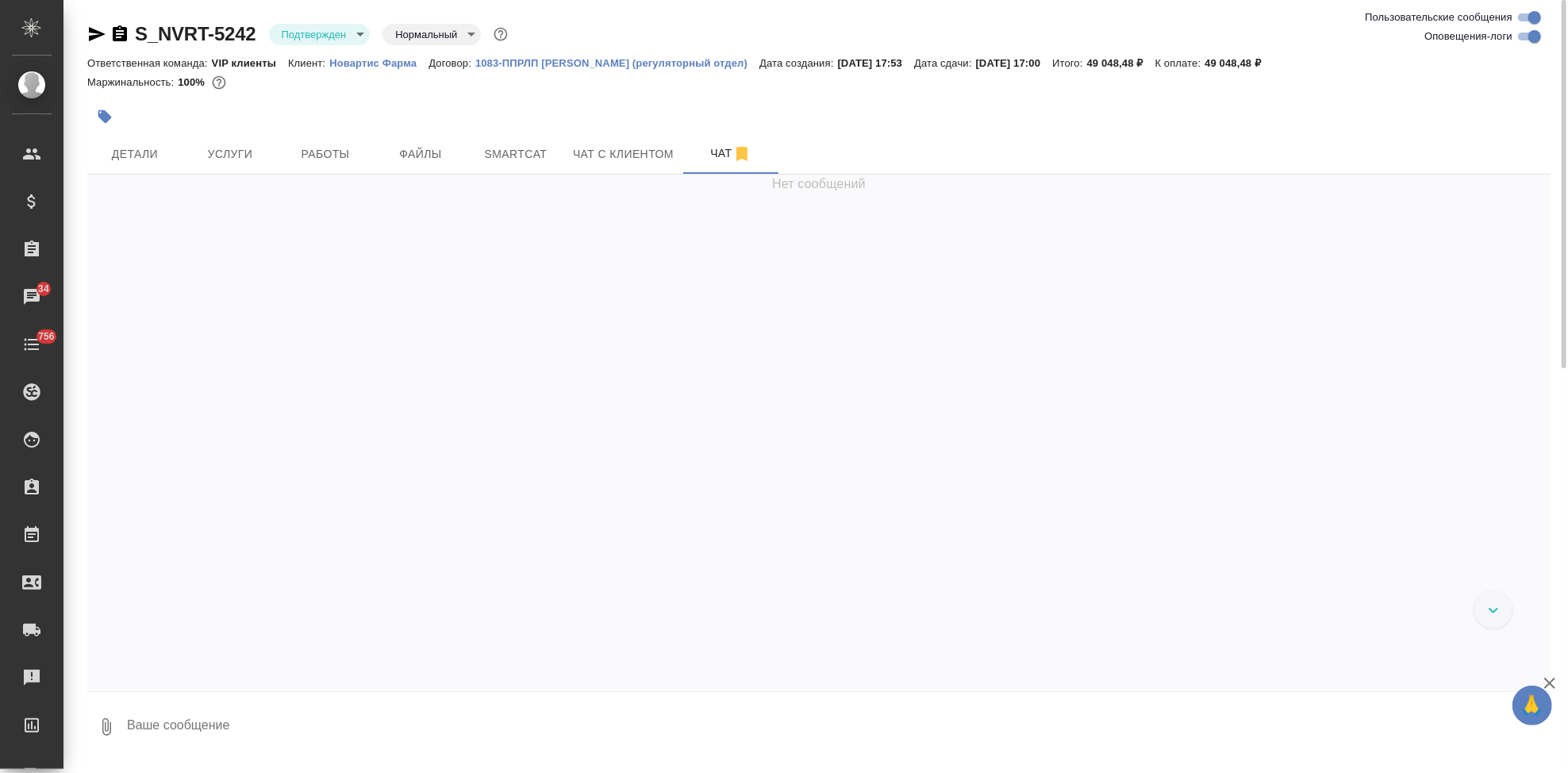
click at [246, 733] on textarea at bounding box center [838, 727] width 1426 height 54
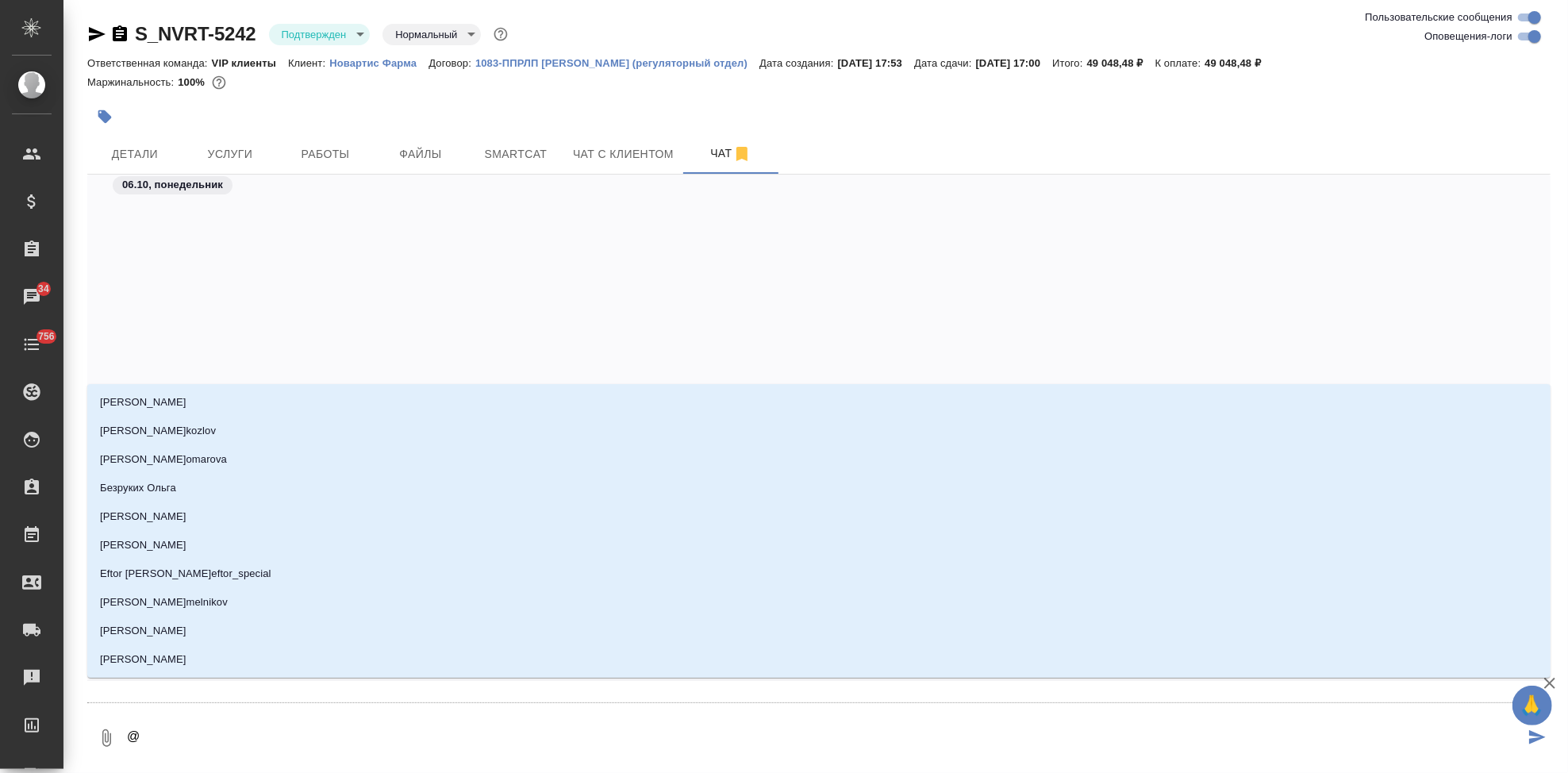
scroll to position [13424, 0]
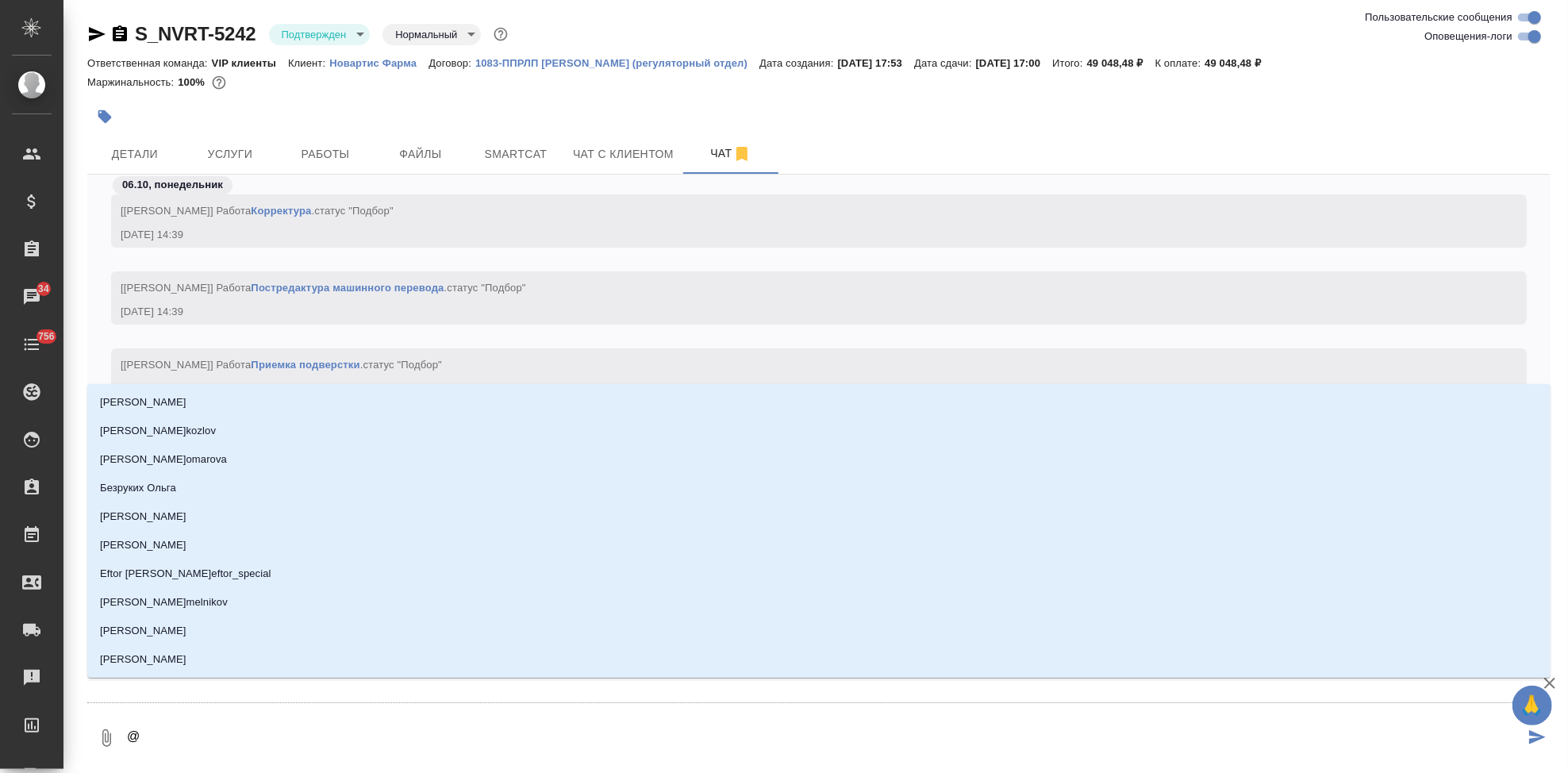
type textarea "@г"
type input "г"
type textarea "@гр"
type input "гр"
type textarea "@гра"
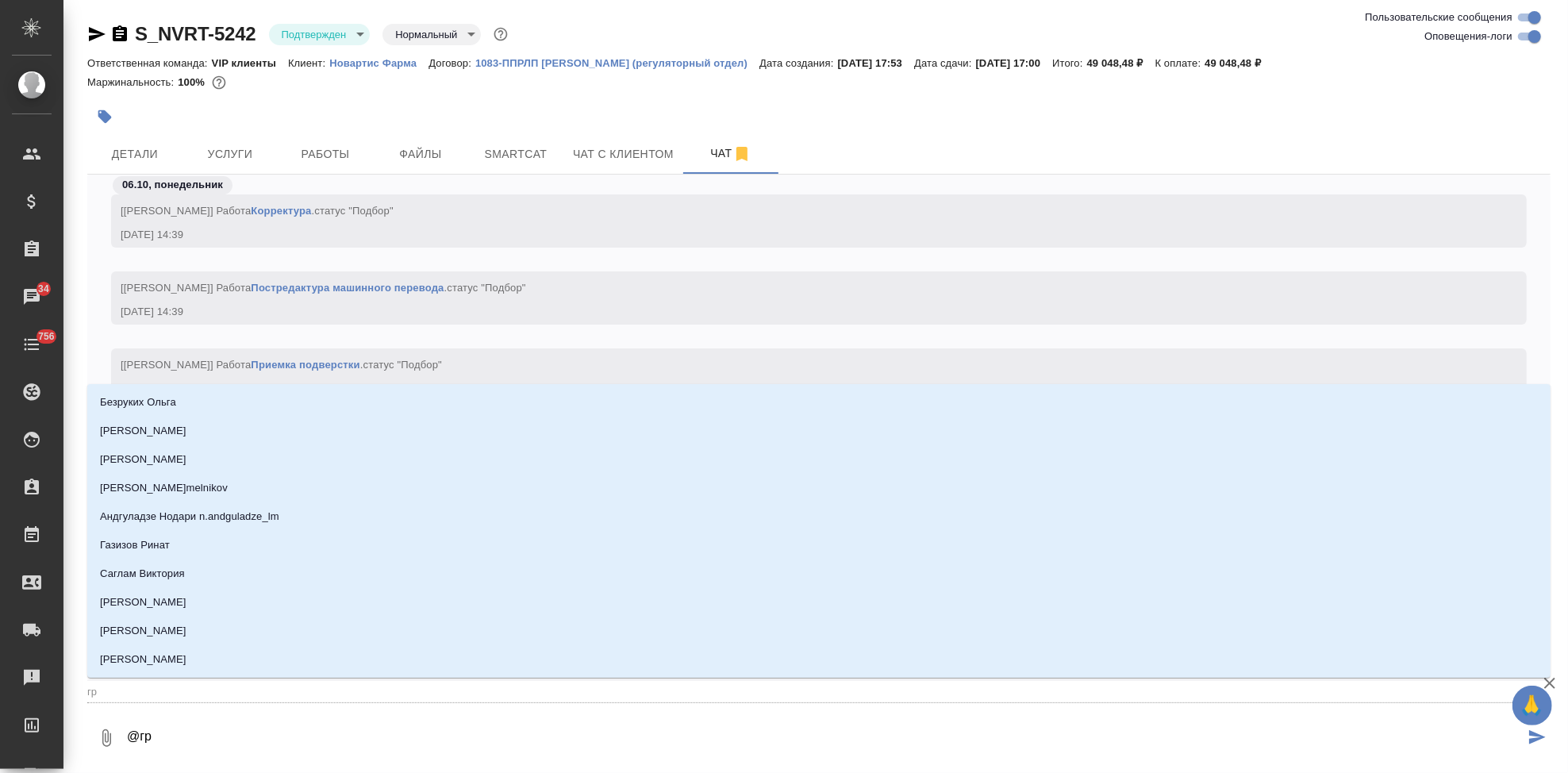
type input "гра"
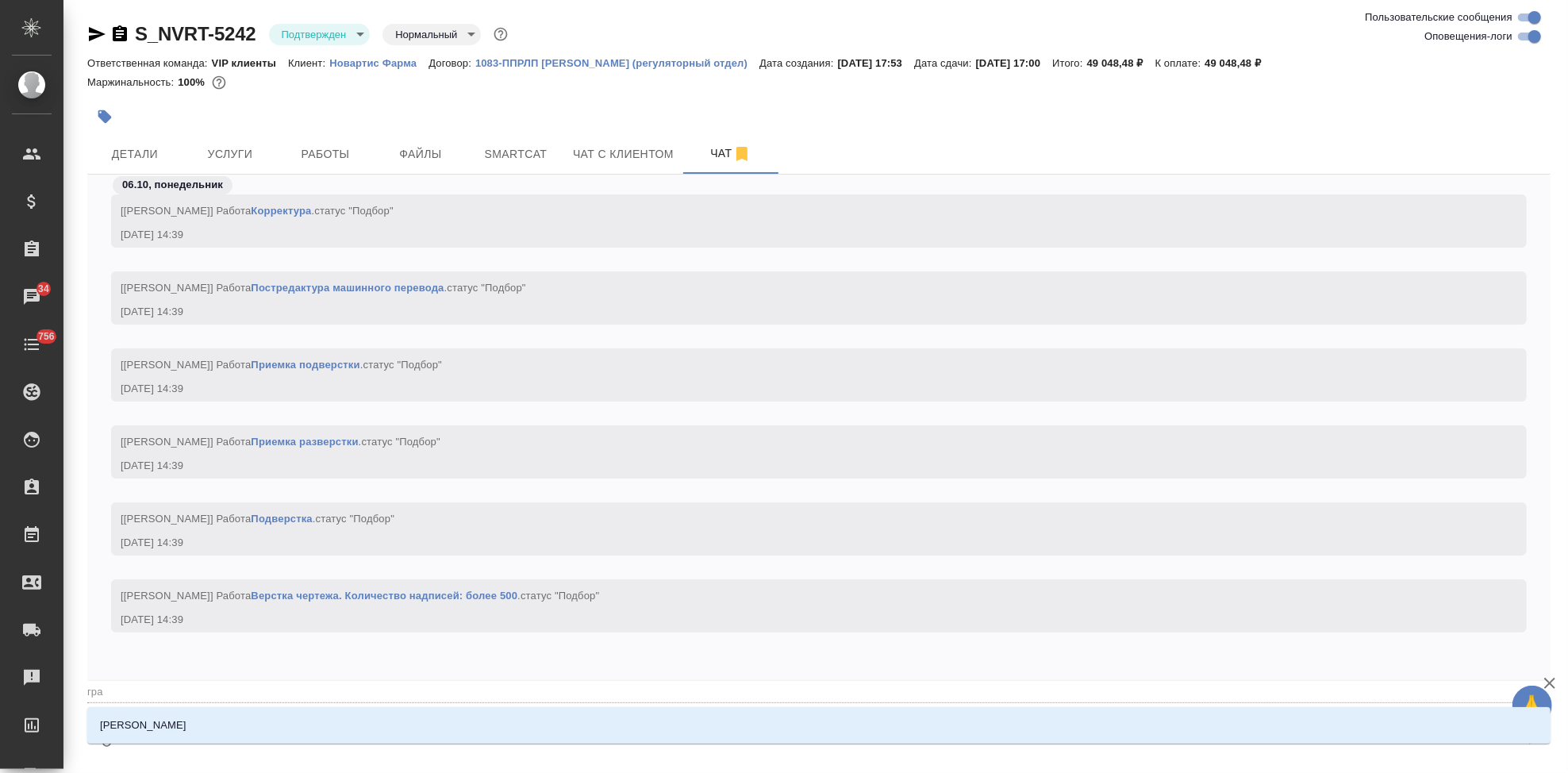
type textarea "@граб"
type input "граб"
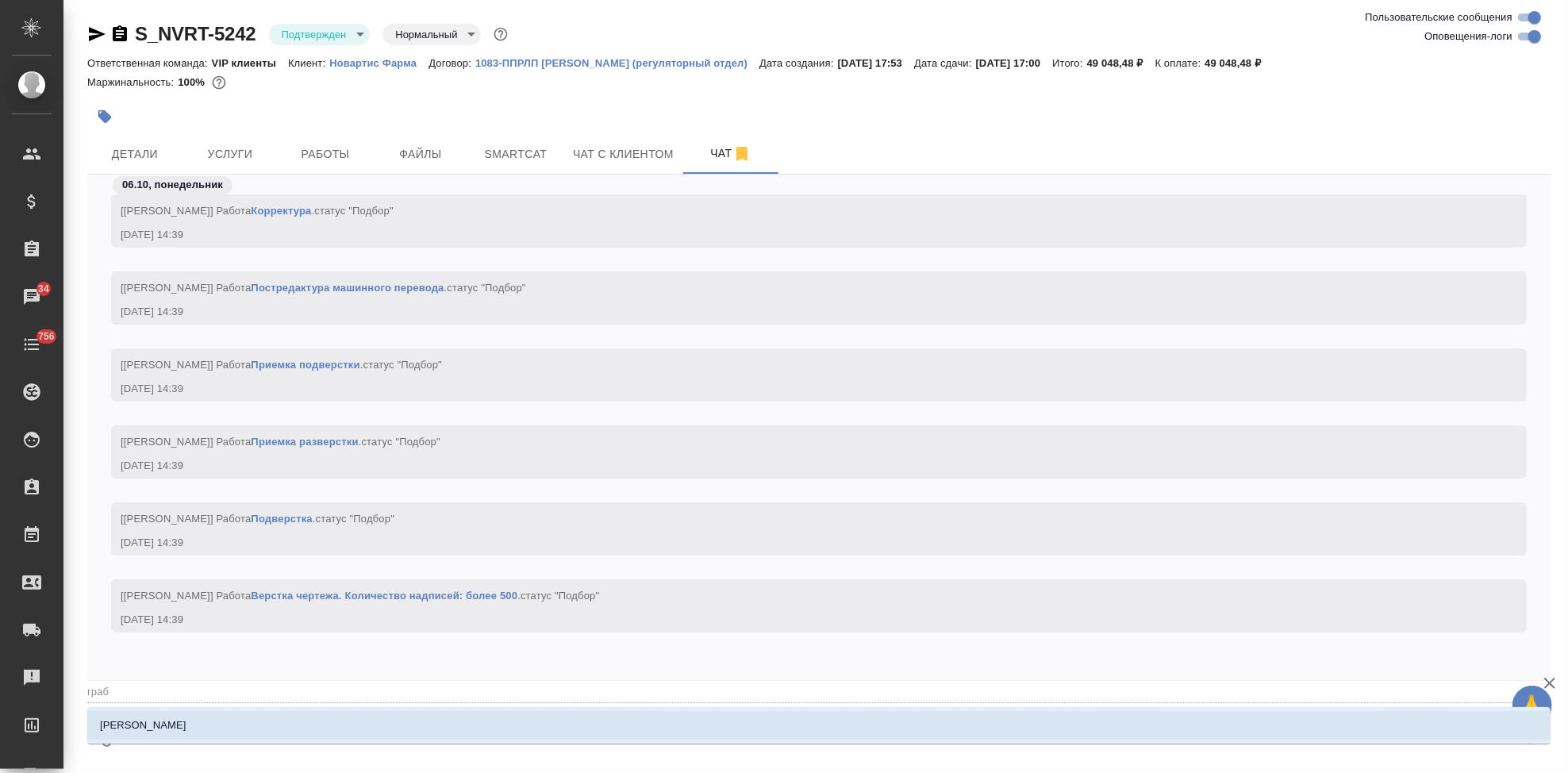
click at [311, 729] on li "[PERSON_NAME]" at bounding box center [819, 725] width 1464 height 29
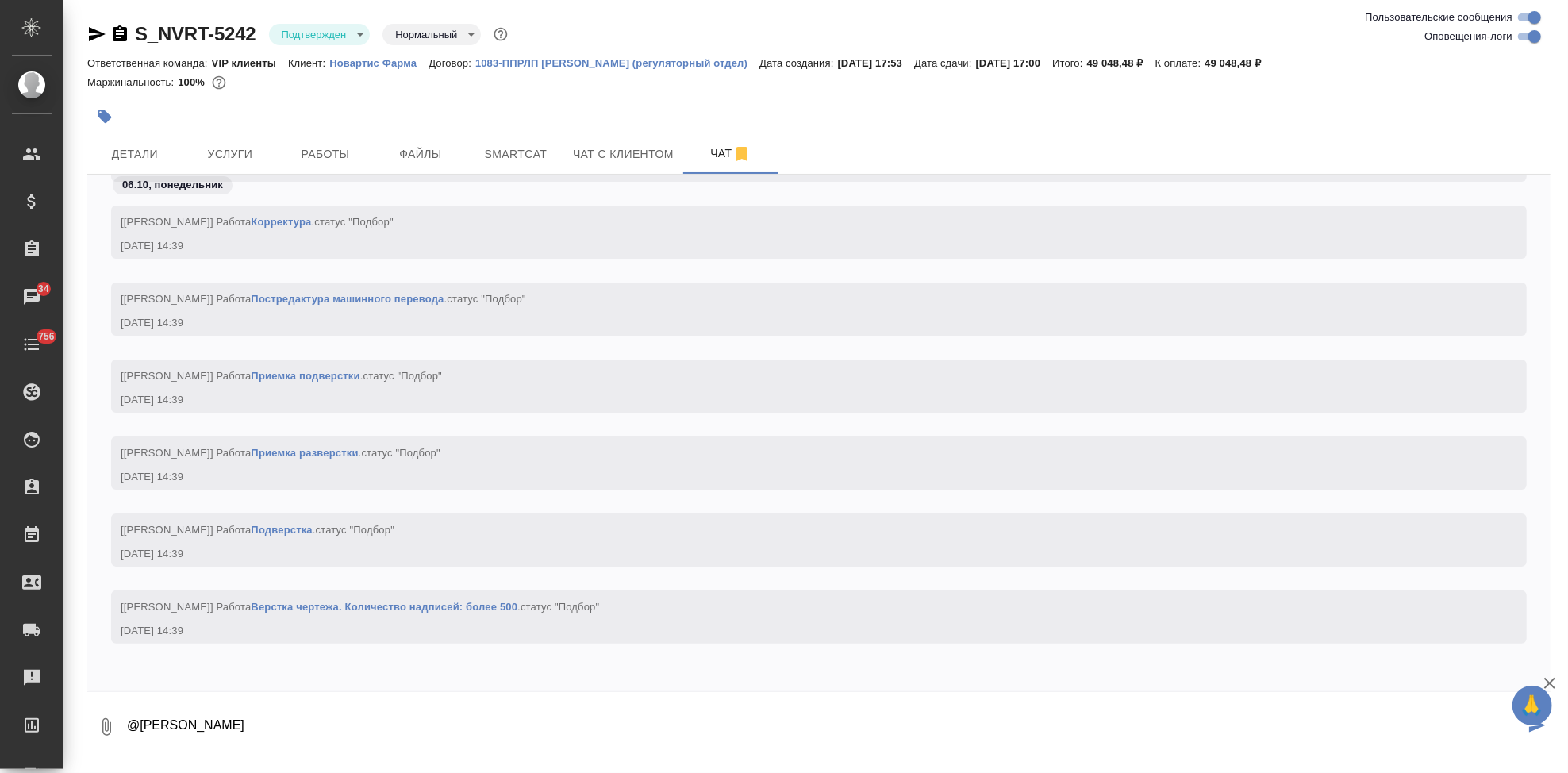
scroll to position [13413, 0]
type textarea "@Грабко Мария в работу"
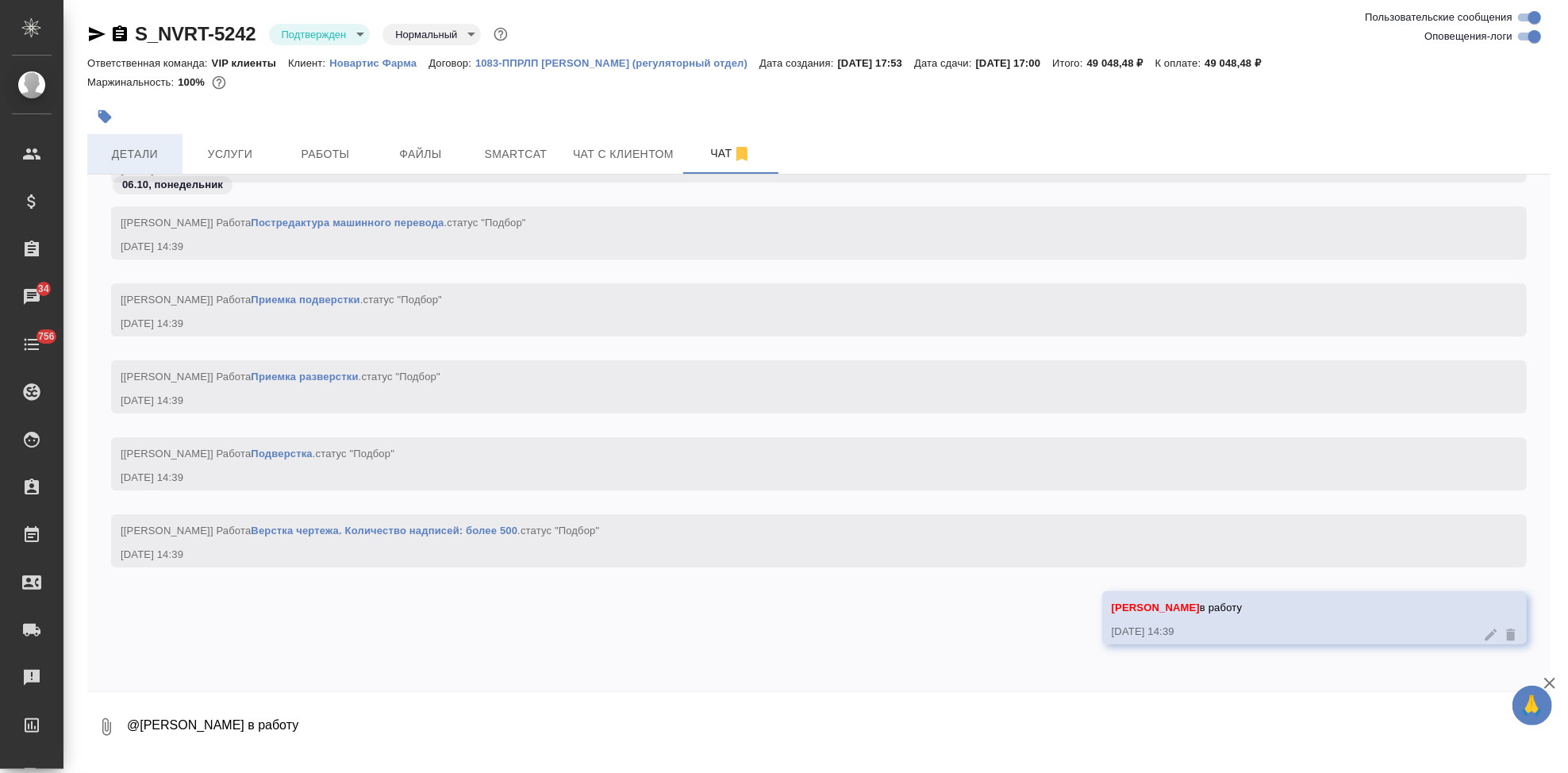
click at [171, 150] on span "Детали" at bounding box center [135, 154] width 76 height 20
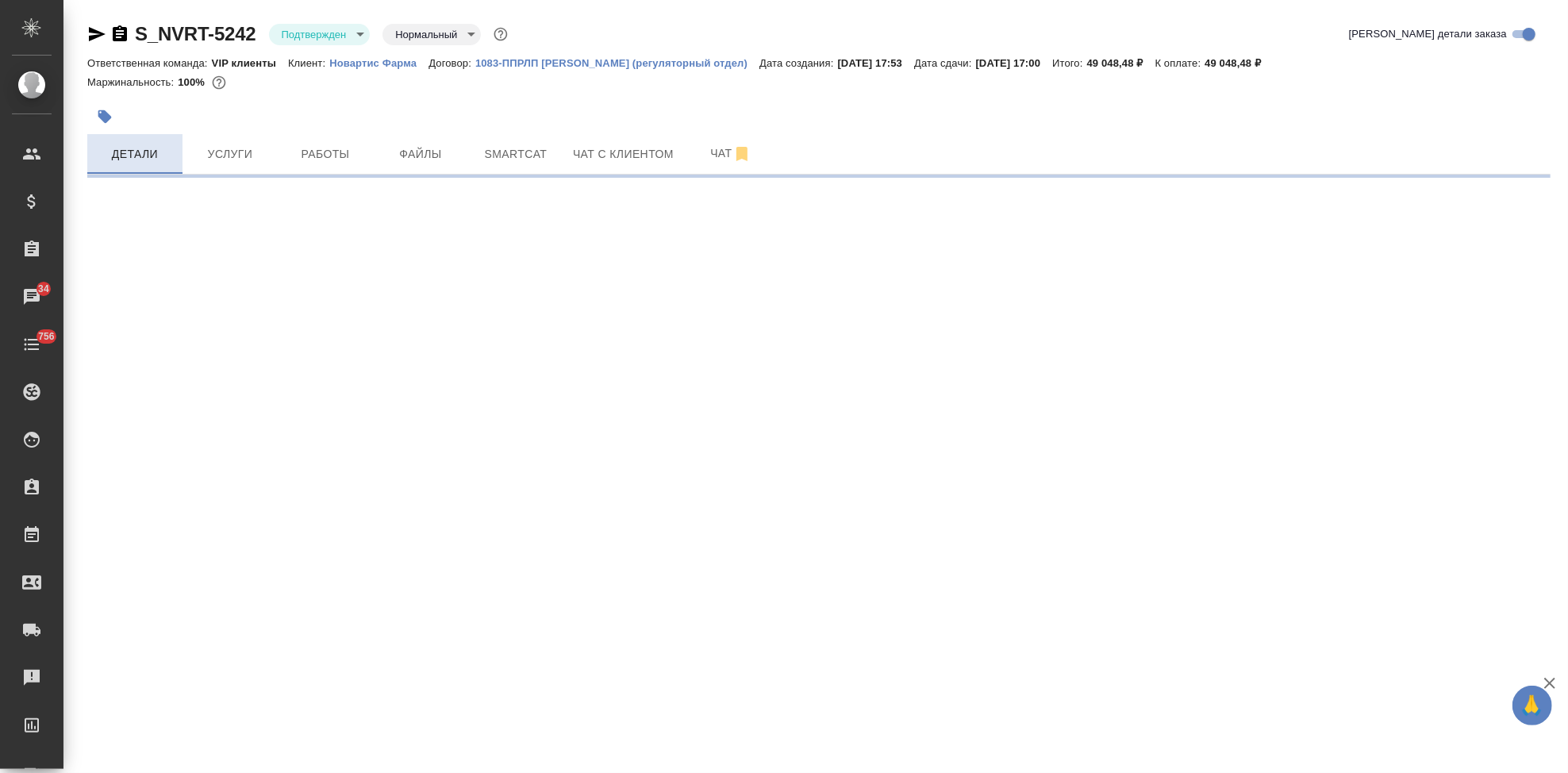
select select "RU"
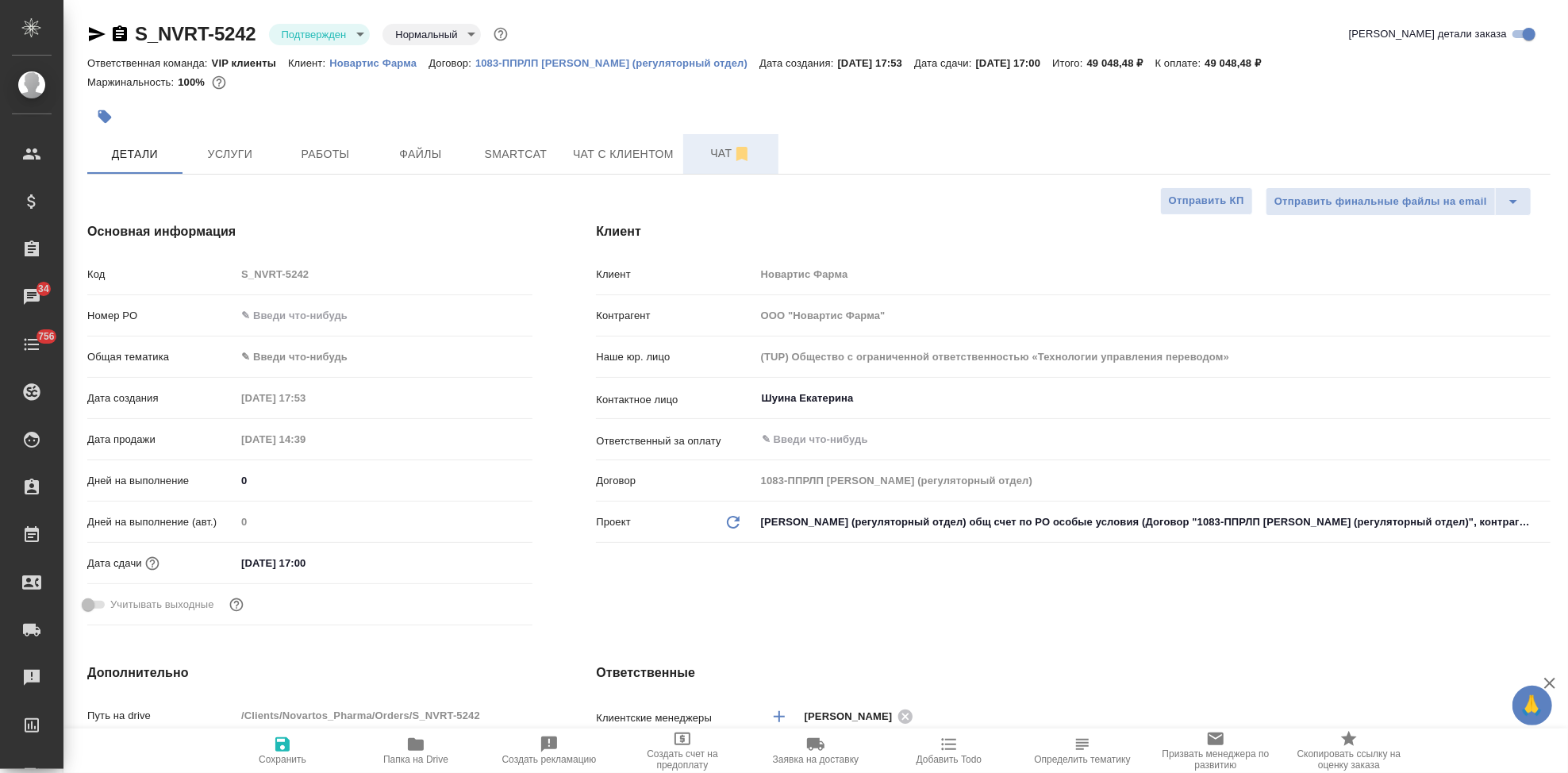
click at [711, 154] on span "Чат" at bounding box center [730, 153] width 76 height 20
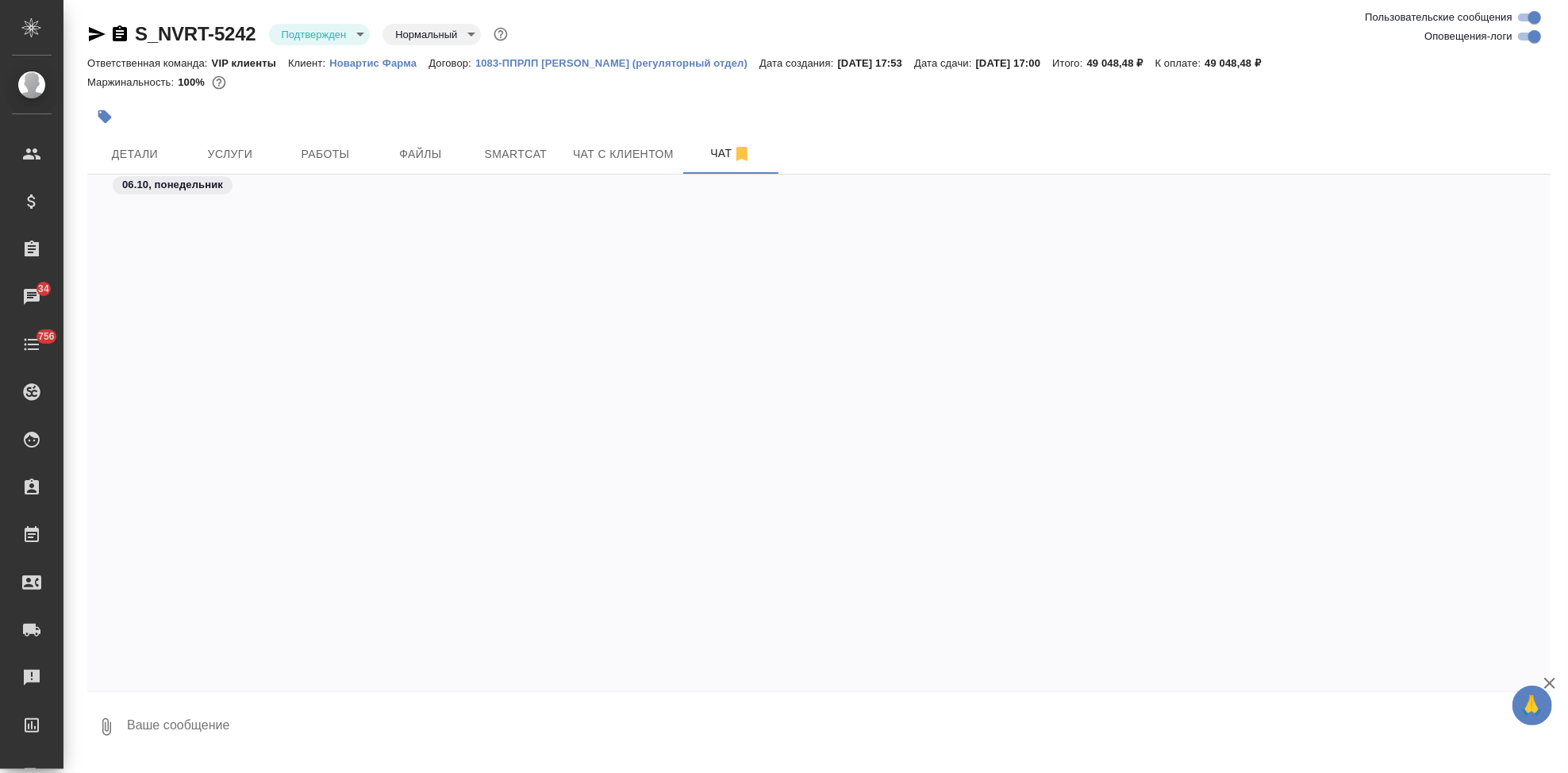
click at [430, 726] on textarea at bounding box center [838, 727] width 1426 height 54
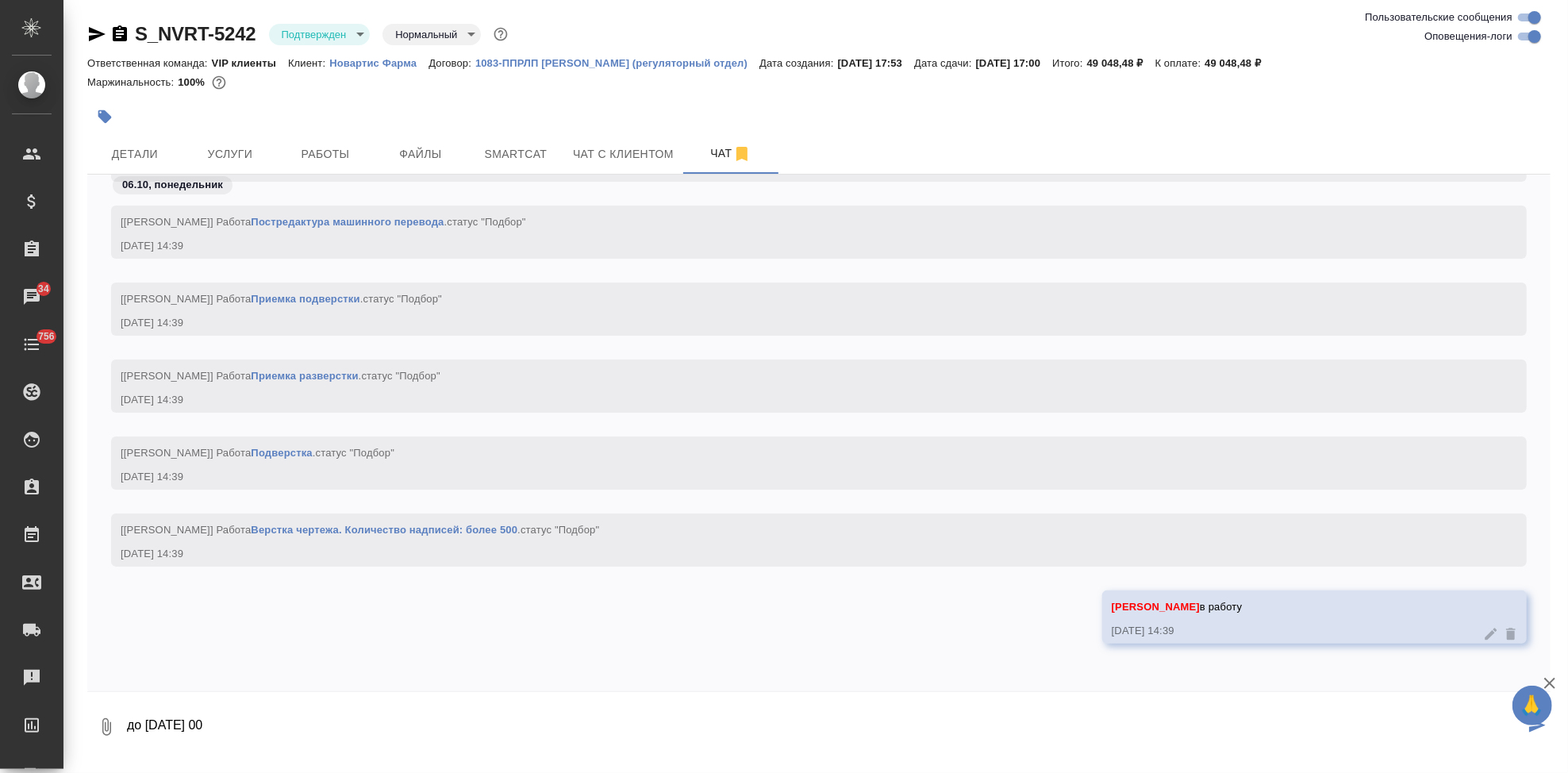
type textarea "до 23 октября 17 00"
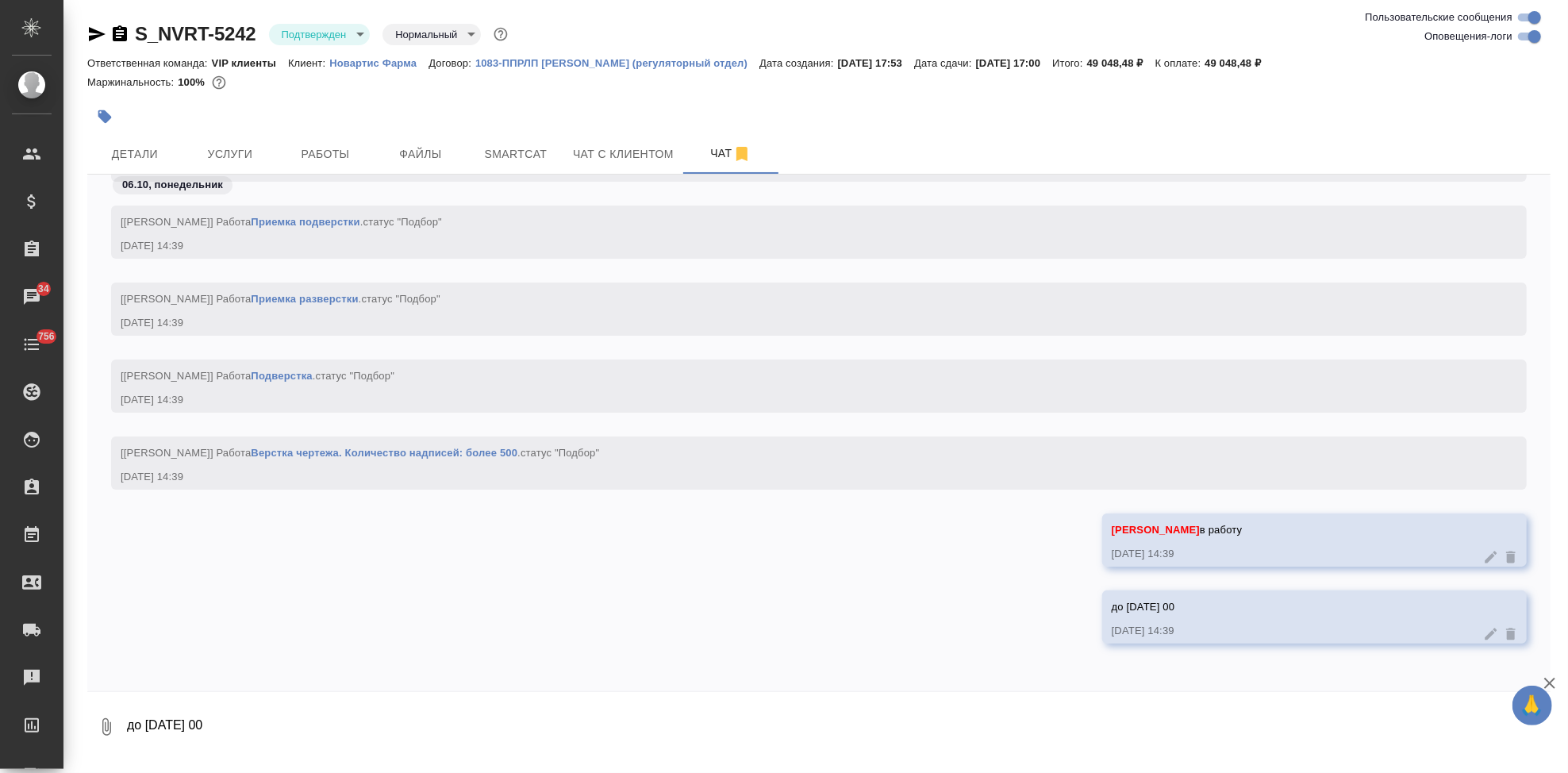
click at [382, 58] on p "Новартис Фарма" at bounding box center [379, 63] width 99 height 12
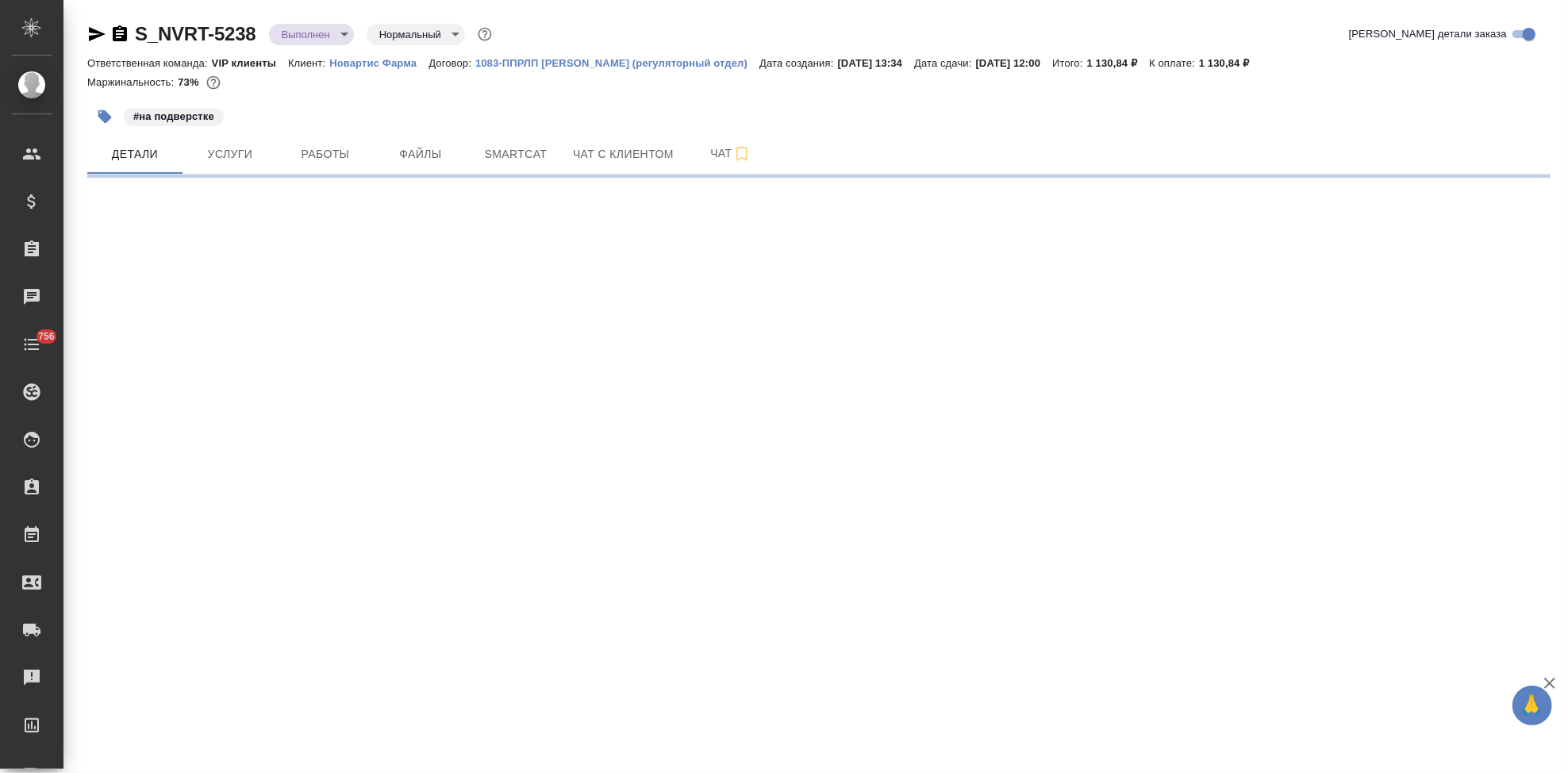
select select "RU"
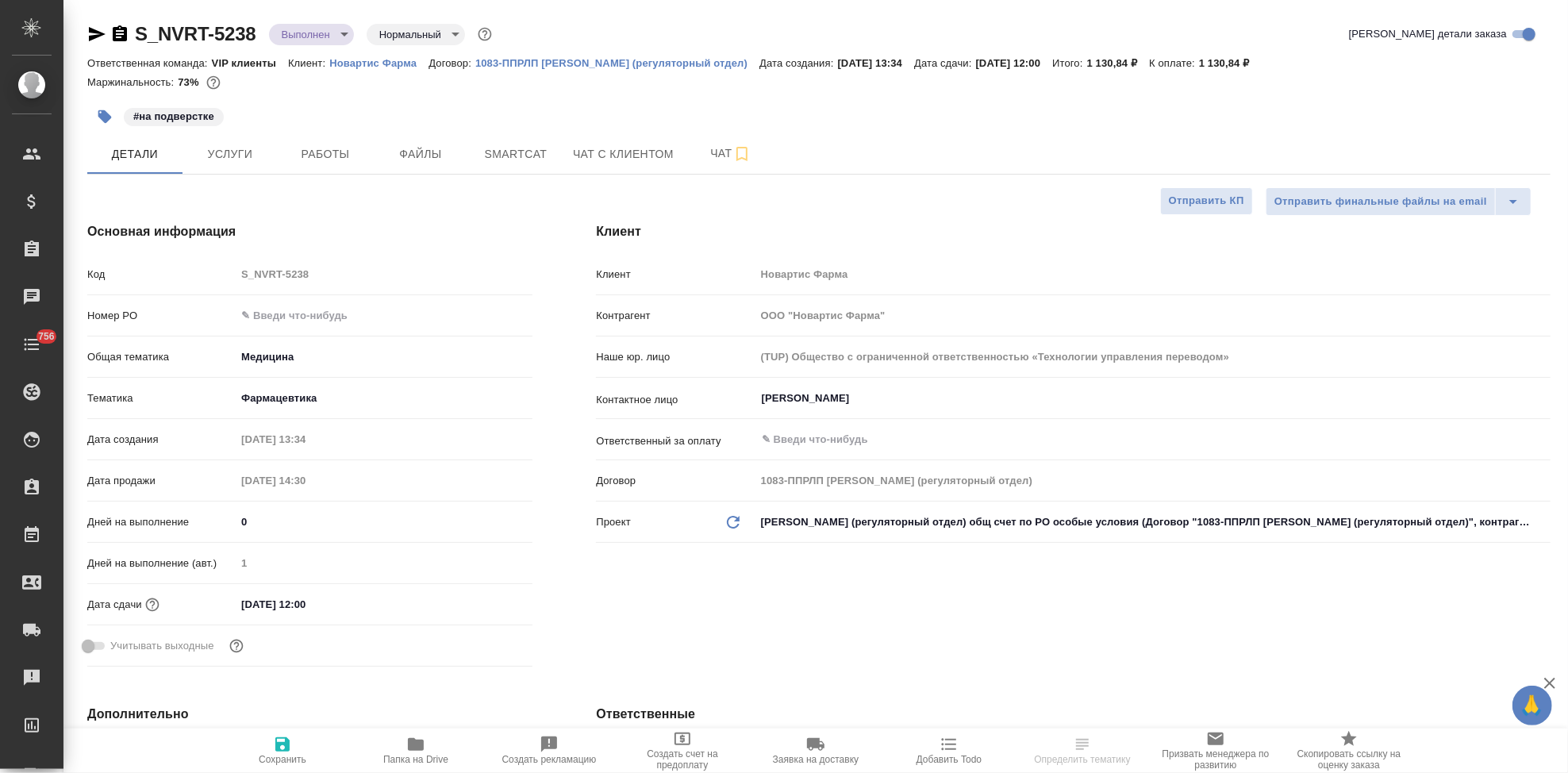
type textarea "x"
click at [291, 318] on input "text" at bounding box center [384, 315] width 295 height 23
paste input "3006498779"
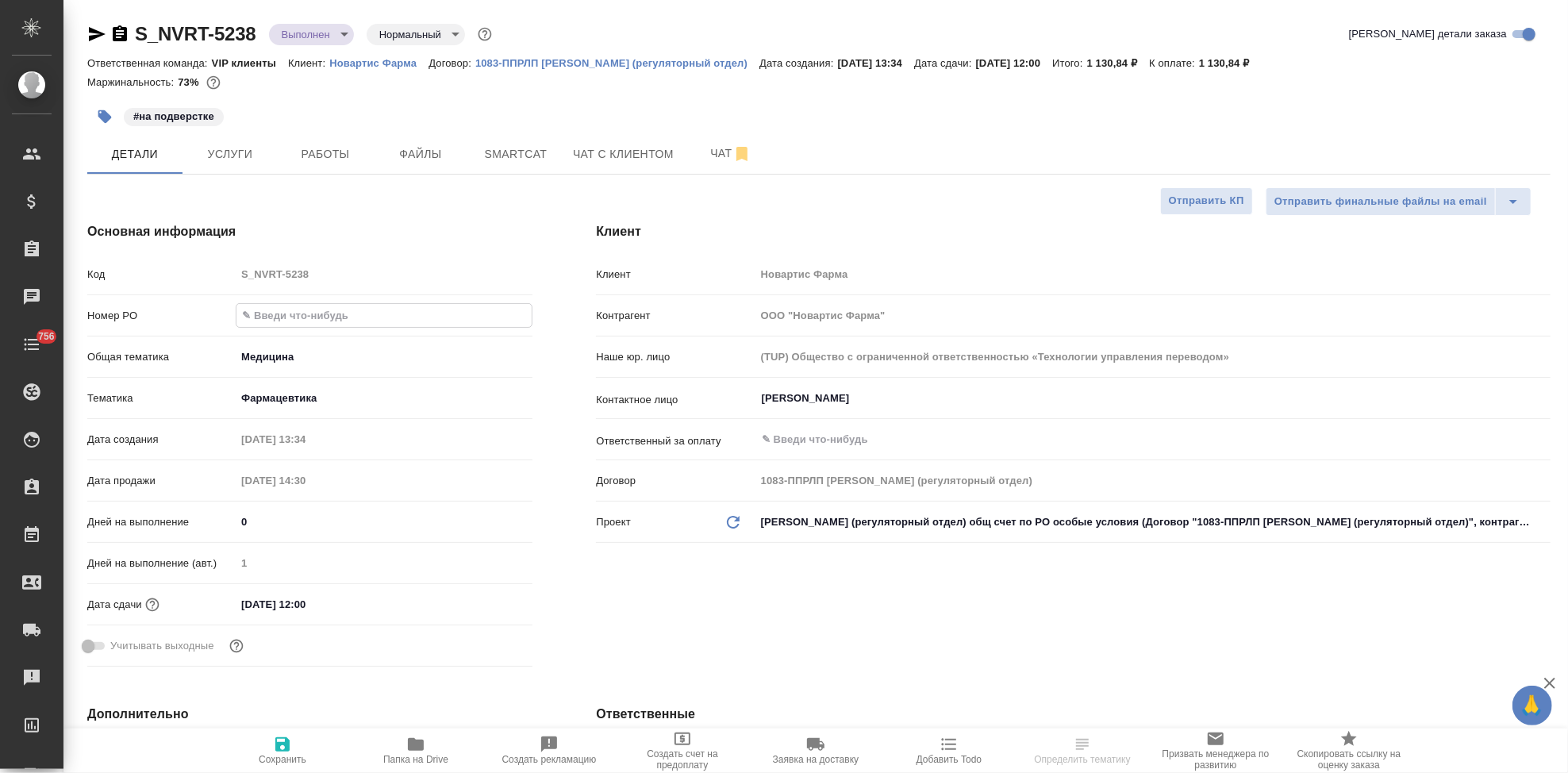
type input "3006498779"
type textarea "x"
type input "3006498779"
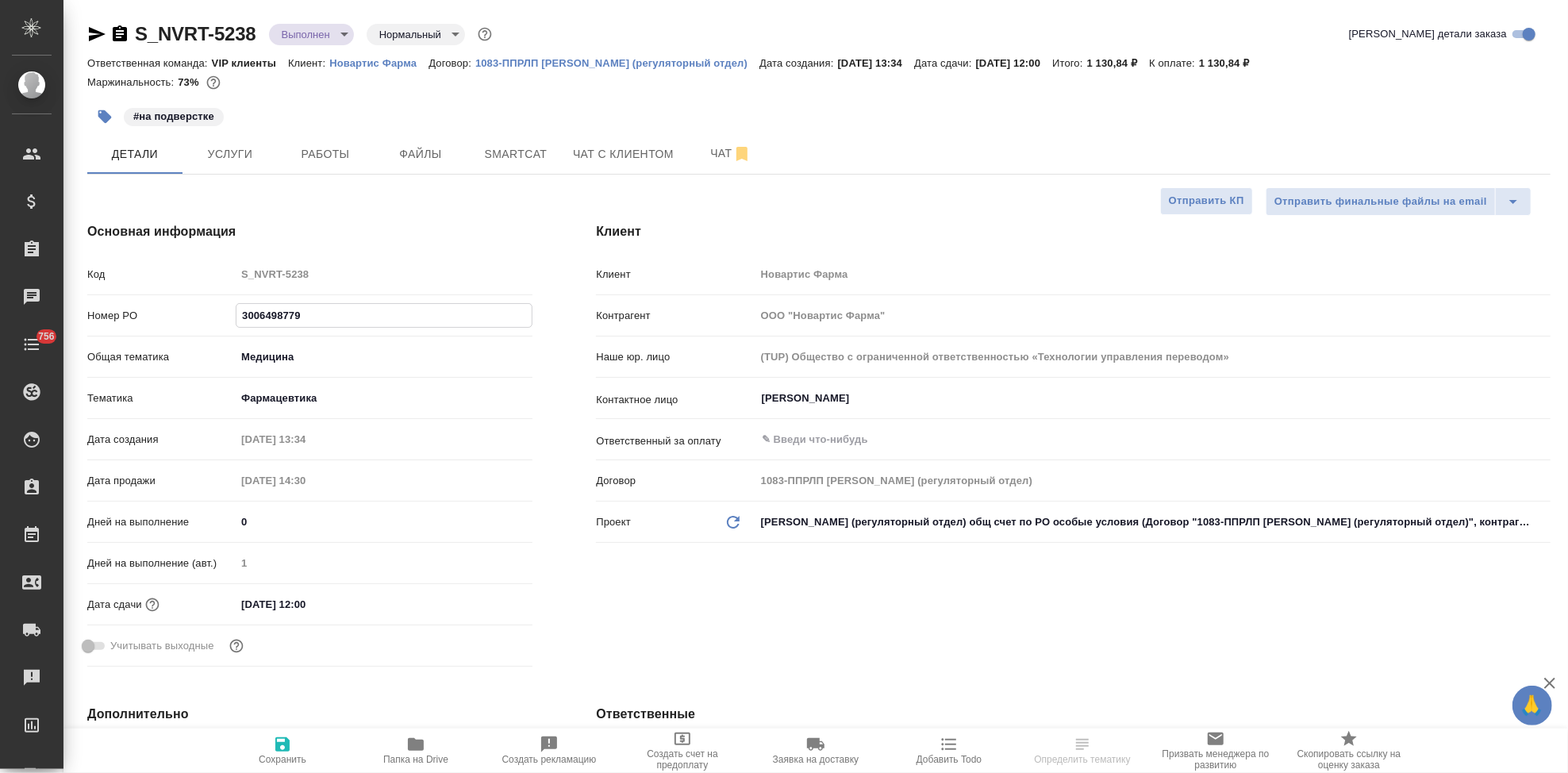
click at [287, 745] on icon "button" at bounding box center [282, 744] width 14 height 14
type textarea "x"
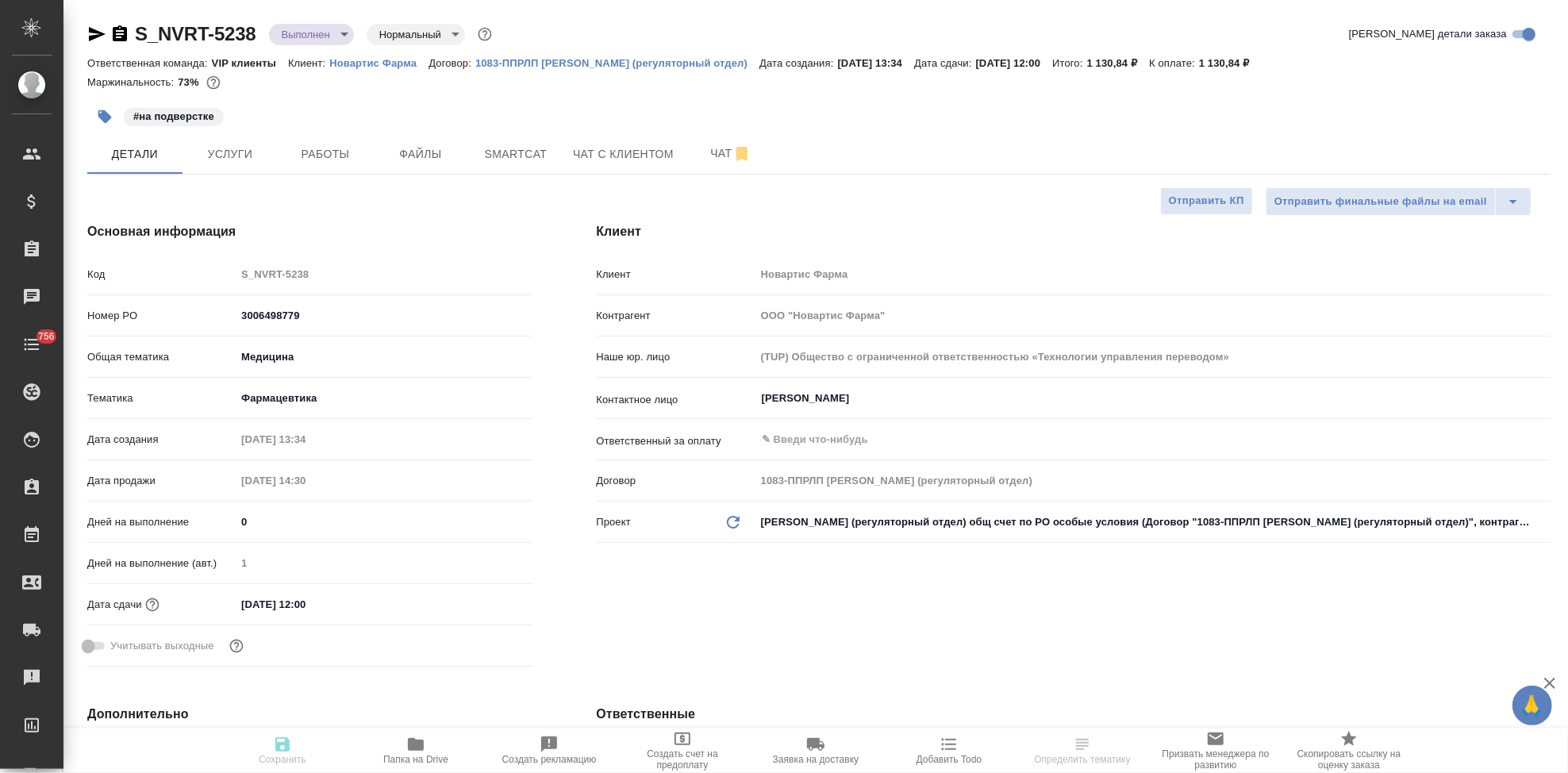
type textarea "x"
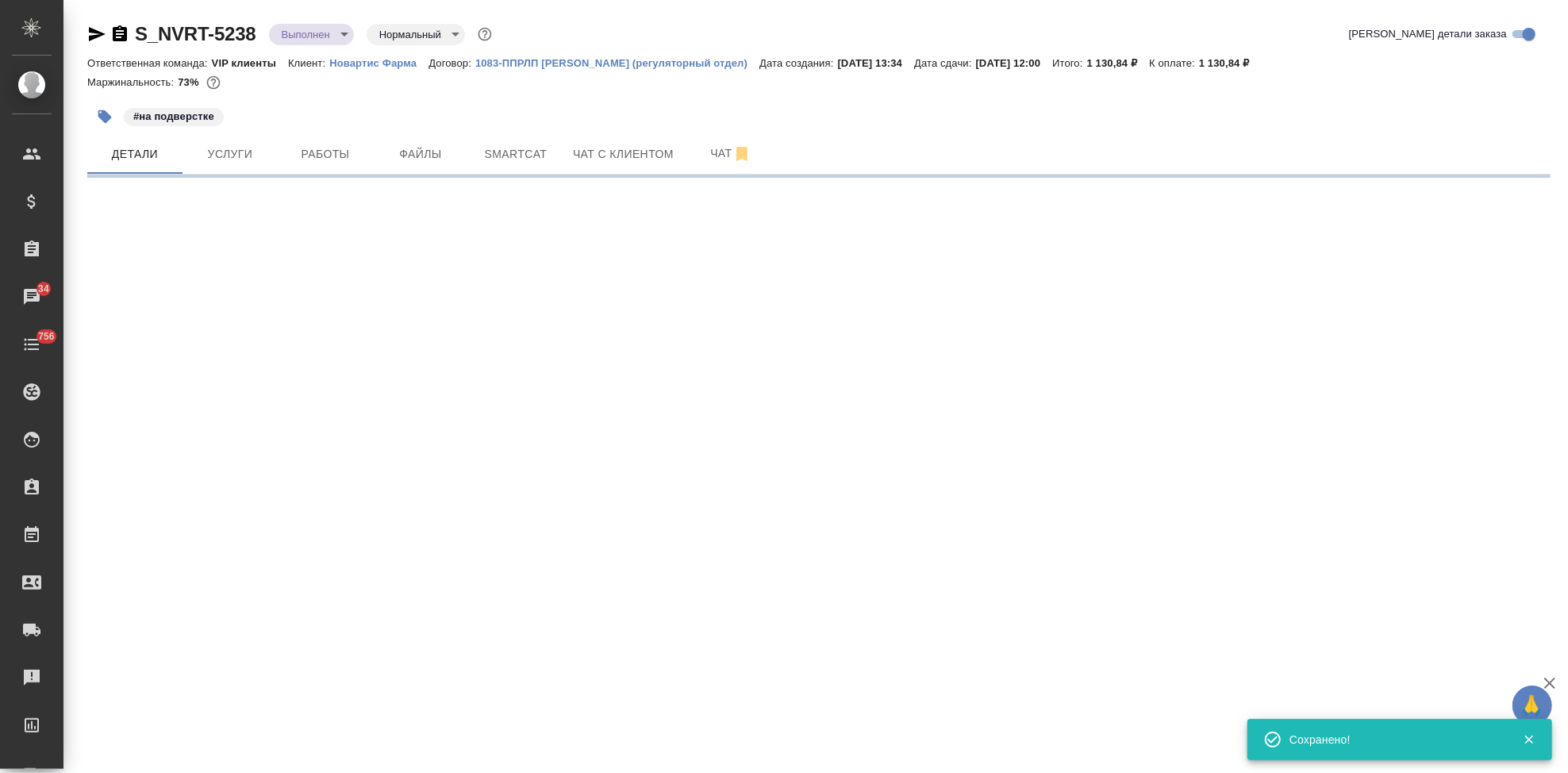
select select "RU"
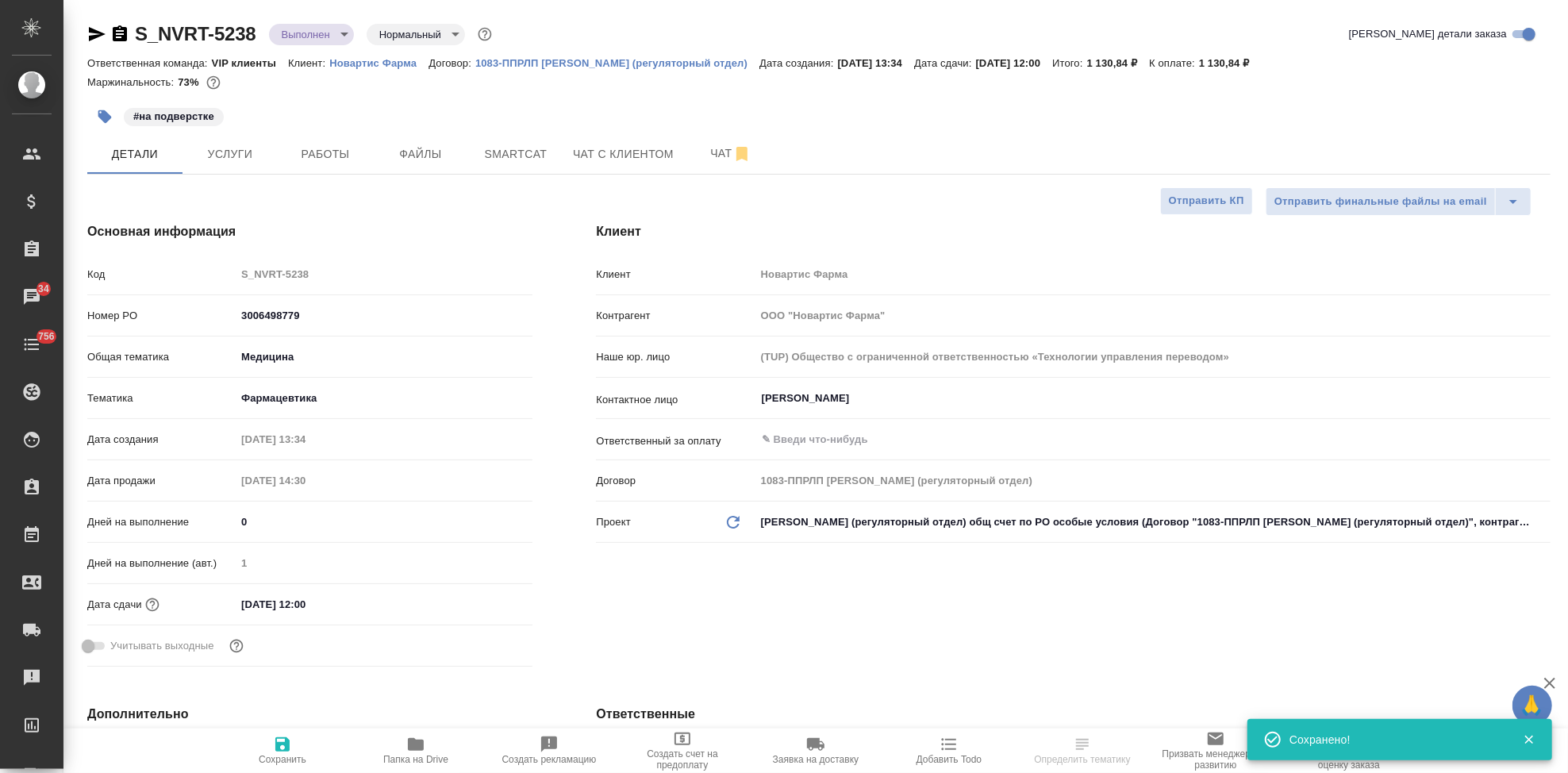
type textarea "x"
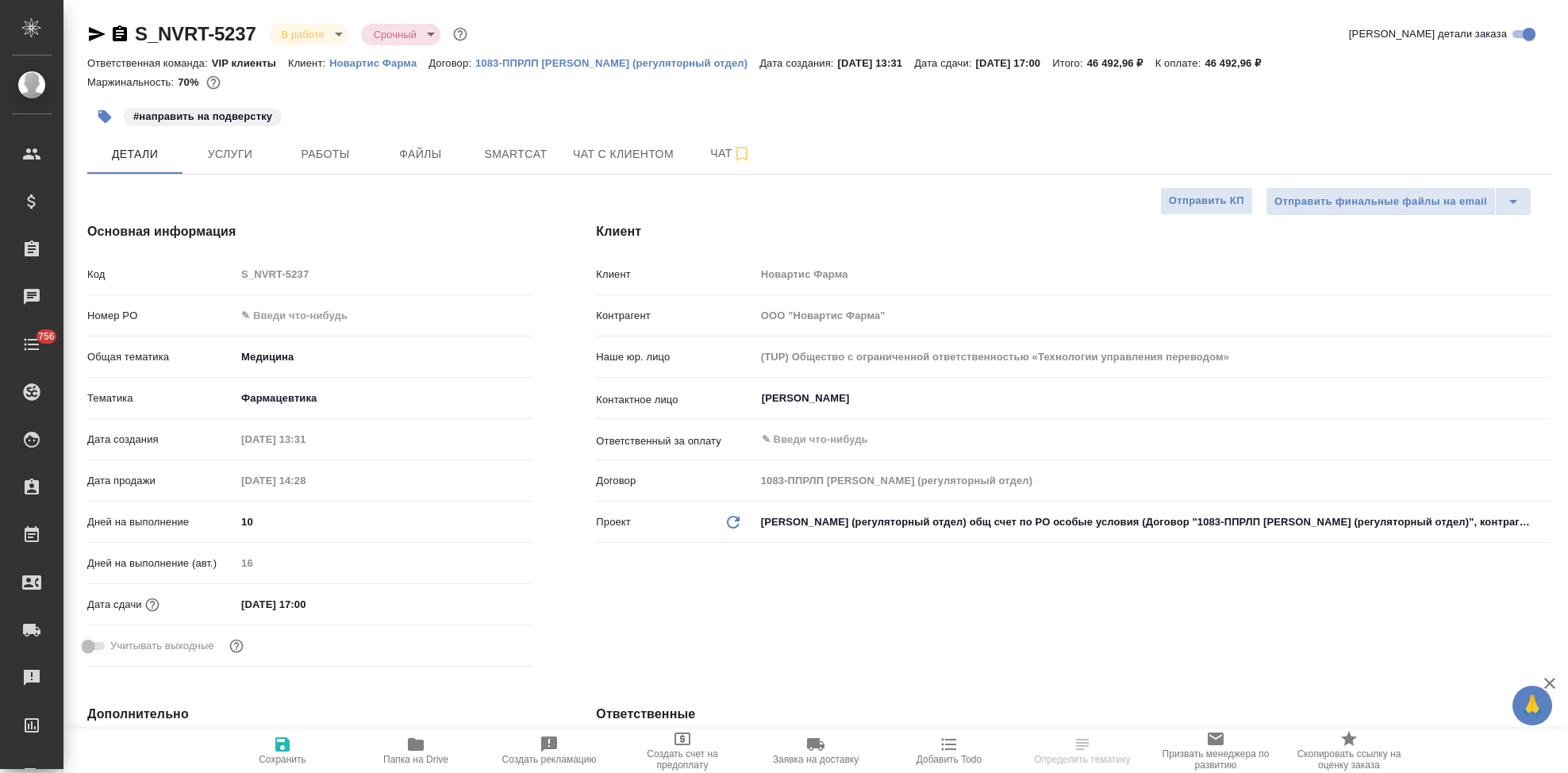
select select "RU"
click at [331, 320] on input "text" at bounding box center [384, 315] width 297 height 23
paste input "3006498779"
type input "3006498779"
click at [286, 753] on icon "button" at bounding box center [282, 744] width 19 height 19
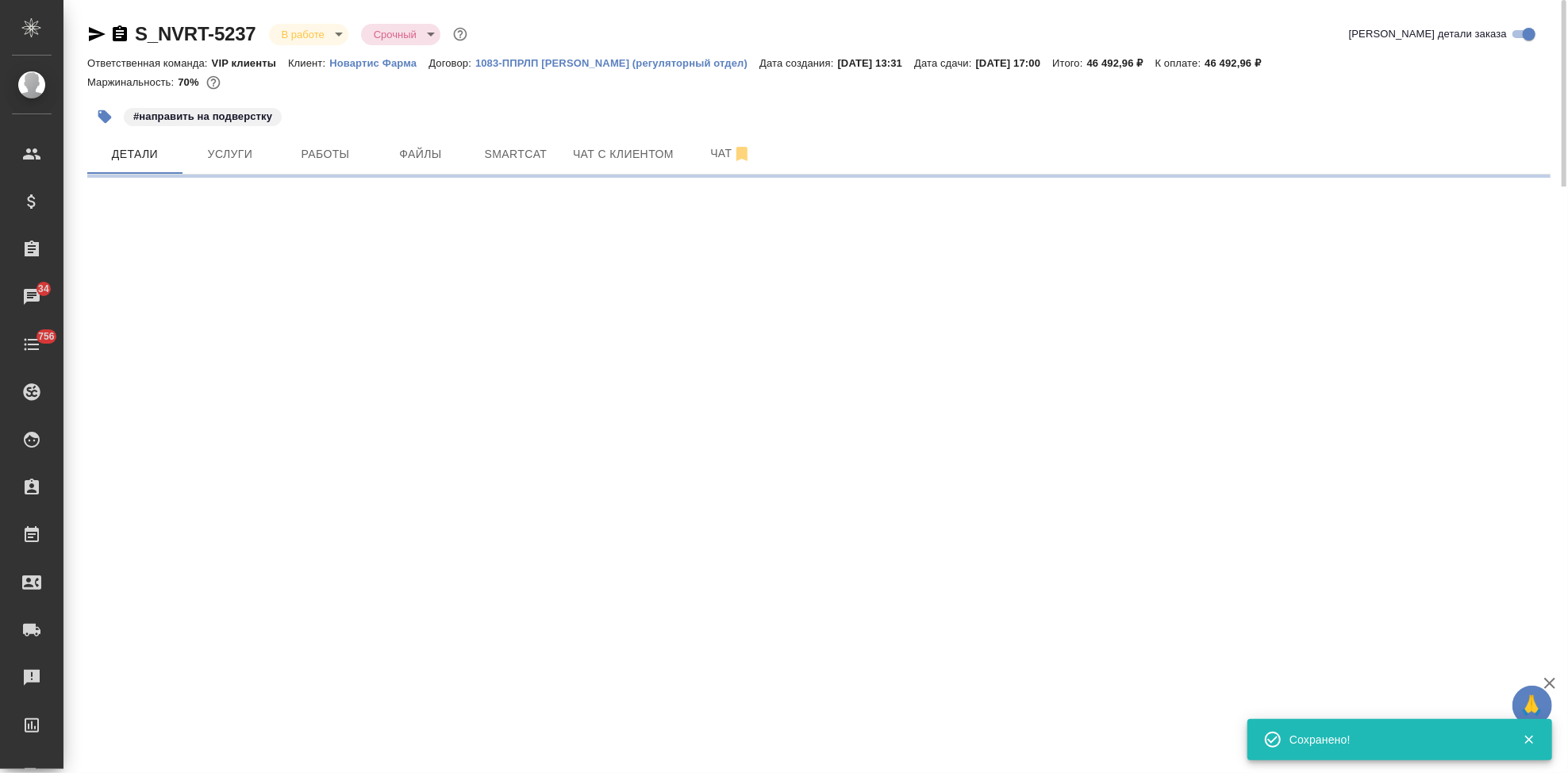
select select "RU"
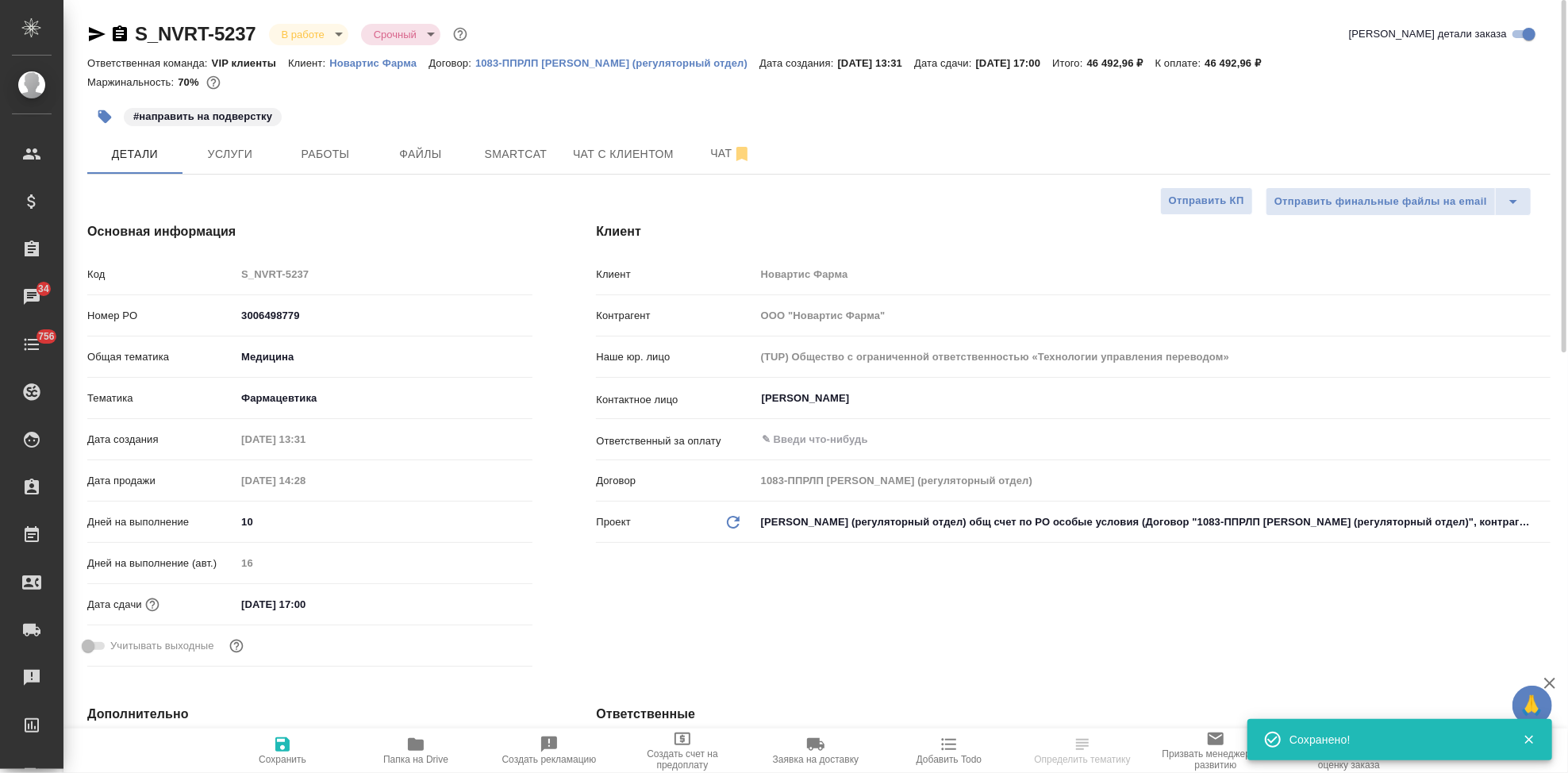
type textarea "x"
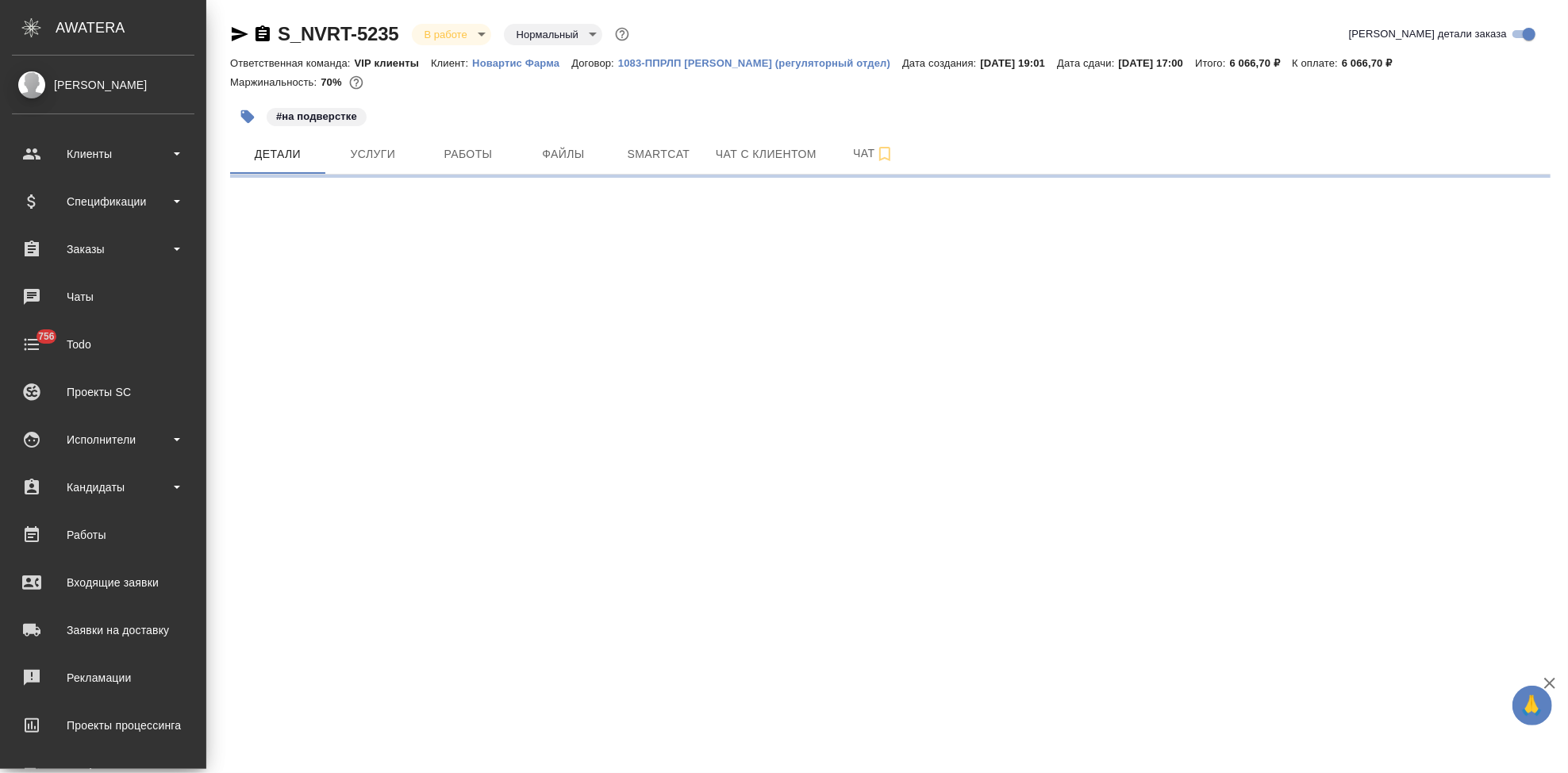
select select "RU"
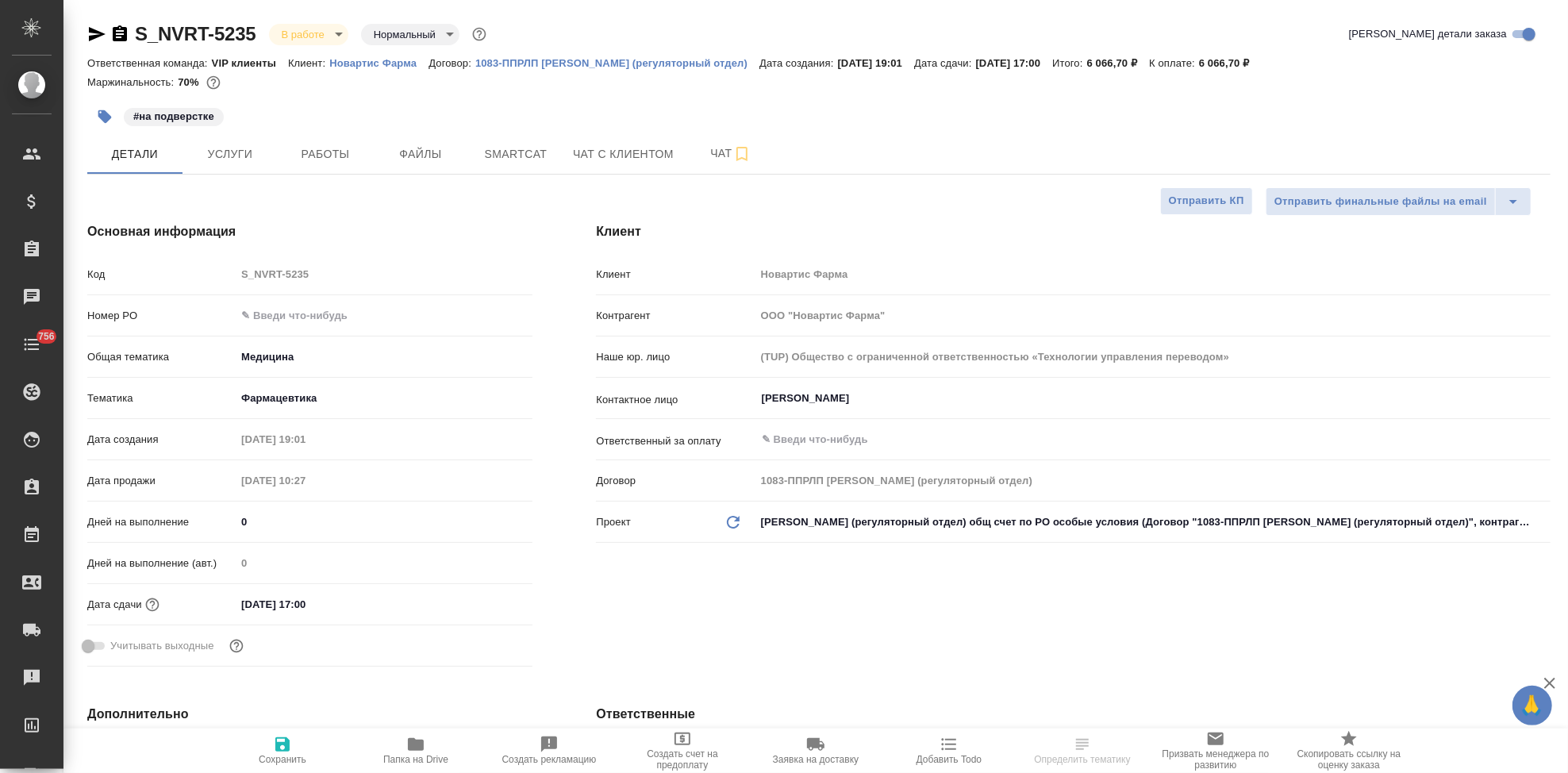
type textarea "x"
click at [315, 314] on input "text" at bounding box center [384, 315] width 297 height 23
paste input "3006498779"
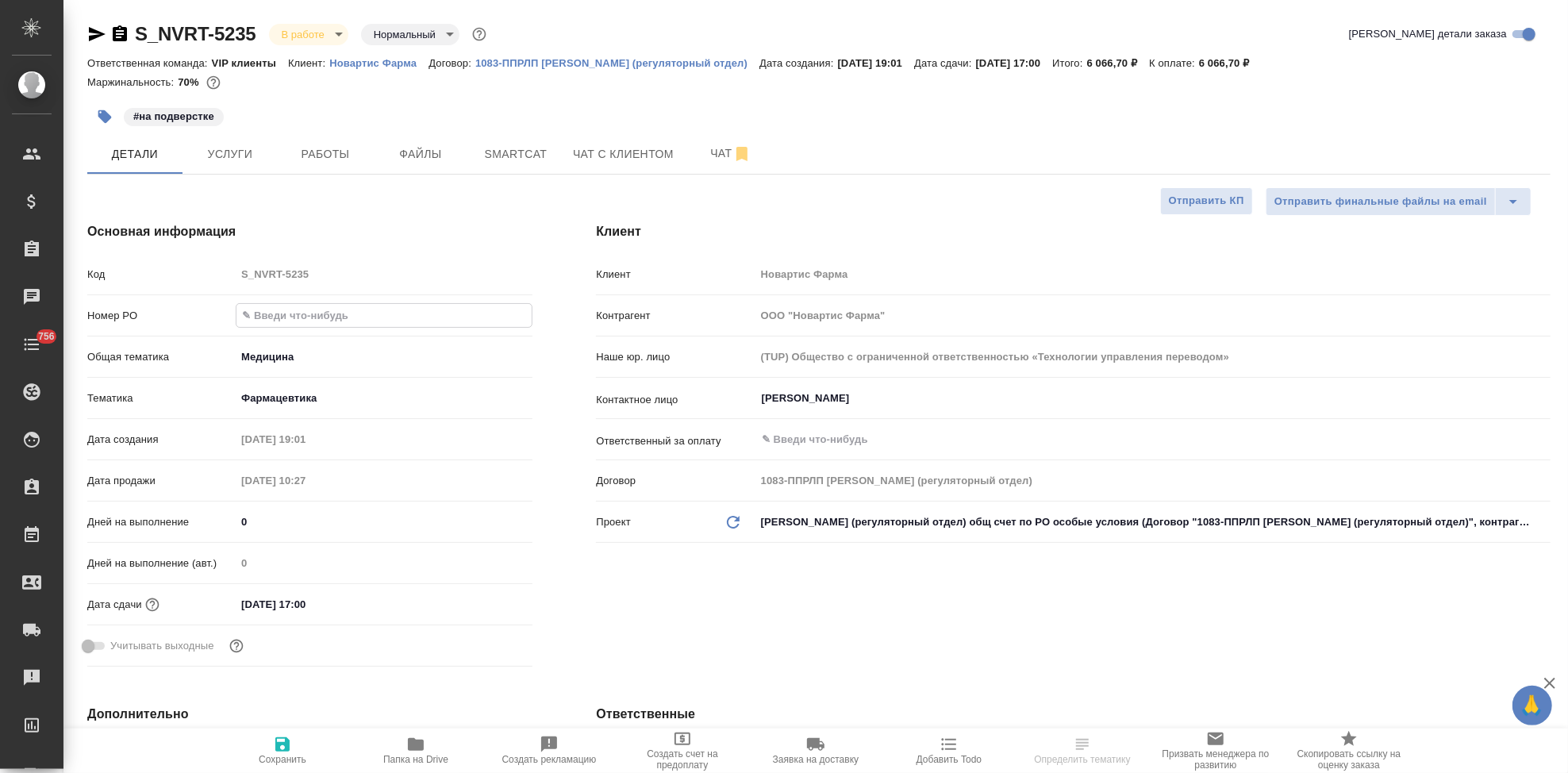
type input "3006498779"
type textarea "x"
type input "3006498779"
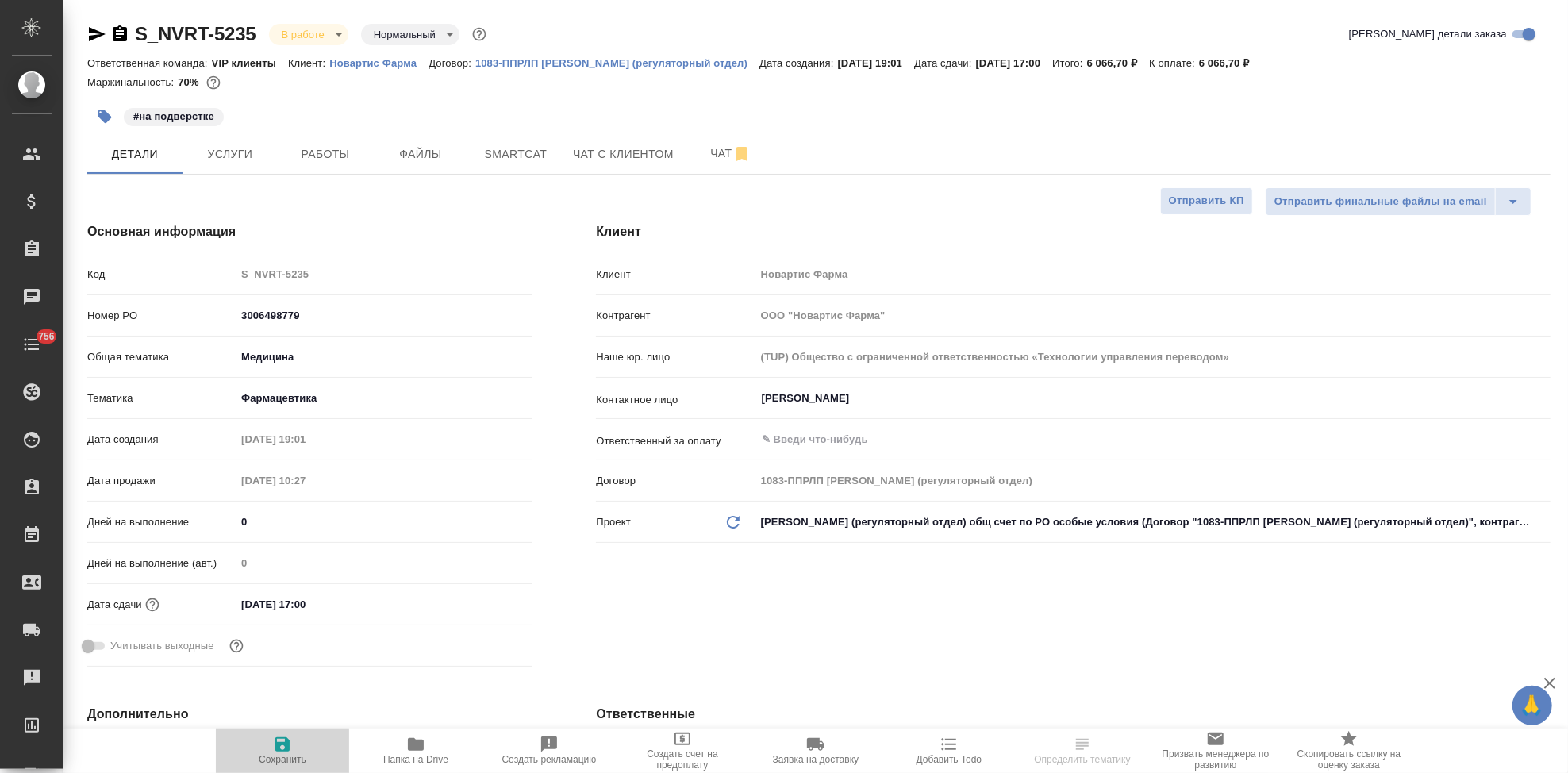
click at [279, 744] on icon "button" at bounding box center [282, 744] width 14 height 14
type textarea "x"
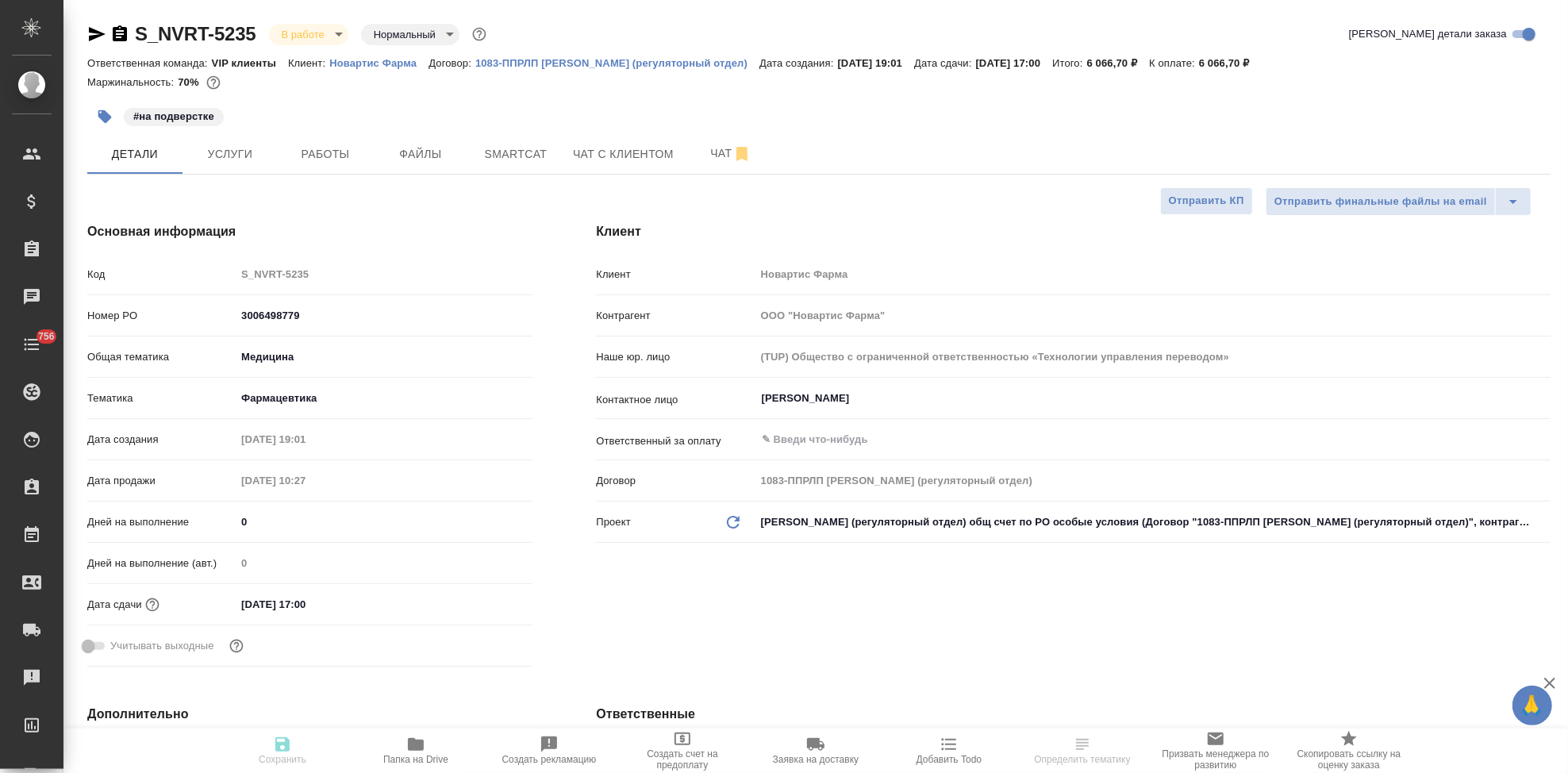
type textarea "x"
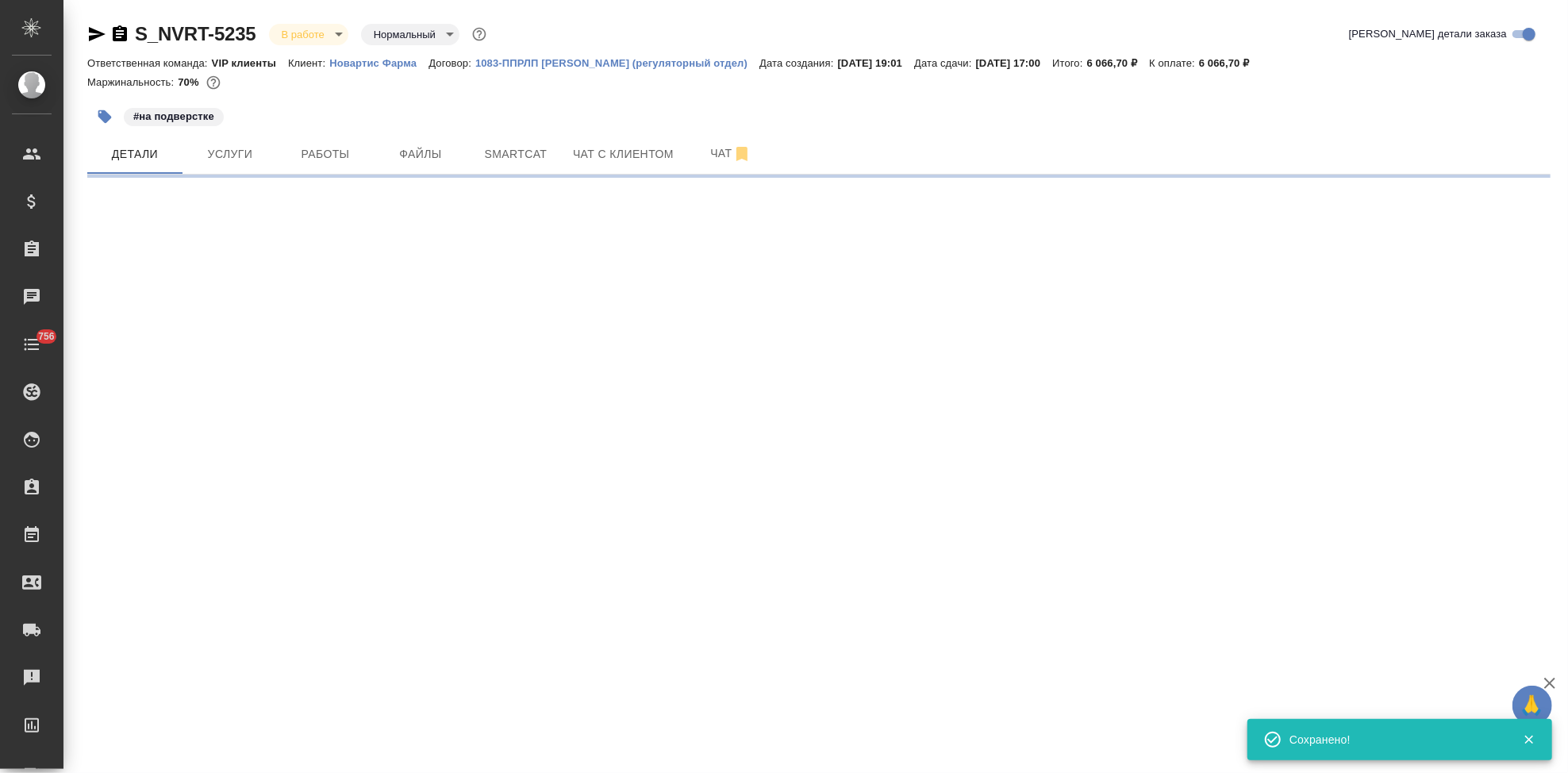
select select "RU"
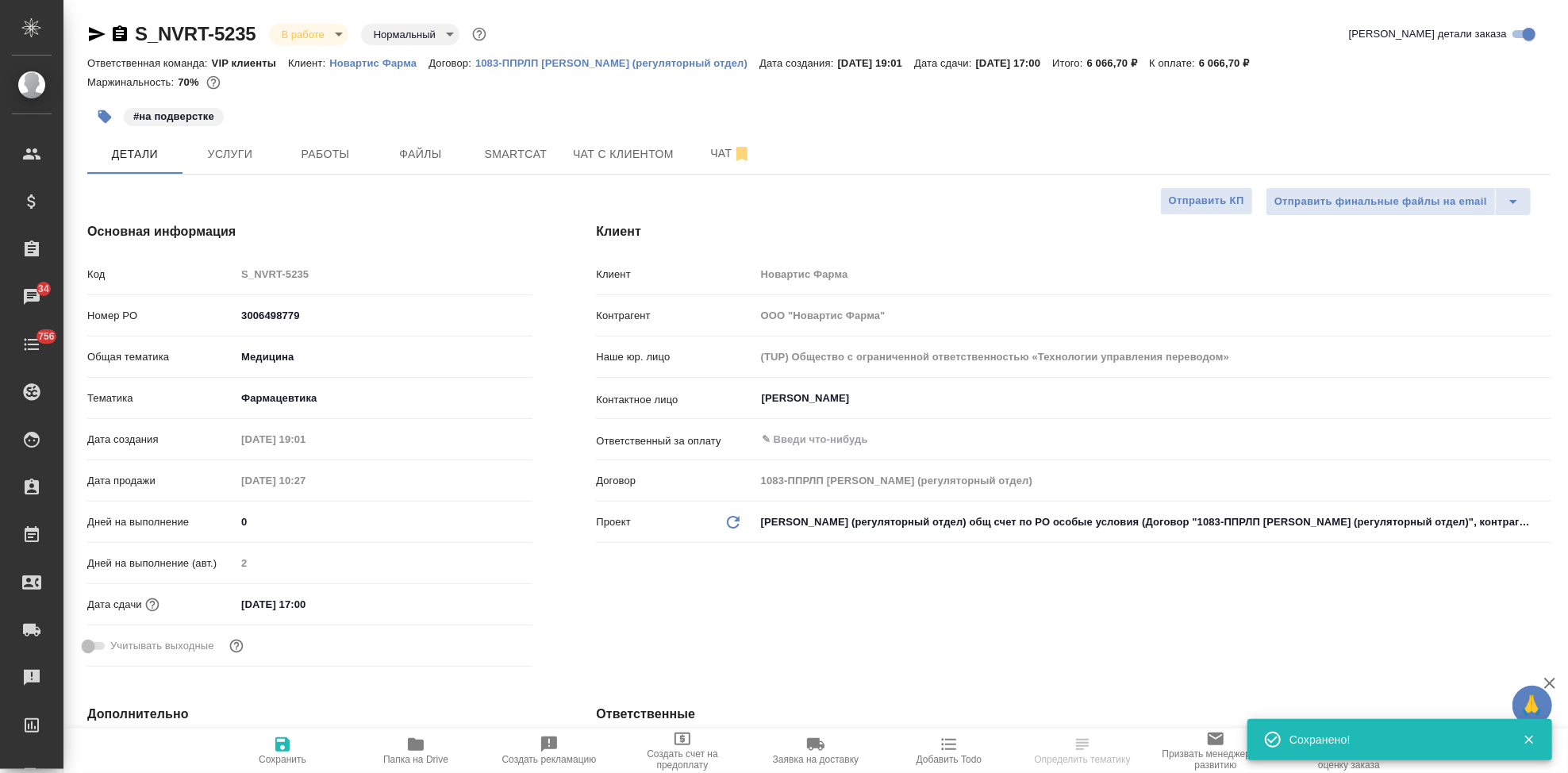
type textarea "x"
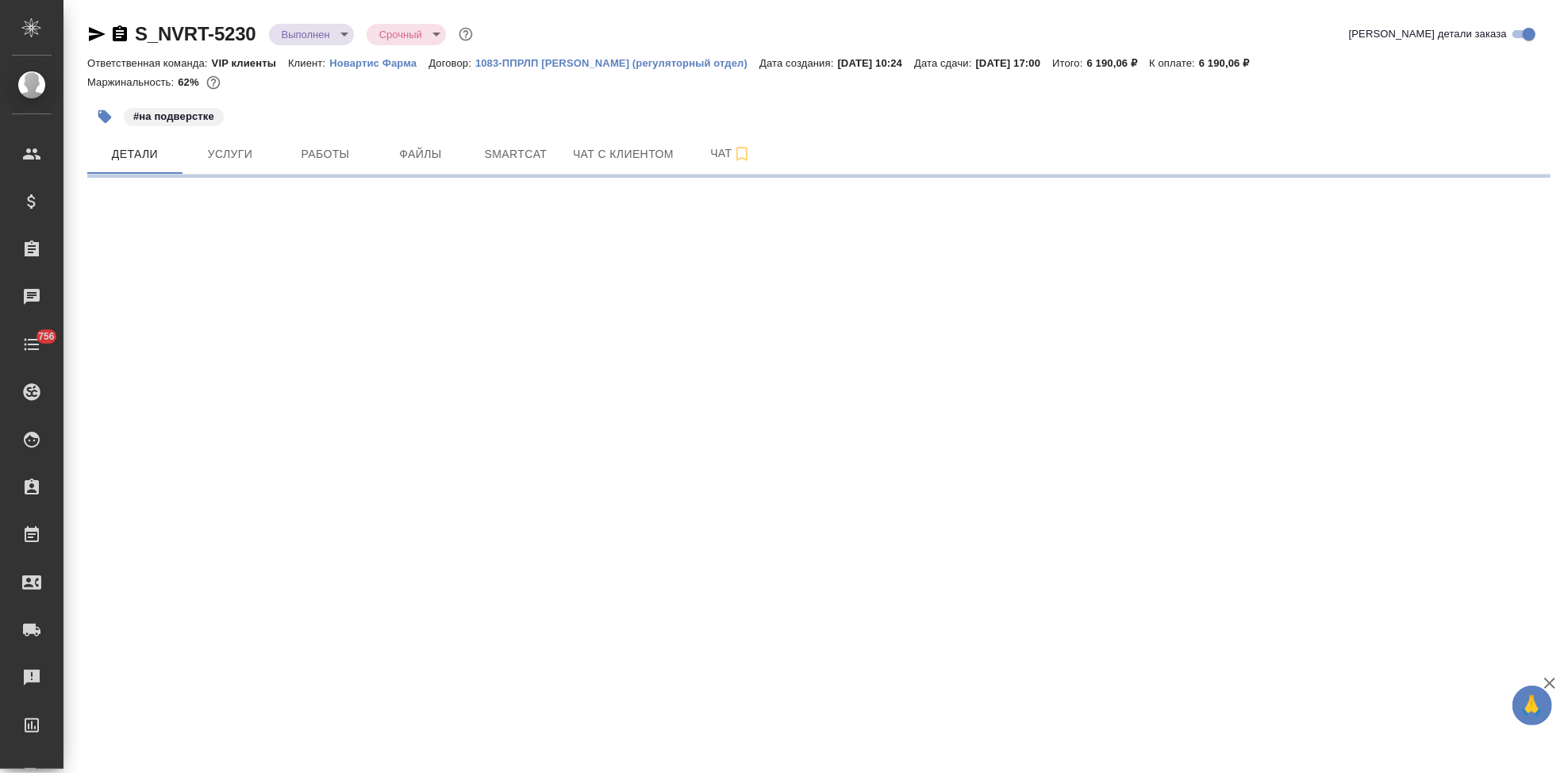
select select "RU"
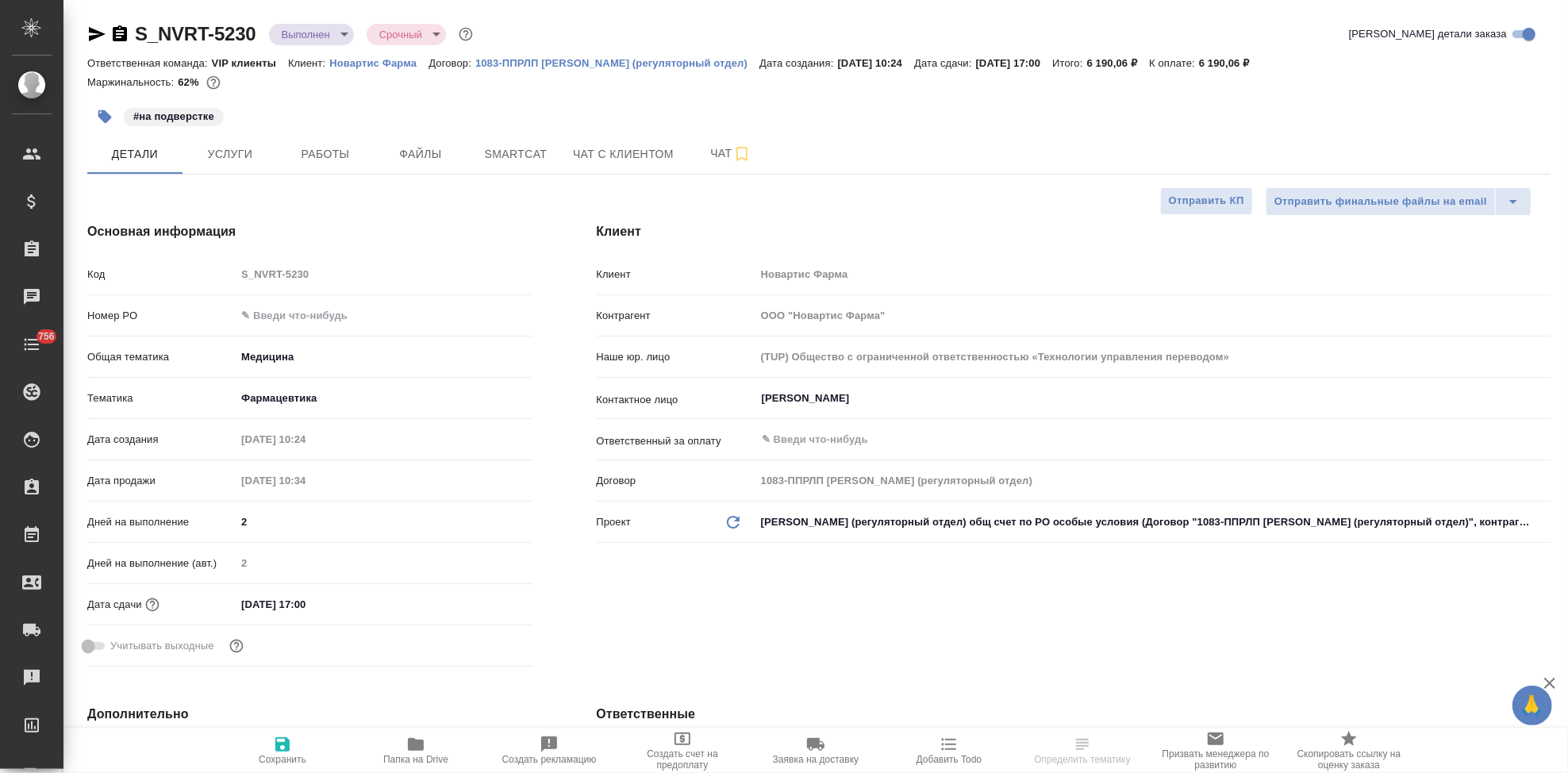
type textarea "x"
click at [261, 312] on input "text" at bounding box center [384, 315] width 297 height 23
type textarea "x"
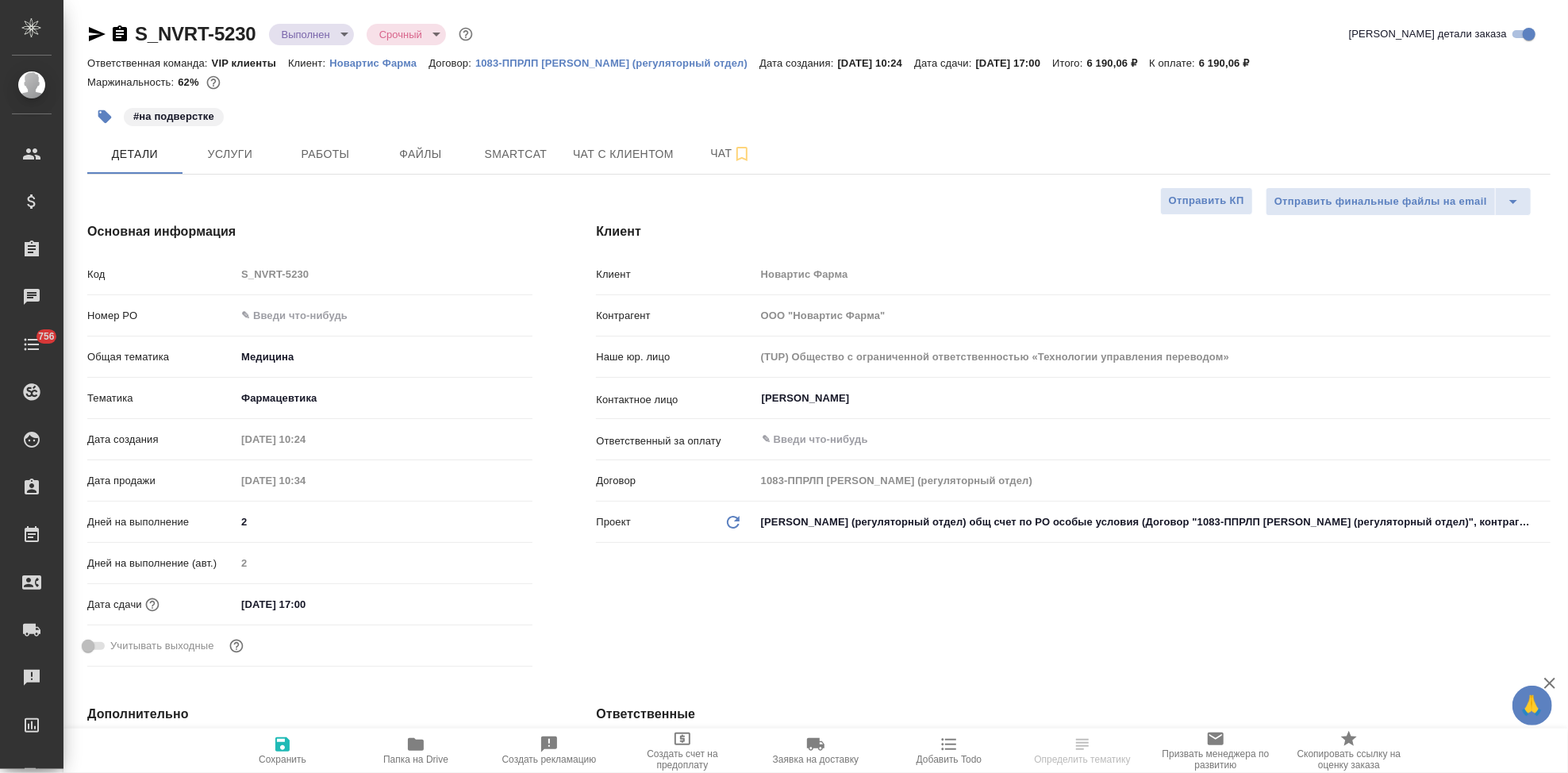
type textarea "x"
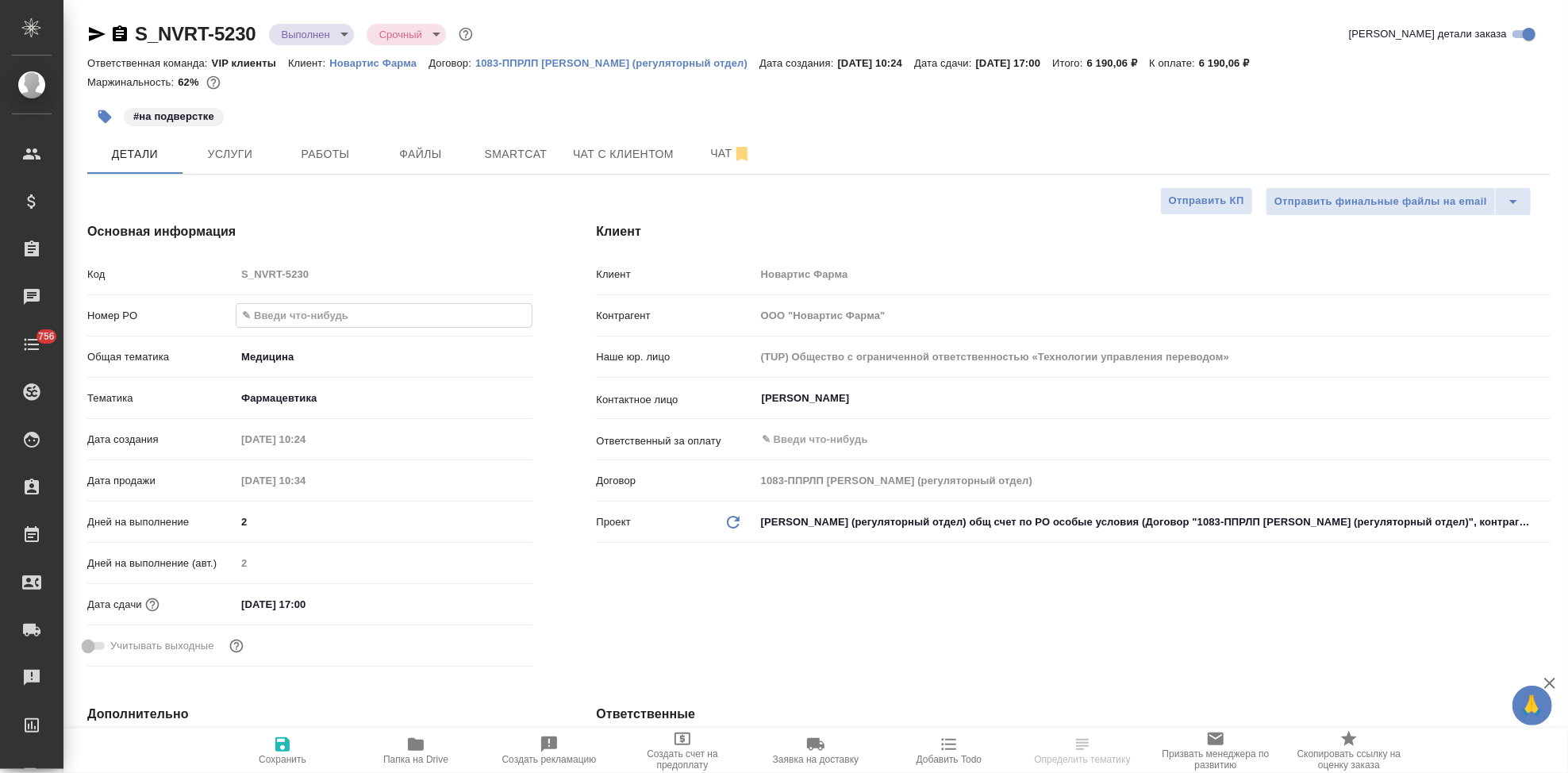
paste input "3006498779"
type input "3006498779"
type textarea "x"
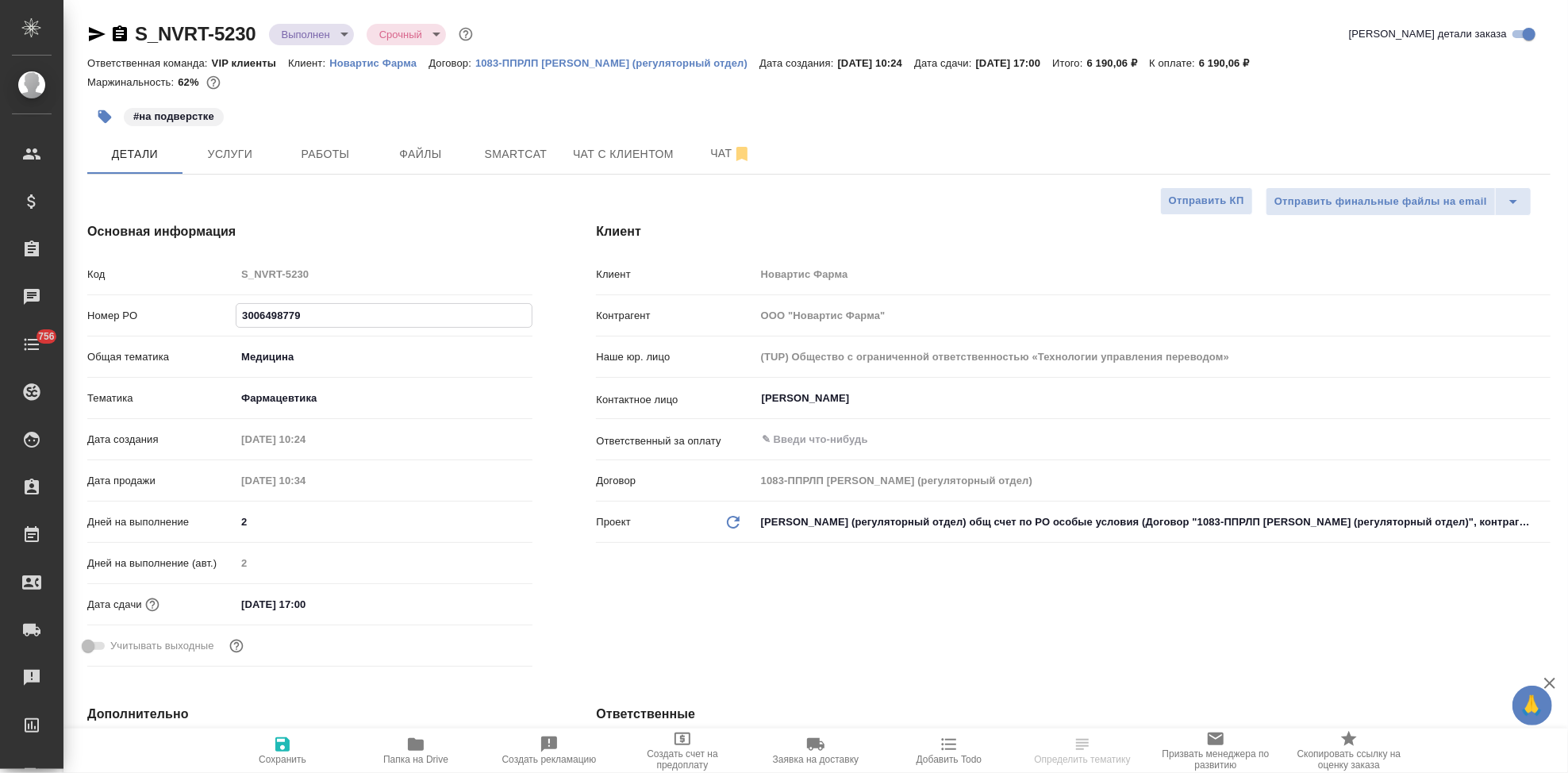
type input "3006498779"
click at [290, 745] on icon "button" at bounding box center [282, 744] width 19 height 19
type textarea "x"
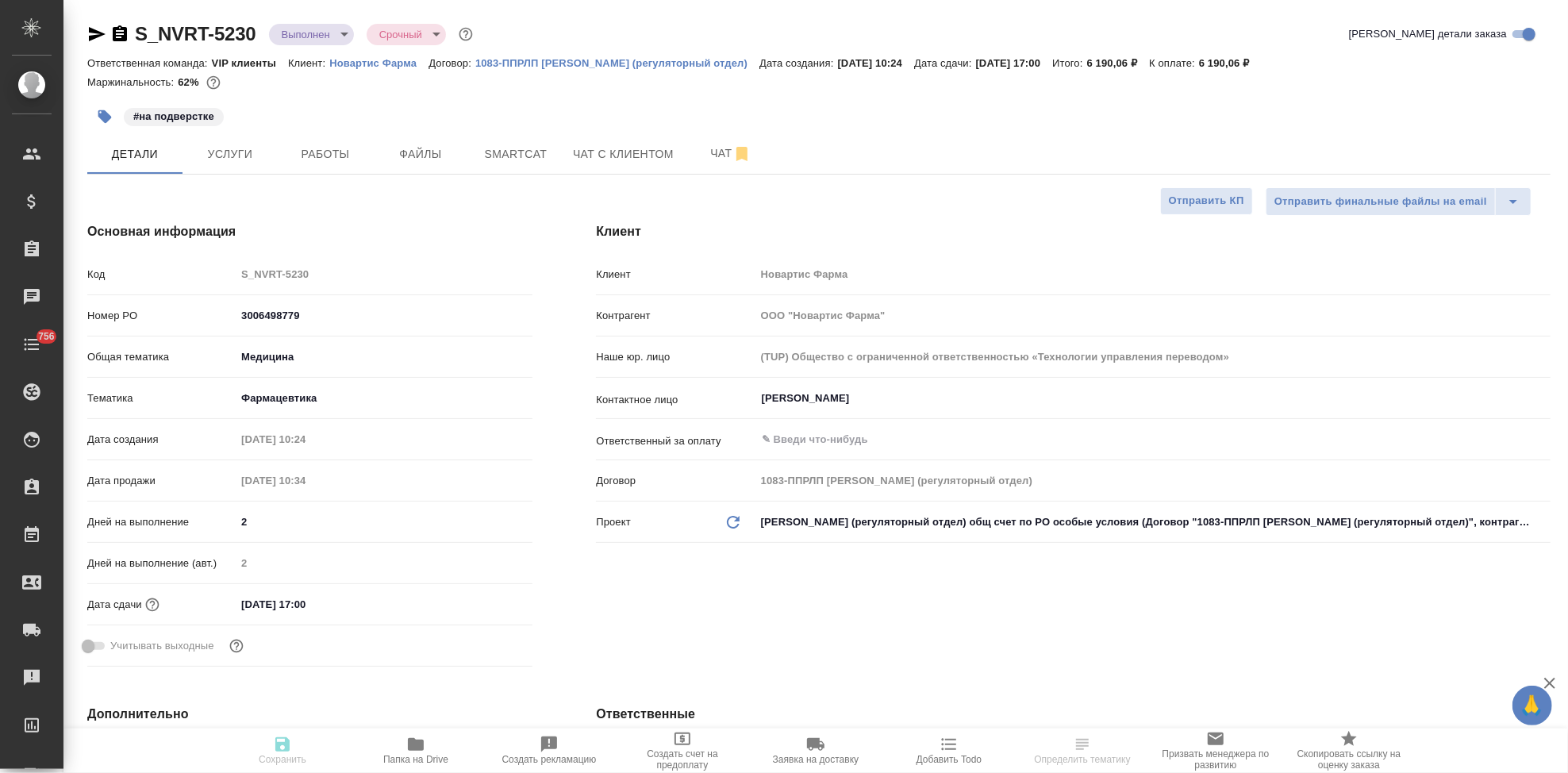
type textarea "x"
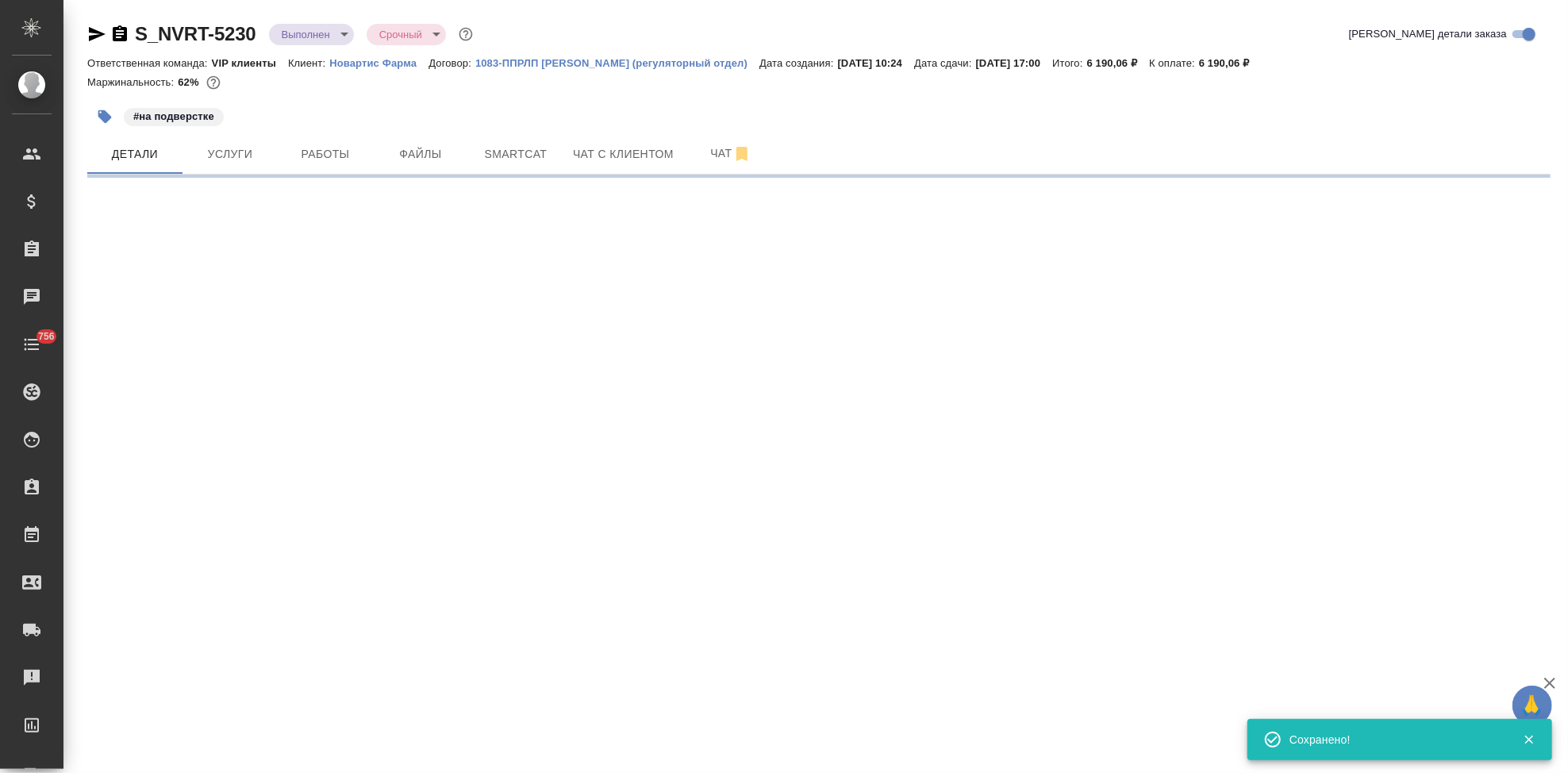
select select "RU"
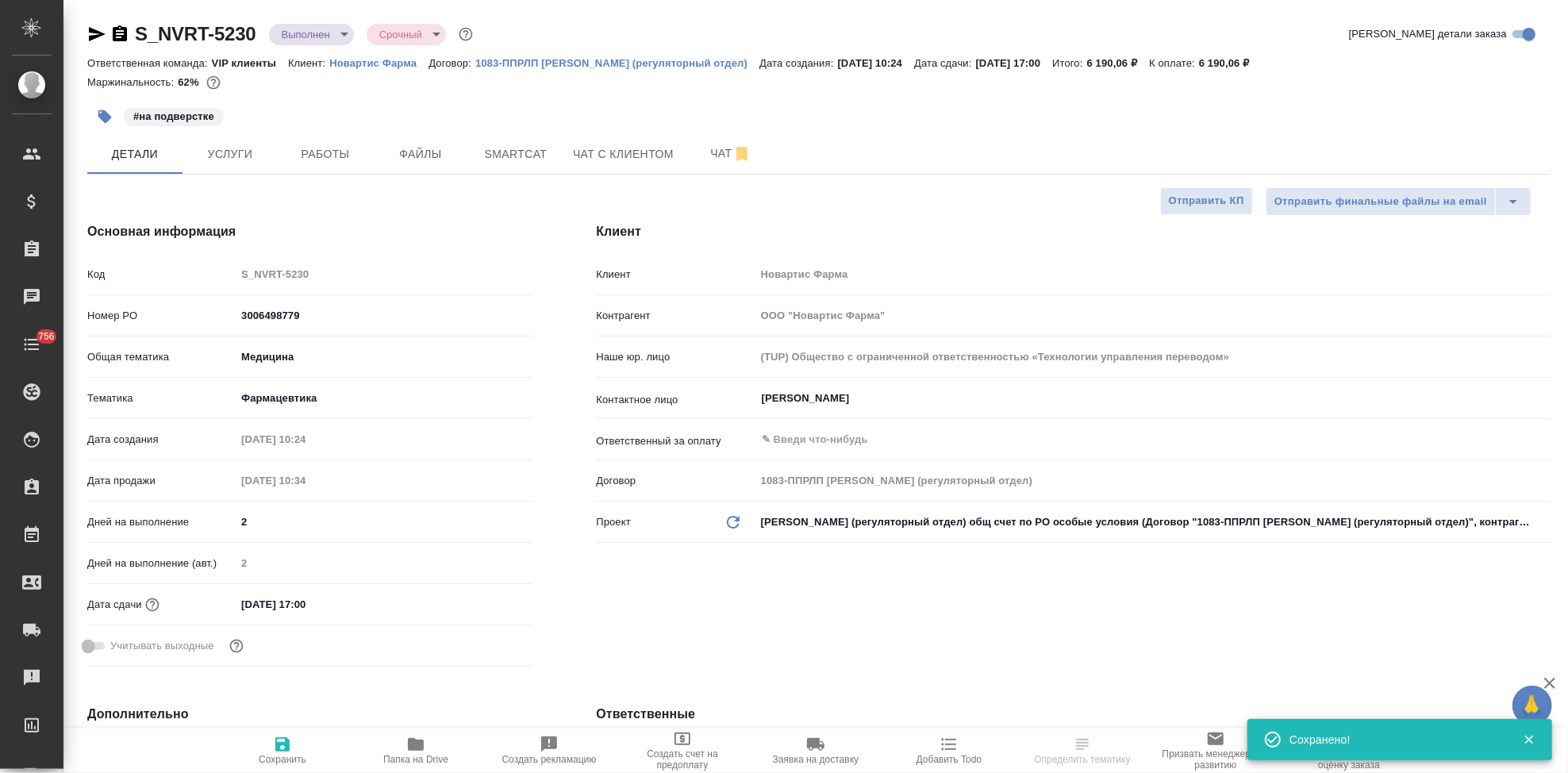
type textarea "x"
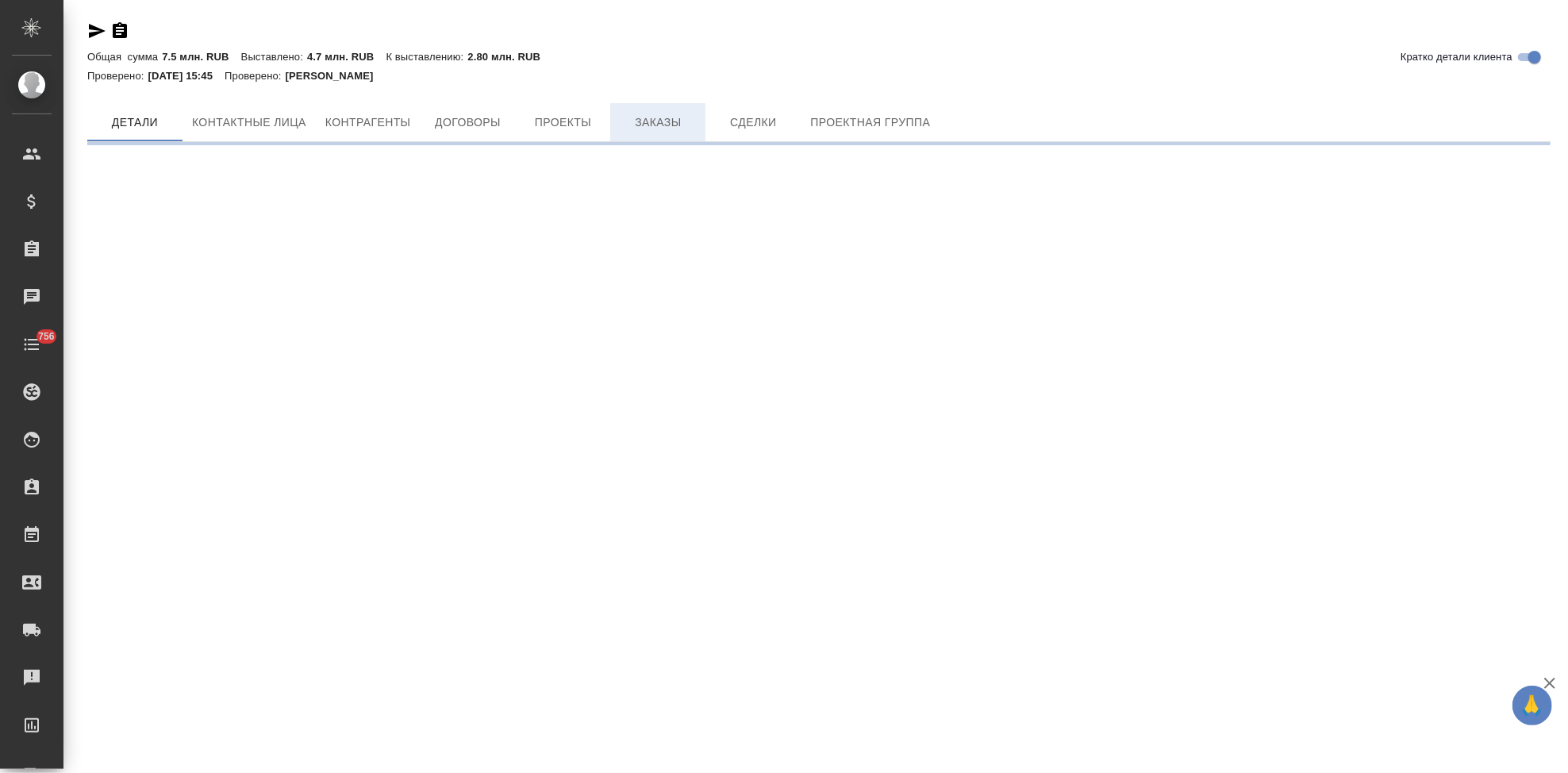
click at [664, 139] on button "Заказы" at bounding box center [658, 122] width 95 height 39
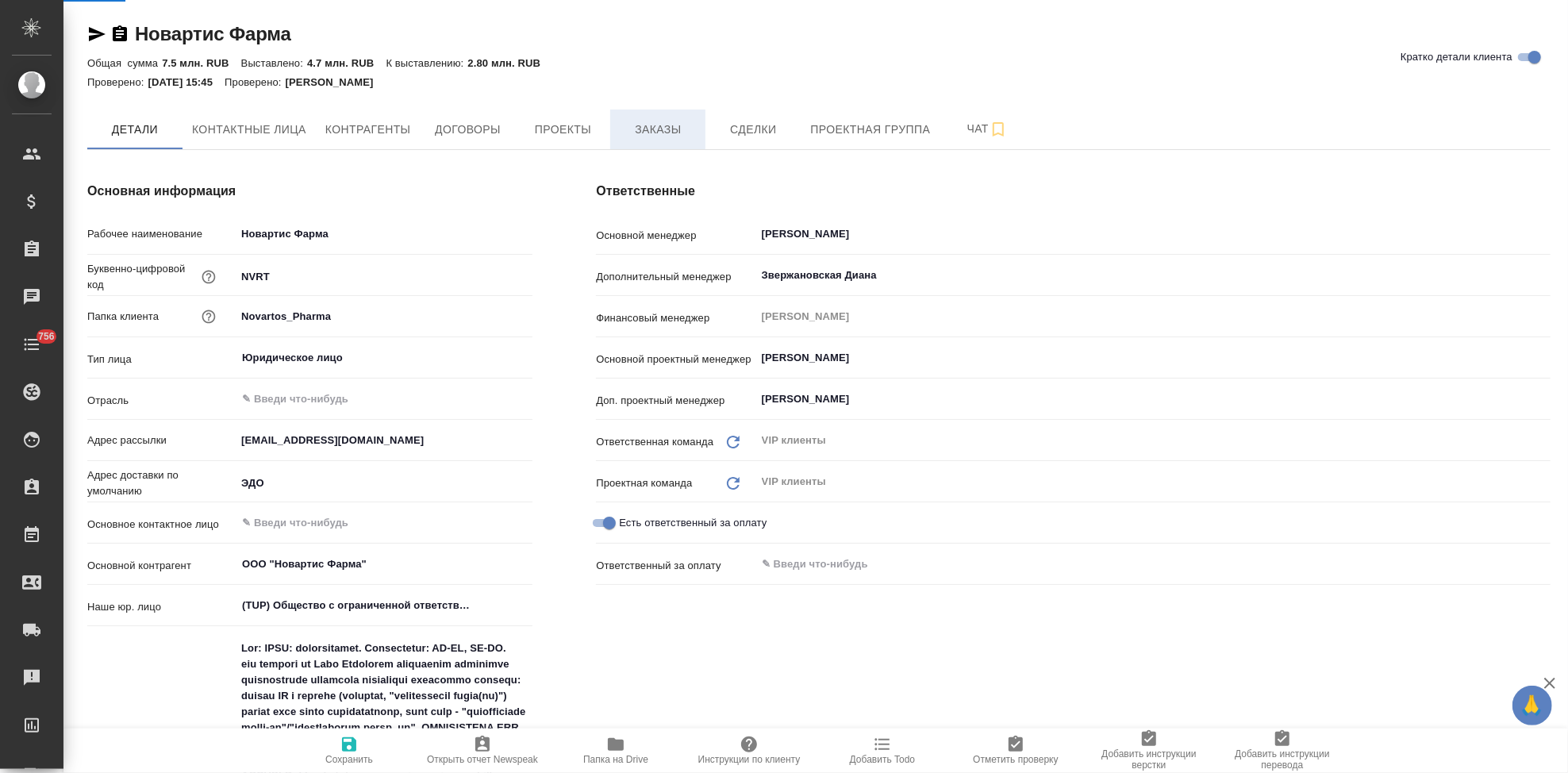
type textarea "x"
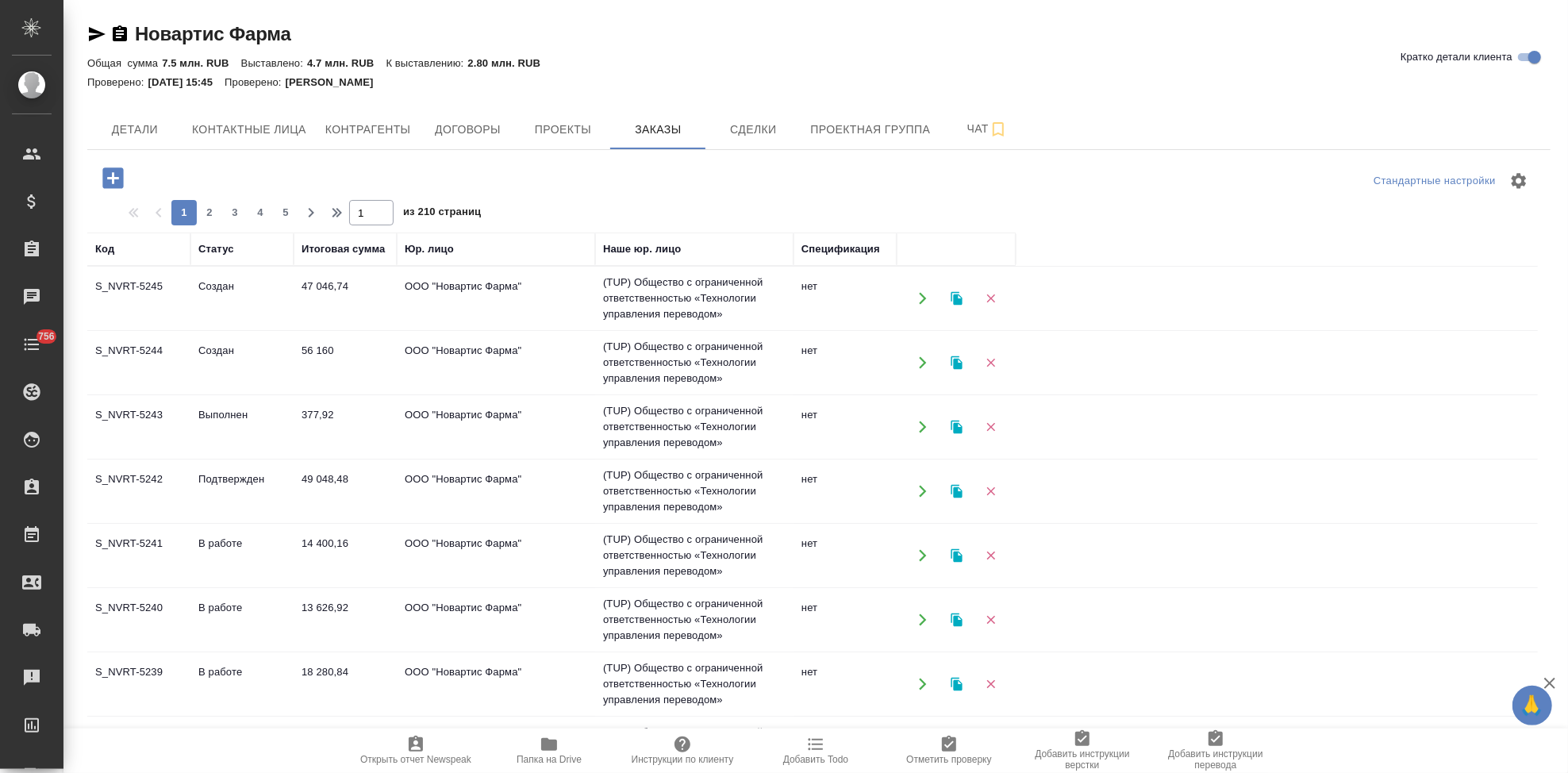
click at [209, 301] on td "Создан" at bounding box center [242, 299] width 103 height 55
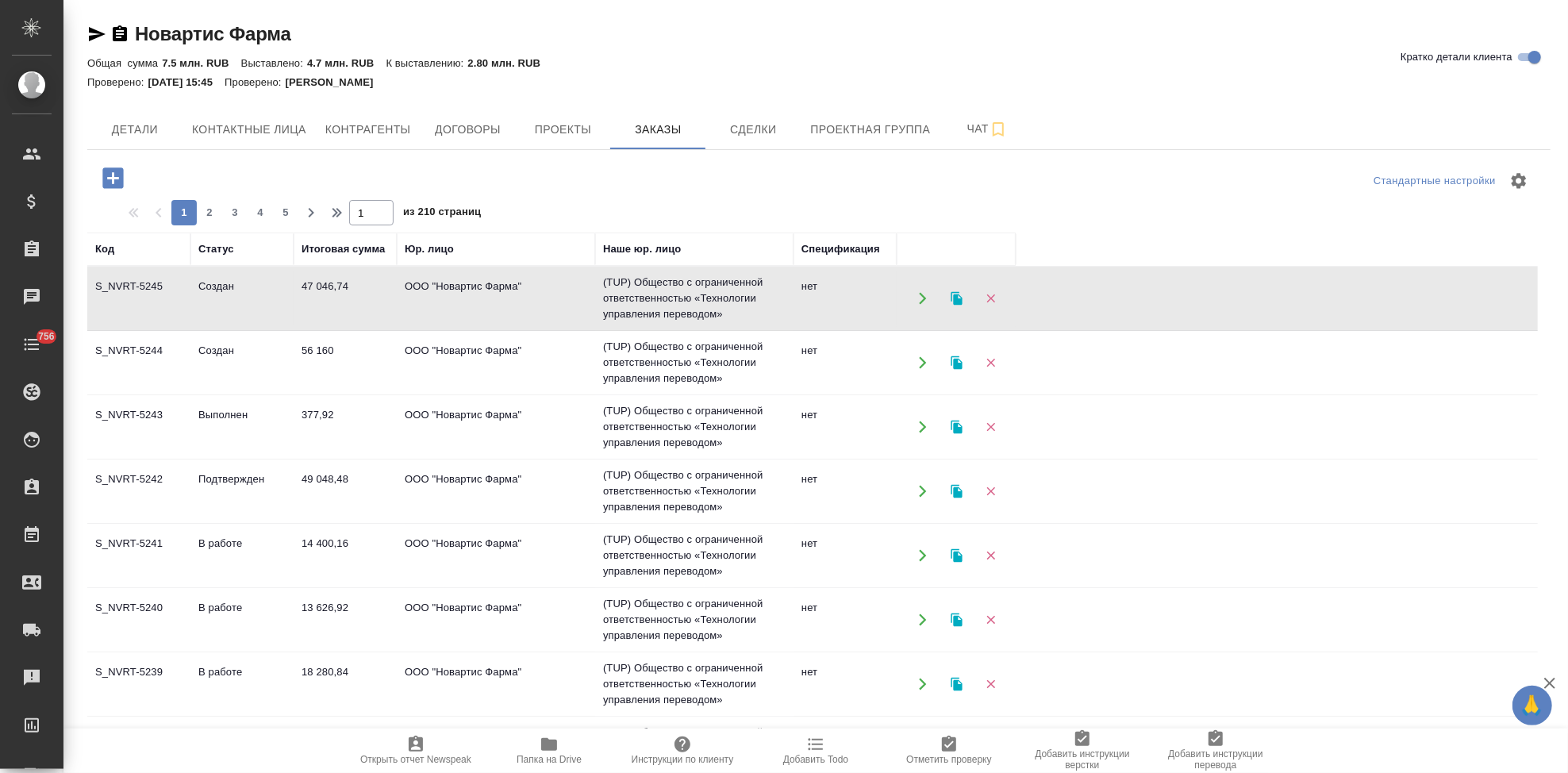
click at [209, 301] on td "Создан" at bounding box center [242, 299] width 103 height 55
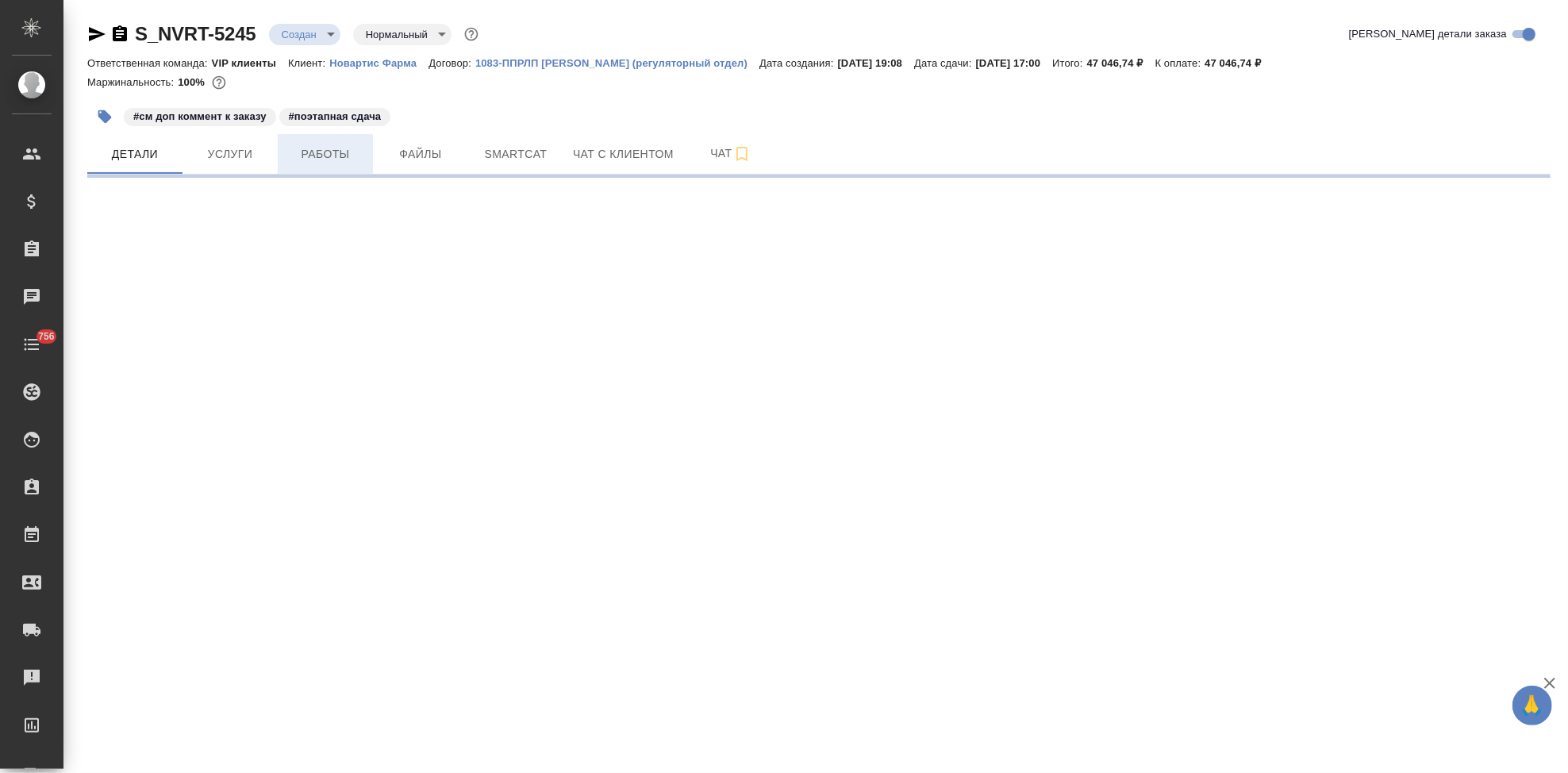
select select "RU"
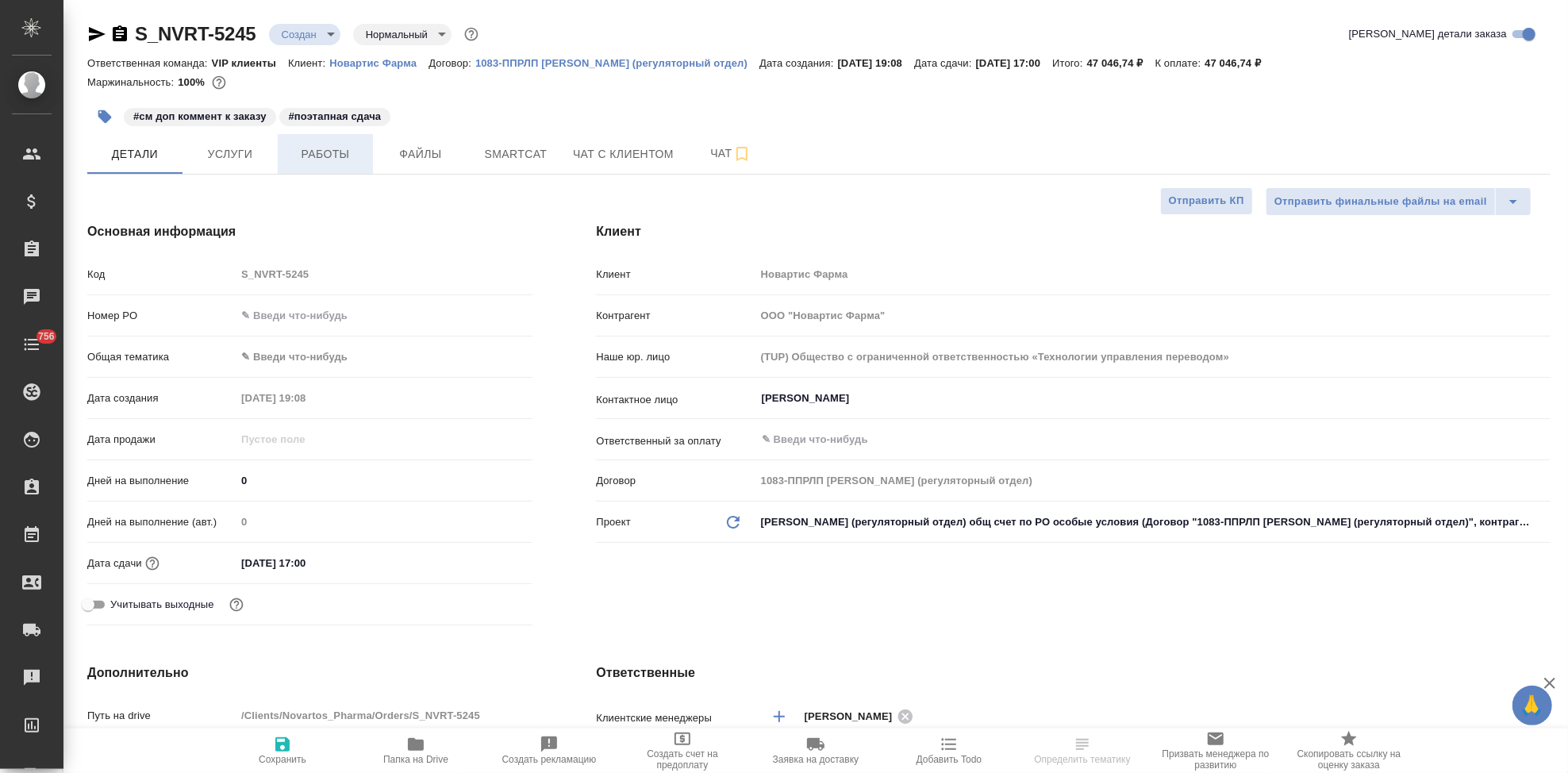
type textarea "x"
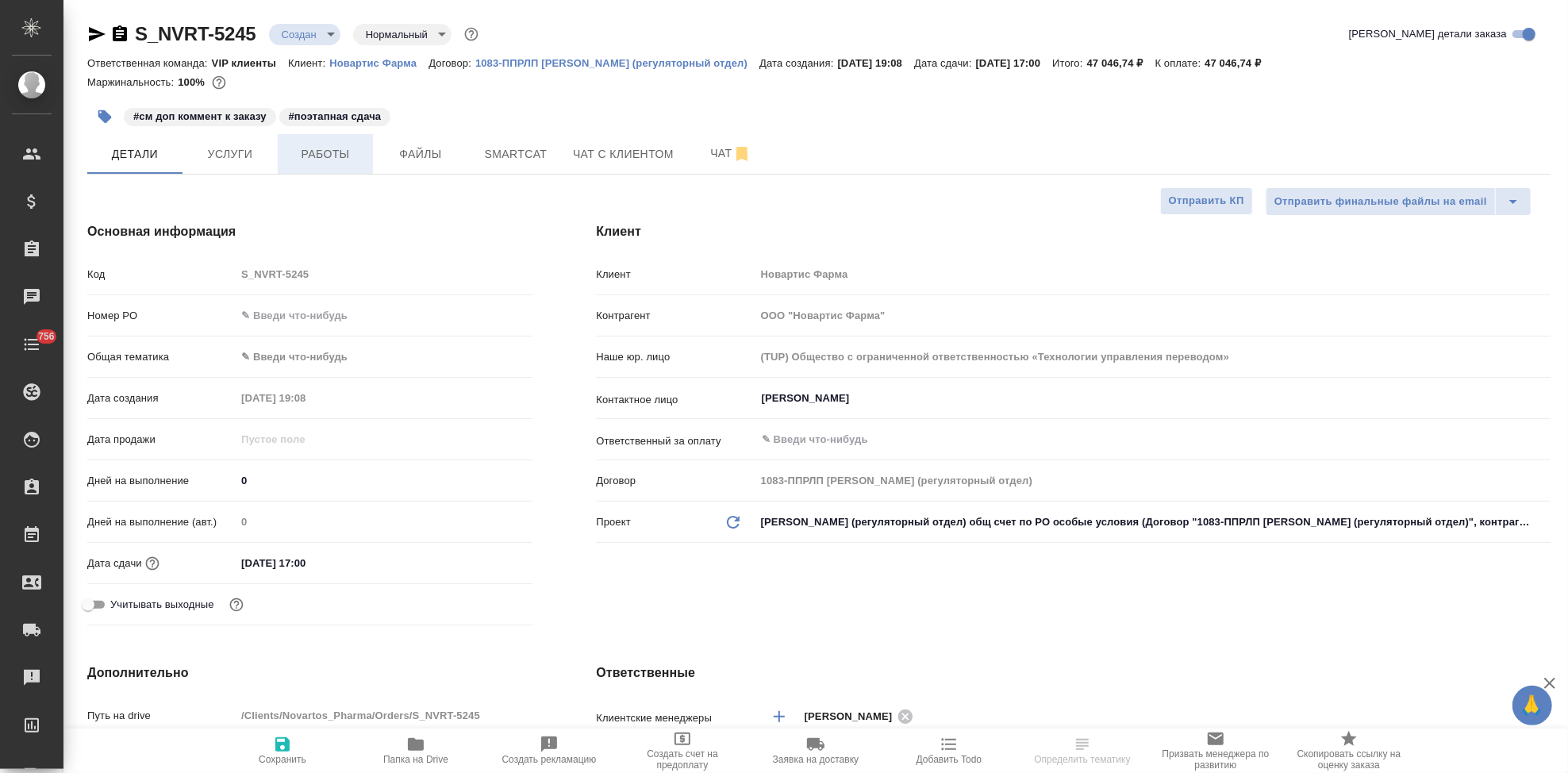
type textarea "x"
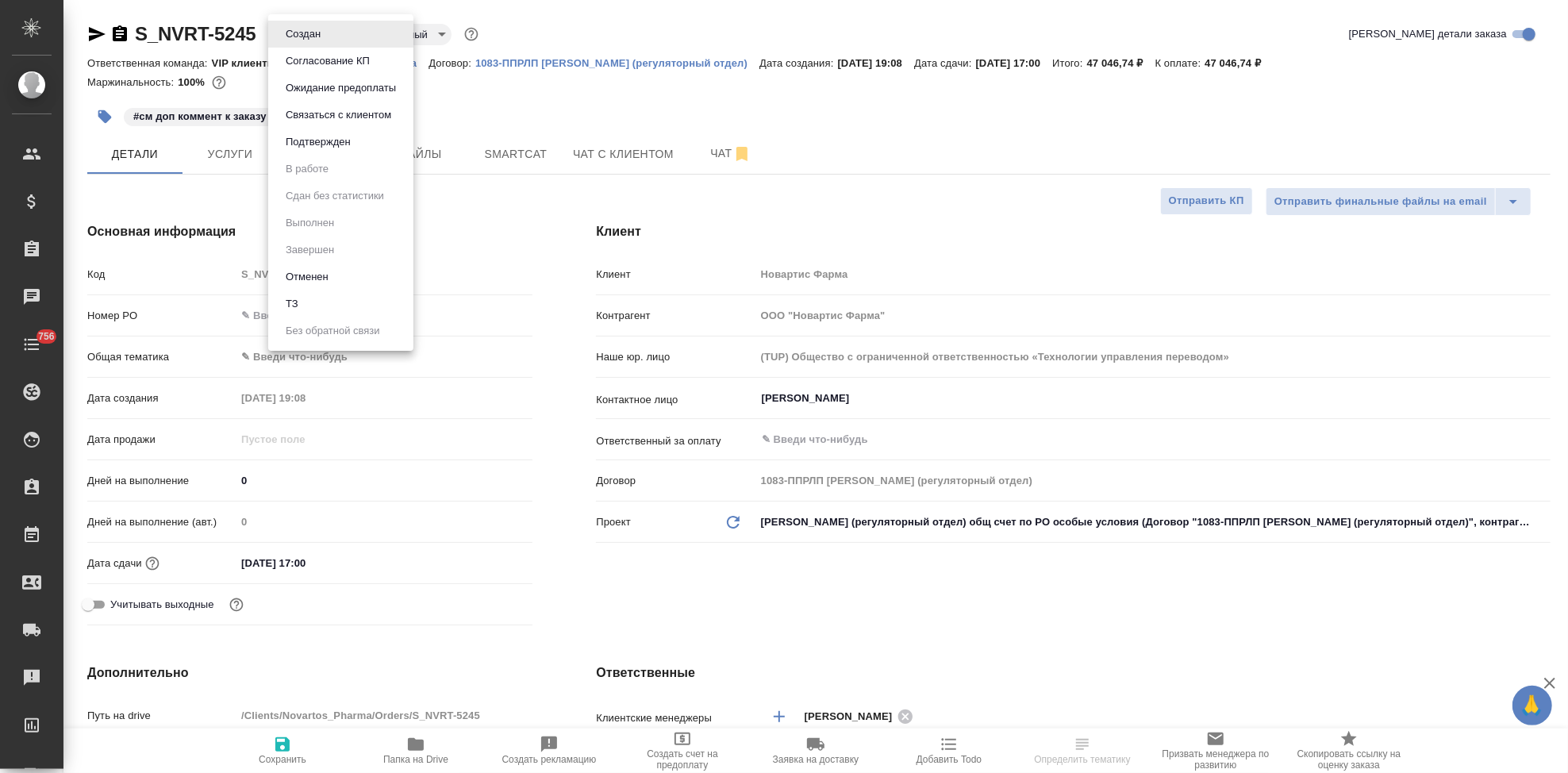
click at [324, 32] on body "🙏 .cls-1 fill:#fff; AWATERA Kabargina [PERSON_NAME] Спецификации Заказы Чаты 75…" at bounding box center [784, 386] width 1568 height 773
click at [326, 145] on button "Подтвержден" at bounding box center [318, 143] width 74 height 18
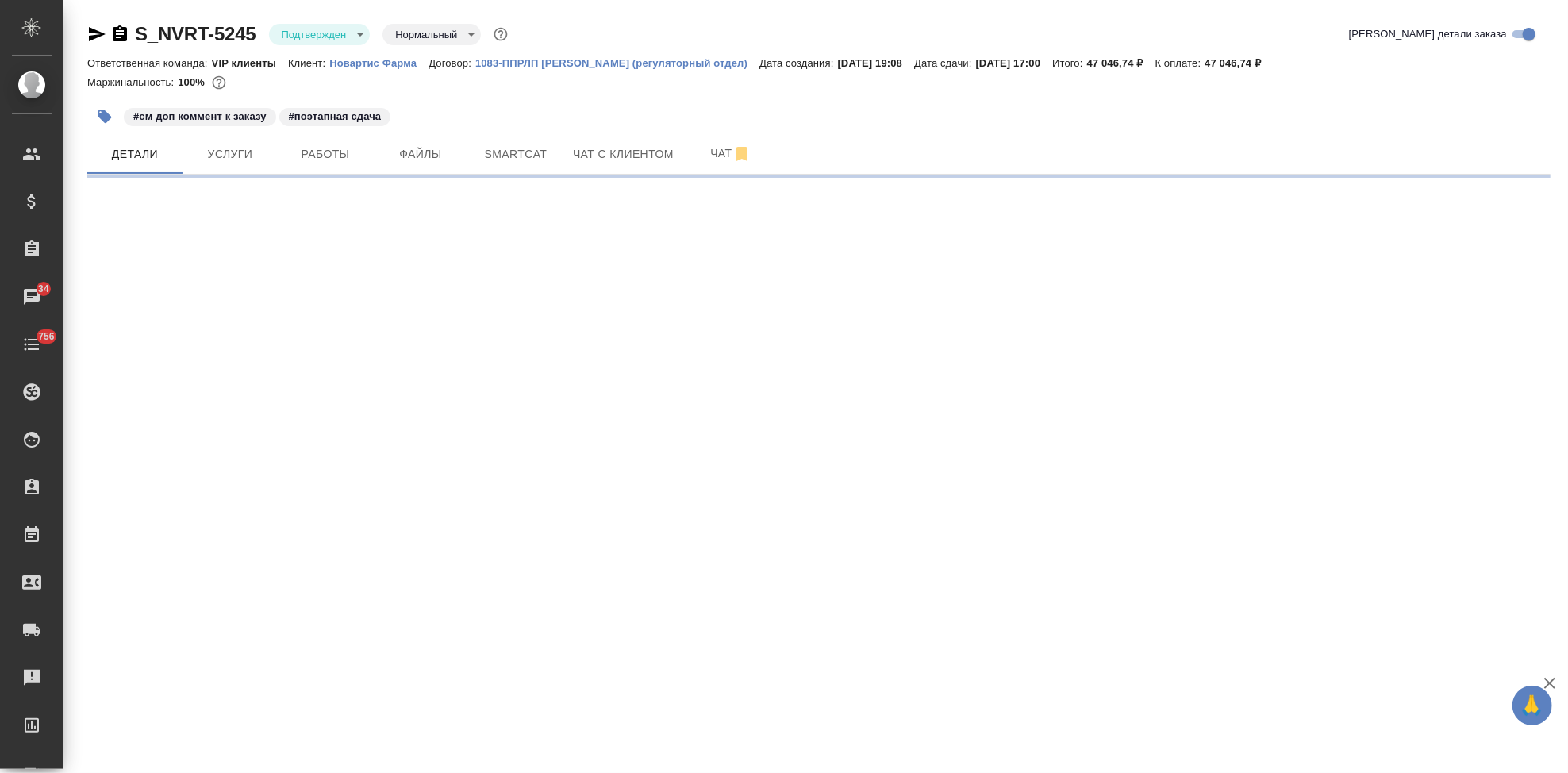
select select "RU"
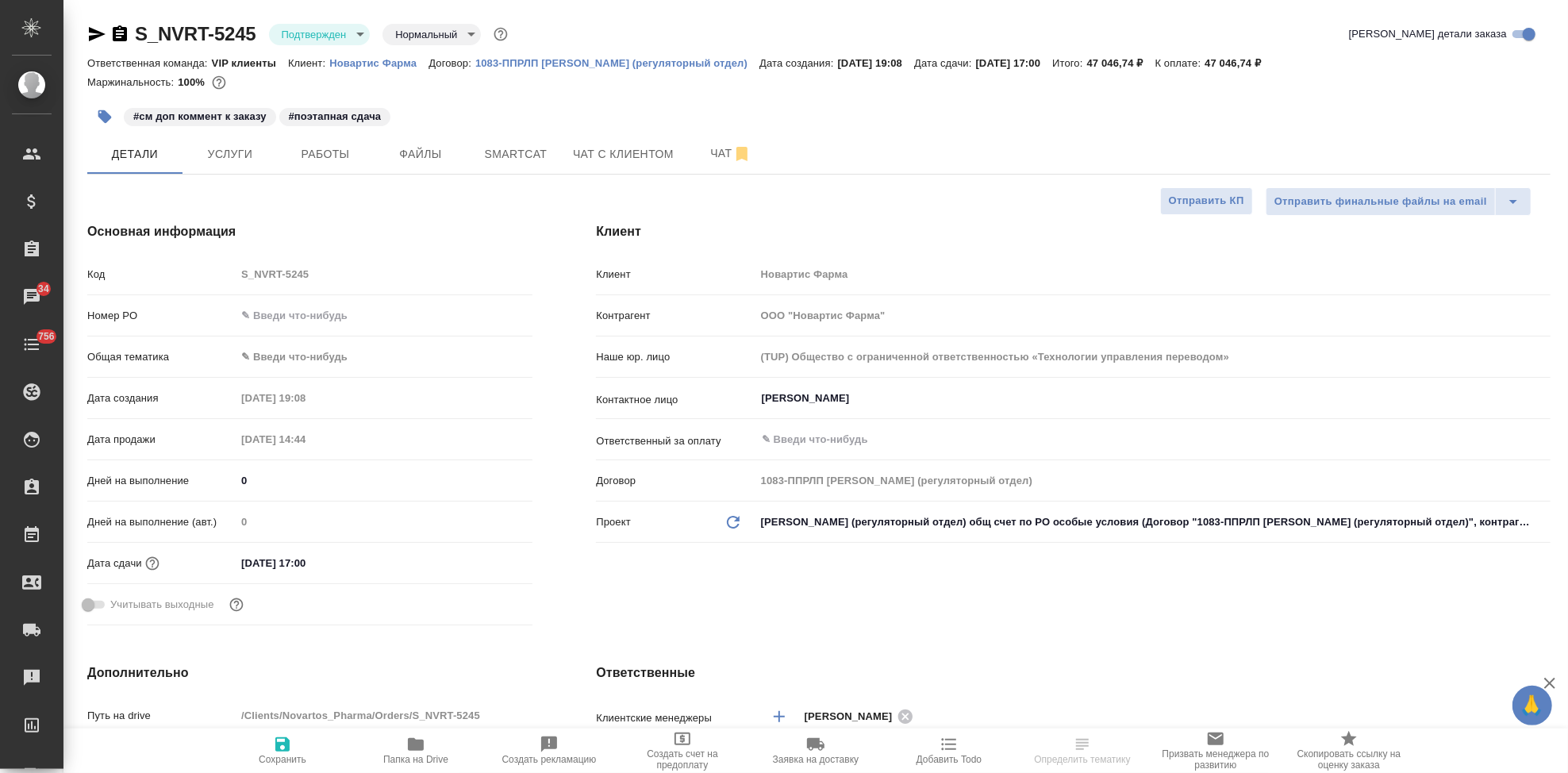
type textarea "x"
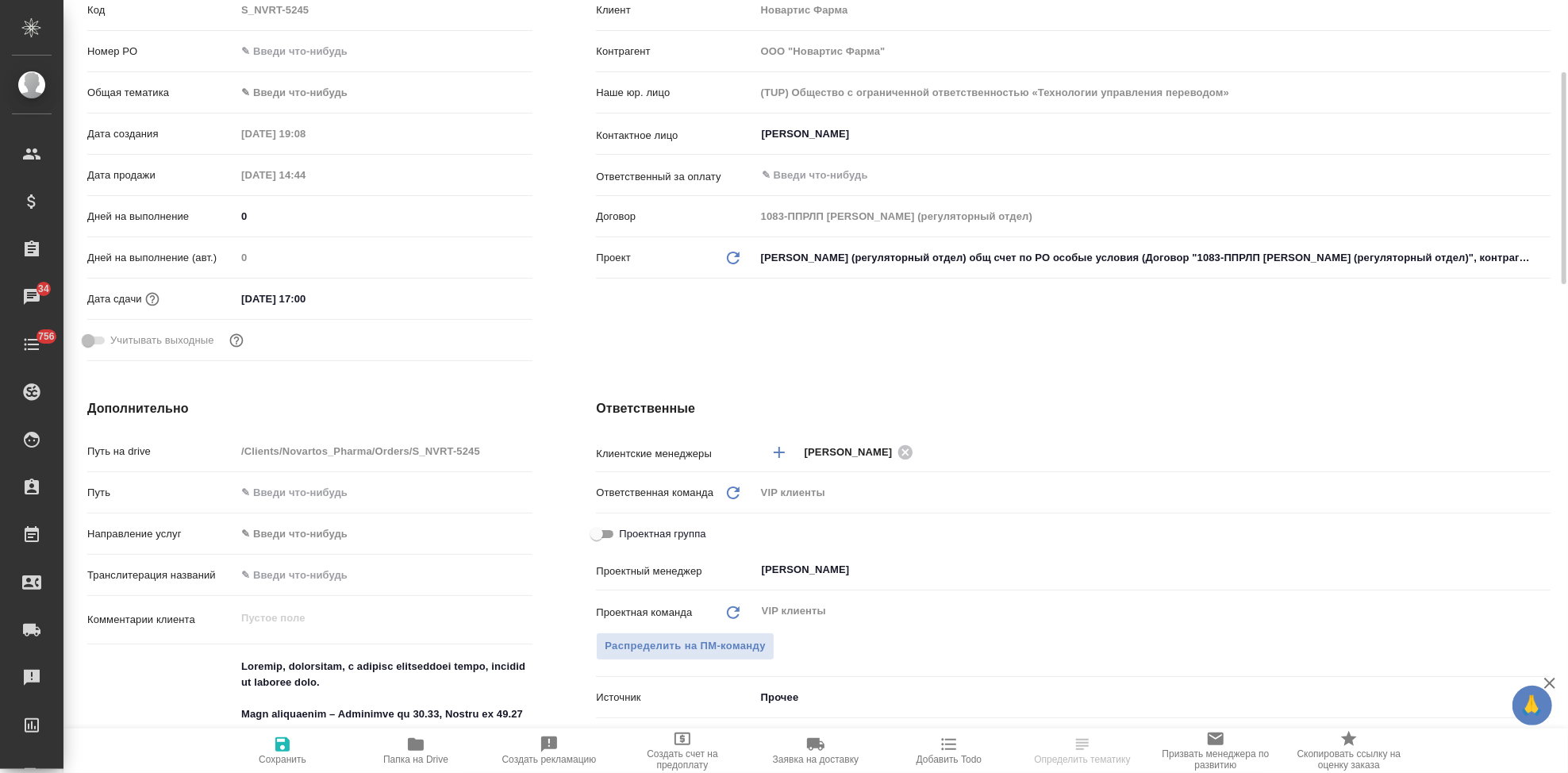
scroll to position [440, 0]
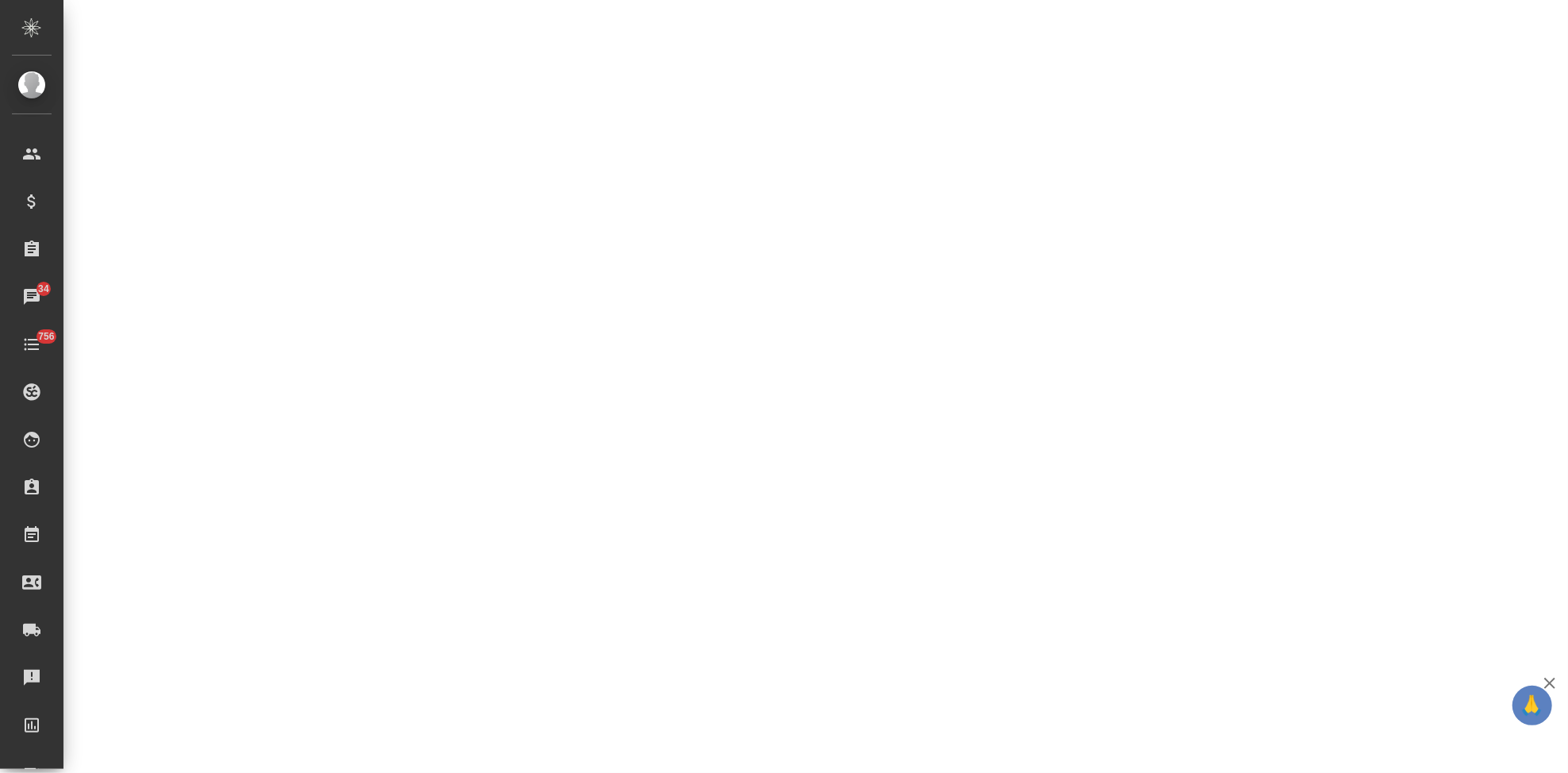
select select "RU"
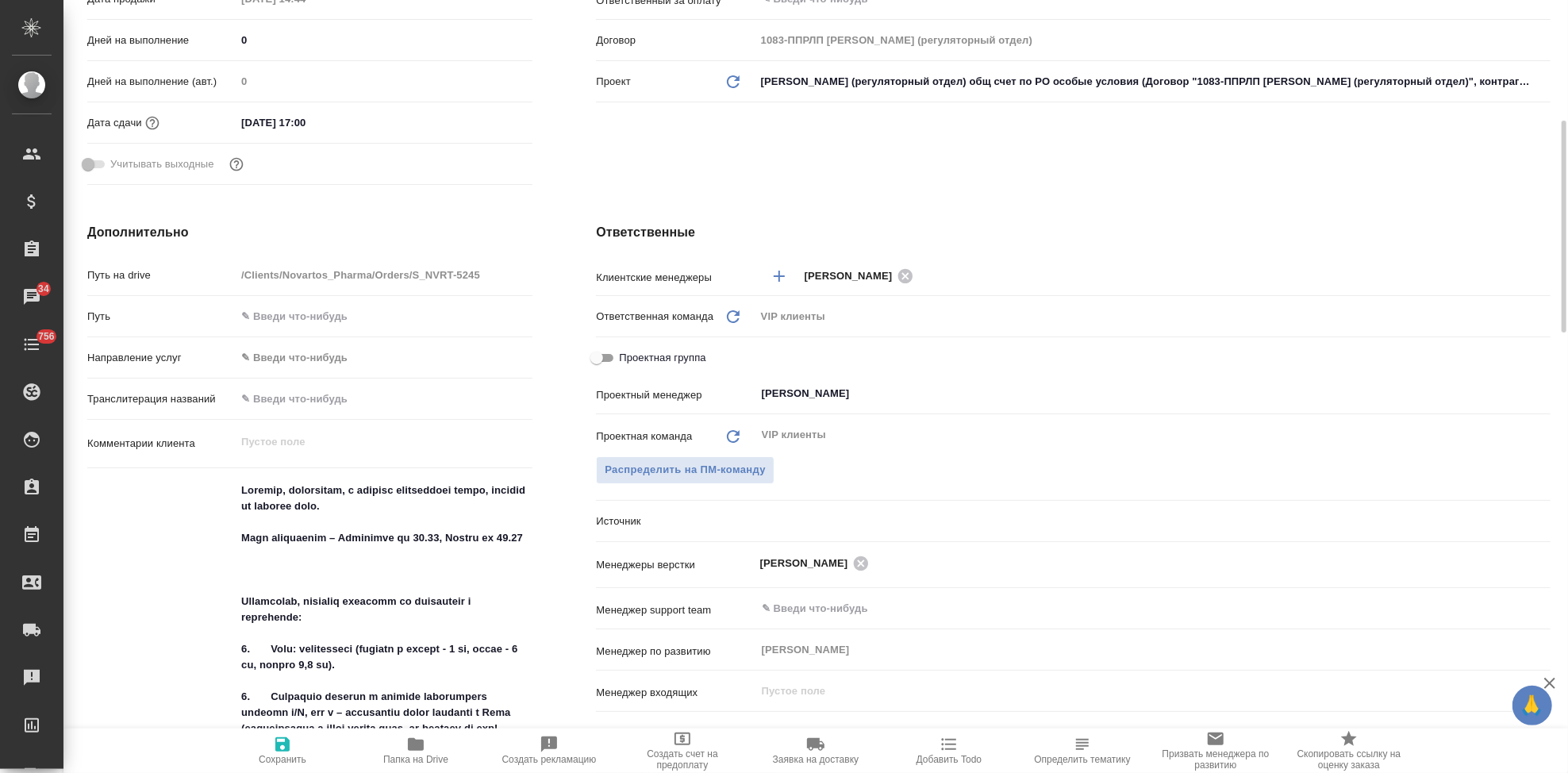
type textarea "x"
drag, startPoint x: 532, startPoint y: 535, endPoint x: 260, endPoint y: 535, distance: 272.0
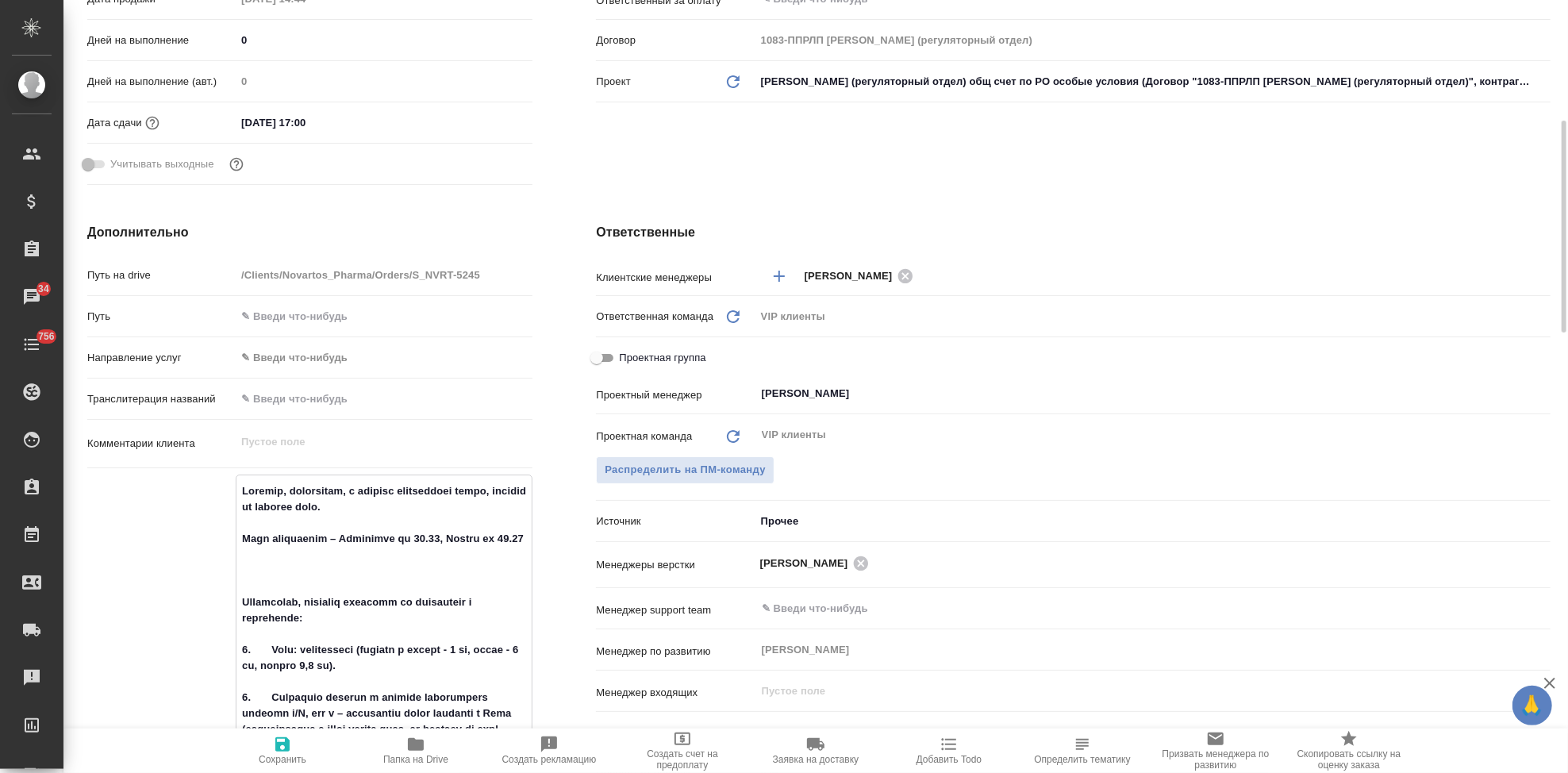
drag, startPoint x: 272, startPoint y: 556, endPoint x: 231, endPoint y: 536, distance: 45.6
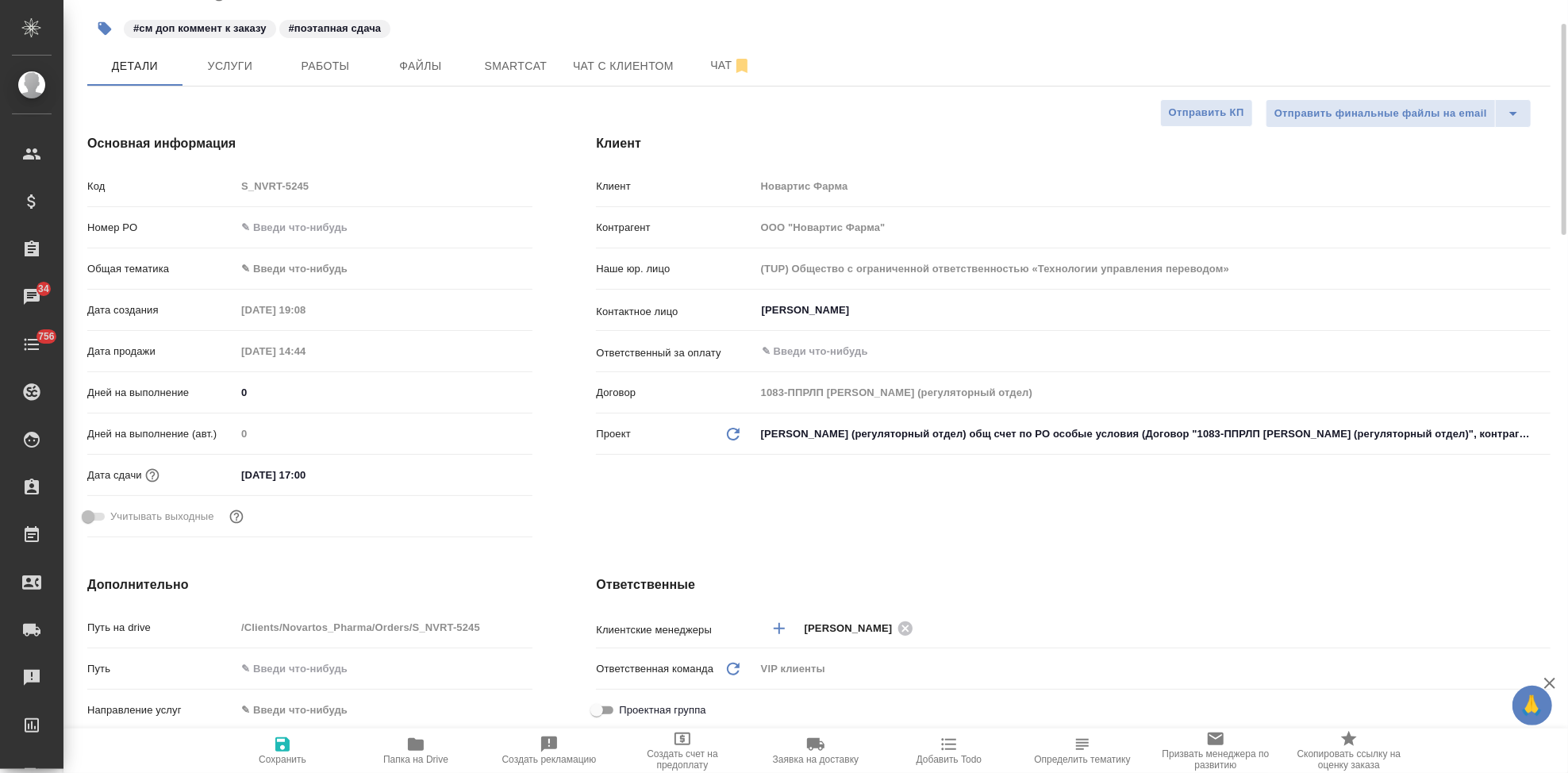
scroll to position [0, 0]
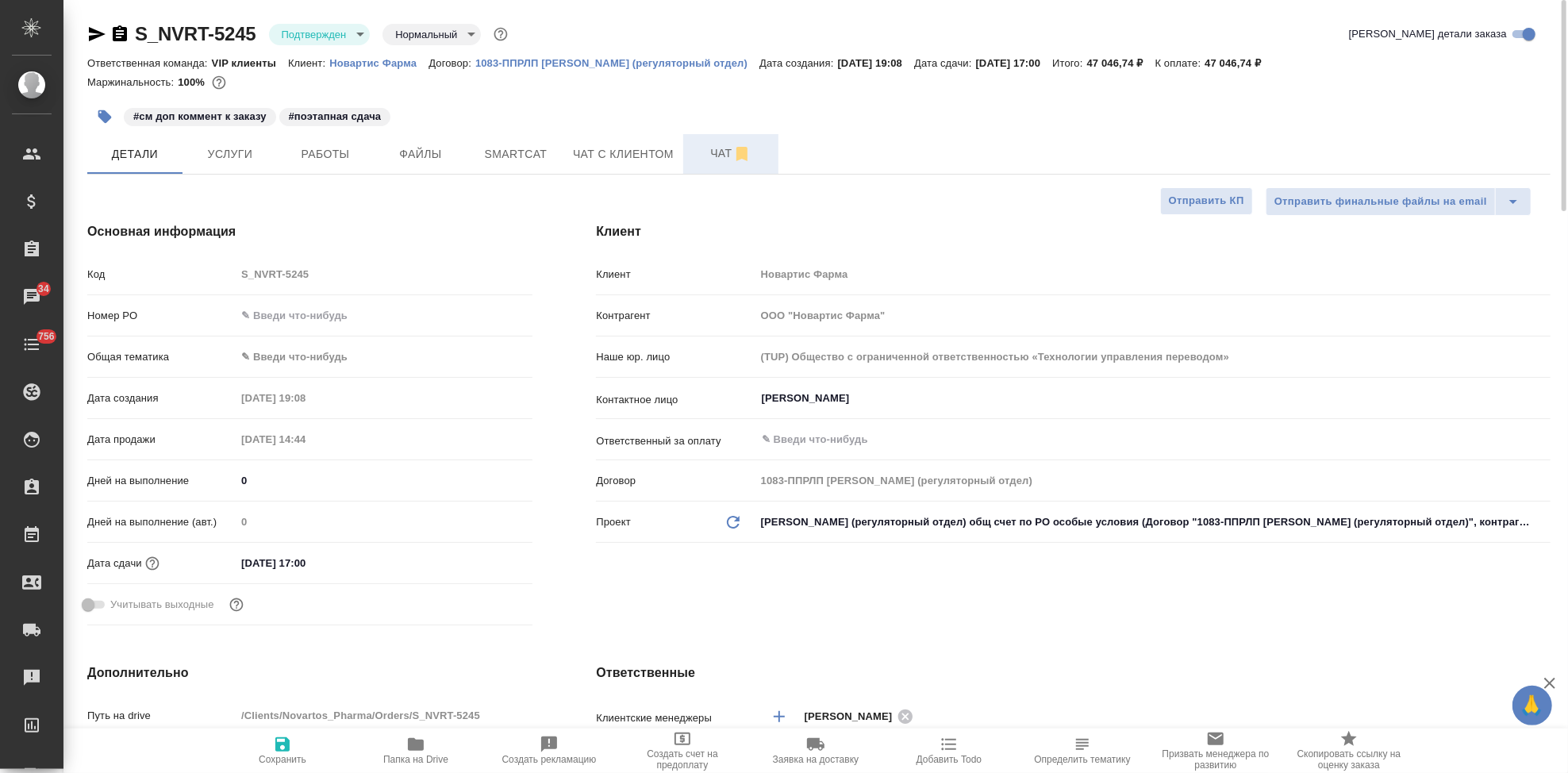
type textarea "x"
click at [719, 170] on button "Чат" at bounding box center [731, 154] width 95 height 40
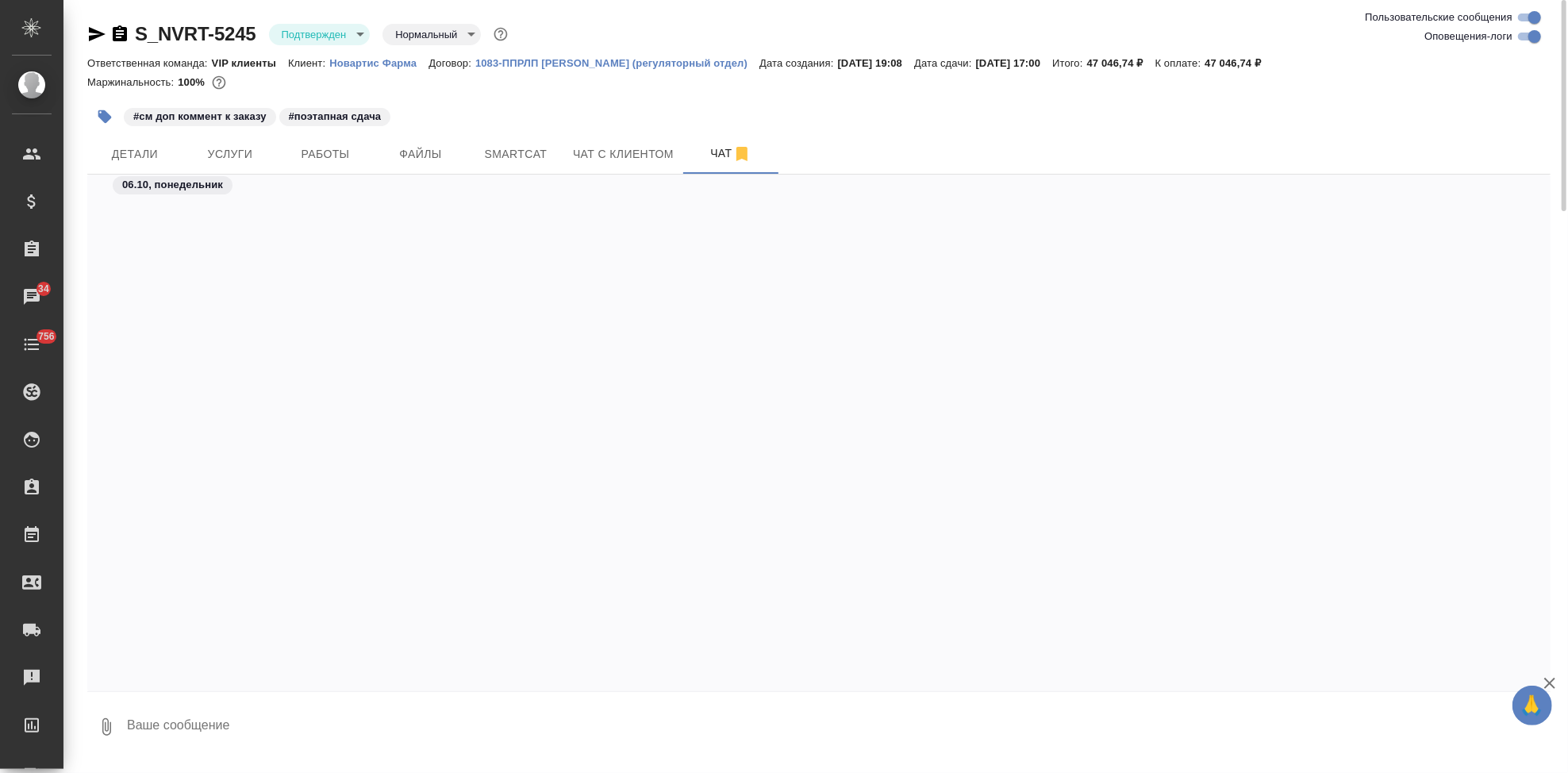
click at [288, 728] on textarea at bounding box center [838, 727] width 1426 height 54
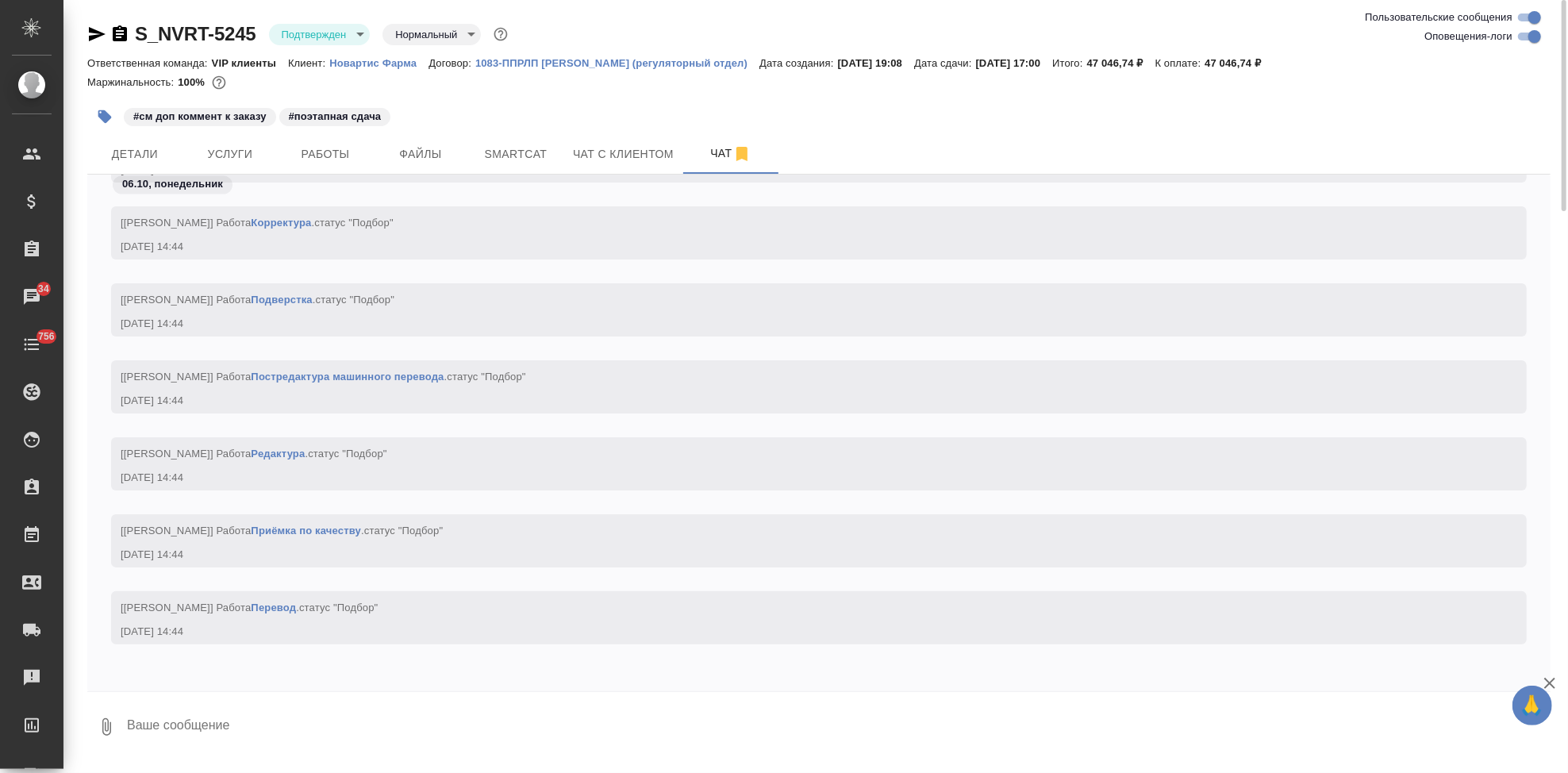
type textarea """
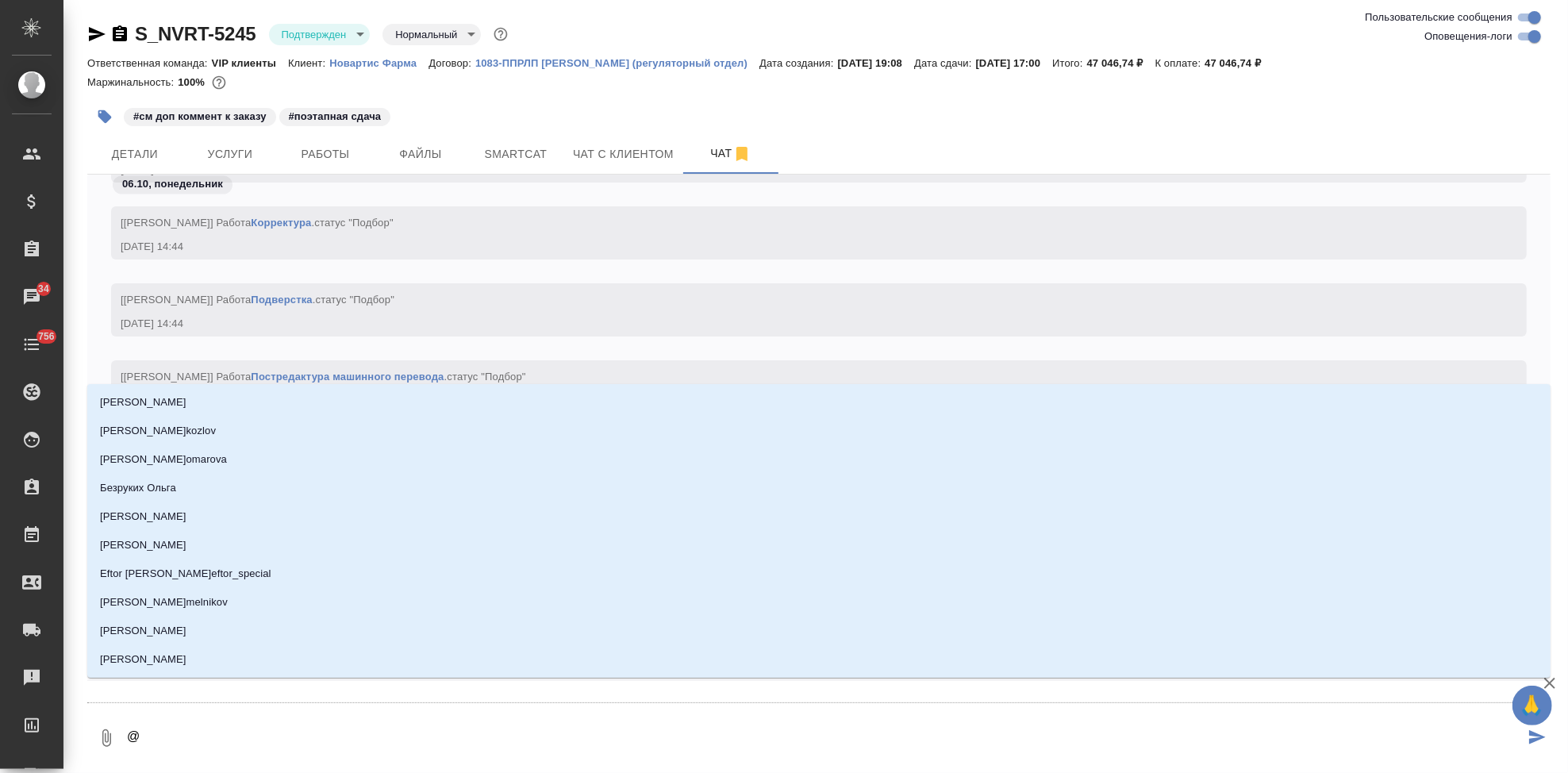
type textarea "@г"
type input "г"
type textarea "@гр"
type input "гр"
type textarea "@гра"
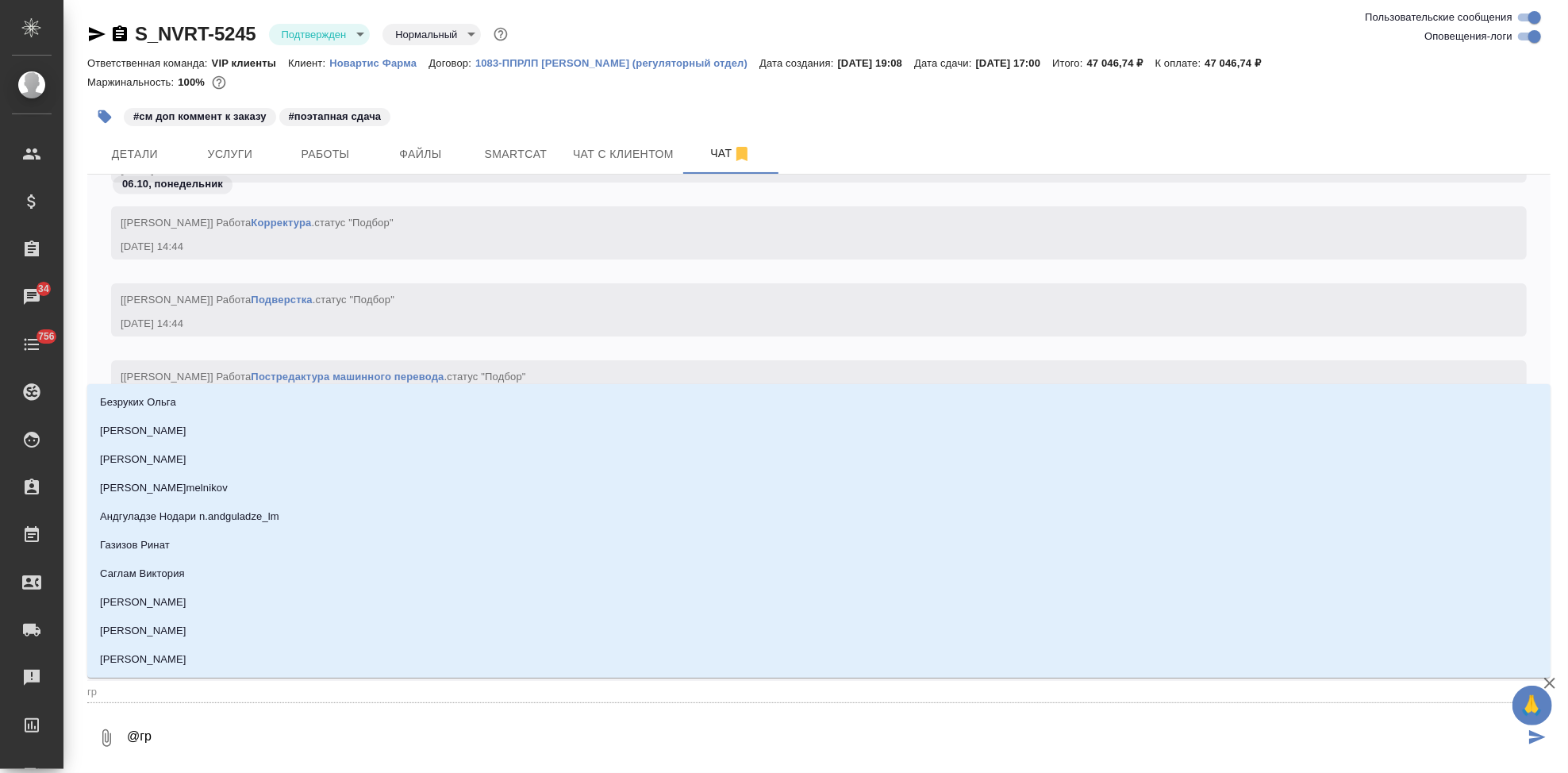
type input "гра"
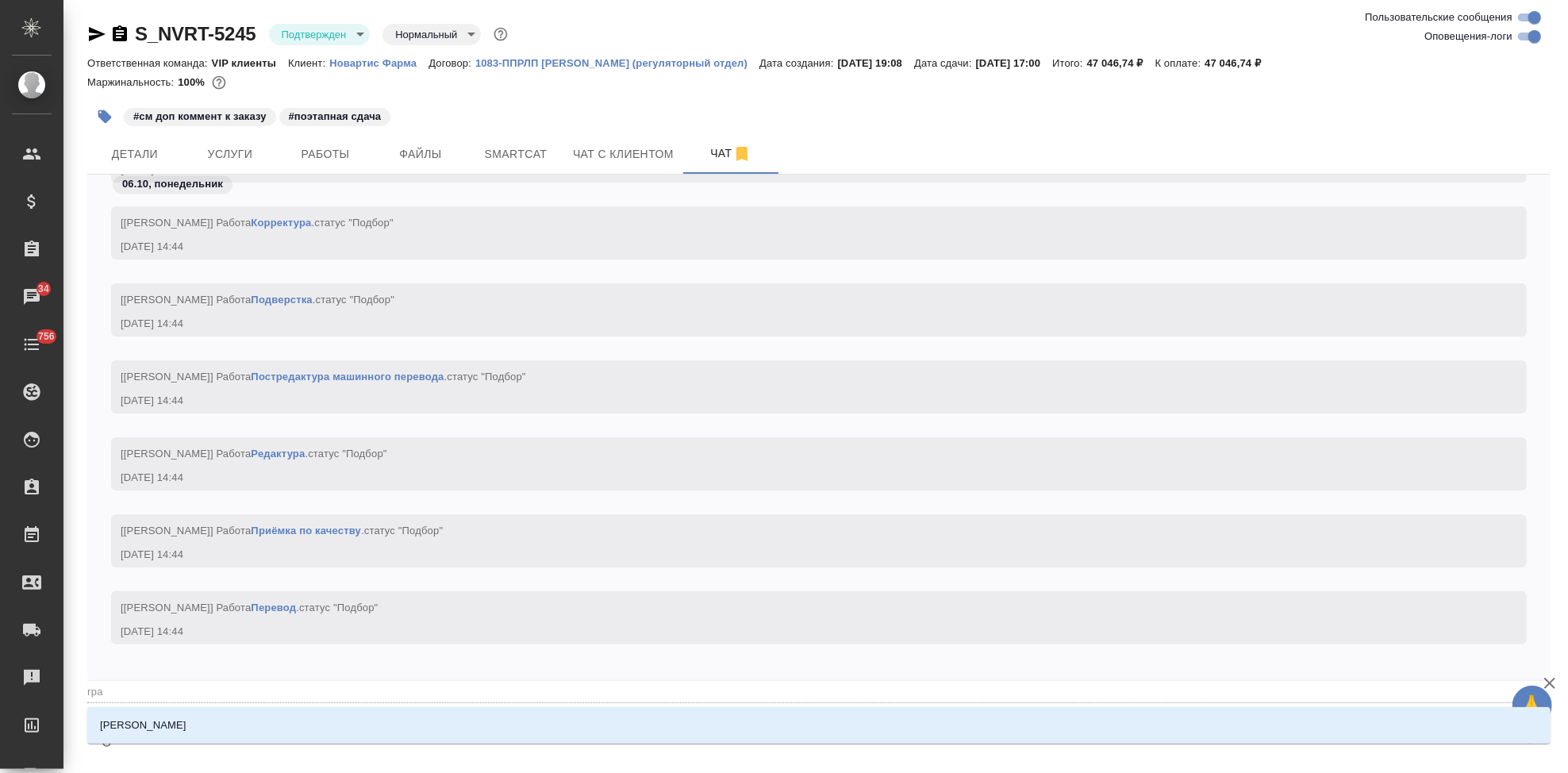
type textarea "@граб"
type input "граб"
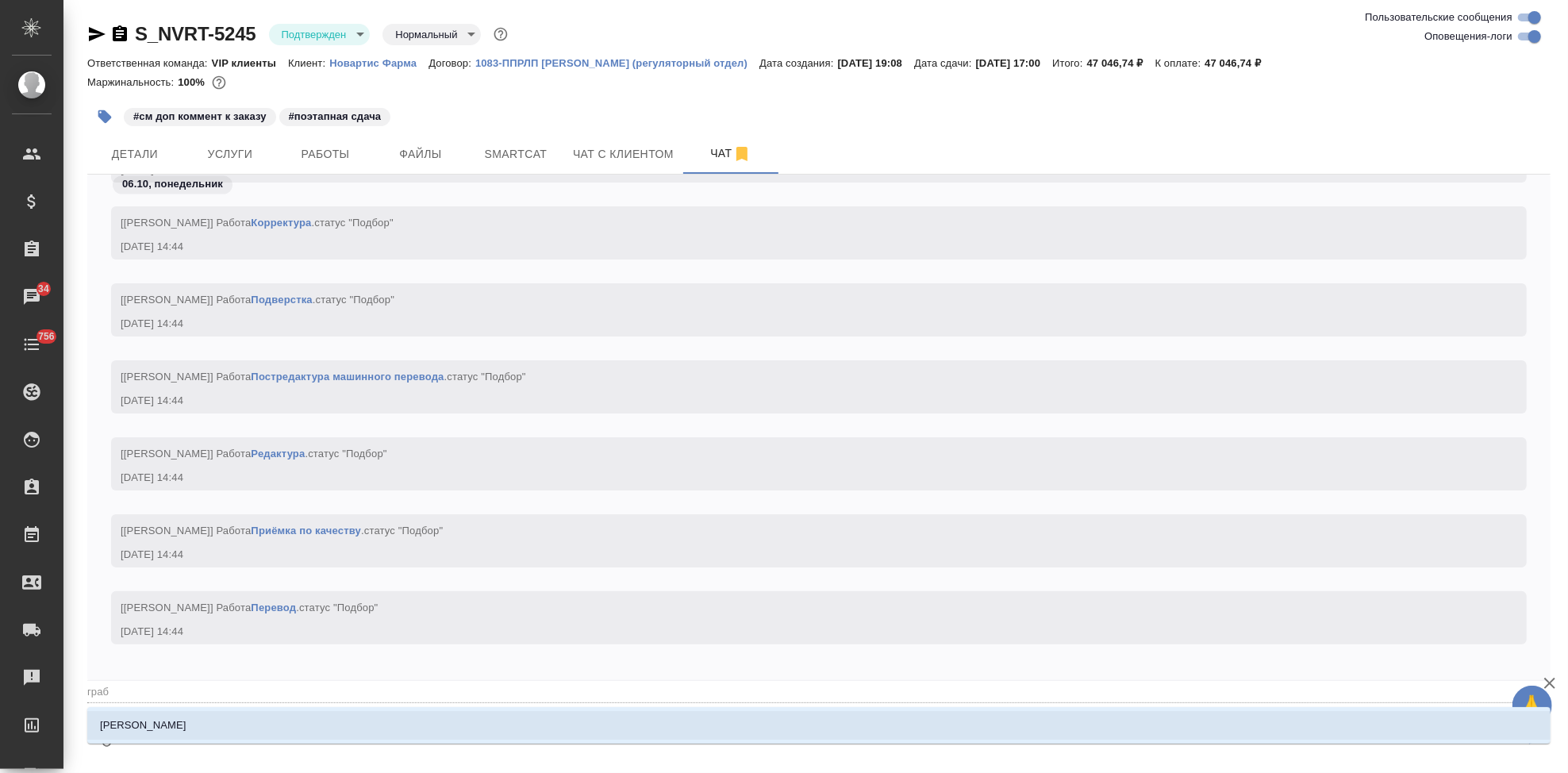
click at [332, 729] on li "[PERSON_NAME]" at bounding box center [819, 725] width 1464 height 29
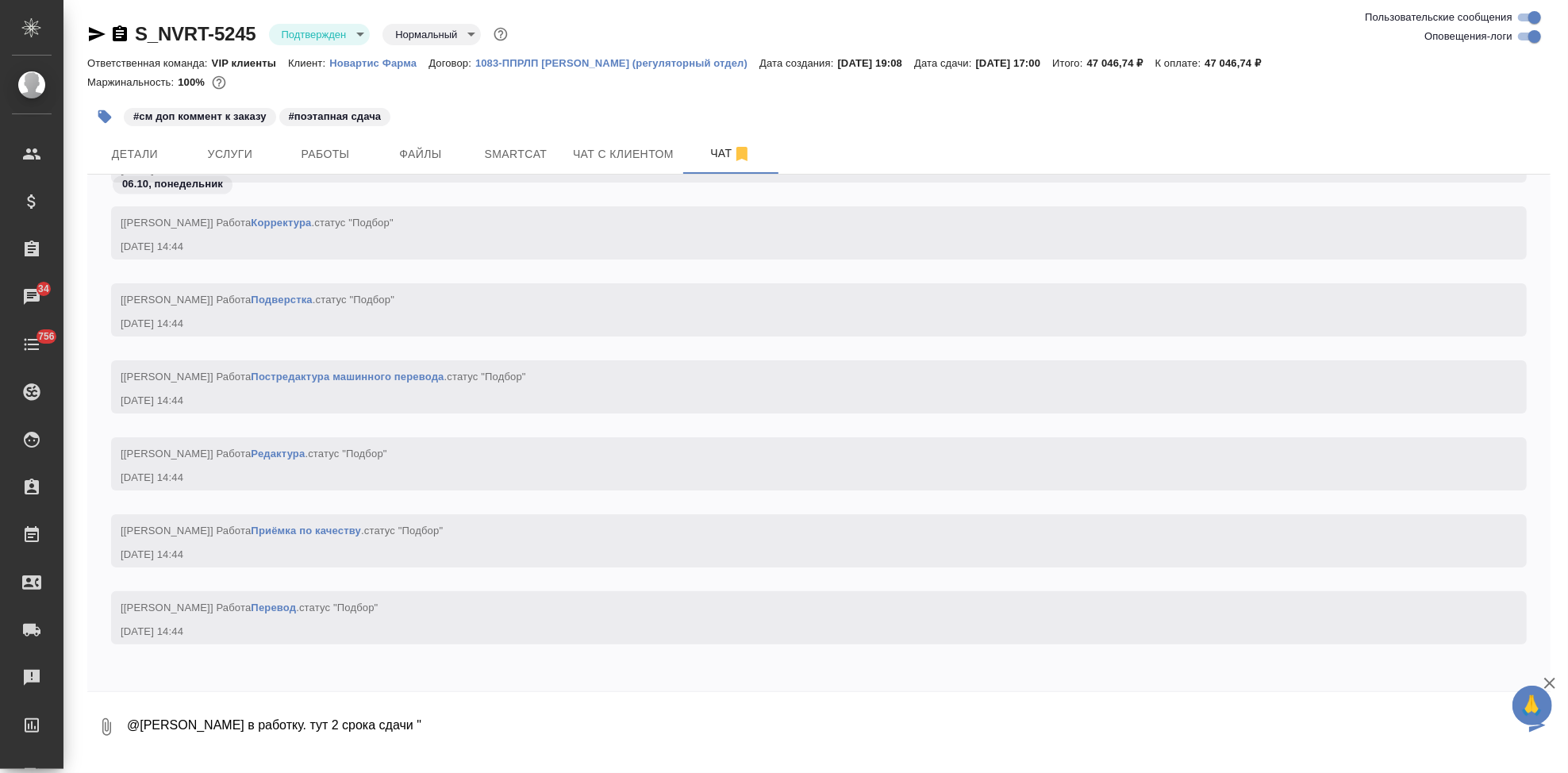
paste textarea "Cрок готовности – Лукстурна до 16.10, Юперио до 23.10"
type textarea "@[PERSON_NAME] в работку. тут 2 срока сдачи "Cрок готовности – Лукстурна до 16.…"
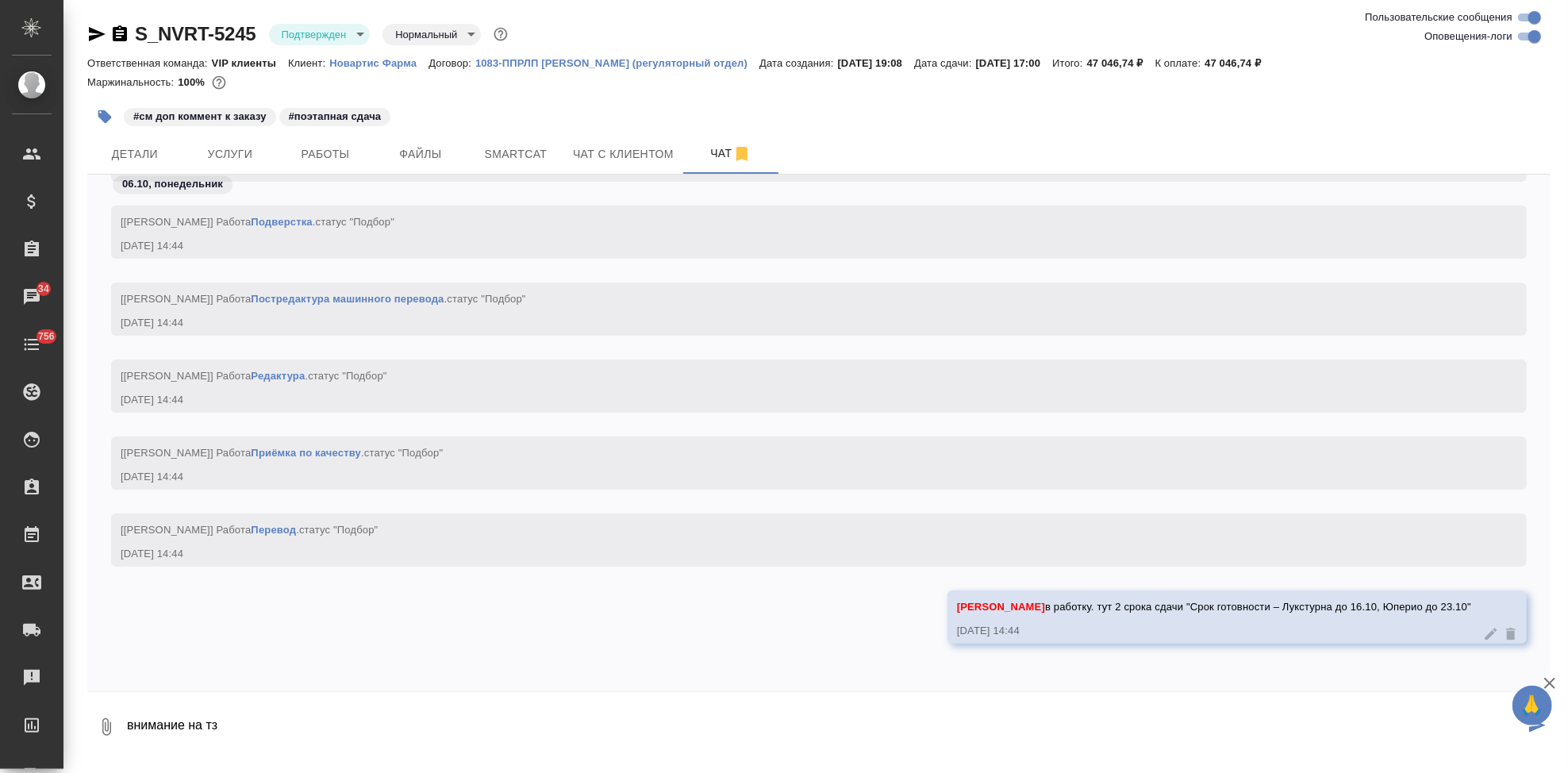
type textarea "внимание на тз"
